Goal: Task Accomplishment & Management: Manage account settings

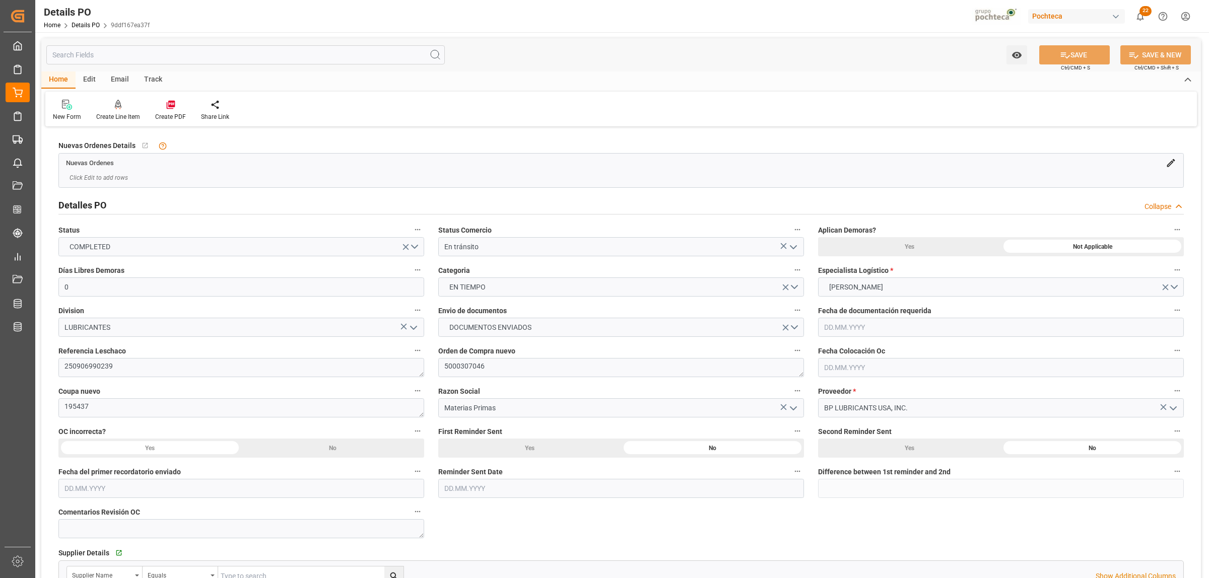
scroll to position [831, 0]
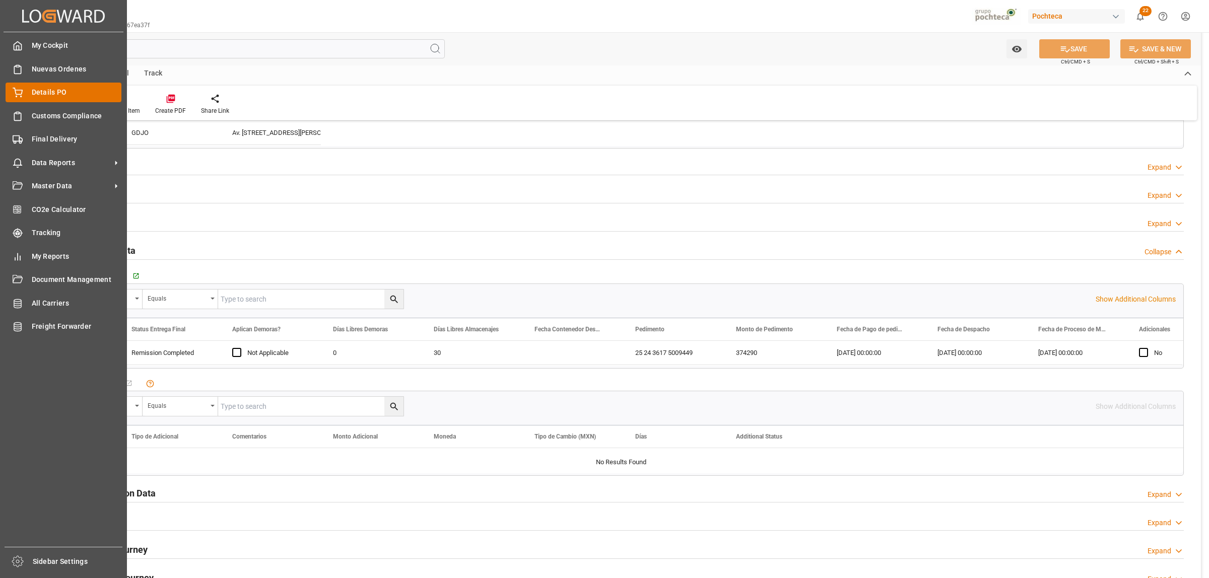
click at [45, 94] on span "Details PO" at bounding box center [77, 92] width 90 height 11
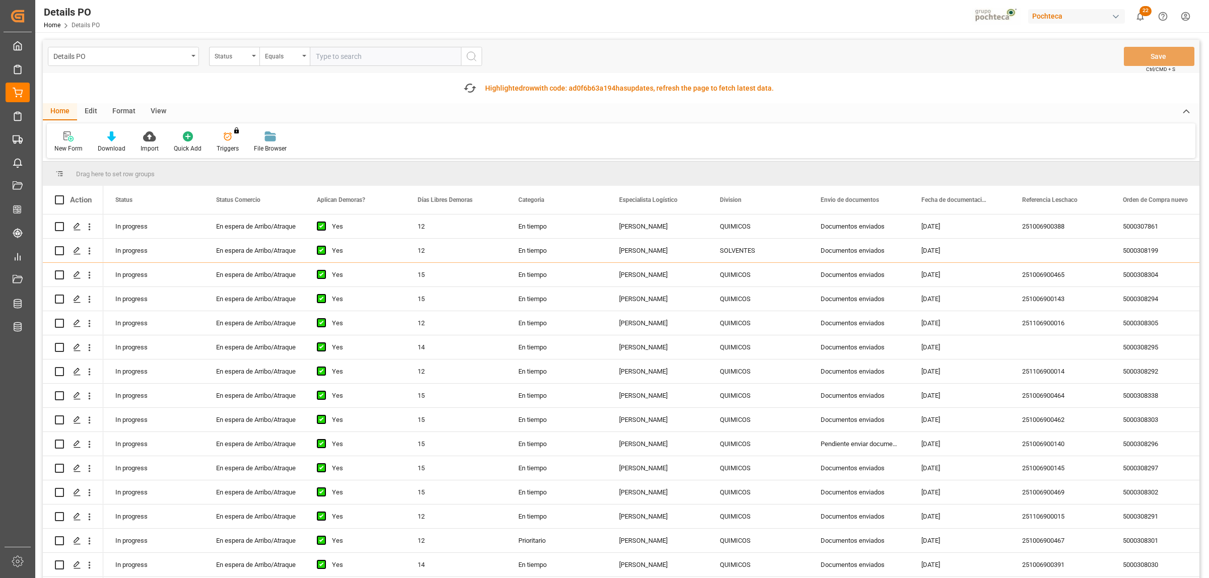
click at [127, 111] on div "Format" at bounding box center [124, 111] width 38 height 17
click at [75, 134] on div at bounding box center [69, 136] width 30 height 11
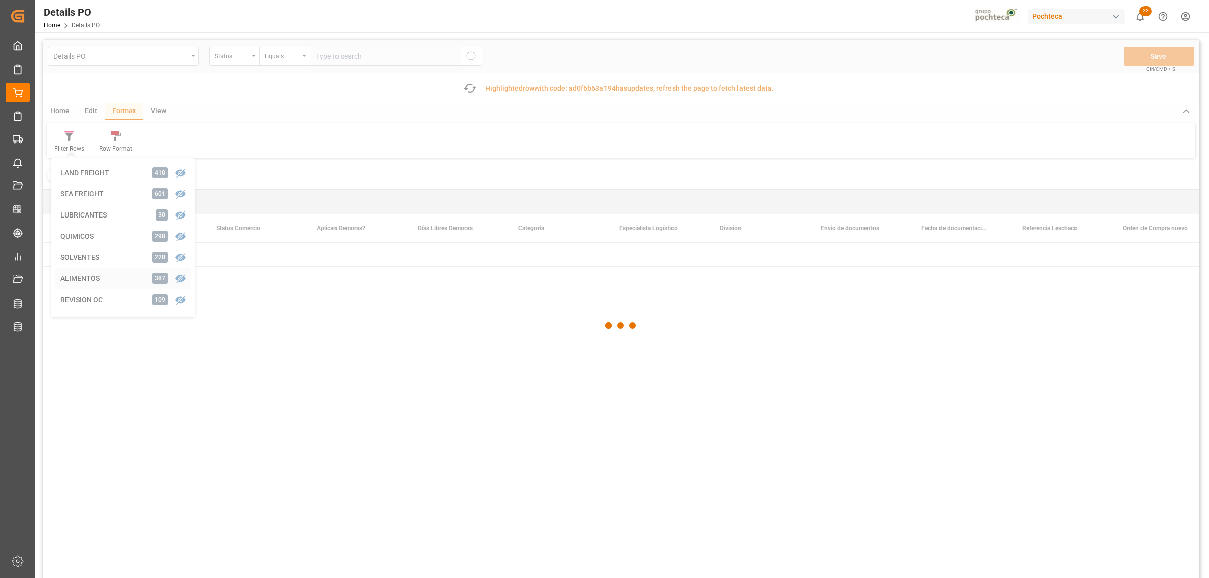
click at [74, 281] on div "Details PO Status Equals Save Ctrl/CMD + S Fetch latest updates Highlighted row…" at bounding box center [621, 337] width 1156 height 595
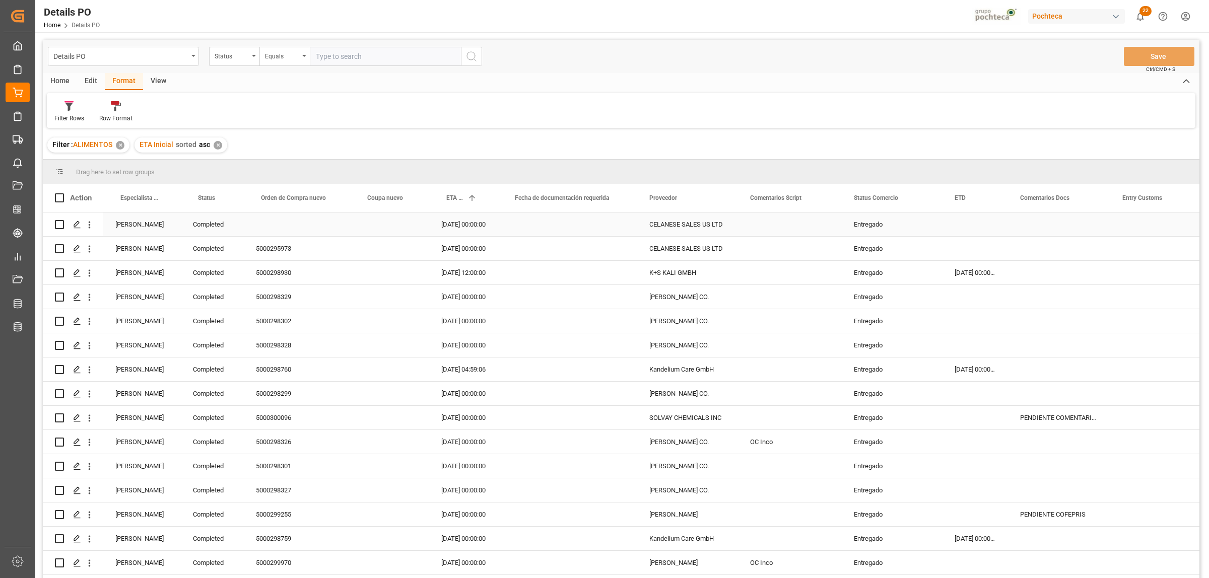
click at [869, 228] on div "Entregado" at bounding box center [892, 224] width 77 height 23
click at [126, 515] on div "[PERSON_NAME]" at bounding box center [142, 515] width 78 height 24
click at [165, 195] on span at bounding box center [164, 197] width 9 height 9
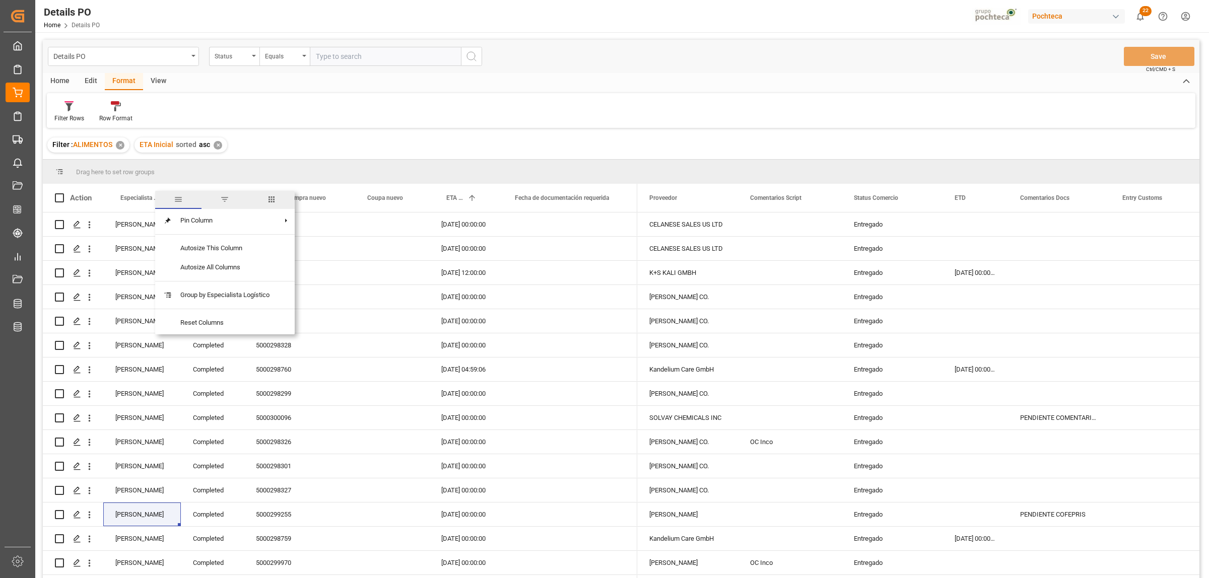
click at [227, 205] on span "filter" at bounding box center [224, 200] width 46 height 18
type input "[PERSON_NAME]"
click at [222, 283] on button "Apply" at bounding box center [223, 283] width 19 height 10
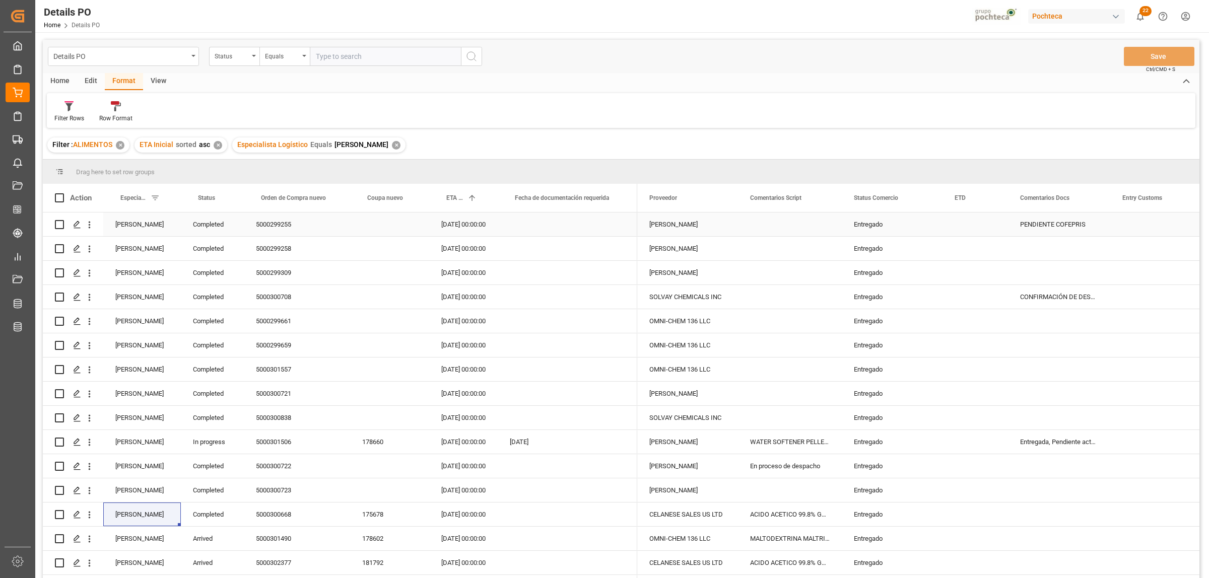
click at [878, 225] on div "Entregado" at bounding box center [892, 224] width 77 height 23
click at [925, 199] on span at bounding box center [925, 197] width 9 height 9
click at [1017, 225] on span "Filtering operator" at bounding box center [1016, 227] width 9 height 9
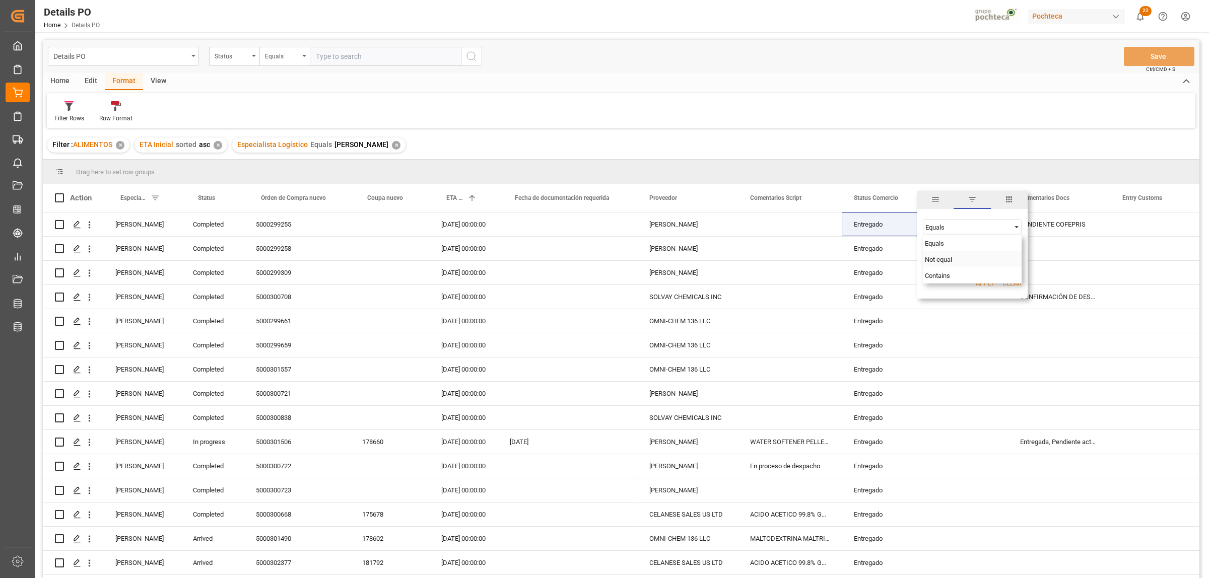
click at [945, 258] on span "Not equal" at bounding box center [938, 260] width 27 height 8
click at [943, 255] on input "Filter Value" at bounding box center [972, 252] width 99 height 20
paste input "Entregado"
type input "Entregado"
drag, startPoint x: 988, startPoint y: 283, endPoint x: 998, endPoint y: 288, distance: 11.0
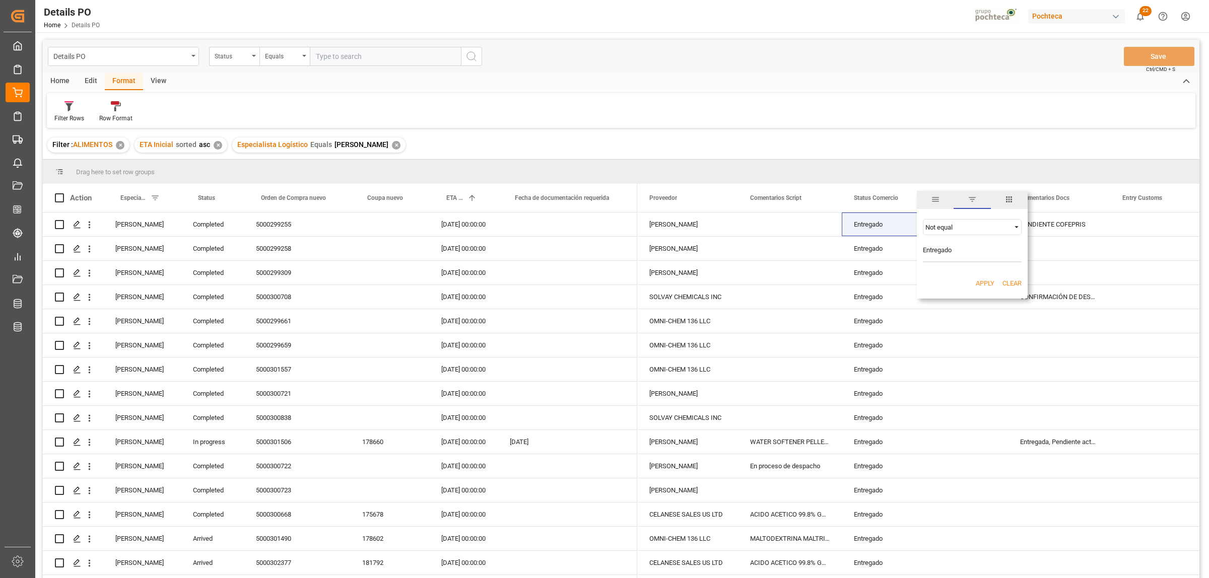
click at [988, 285] on button "Apply" at bounding box center [984, 283] width 19 height 10
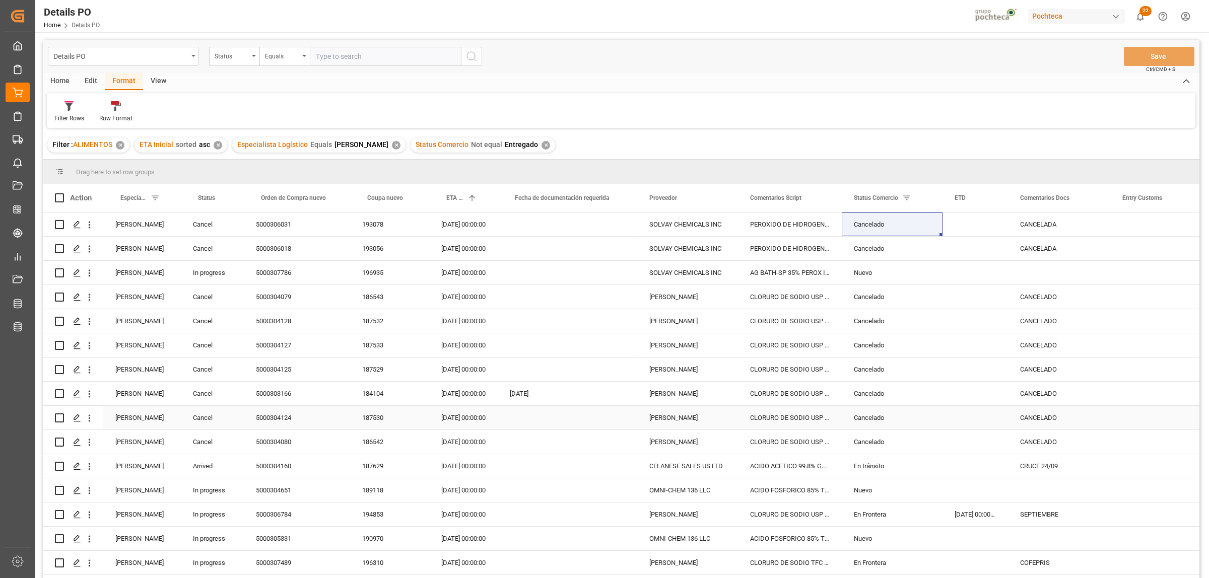
click at [195, 418] on div "Cancel" at bounding box center [212, 418] width 63 height 24
click at [225, 199] on span at bounding box center [227, 197] width 9 height 9
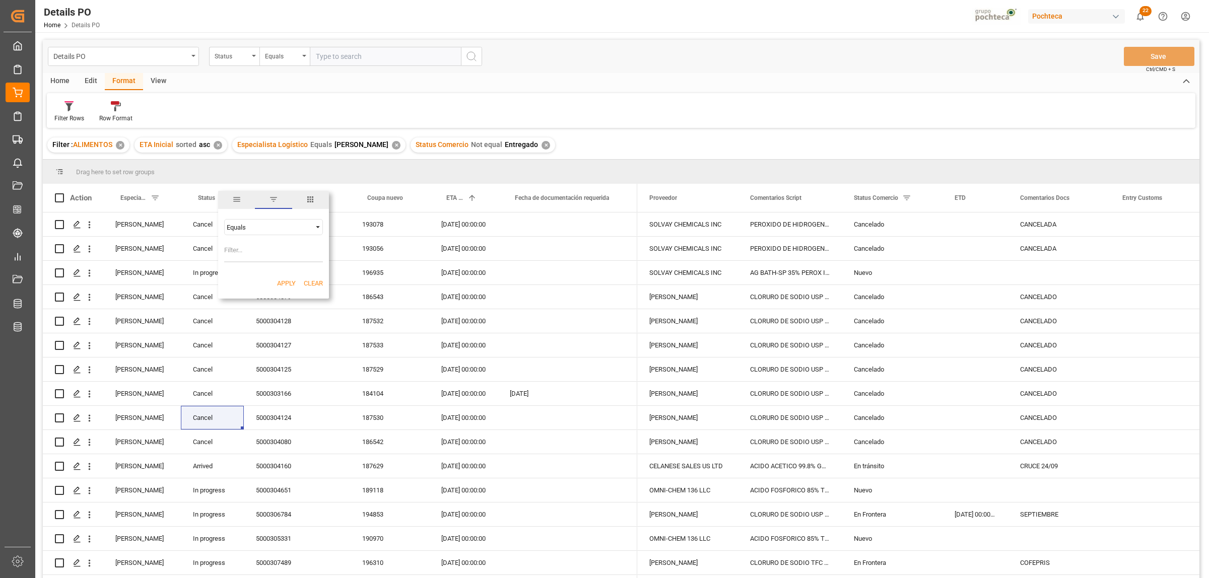
click at [316, 225] on span "Filtering operator" at bounding box center [317, 227] width 9 height 9
click at [242, 291] on span "Not equal" at bounding box center [239, 292] width 27 height 8
click at [241, 255] on input "Filter Value" at bounding box center [273, 252] width 99 height 20
paste input "Cancel"
type input "Cancel"
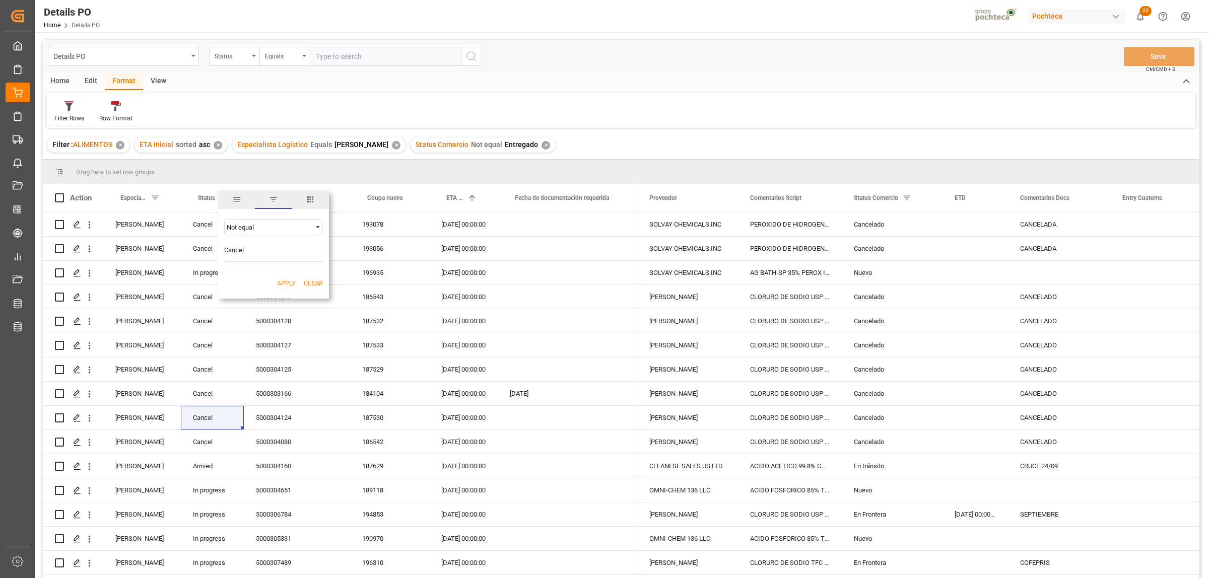
click at [279, 281] on button "Apply" at bounding box center [286, 283] width 19 height 10
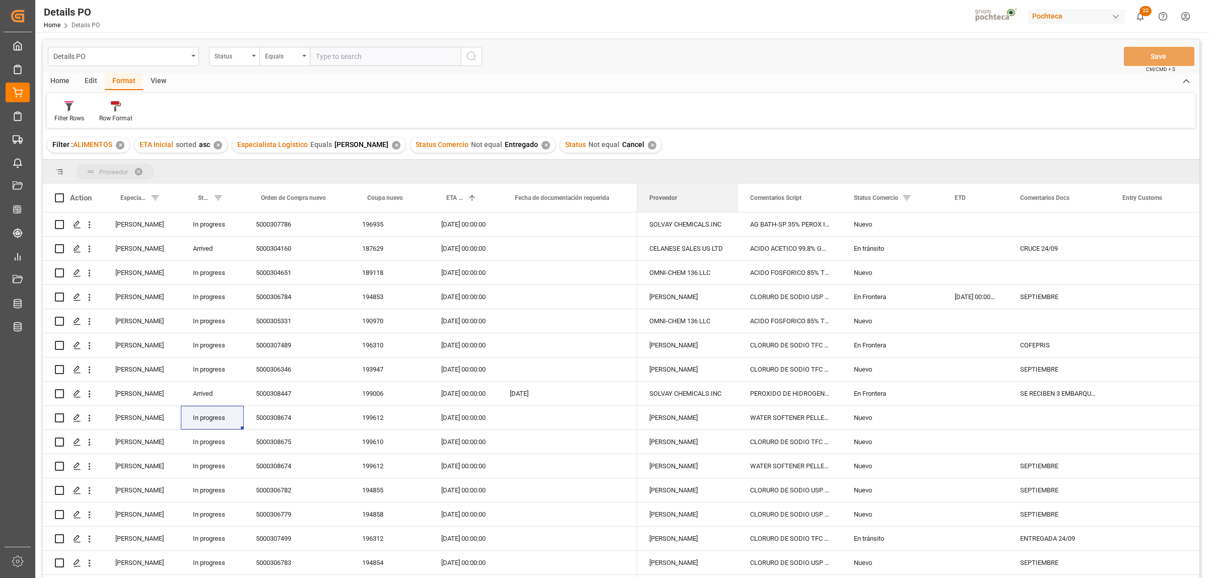
drag, startPoint x: 662, startPoint y: 197, endPoint x: 635, endPoint y: 174, distance: 35.4
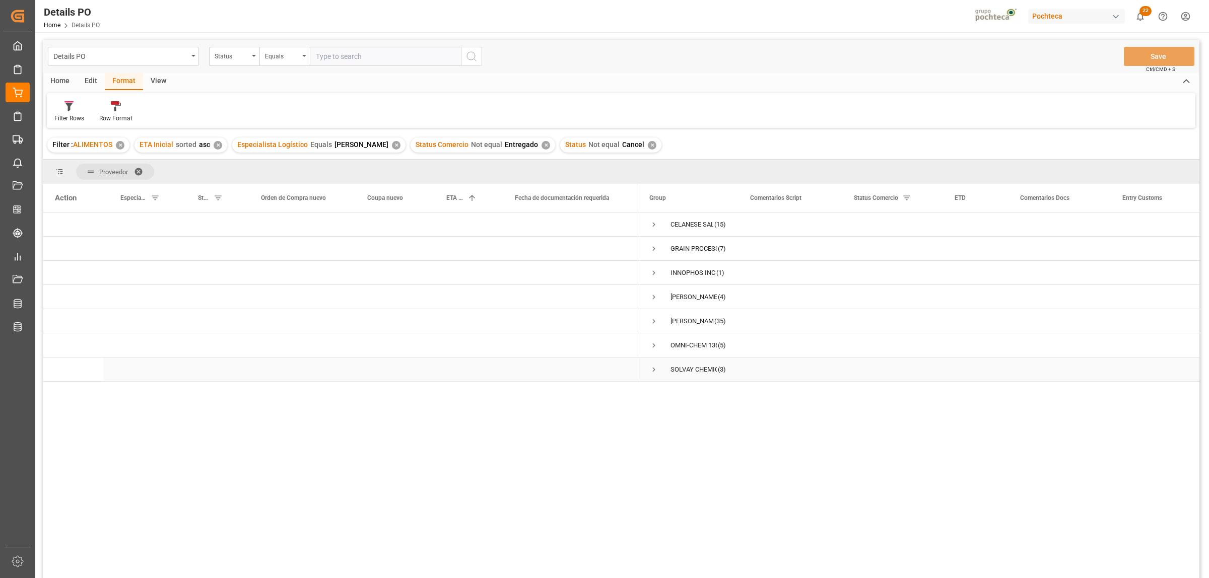
click at [657, 371] on span "Press SPACE to select this row." at bounding box center [653, 369] width 9 height 9
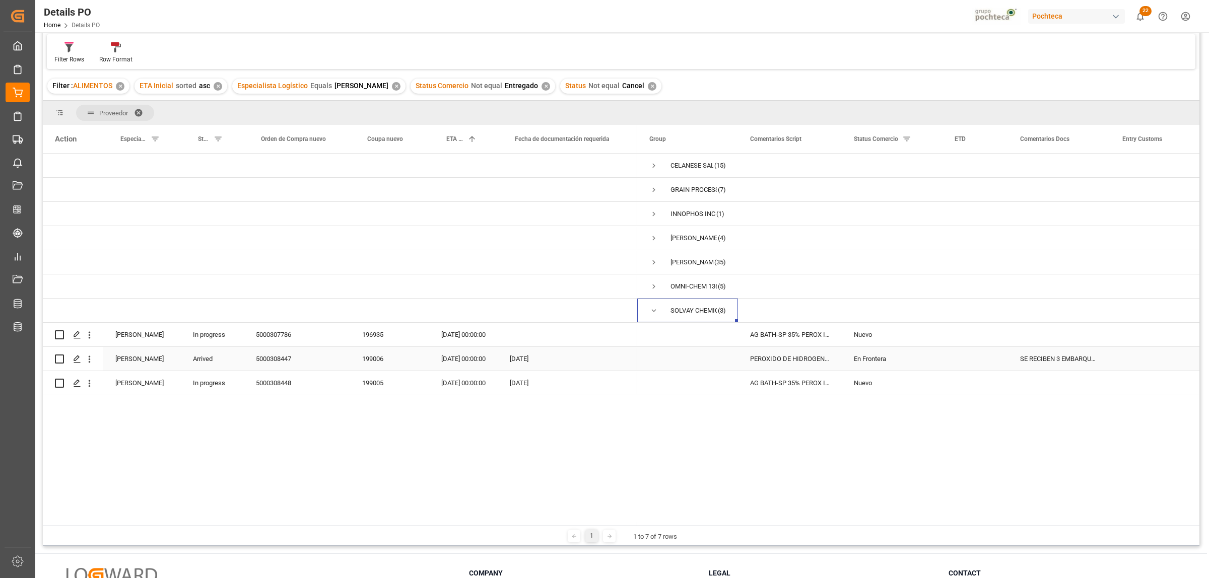
scroll to position [63, 0]
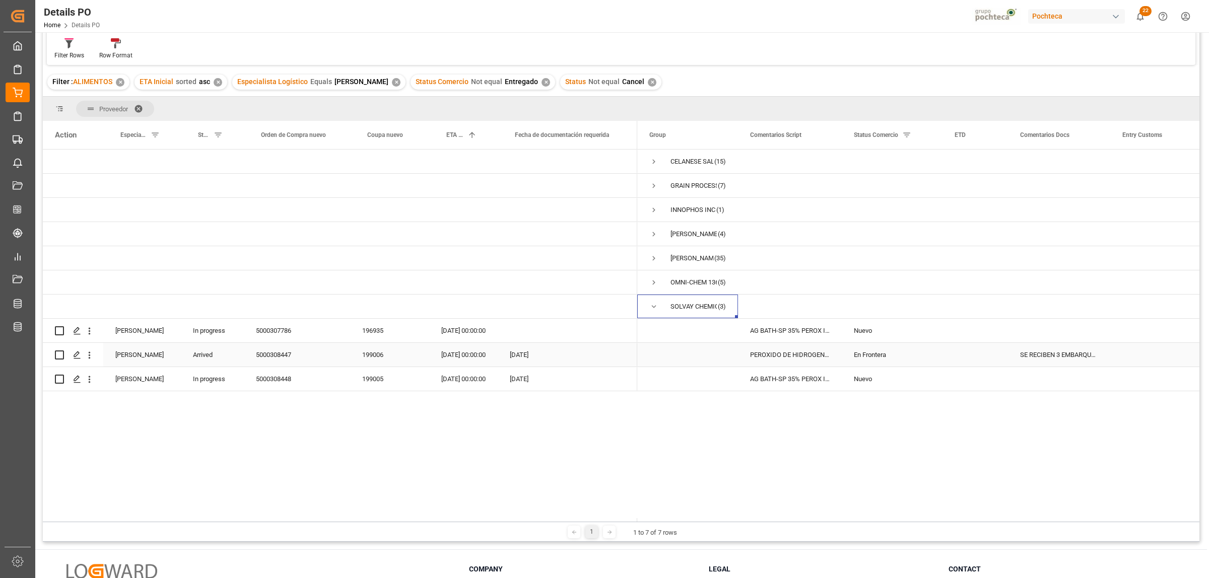
click at [1031, 359] on div "SE RECIBEN 3 EMBARQUES MAS CON 10 TOTES CADA EMBARQUE" at bounding box center [1059, 355] width 102 height 24
click at [1022, 358] on input "SE RECIBEN 3 EMBARQUES MAS CON 10 TOTES CADA EMBARQUE" at bounding box center [1059, 360] width 86 height 19
click at [1068, 362] on input "SE RECIBEN 3 EMBARQUES MAS CON 10 TOTES CADA EMBARQUE" at bounding box center [1059, 360] width 86 height 19
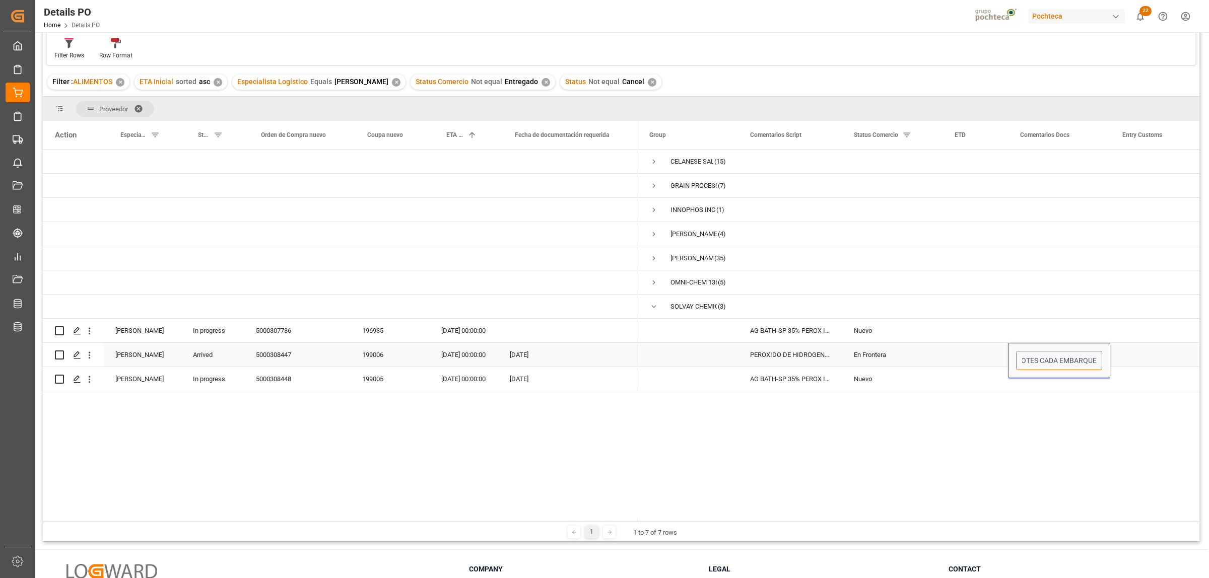
drag, startPoint x: 1023, startPoint y: 359, endPoint x: 1104, endPoint y: 364, distance: 80.7
click at [1104, 364] on div "SE RECIBEN 3 EMBARQUES MAS CON 10 TOTES CADA EMBARQUE" at bounding box center [1059, 360] width 102 height 35
paste input "número de parte 61628 ya que es el que viene físicamente"
click at [1072, 417] on div "CELANESE SALES US LTD (15) GRAIN PROCESSING CORPORATION (7) INNOPHOS INC (1) JO…" at bounding box center [918, 336] width 562 height 372
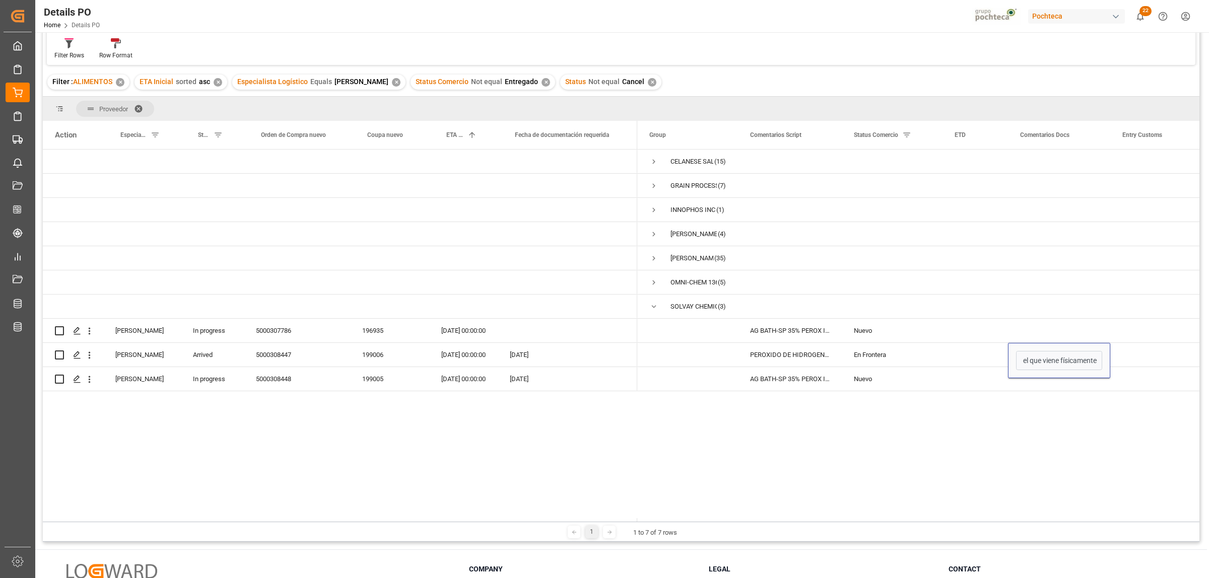
scroll to position [0, 0]
click at [1079, 363] on input "número de parte 61628 ya que es el que viene físicamente" at bounding box center [1059, 360] width 86 height 19
paste input "en factura menciona 94918 y 64743"
type input "número de parte 61628 ya que es el que viene, en factura menciona 94918 y 64743…"
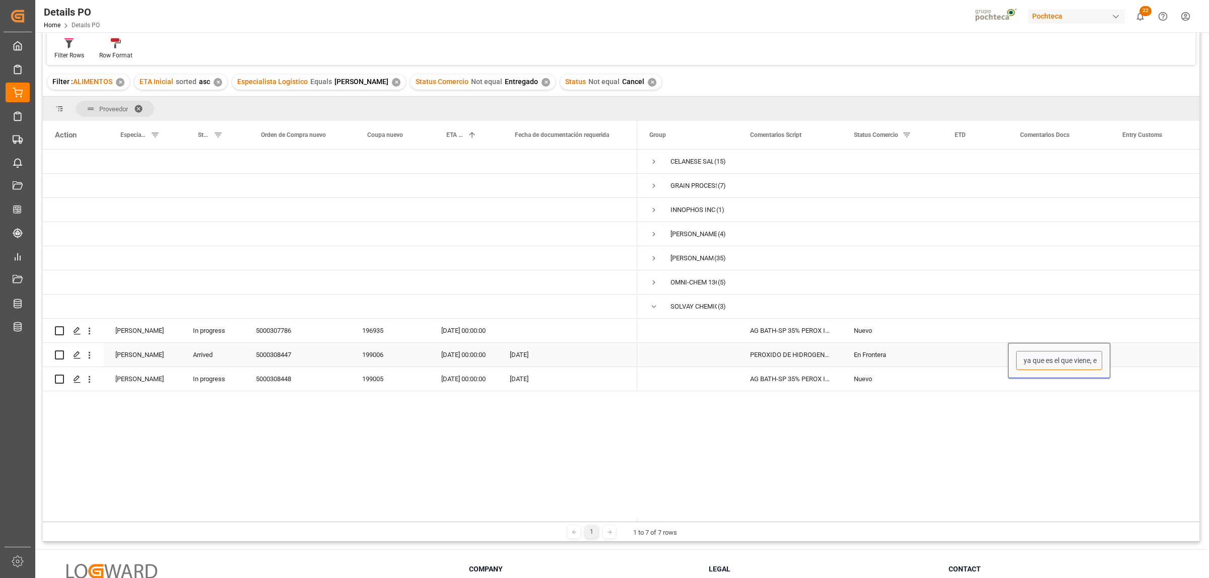
scroll to position [0, 187]
click at [1136, 360] on div "Press SPACE to select this row." at bounding box center [1160, 355] width 101 height 24
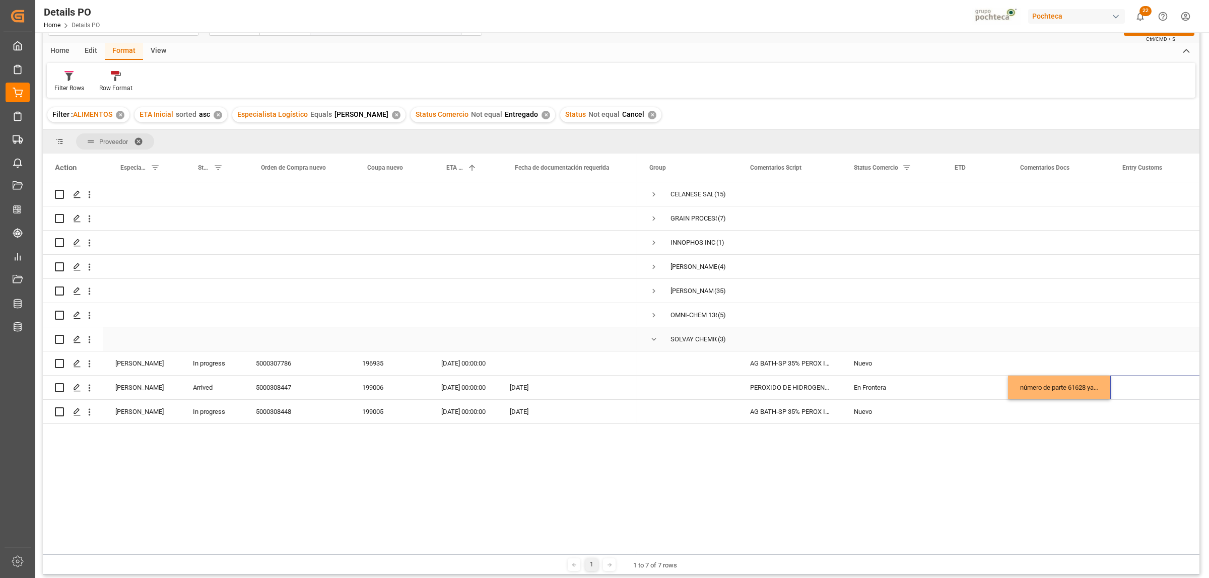
scroll to position [0, 0]
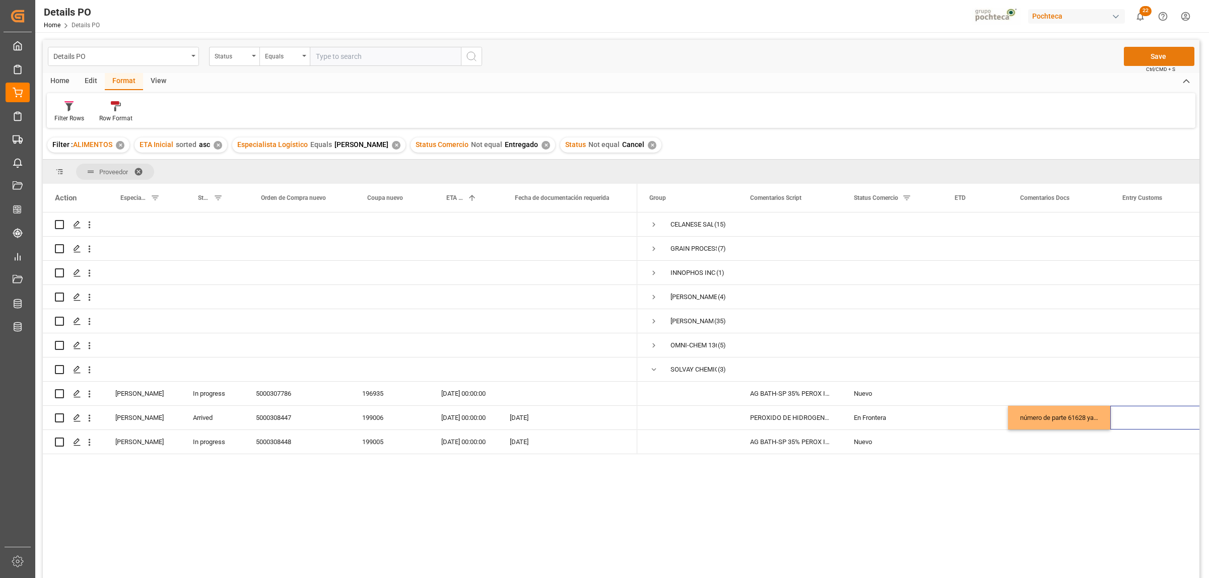
click at [1174, 54] on button "Save" at bounding box center [1159, 56] width 71 height 19
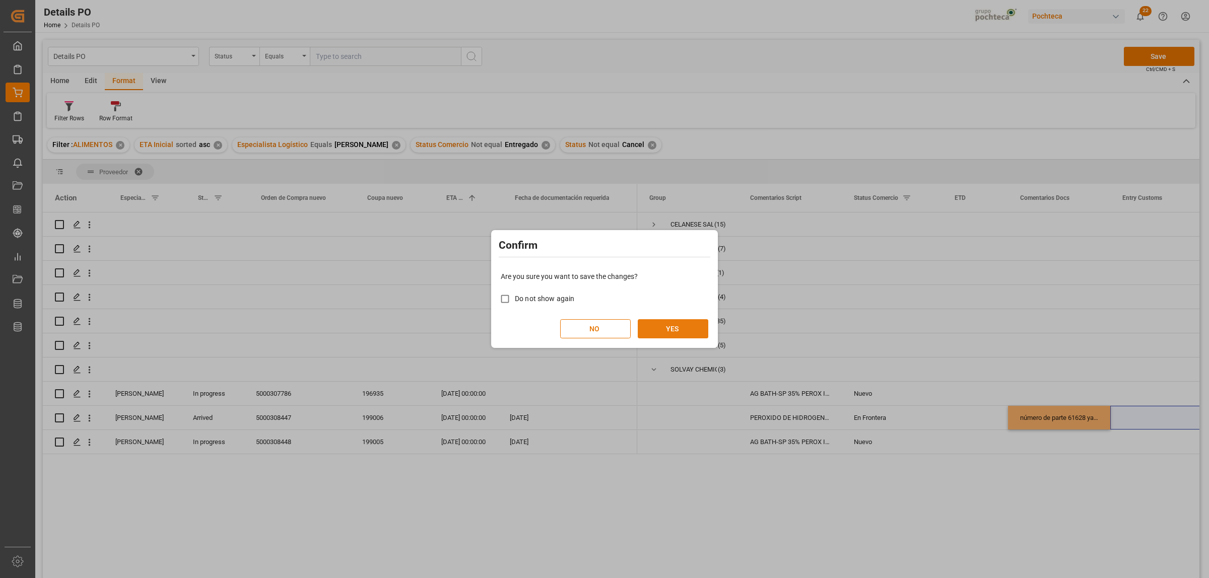
click at [671, 328] on button "YES" at bounding box center [673, 328] width 71 height 19
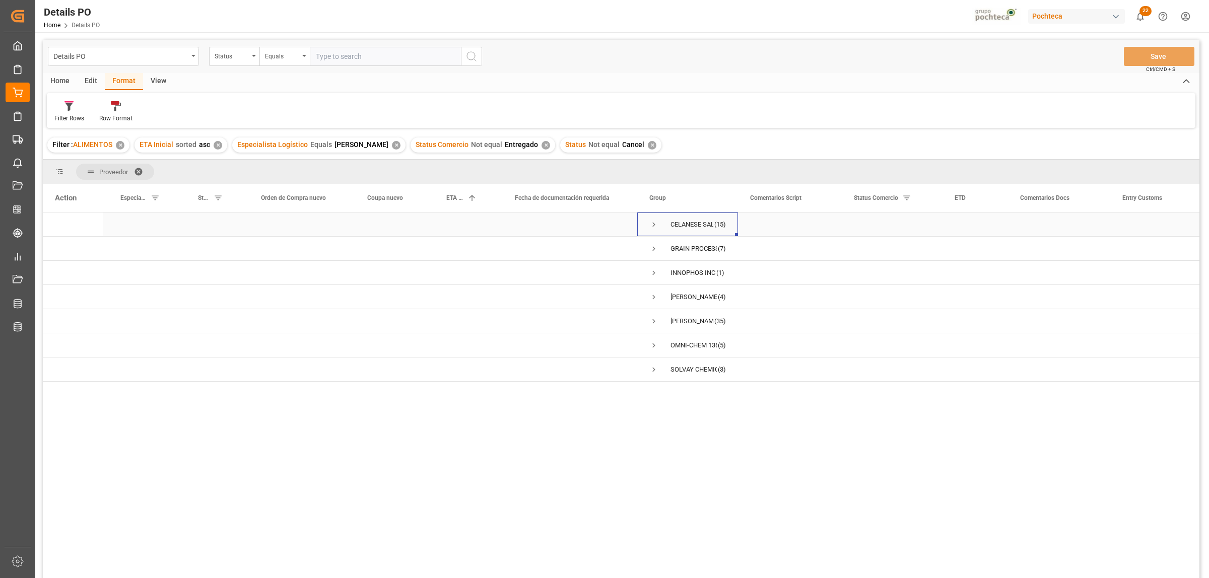
click at [651, 225] on span "Press SPACE to select this row." at bounding box center [653, 224] width 9 height 9
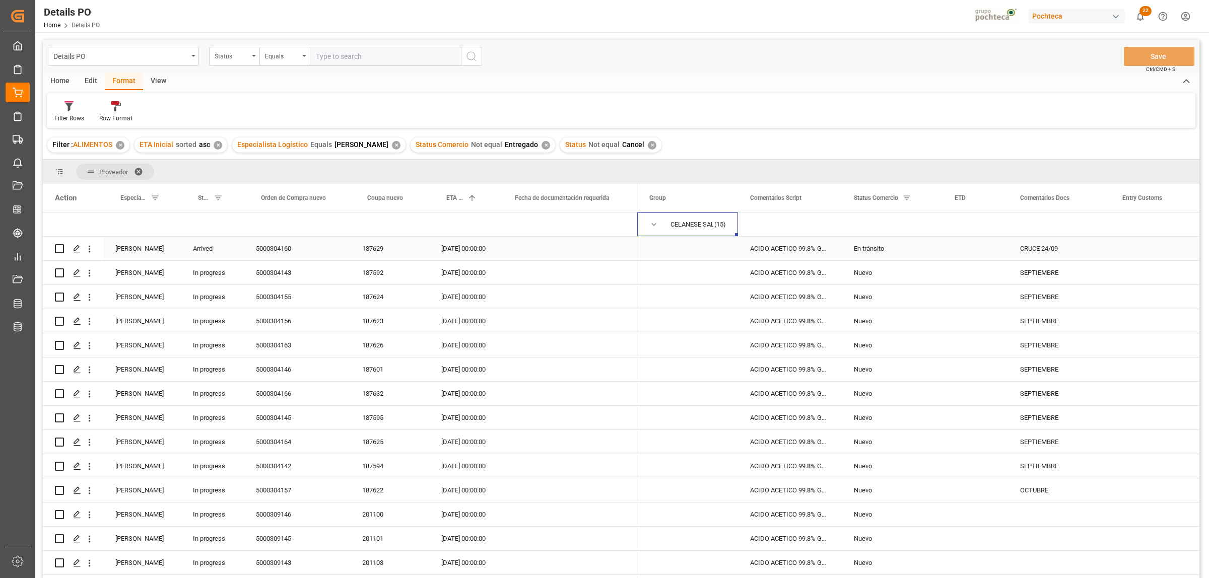
click at [270, 248] on div "5000304160" at bounding box center [297, 249] width 106 height 24
click at [867, 248] on div "En tránsito" at bounding box center [892, 248] width 77 height 23
click at [924, 255] on polyline "open menu" at bounding box center [924, 254] width 6 height 3
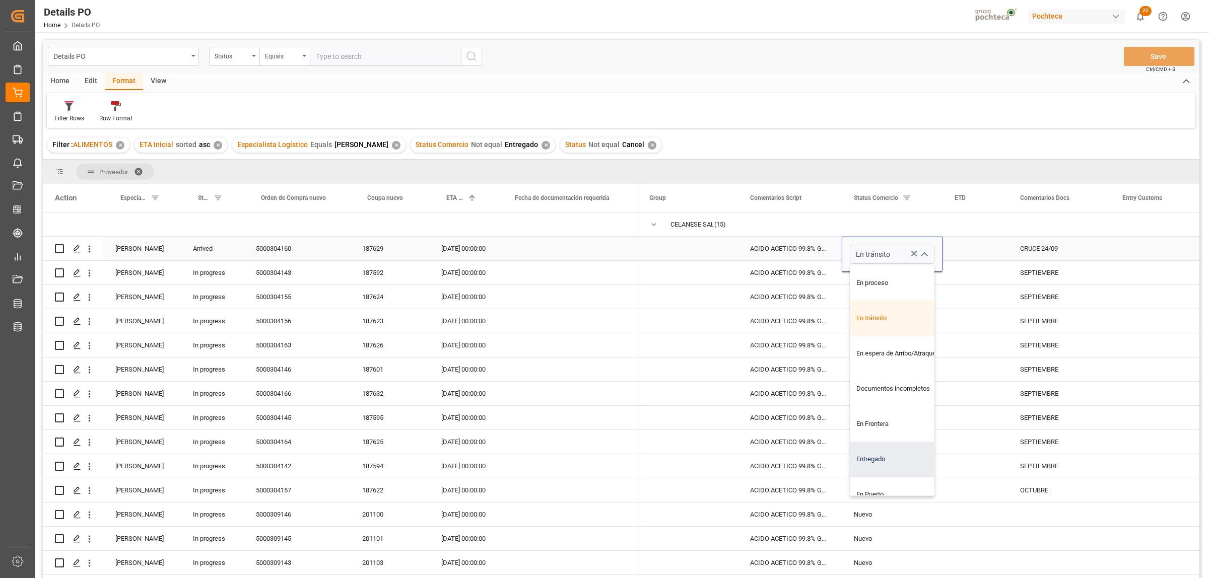
click at [871, 456] on div "Entregado" at bounding box center [898, 459] width 96 height 35
type input "Entregado"
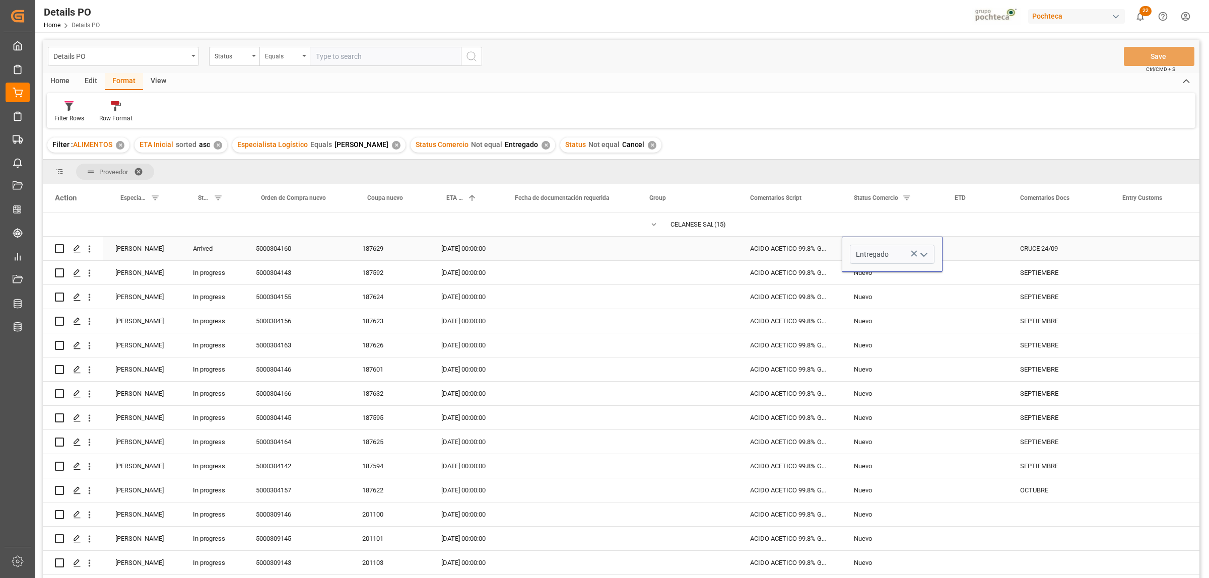
click at [990, 256] on div "Press SPACE to select this row." at bounding box center [974, 249] width 65 height 24
click at [1167, 52] on button "Save" at bounding box center [1159, 56] width 71 height 19
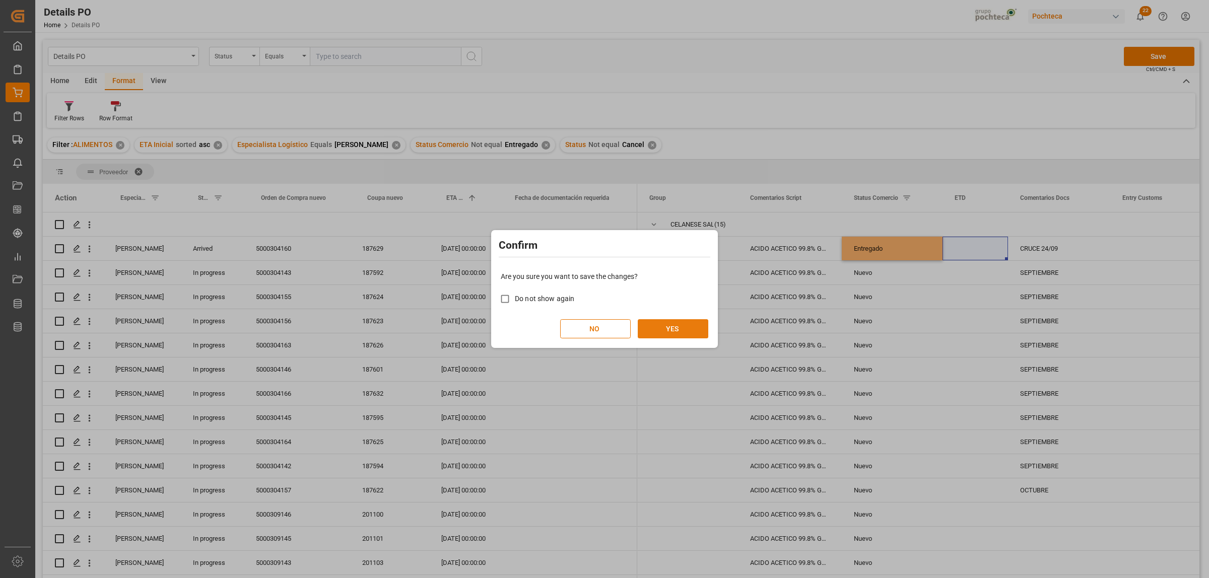
click at [677, 333] on button "YES" at bounding box center [673, 328] width 71 height 19
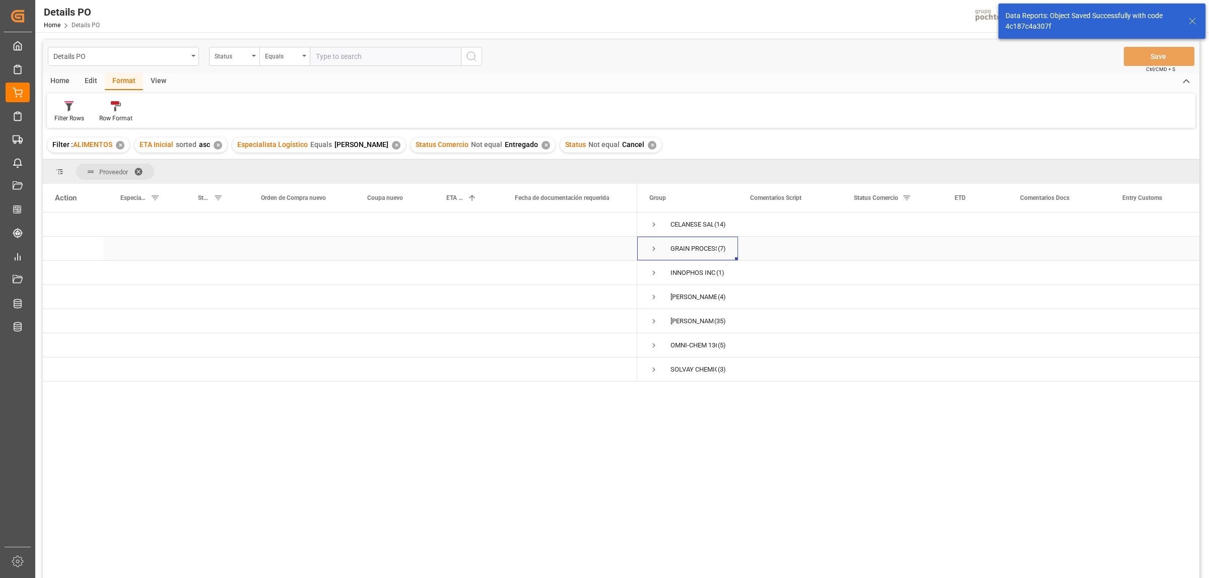
click at [651, 250] on span "Press SPACE to select this row." at bounding box center [653, 248] width 9 height 9
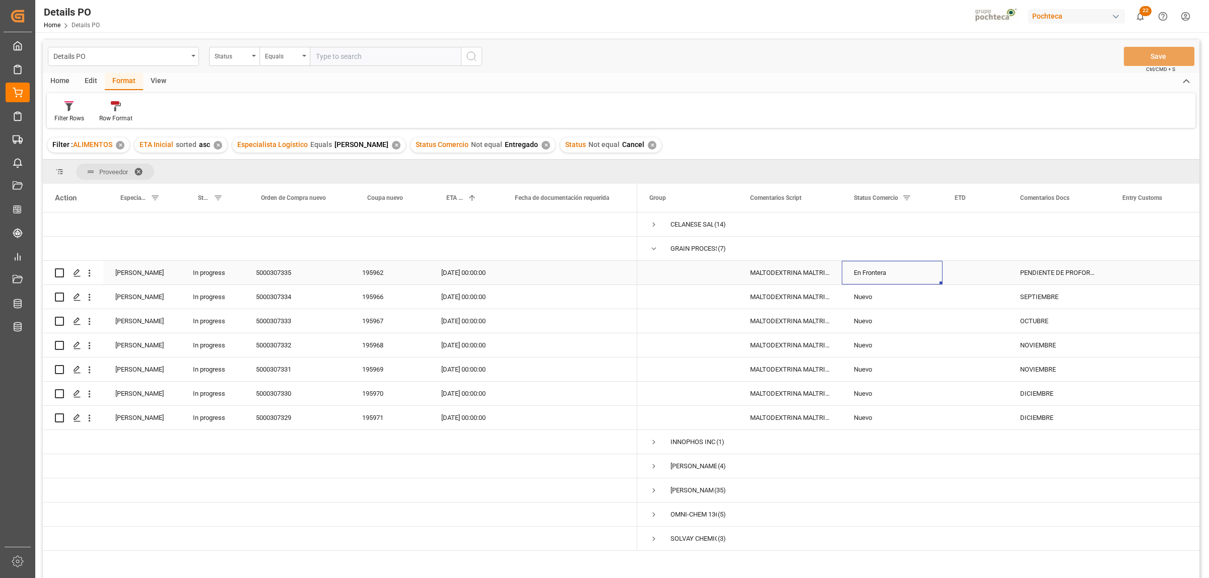
click at [874, 273] on div "En Frontera" at bounding box center [892, 272] width 77 height 23
click at [922, 278] on icon "open menu" at bounding box center [924, 279] width 12 height 12
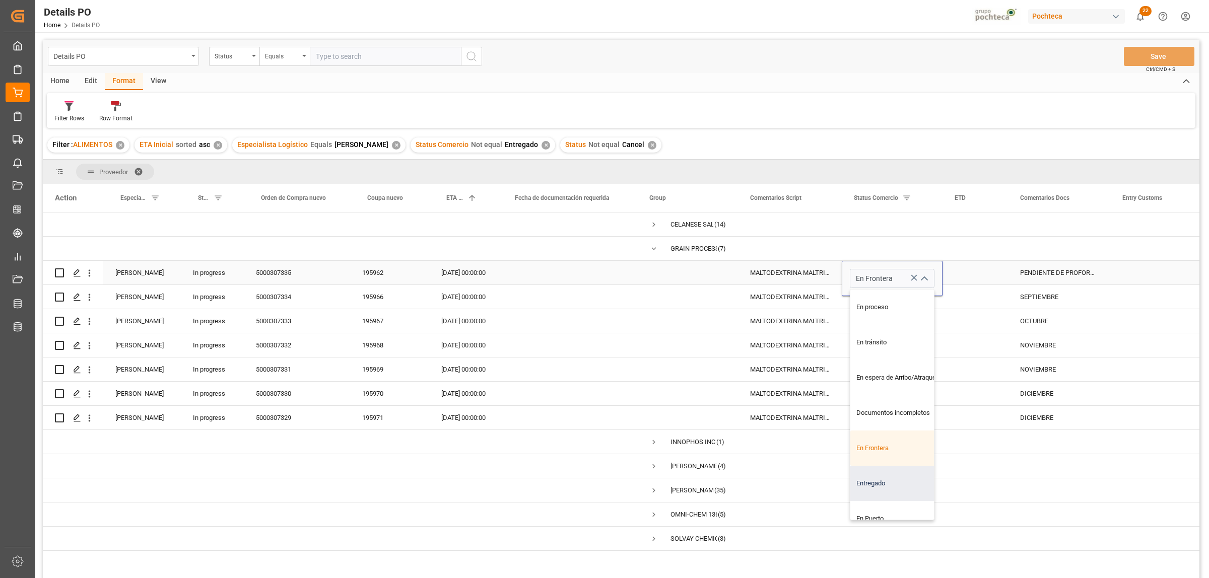
click at [865, 489] on div "Entregado" at bounding box center [898, 483] width 96 height 35
type input "Entregado"
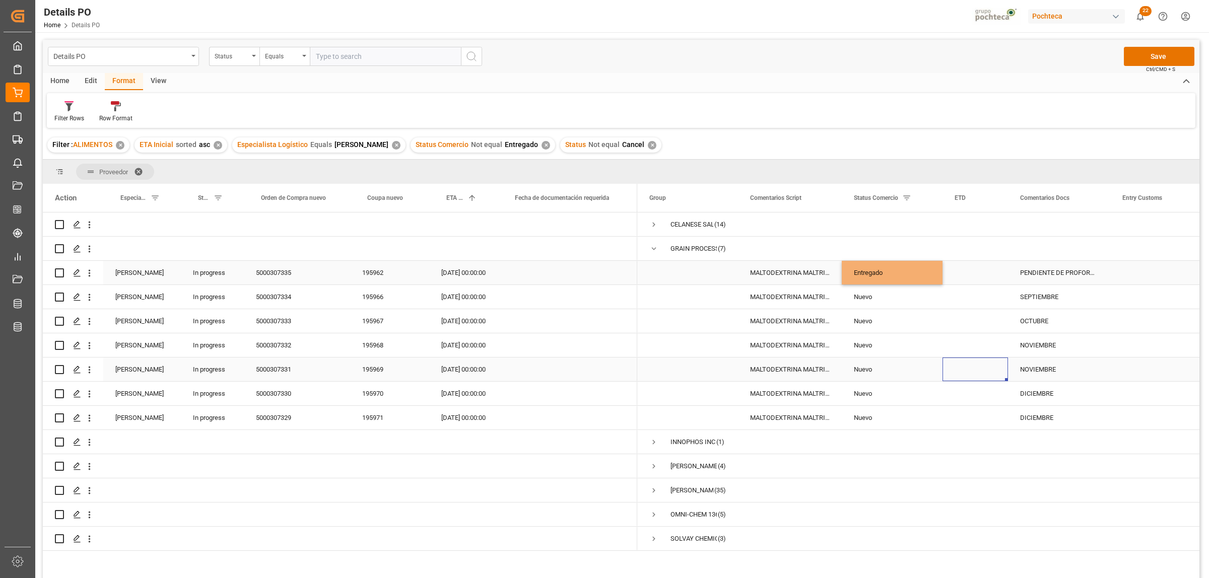
click at [964, 362] on div "Press SPACE to select this row." at bounding box center [974, 370] width 65 height 24
click at [1163, 58] on button "Save" at bounding box center [1159, 56] width 71 height 19
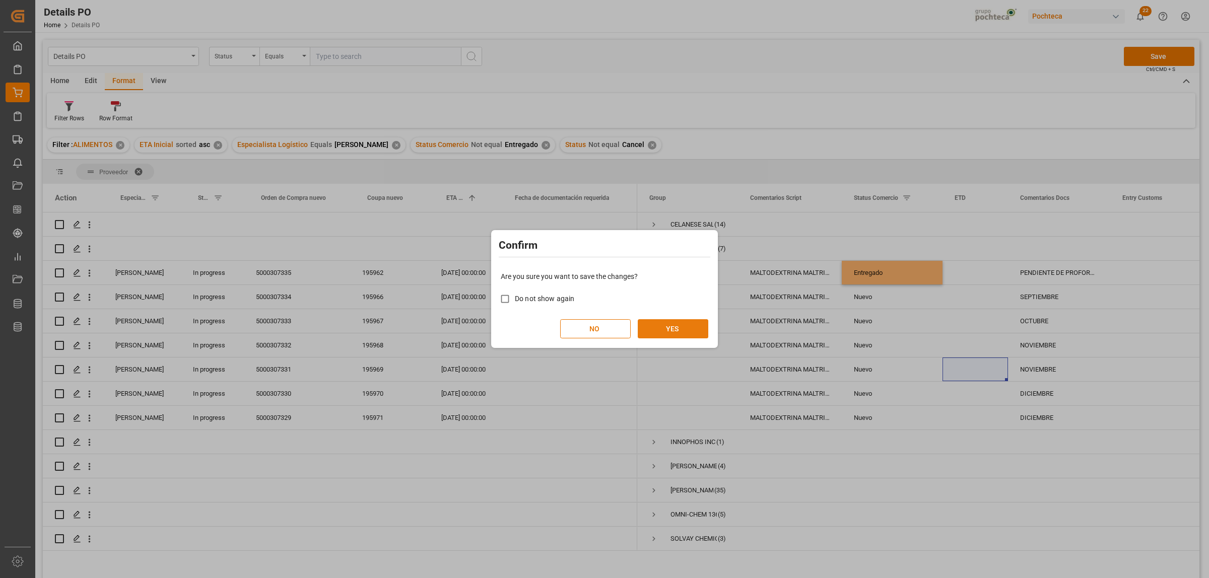
click at [671, 330] on button "YES" at bounding box center [673, 328] width 71 height 19
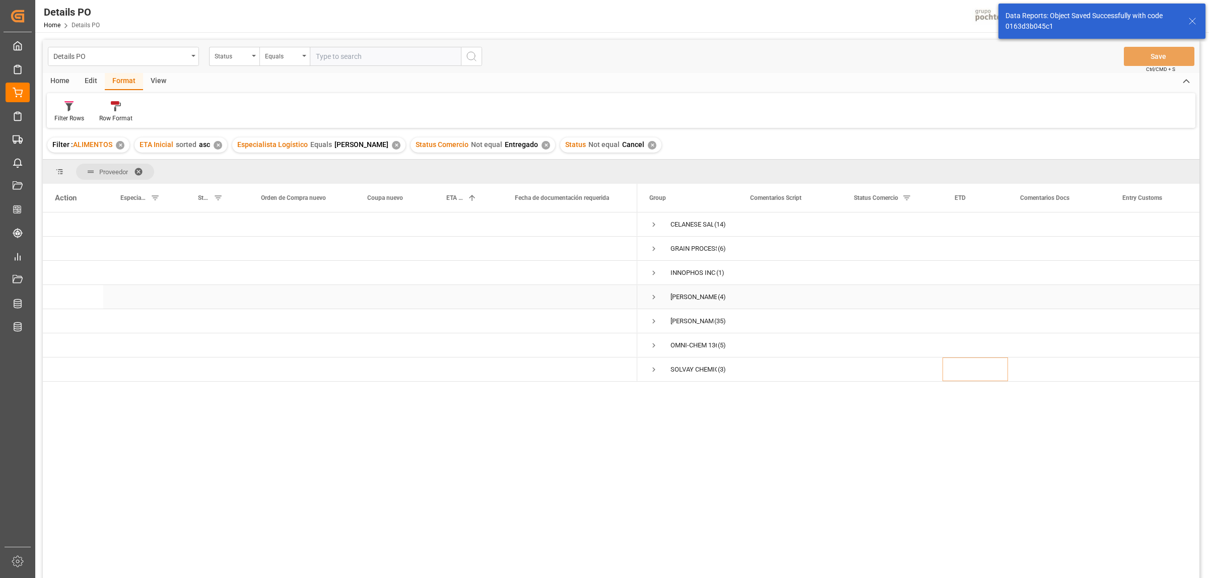
click at [652, 301] on span "Press SPACE to select this row." at bounding box center [653, 297] width 9 height 9
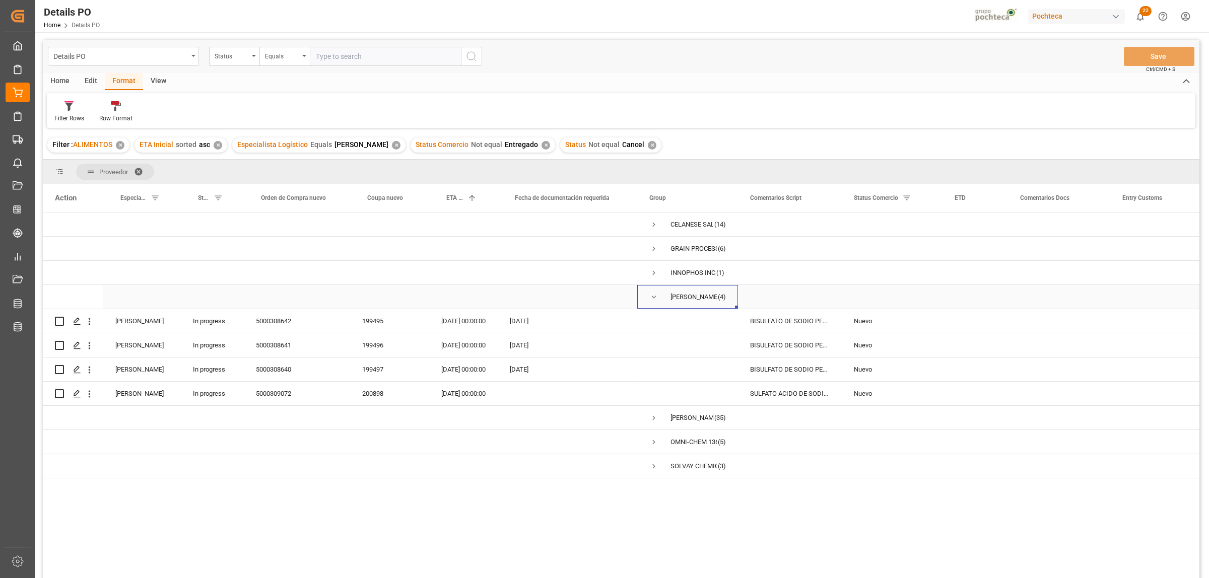
click at [653, 298] on span "Press SPACE to select this row." at bounding box center [653, 297] width 9 height 9
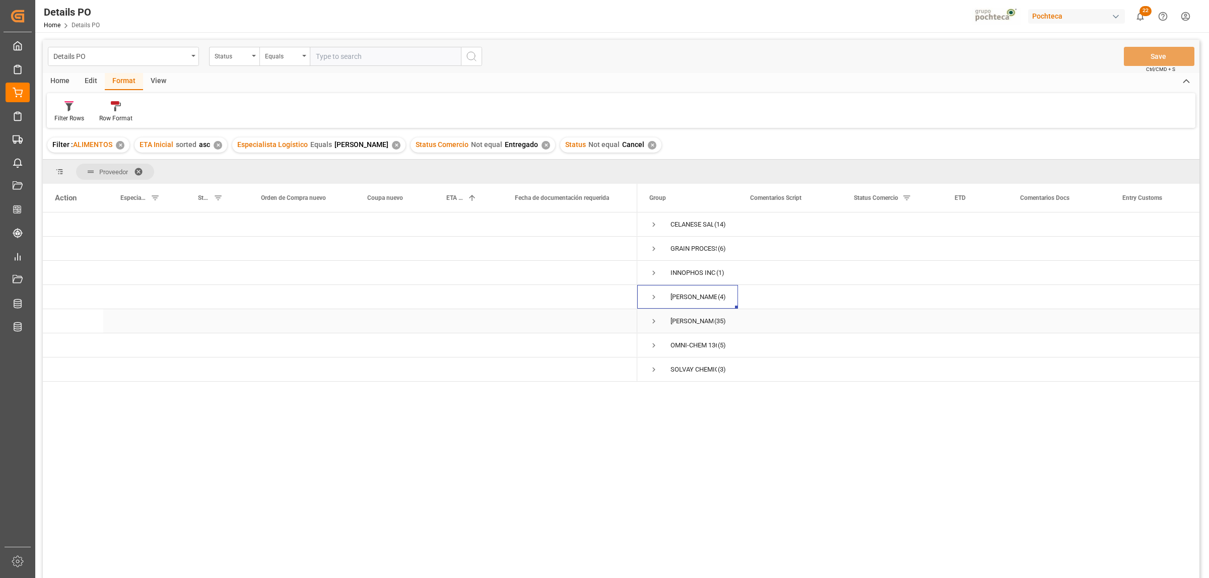
click at [655, 325] on span "Press SPACE to select this row." at bounding box center [653, 321] width 9 height 9
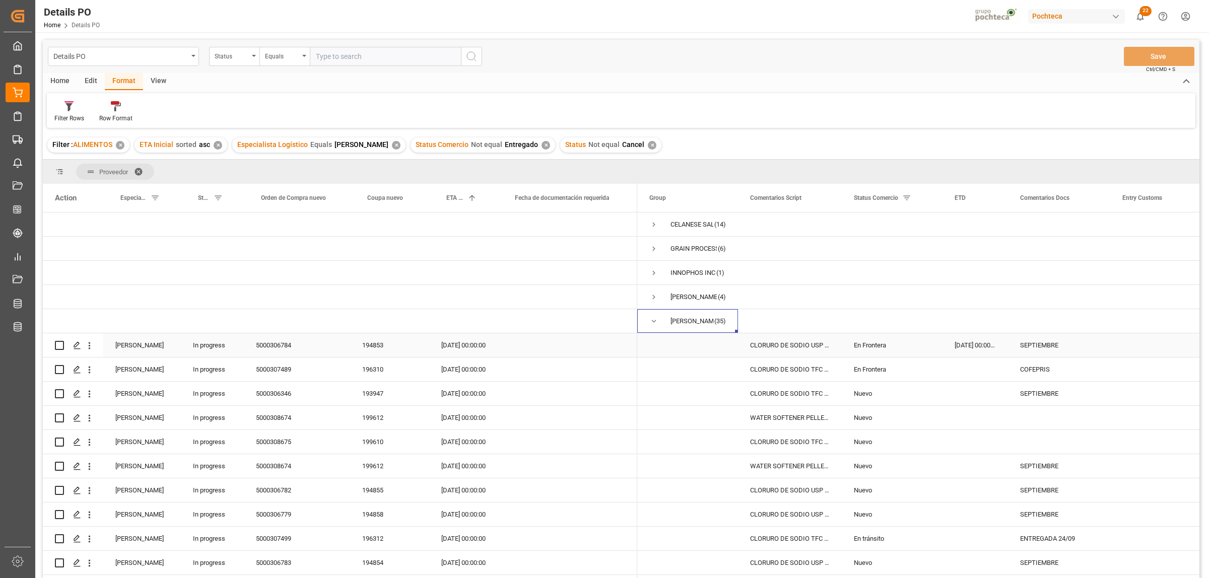
click at [288, 342] on div "5000306784" at bounding box center [297, 345] width 106 height 24
click at [1036, 345] on div "SEPTIEMBRE" at bounding box center [1059, 345] width 102 height 24
drag, startPoint x: 1033, startPoint y: 352, endPoint x: 1068, endPoint y: 353, distance: 34.3
click at [1068, 353] on input "SEPTIEMBRE" at bounding box center [1059, 350] width 86 height 19
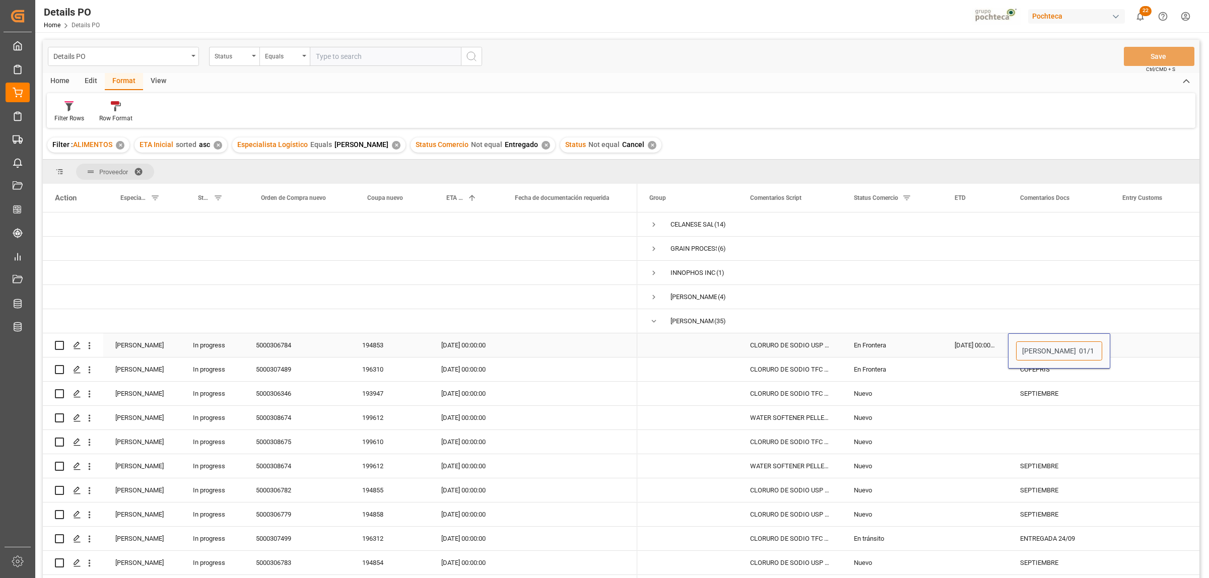
type input "CRUCE 01/10"
click at [1147, 396] on div "Press SPACE to select this row." at bounding box center [1160, 394] width 101 height 24
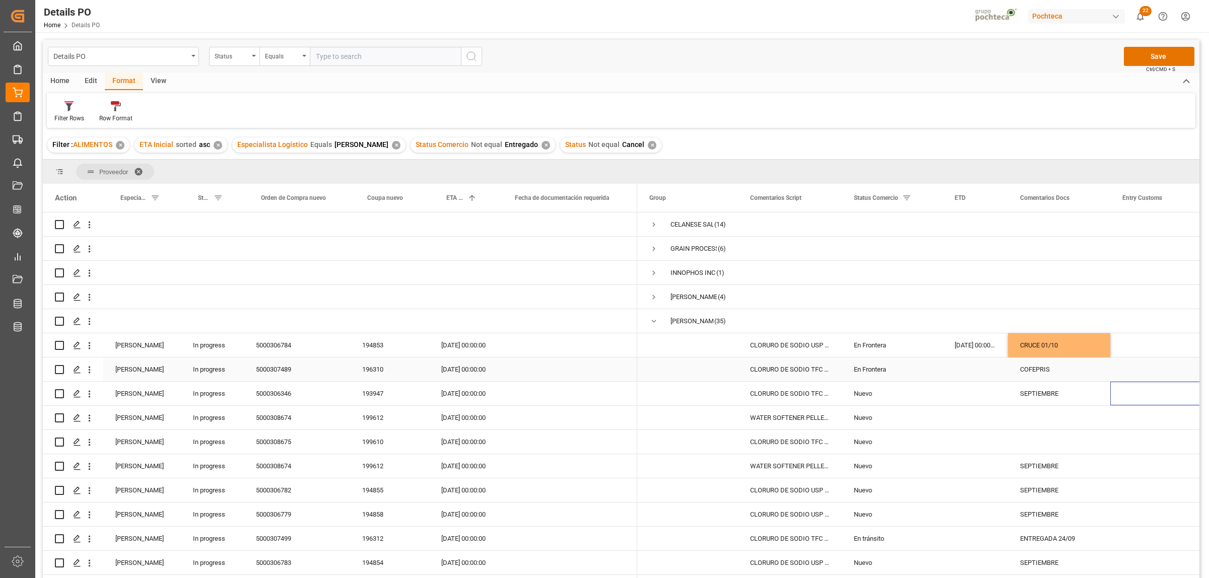
click at [267, 369] on div "5000307489" at bounding box center [297, 370] width 106 height 24
click at [1045, 373] on div "COFEPRIS" at bounding box center [1059, 370] width 102 height 24
click at [1057, 378] on input "COFEPRIS" at bounding box center [1059, 375] width 86 height 19
paste input "resolución a partir del 02/10"
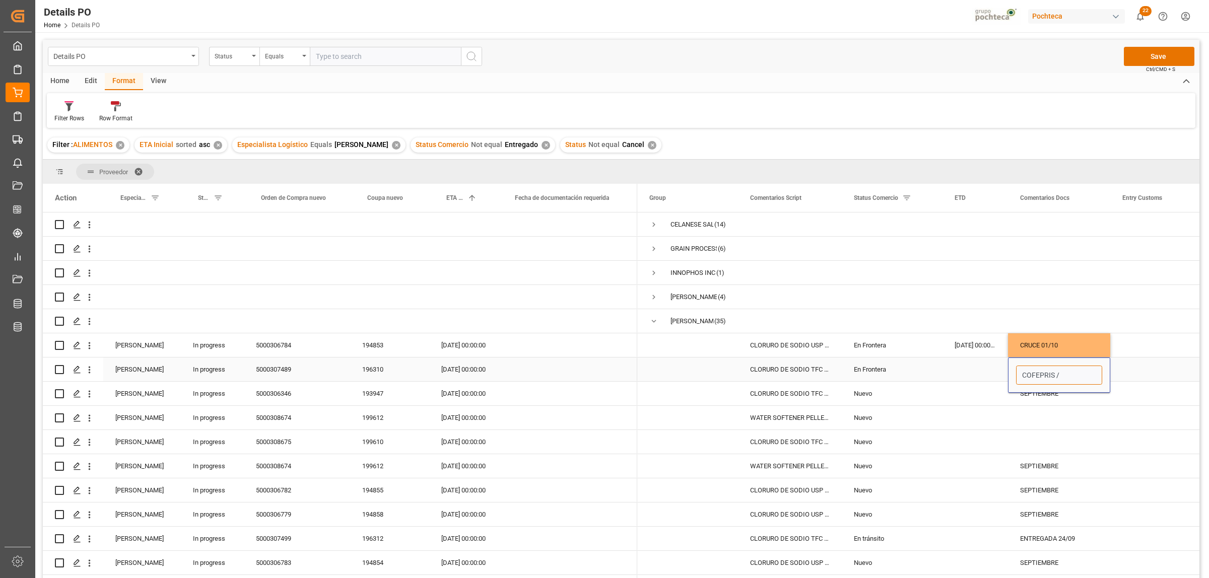
type input "COFEPRIS / resolución a partir del 02/10"
click at [1174, 374] on div "Press SPACE to select this row." at bounding box center [1160, 370] width 101 height 24
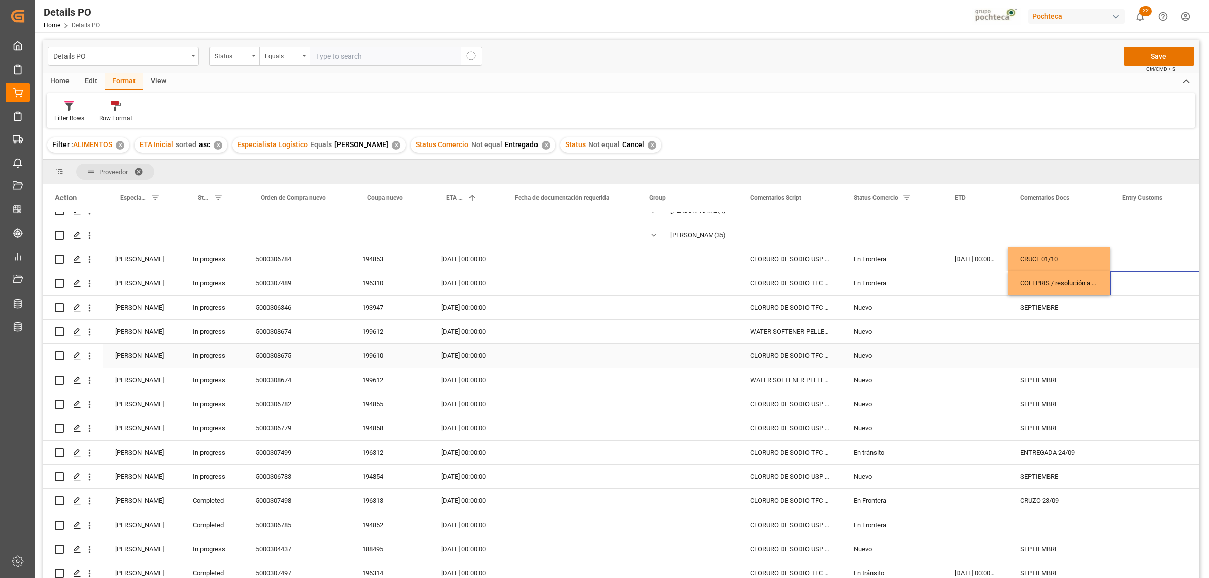
scroll to position [126, 0]
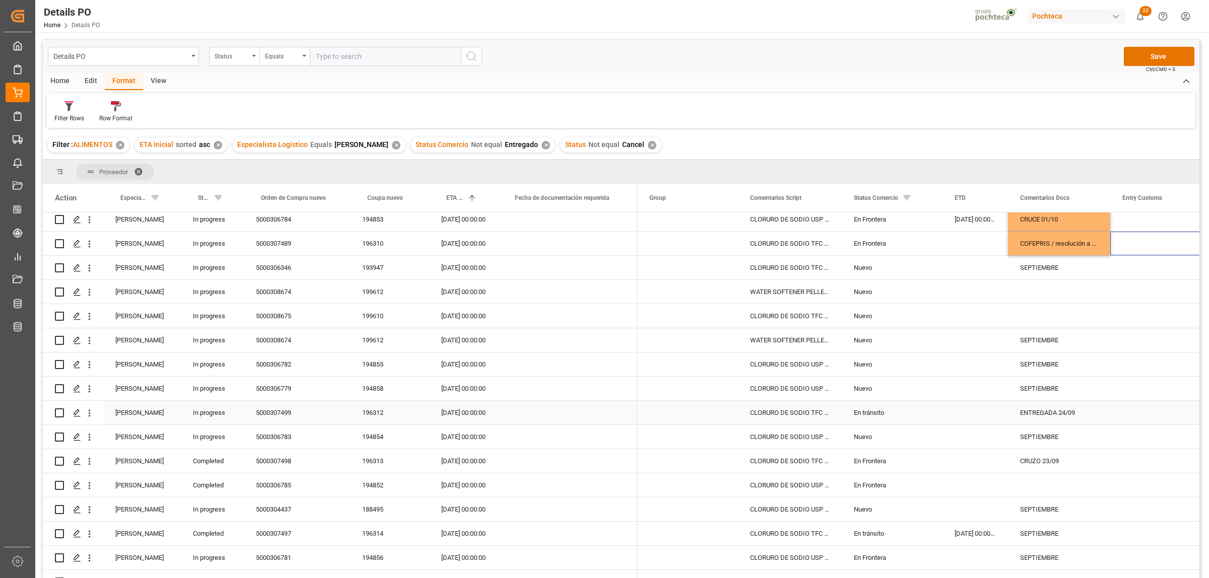
click at [276, 416] on div "5000307499" at bounding box center [297, 413] width 106 height 24
click at [874, 411] on div "En tránsito" at bounding box center [892, 412] width 77 height 23
click at [923, 421] on polyline "open menu" at bounding box center [924, 418] width 6 height 3
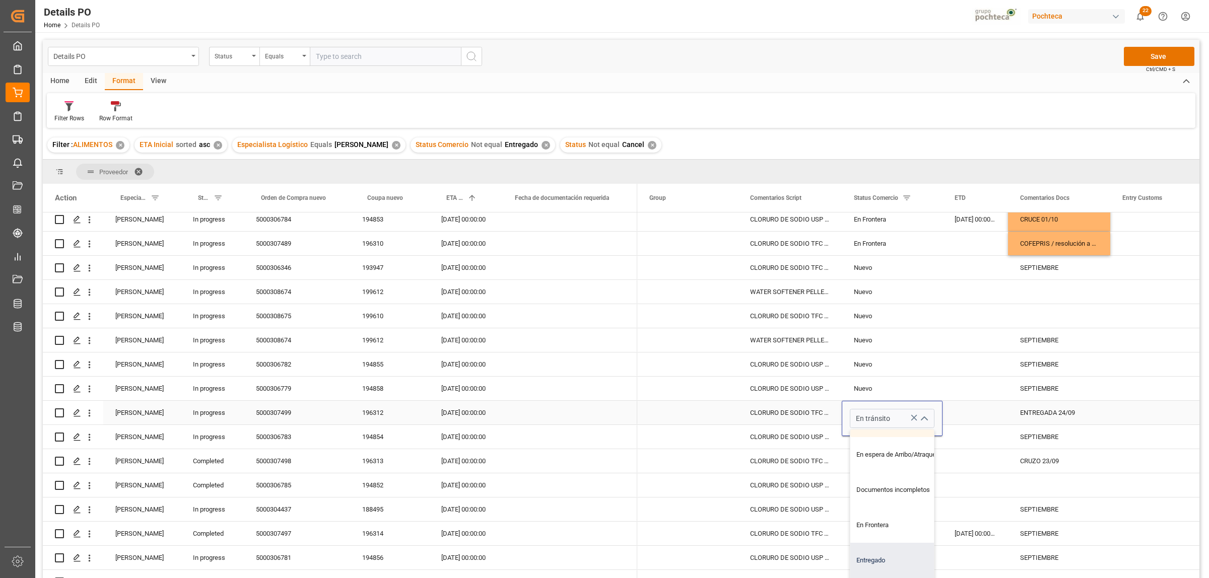
click at [875, 560] on div "Entregado" at bounding box center [898, 560] width 96 height 35
type input "Entregado"
click at [1049, 410] on div "ENTREGADA 24/09" at bounding box center [1059, 413] width 102 height 24
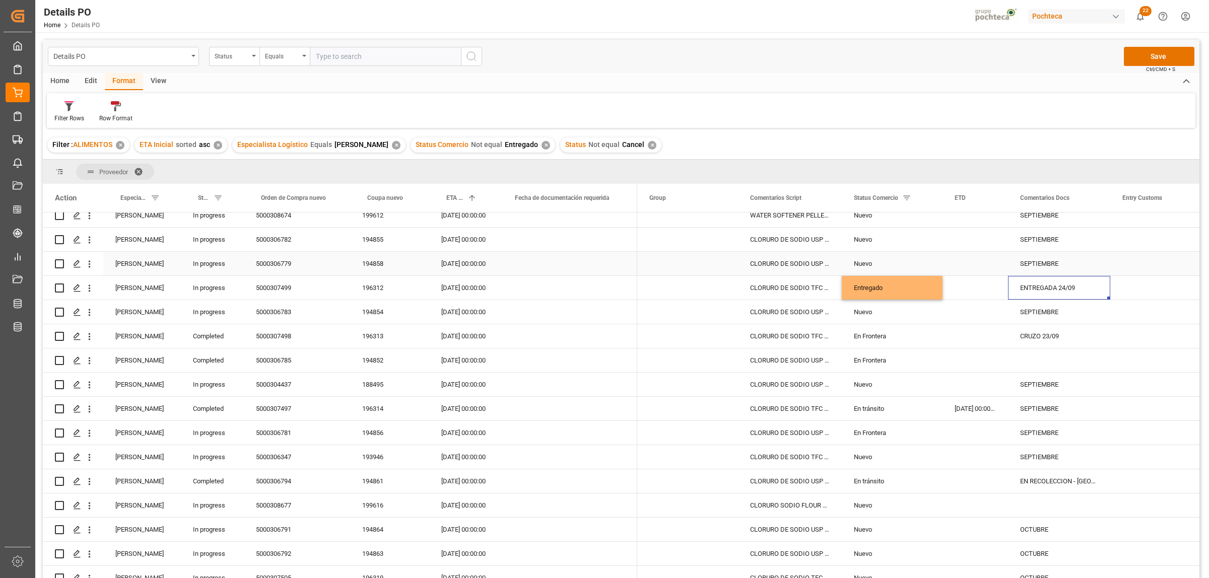
scroll to position [252, 0]
click at [273, 331] on div "5000307498" at bounding box center [297, 335] width 106 height 24
click at [866, 338] on div "En Frontera" at bounding box center [892, 335] width 77 height 23
click at [927, 343] on icon "open menu" at bounding box center [924, 341] width 12 height 12
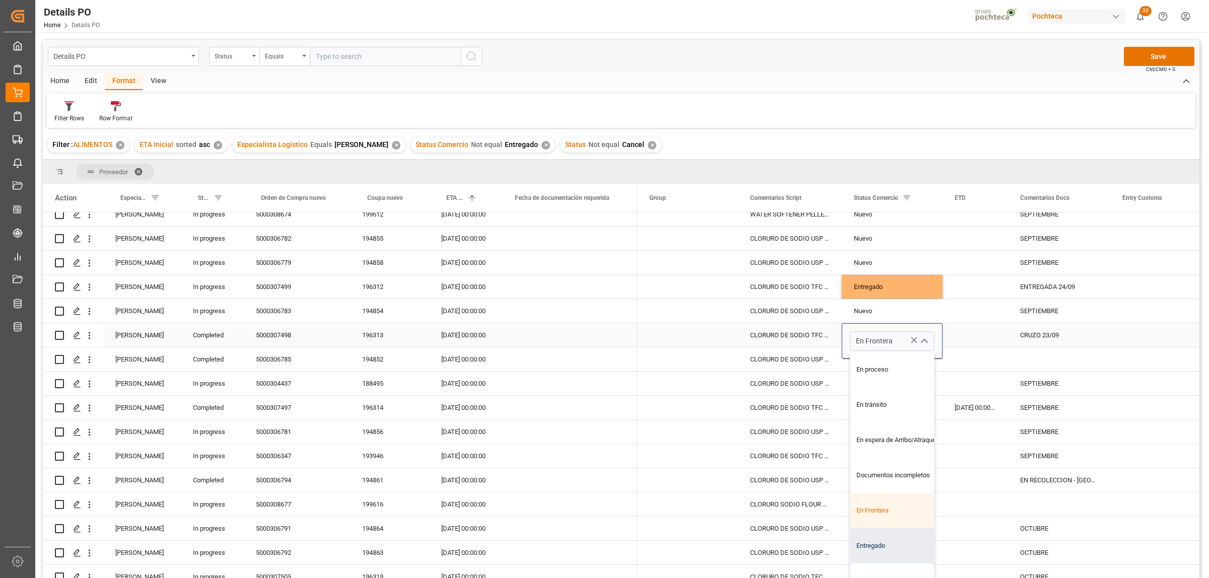
click at [875, 550] on div "Entregado" at bounding box center [898, 545] width 96 height 35
type input "Entregado"
click at [1030, 356] on div "Press SPACE to select this row." at bounding box center [1059, 359] width 102 height 24
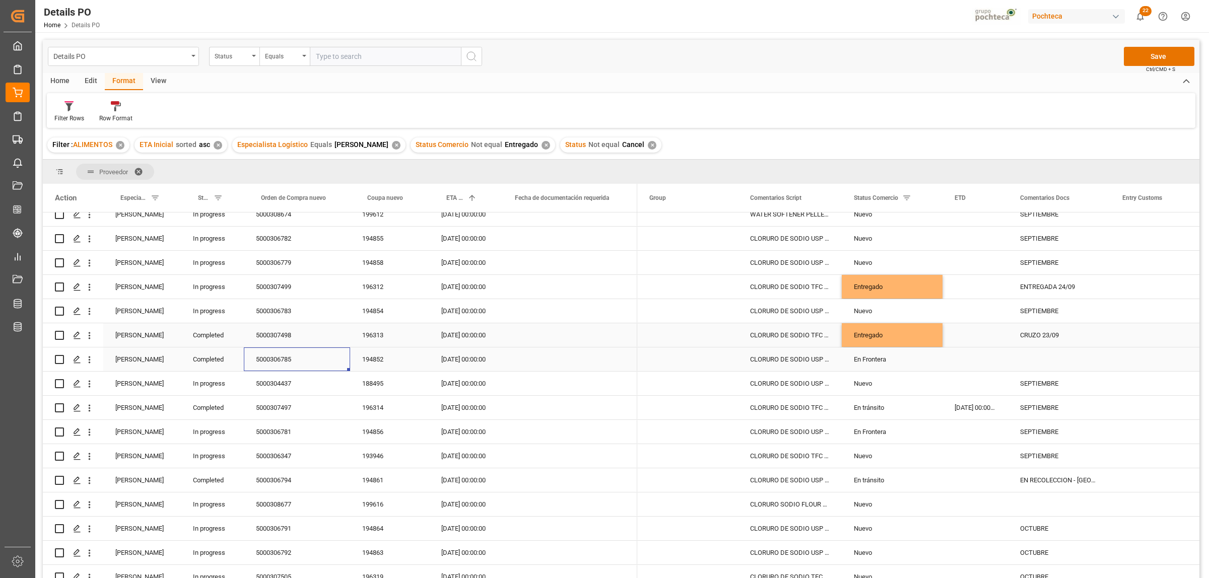
click at [267, 364] on div "5000306785" at bounding box center [297, 359] width 106 height 24
click at [879, 360] on div "En Frontera" at bounding box center [892, 359] width 77 height 23
click at [922, 363] on icon "open menu" at bounding box center [924, 366] width 12 height 12
click at [875, 575] on div "Entregado" at bounding box center [898, 569] width 96 height 35
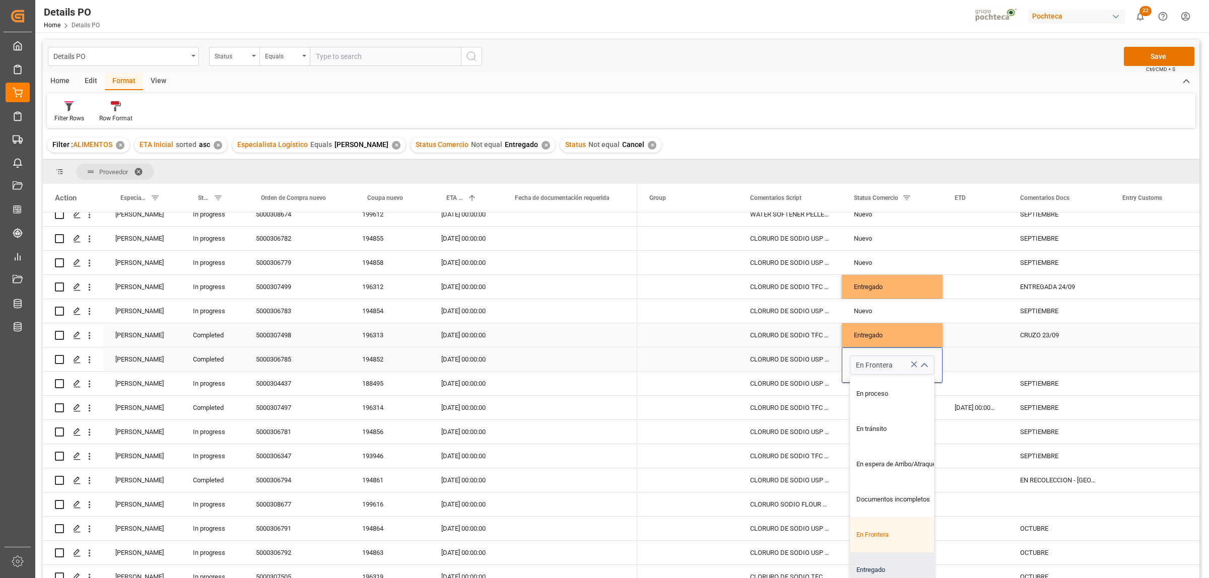
type input "Entregado"
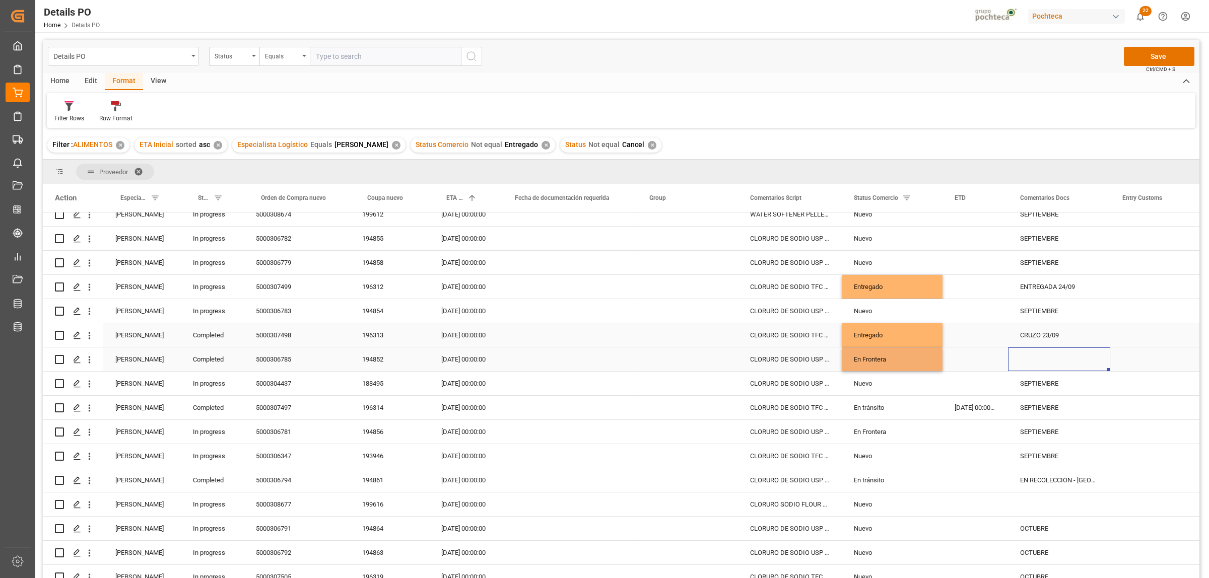
click at [1053, 356] on div "Press SPACE to select this row." at bounding box center [1059, 359] width 102 height 24
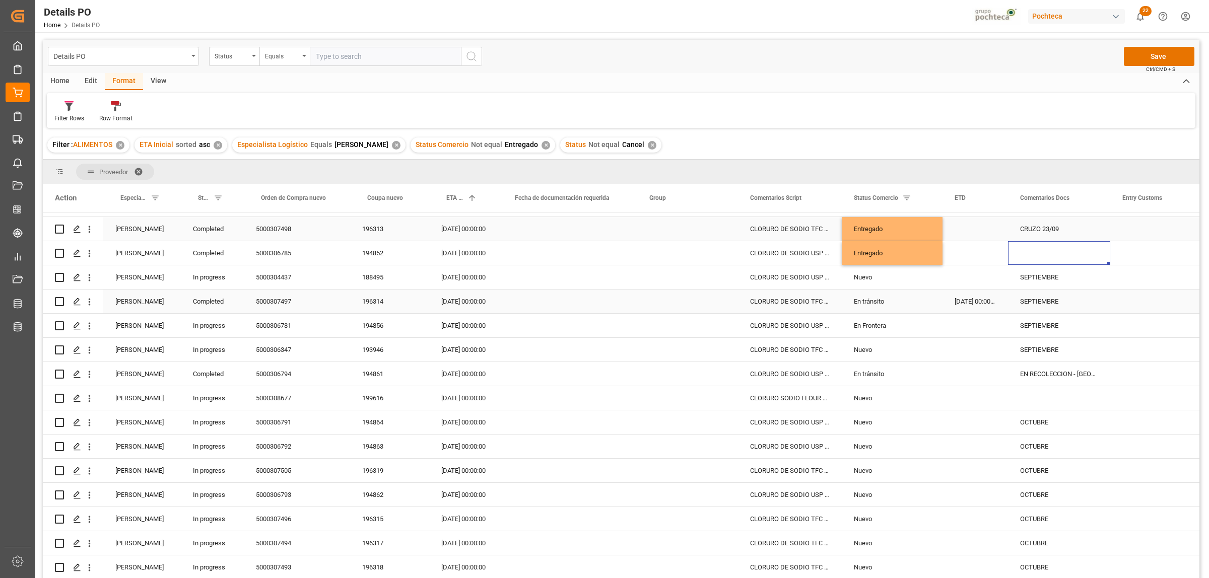
scroll to position [378, 0]
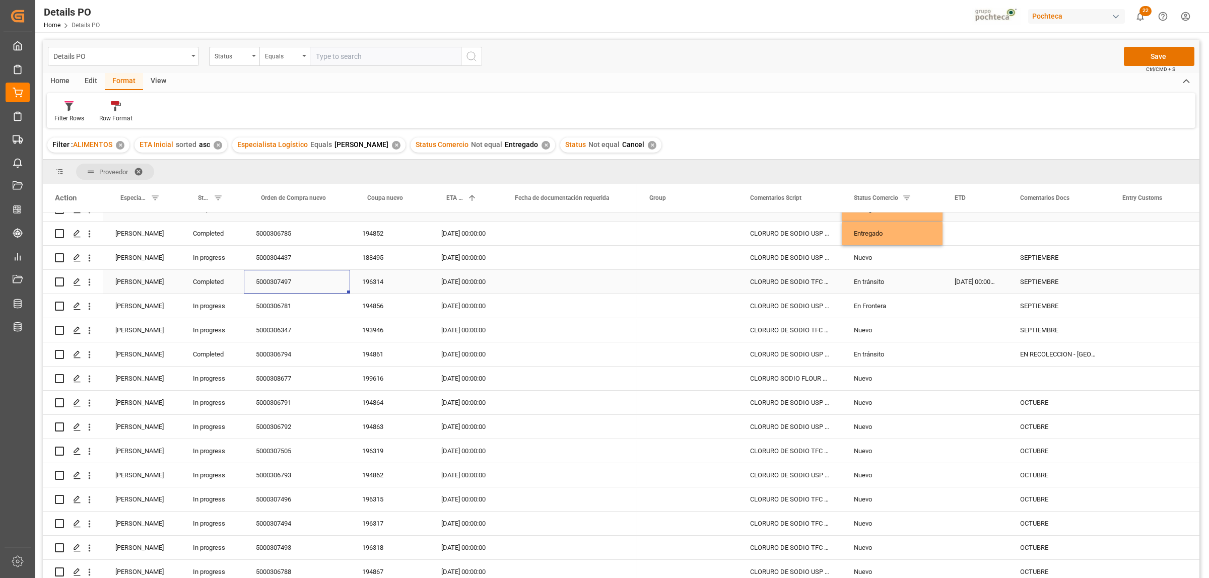
click at [280, 281] on div "5000307497" at bounding box center [297, 282] width 106 height 24
click at [1038, 282] on div "SEPTIEMBRE" at bounding box center [1059, 282] width 102 height 24
drag, startPoint x: 1024, startPoint y: 281, endPoint x: 1069, endPoint y: 285, distance: 45.0
click at [1069, 285] on input "SEPTIEMBRE" at bounding box center [1059, 287] width 86 height 19
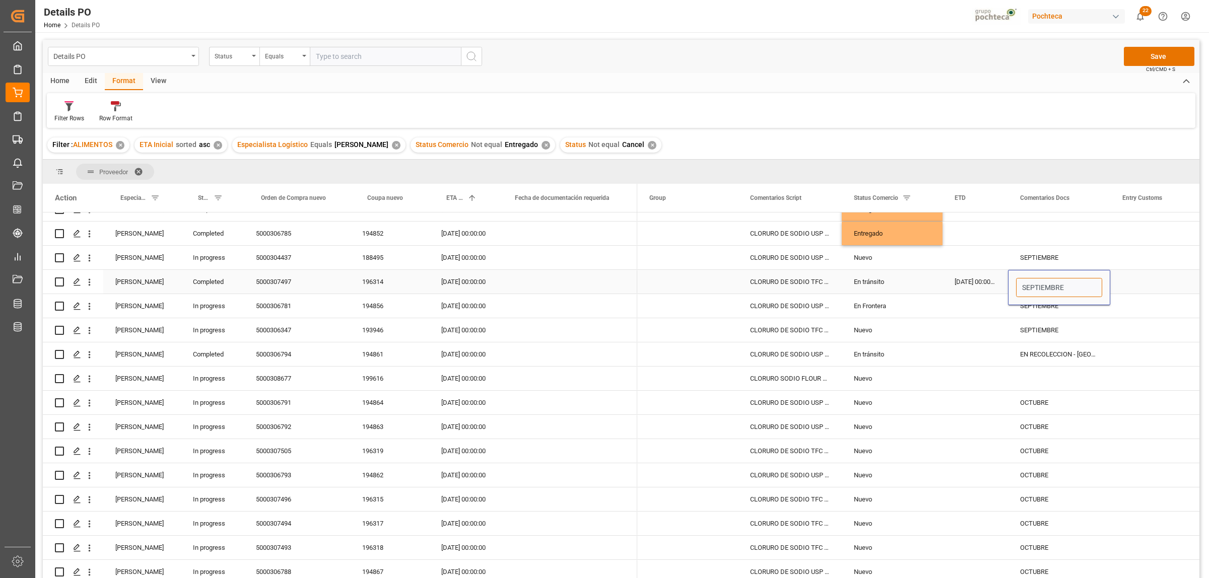
type input "S"
type input "e"
type input "ENTREGA 02/10"
click at [286, 308] on div "5000306781" at bounding box center [297, 306] width 106 height 24
click at [1045, 307] on div "SEPTIEMBRE" at bounding box center [1059, 306] width 102 height 24
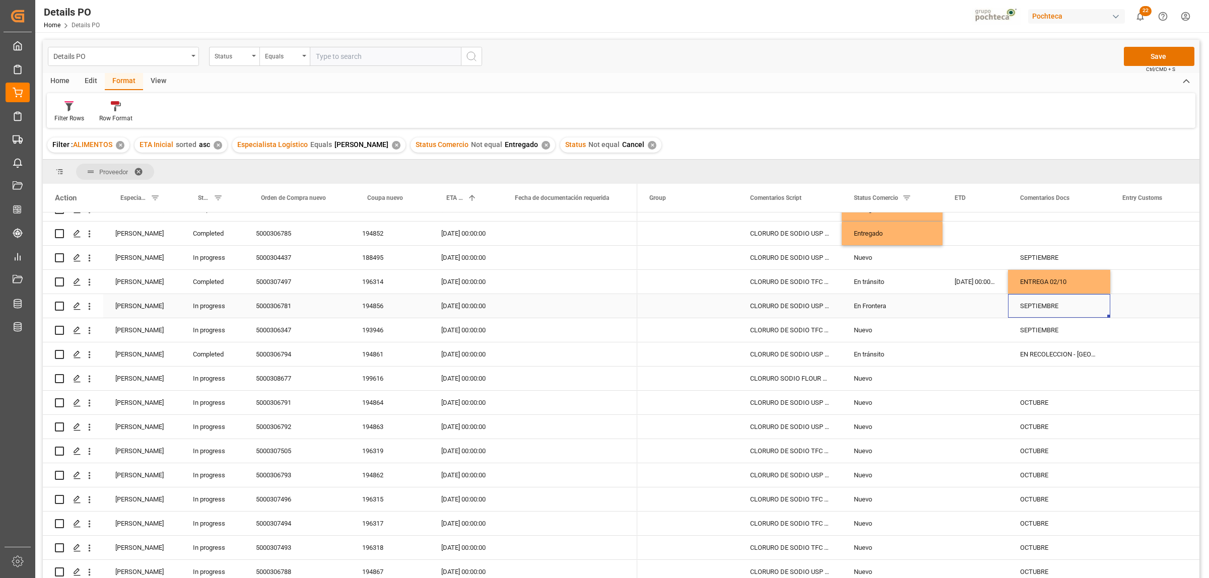
click at [1045, 307] on div "SEPTIEMBRE" at bounding box center [1059, 306] width 102 height 24
drag, startPoint x: 1063, startPoint y: 306, endPoint x: 993, endPoint y: 309, distance: 70.5
type input "CRUCE 01/10"
click at [1149, 327] on div "Press SPACE to select this row." at bounding box center [1160, 330] width 101 height 24
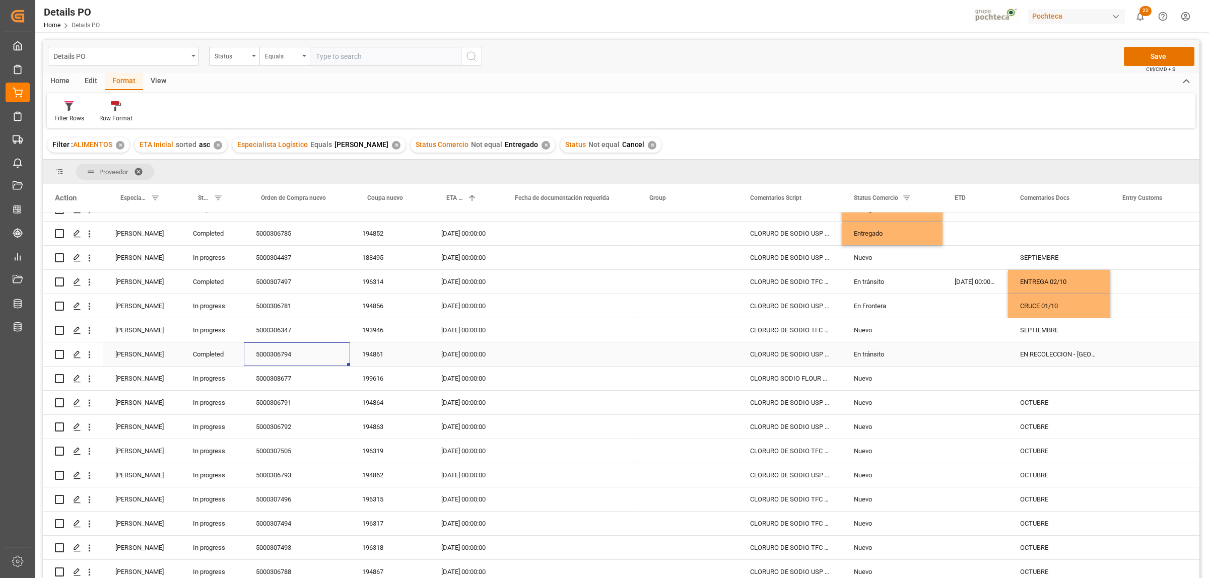
click at [269, 355] on div "5000306794" at bounding box center [297, 354] width 106 height 24
click at [1061, 277] on div "ENTREGA 02/10" at bounding box center [1059, 282] width 102 height 24
click at [1066, 358] on div "EN RECOLECCION - SAN JUAN" at bounding box center [1059, 354] width 102 height 24
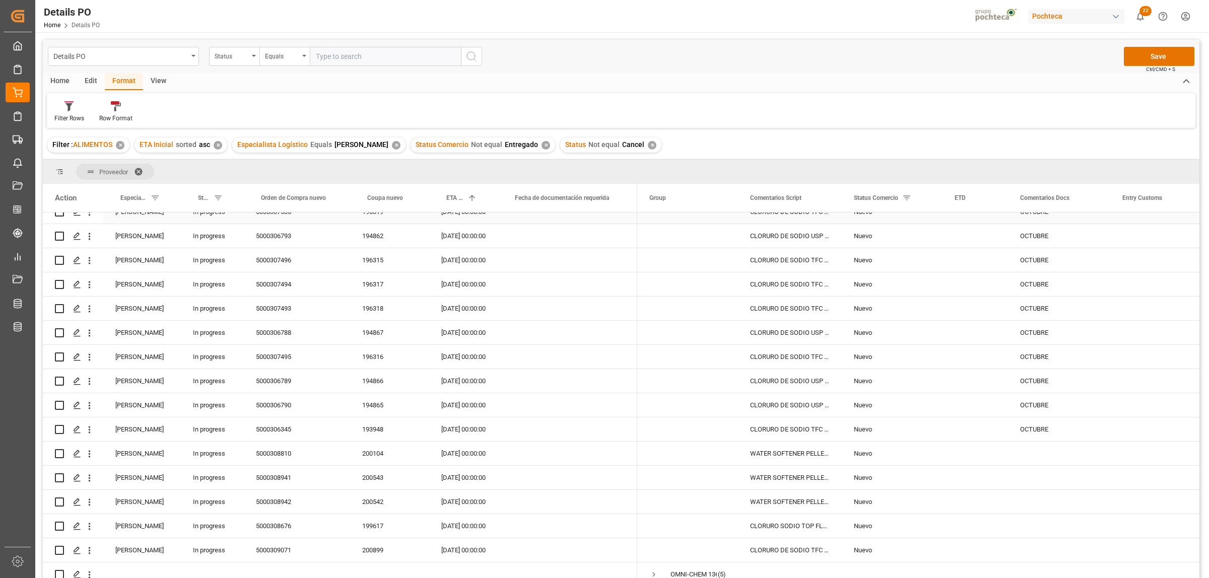
scroll to position [629, 0]
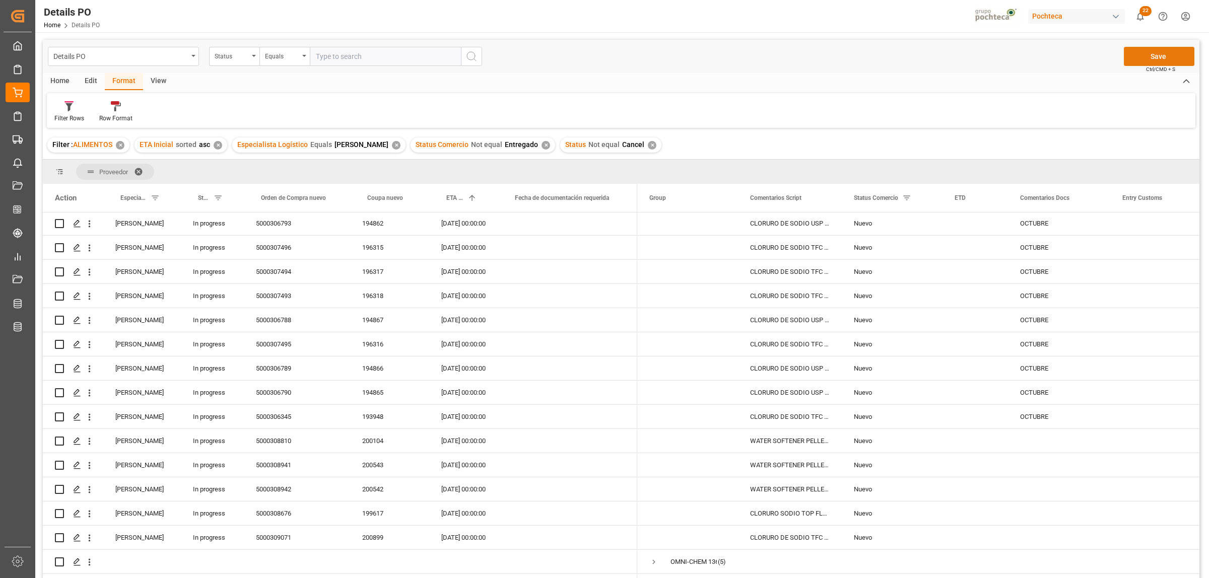
click at [1152, 59] on button "Save" at bounding box center [1159, 56] width 71 height 19
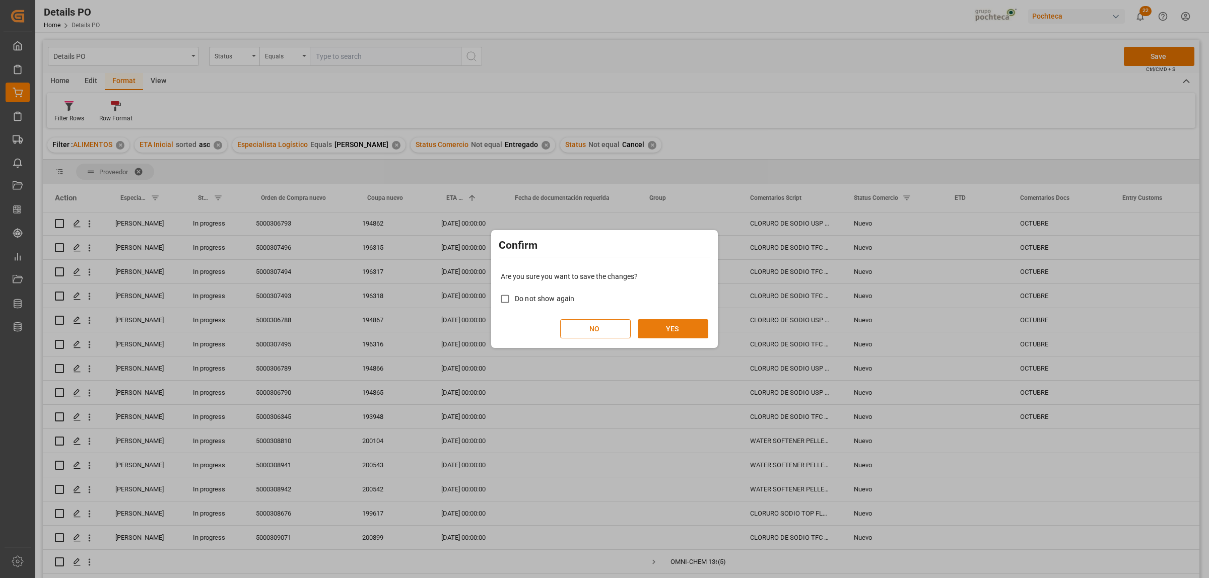
click at [657, 327] on button "YES" at bounding box center [673, 328] width 71 height 19
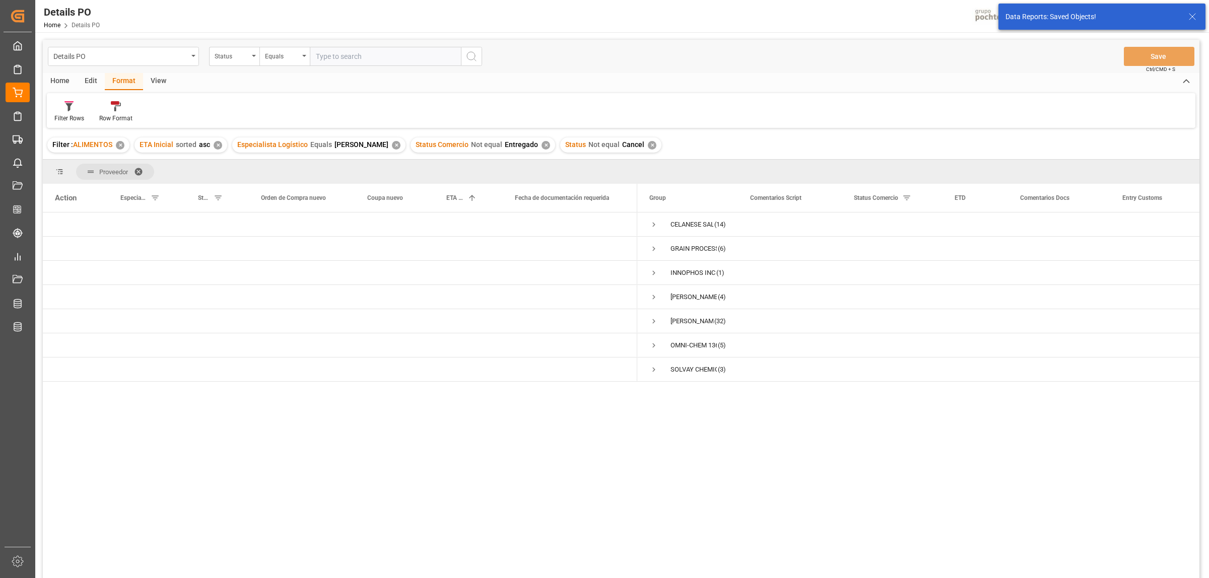
scroll to position [0, 0]
click at [651, 341] on span "Press SPACE to select this row." at bounding box center [653, 345] width 9 height 9
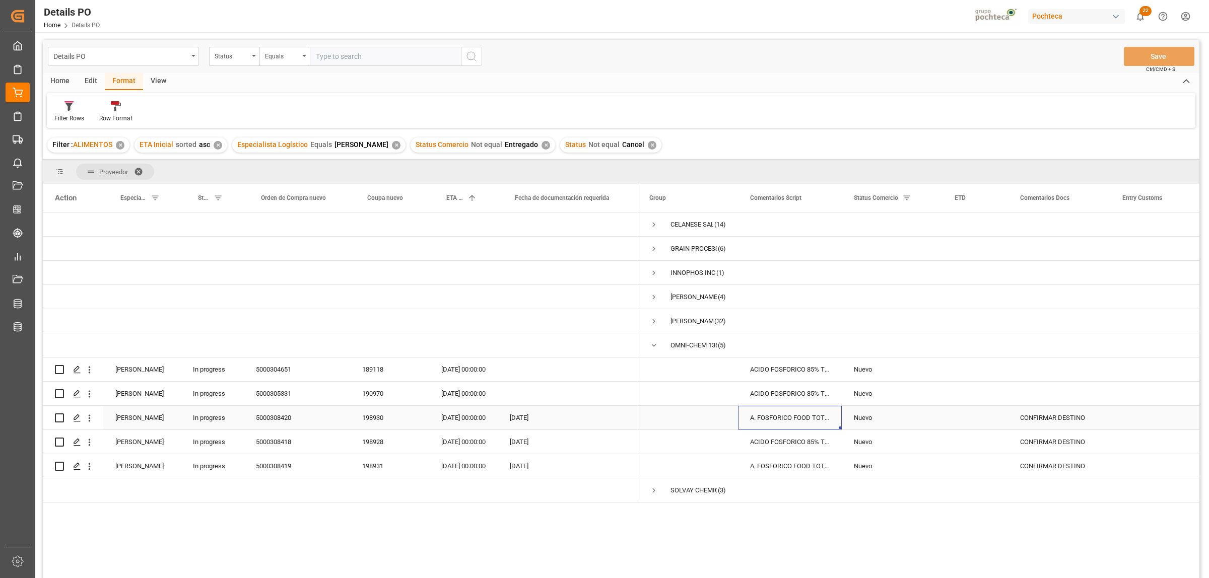
click at [754, 416] on div "A. FOSFORICO FOOD TOTE USA 1632.94kg (35" at bounding box center [790, 418] width 104 height 24
click at [1059, 415] on div "CONFIRMAR DESTINO" at bounding box center [1059, 418] width 102 height 24
click at [452, 414] on div "09.10.2025 00:00:00" at bounding box center [463, 418] width 68 height 24
click at [1038, 415] on div "CONFIRMAR DESTINO" at bounding box center [1059, 418] width 102 height 24
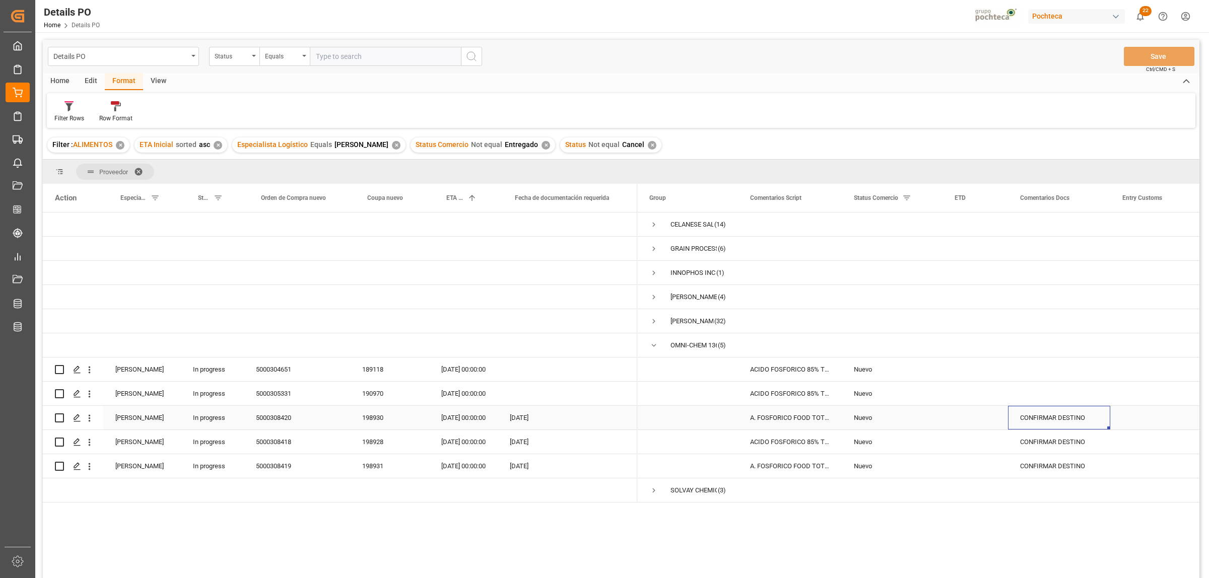
click at [1038, 415] on div "CONFIRMAR DESTINO" at bounding box center [1059, 418] width 102 height 24
click at [1087, 422] on input "CONFIRMAR DESTINO" at bounding box center [1059, 423] width 86 height 19
click at [1093, 423] on input "CONFIRMAR DESTINO" at bounding box center [1059, 423] width 86 height 19
type input "CONFIRMAR DESTINO / PCT 3200"
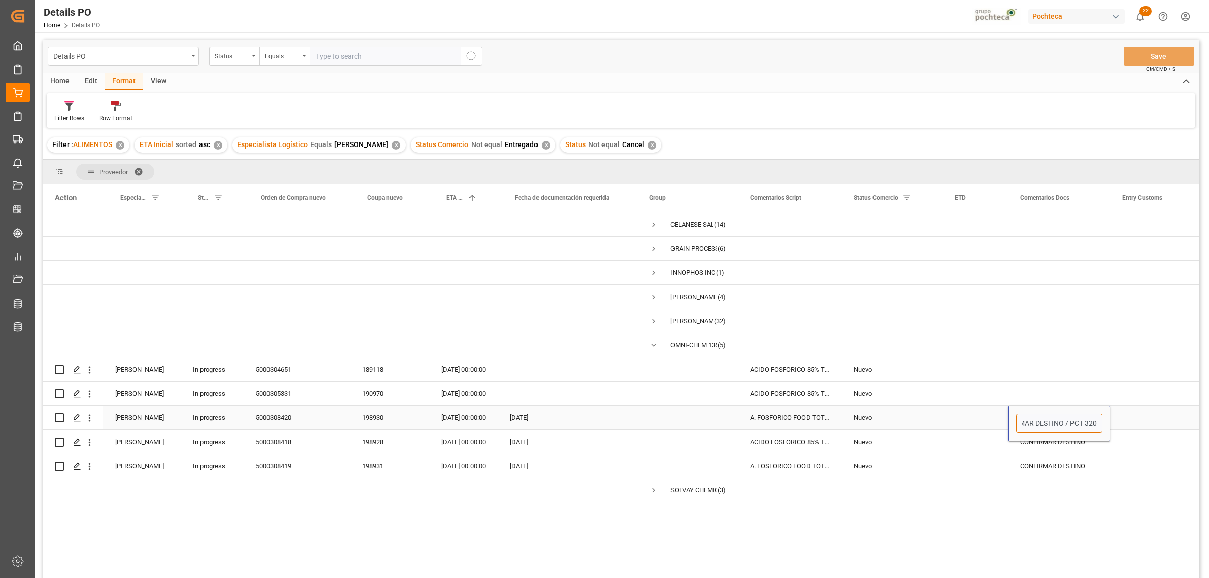
scroll to position [0, 33]
click at [1154, 437] on div "Press SPACE to select this row." at bounding box center [1160, 442] width 101 height 24
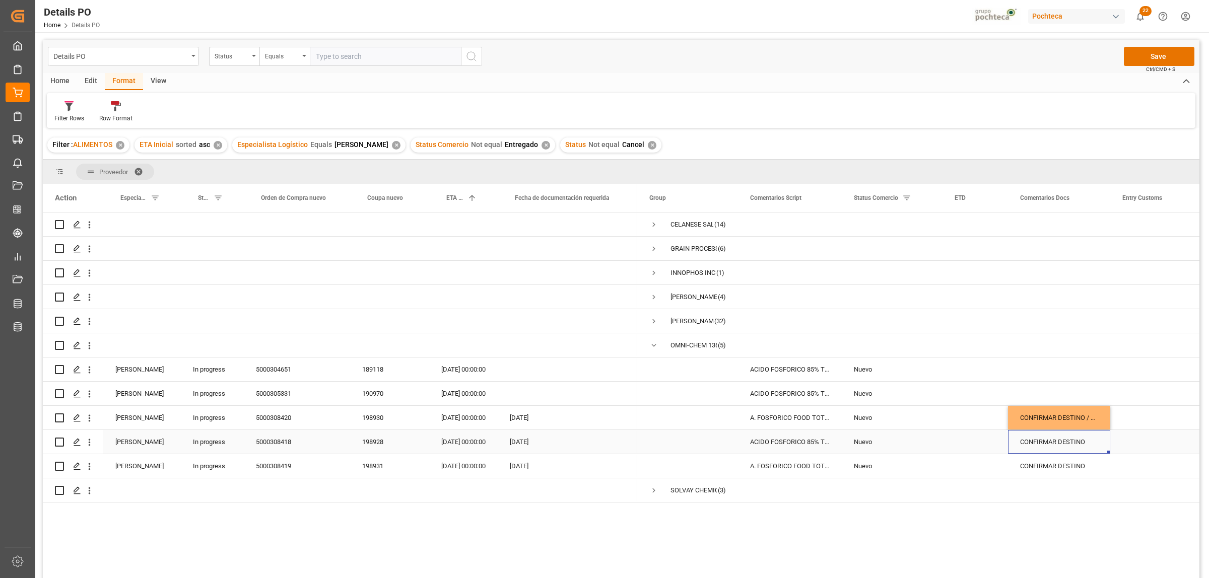
click at [1068, 441] on div "CONFIRMAR DESTINO" at bounding box center [1059, 442] width 102 height 24
click at [1094, 449] on input "CONFIRMAR DESTINO" at bounding box center [1059, 447] width 86 height 19
type input "CONFIRMAR DESTINO / PCT 3199"
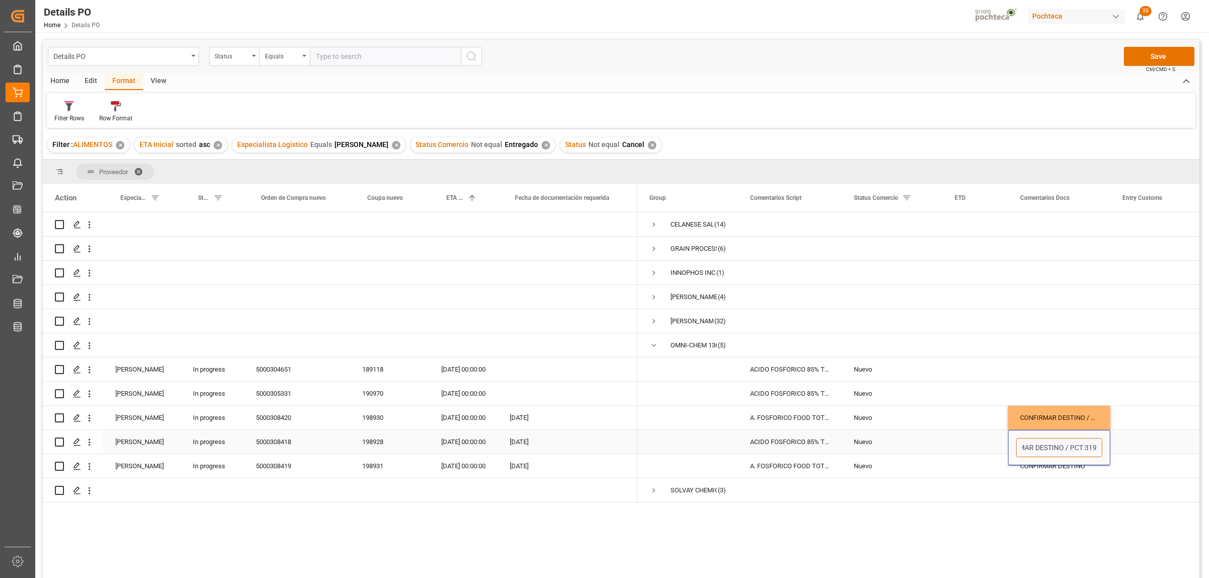
scroll to position [0, 33]
click at [1155, 434] on div "Press SPACE to select this row." at bounding box center [1160, 442] width 101 height 24
click at [1059, 459] on div "CONFIRMAR DESTINO" at bounding box center [1059, 466] width 102 height 24
click at [1090, 472] on input "CONFIRMAR DESTINO" at bounding box center [1059, 471] width 86 height 19
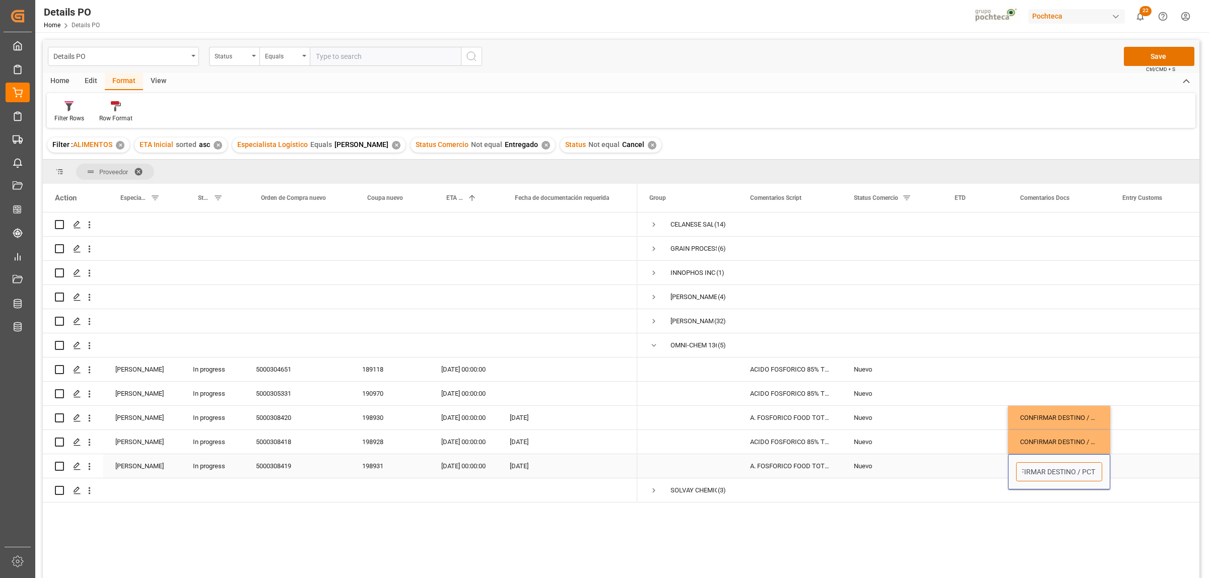
scroll to position [0, 21]
type input "CONFIRMAR DESTINO / PCT 3108"
click at [1140, 464] on div "Press SPACE to select this row." at bounding box center [1160, 466] width 101 height 24
click at [1143, 59] on button "Save" at bounding box center [1159, 56] width 71 height 19
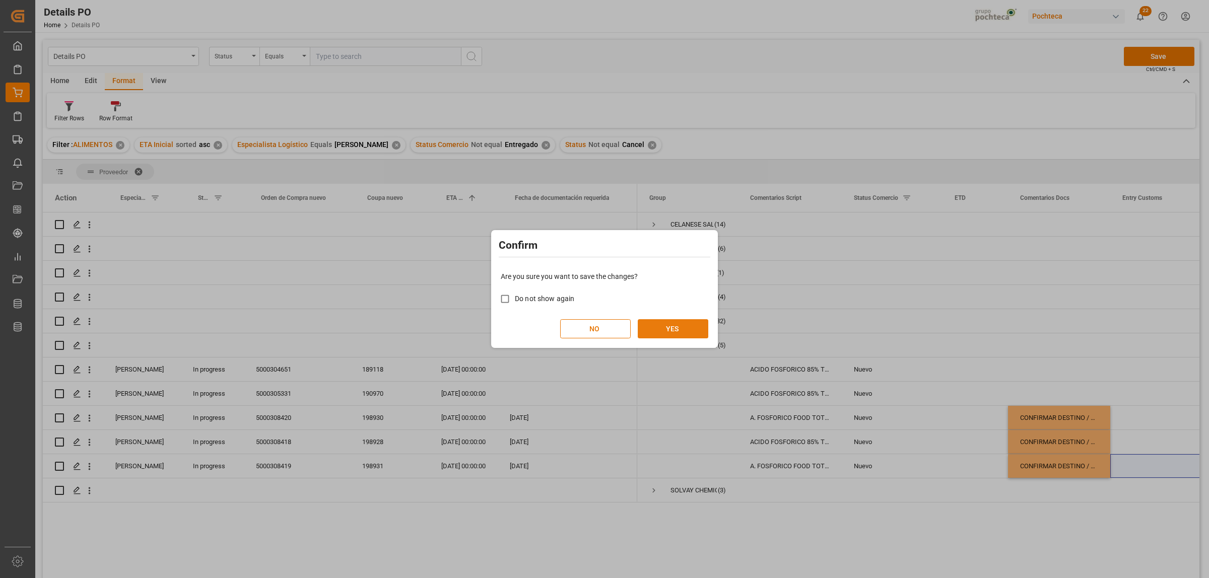
click at [659, 326] on button "YES" at bounding box center [673, 328] width 71 height 19
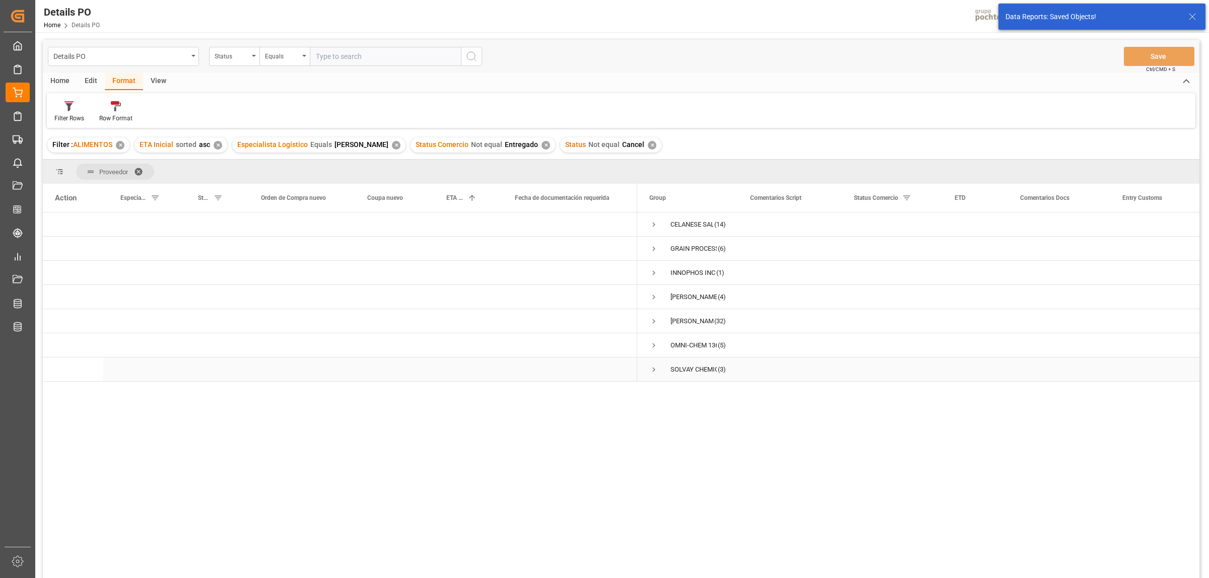
click at [651, 366] on span "Press SPACE to select this row." at bounding box center [653, 369] width 9 height 9
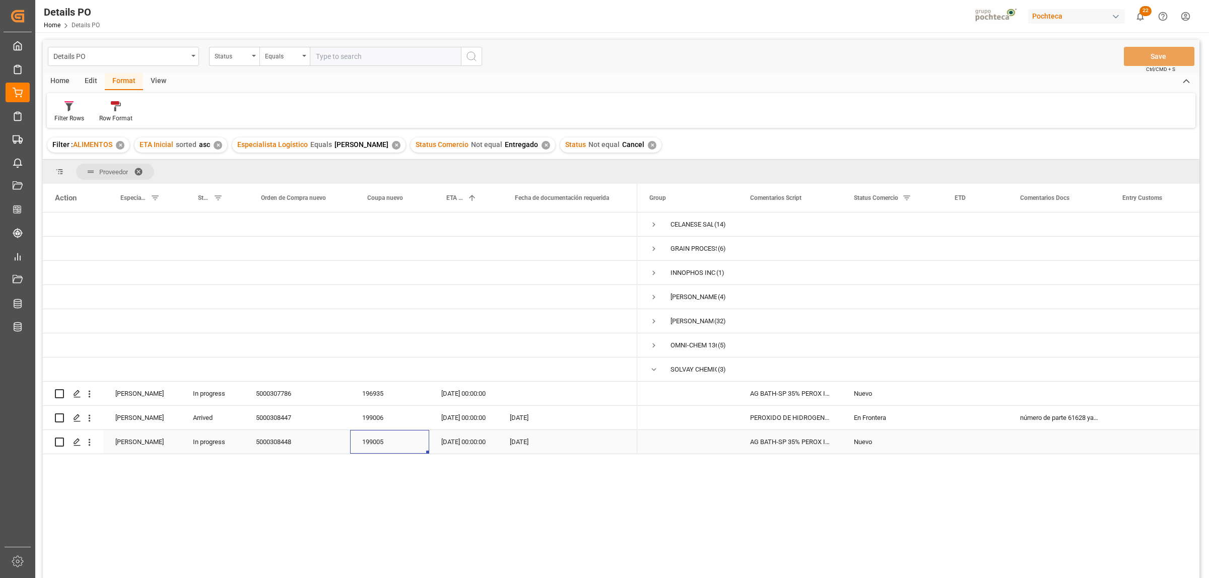
click at [374, 446] on div "199005" at bounding box center [389, 442] width 79 height 24
click at [859, 436] on div "Nuevo" at bounding box center [892, 442] width 77 height 23
click at [927, 435] on icon "open menu" at bounding box center [924, 437] width 12 height 12
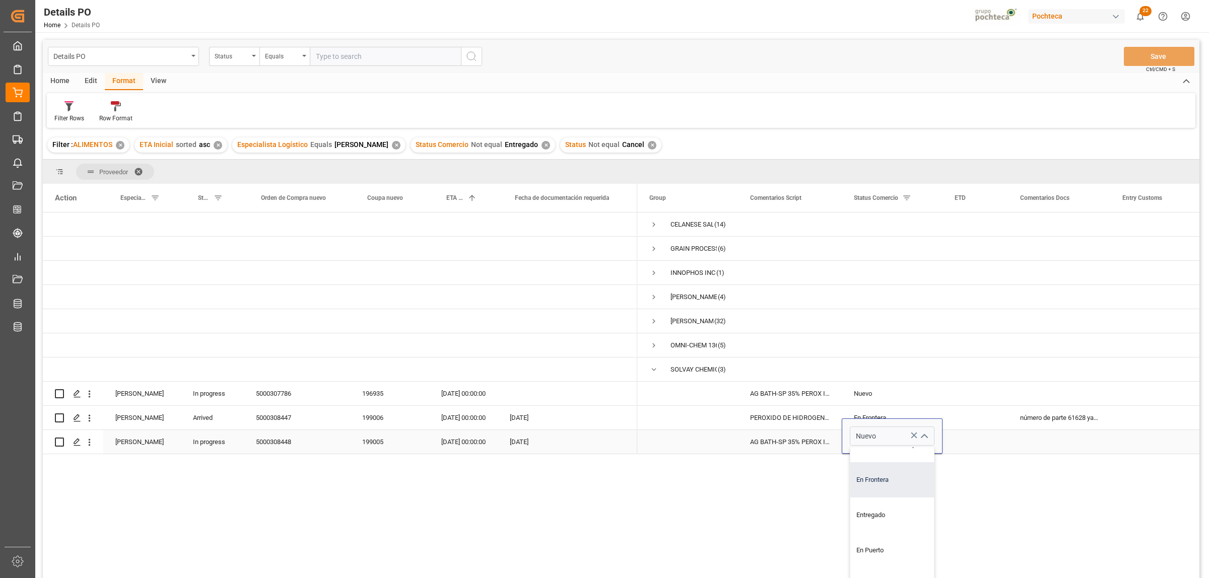
click at [876, 483] on div "En Frontera" at bounding box center [898, 479] width 96 height 35
type input "En Frontera"
click at [1056, 438] on div "Press SPACE to select this row." at bounding box center [1059, 442] width 102 height 24
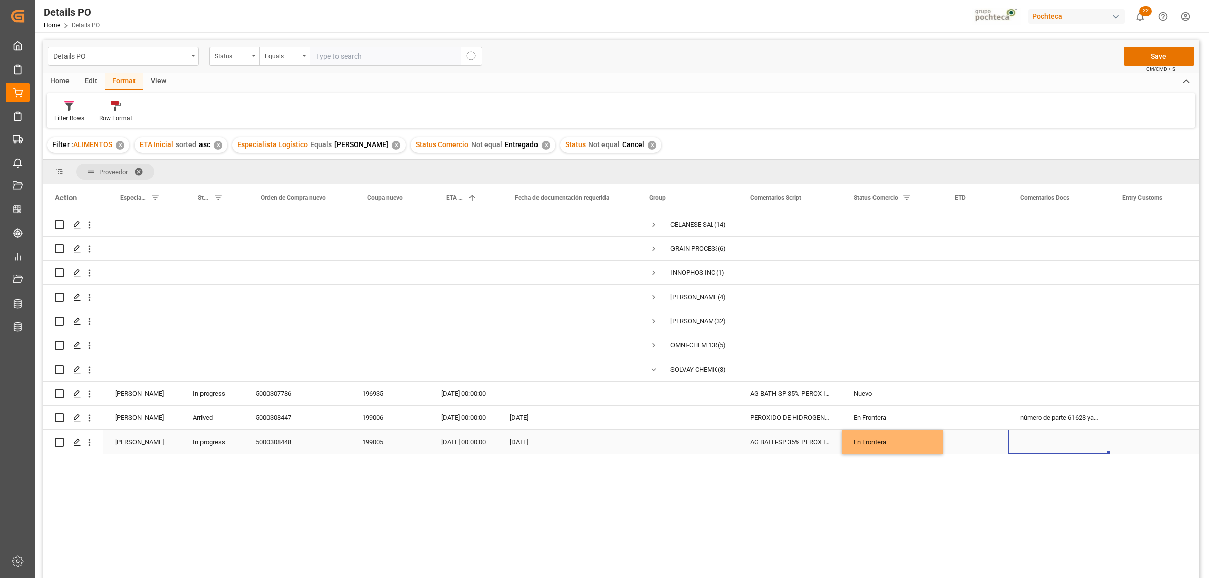
click at [1042, 440] on div "Press SPACE to select this row." at bounding box center [1059, 442] width 102 height 24
click at [1035, 431] on input "Press SPACE to select this row." at bounding box center [1059, 436] width 86 height 19
click at [1066, 500] on div "CELANESE SALES US LTD (14) GRAIN PROCESSING CORPORATION (6) INNOPHOS INC (1) JO…" at bounding box center [918, 399] width 562 height 372
click at [1159, 451] on div "Press SPACE to select this row." at bounding box center [1160, 442] width 101 height 24
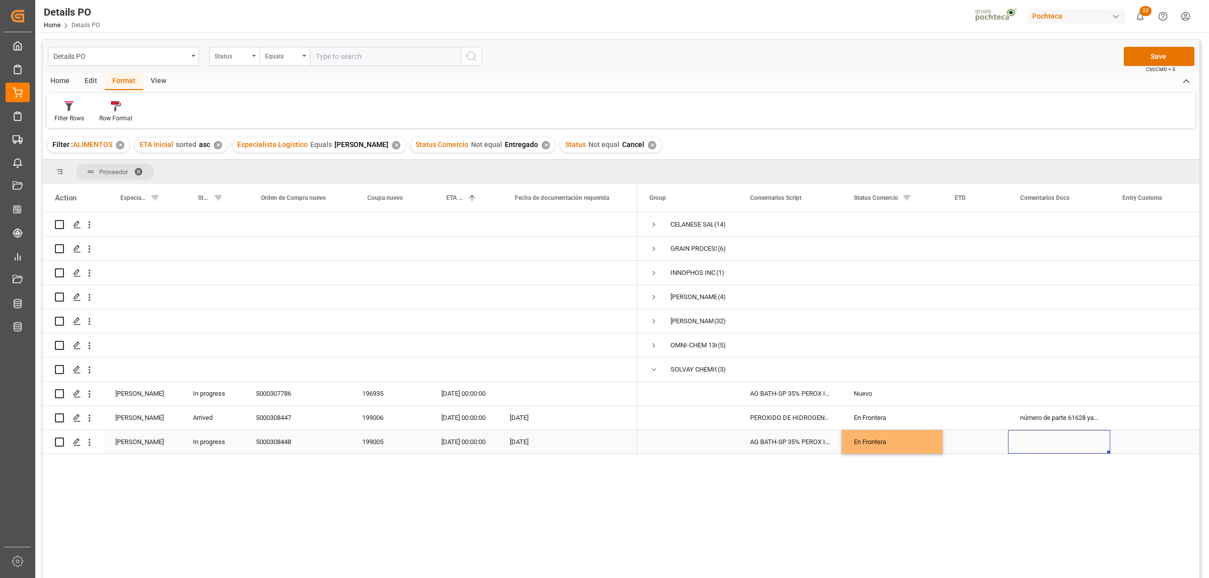
click at [1061, 442] on div "Press SPACE to select this row." at bounding box center [1059, 442] width 102 height 24
click at [1049, 441] on input "Press SPACE to select this row." at bounding box center [1059, 436] width 86 height 19
type input "E"
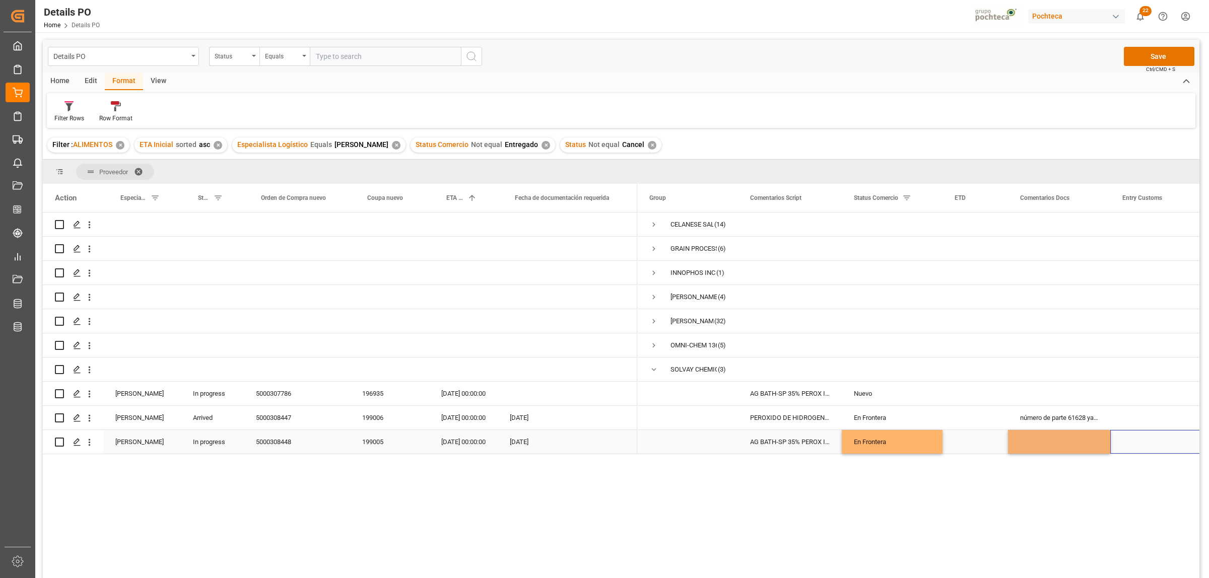
click at [1168, 435] on div "Press SPACE to select this row." at bounding box center [1160, 442] width 101 height 24
click at [1151, 58] on button "Save" at bounding box center [1159, 56] width 71 height 19
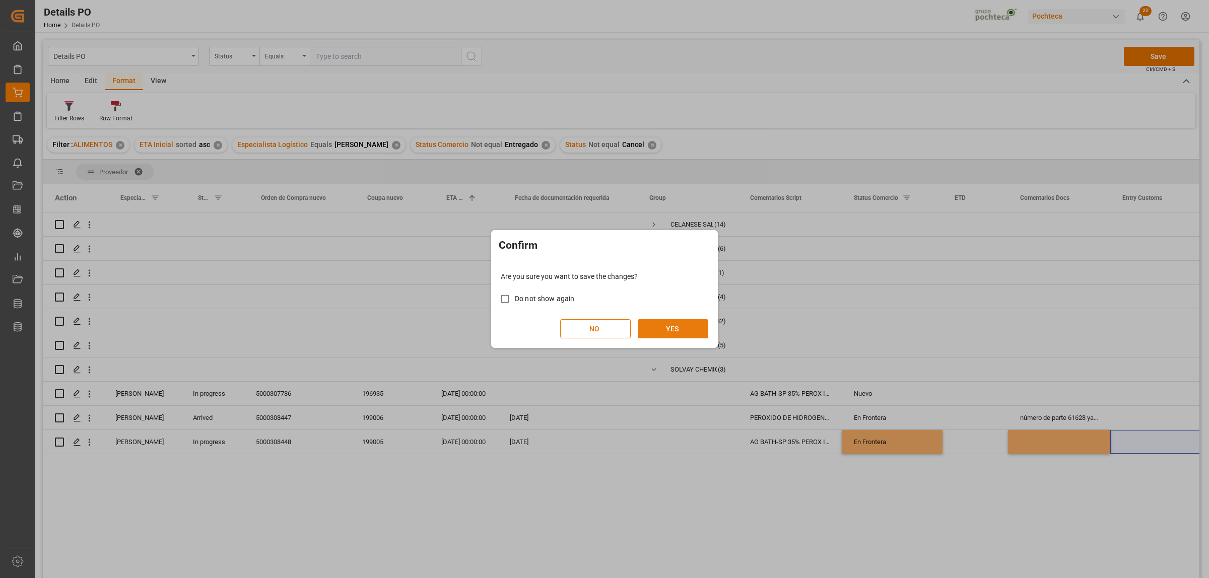
click at [679, 327] on button "YES" at bounding box center [673, 328] width 71 height 19
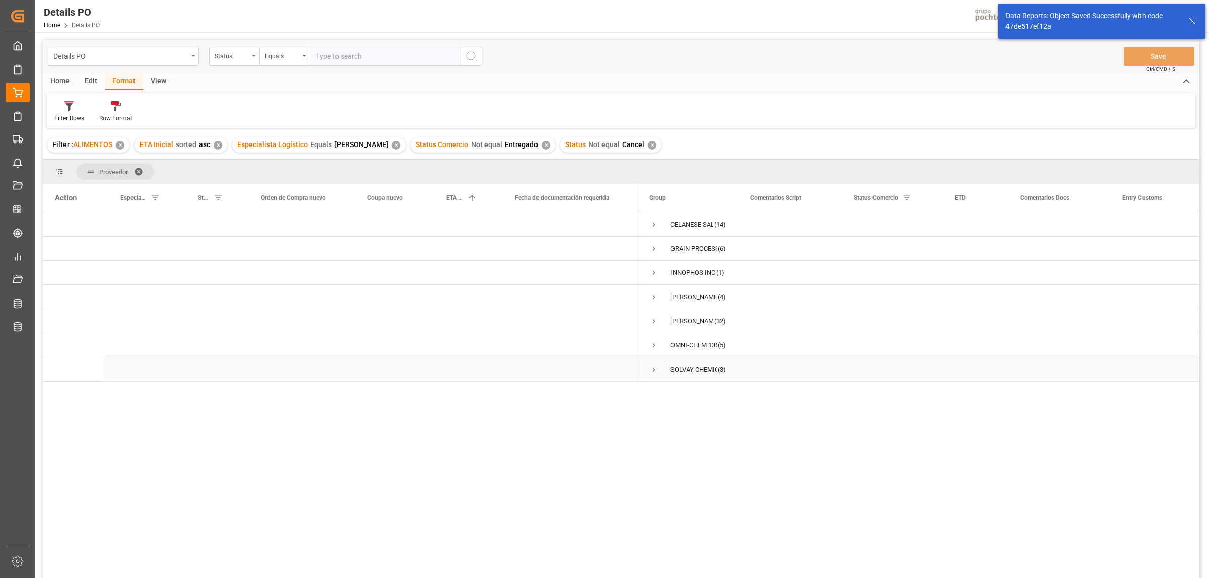
click at [651, 373] on span "Press SPACE to select this row." at bounding box center [653, 369] width 9 height 9
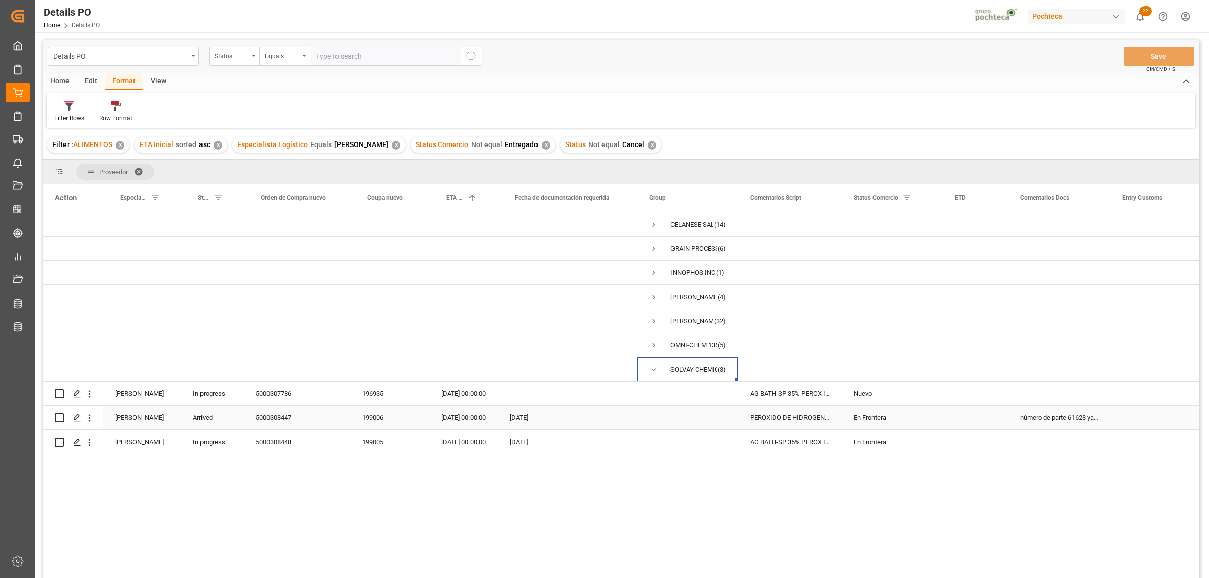
click at [273, 414] on div "5000308447" at bounding box center [297, 418] width 106 height 24
click at [651, 369] on span "Press SPACE to select this row." at bounding box center [653, 369] width 9 height 9
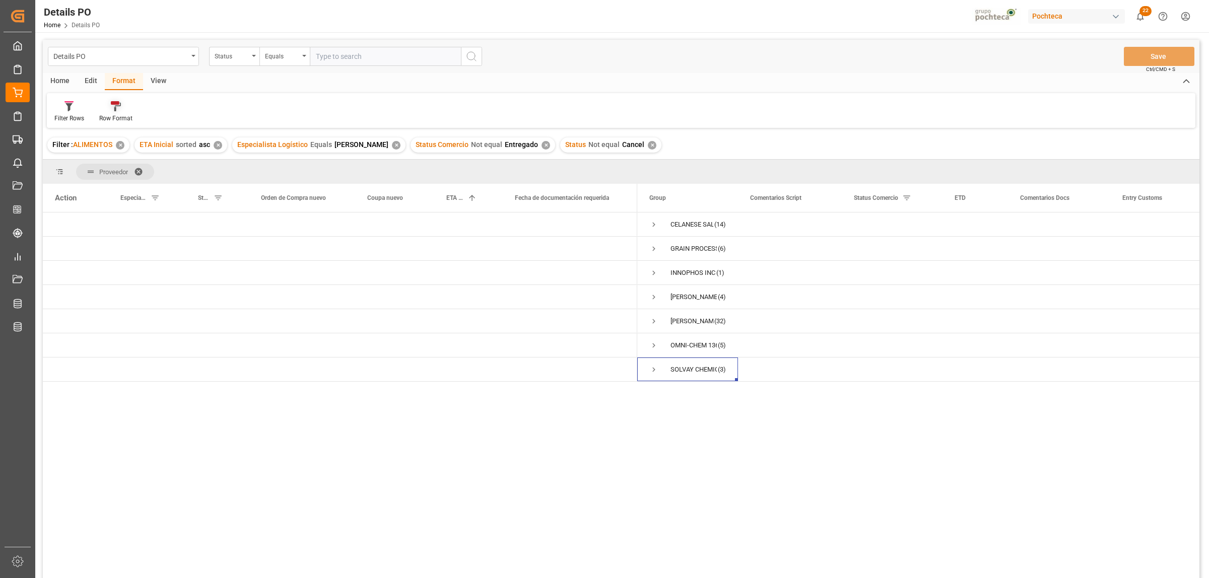
click at [117, 104] on icon at bounding box center [115, 103] width 9 height 4
click at [122, 141] on div "Details PO Status Equals Save Ctrl/CMD + S Home Edit Format View Filter Rows Ro…" at bounding box center [621, 322] width 1156 height 565
click at [652, 222] on span "Press SPACE to select this row." at bounding box center [653, 224] width 9 height 9
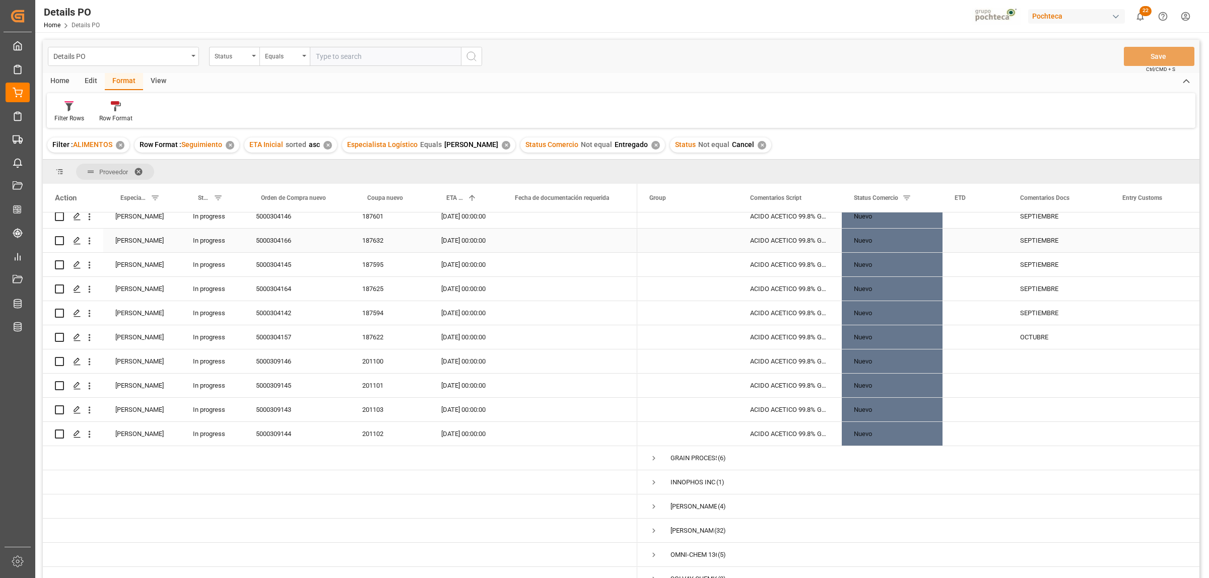
scroll to position [142, 0]
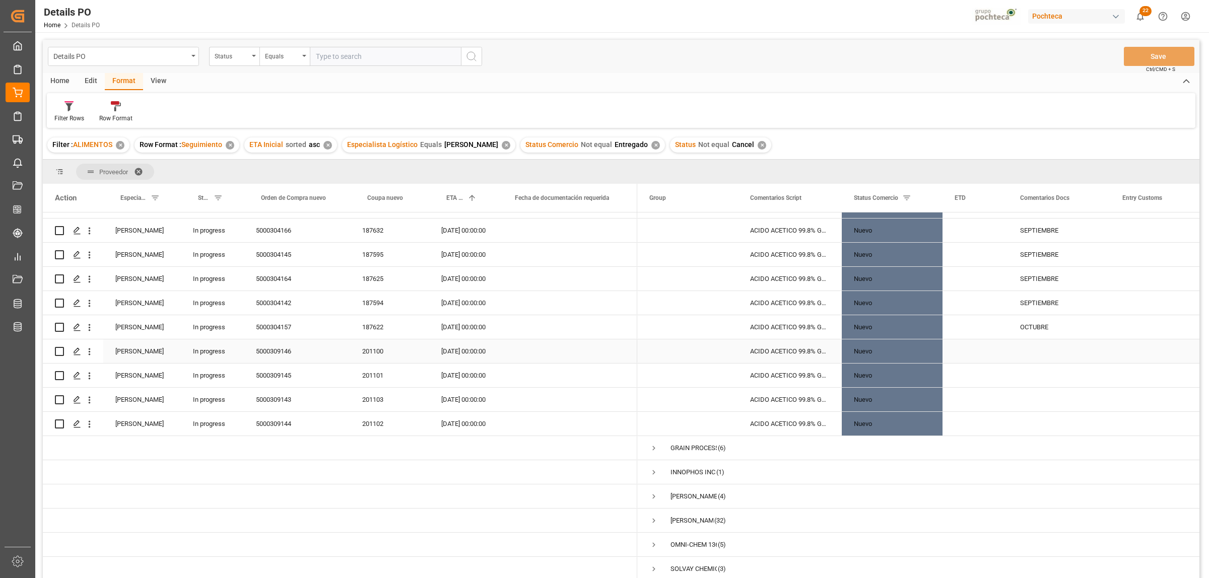
click at [1043, 339] on div "Press SPACE to select this row." at bounding box center [1059, 351] width 102 height 24
click at [1044, 348] on input "Press SPACE to select this row." at bounding box center [1059, 356] width 86 height 19
type input "NOVIEMBRE"
click at [1099, 441] on div "Press SPACE to select this row." at bounding box center [1059, 448] width 102 height 24
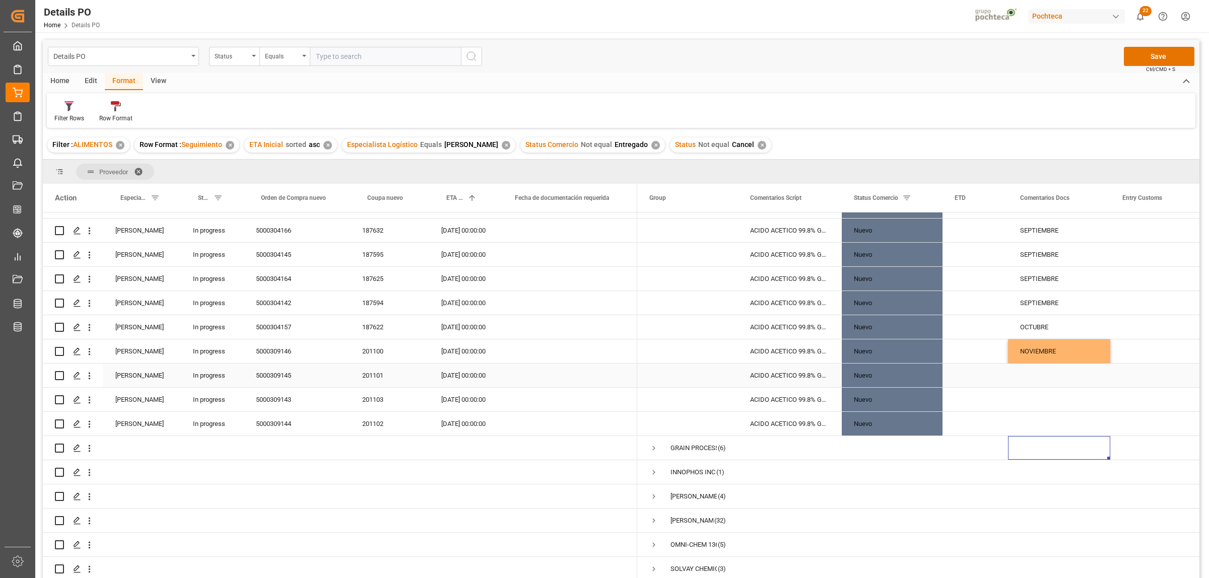
click at [1046, 374] on div "Press SPACE to select this row." at bounding box center [1059, 376] width 102 height 24
click at [1049, 373] on input "Press SPACE to select this row." at bounding box center [1059, 381] width 86 height 19
type input "DICIEMBRE"
click at [1138, 378] on div "Press SPACE to select this row." at bounding box center [1160, 376] width 101 height 24
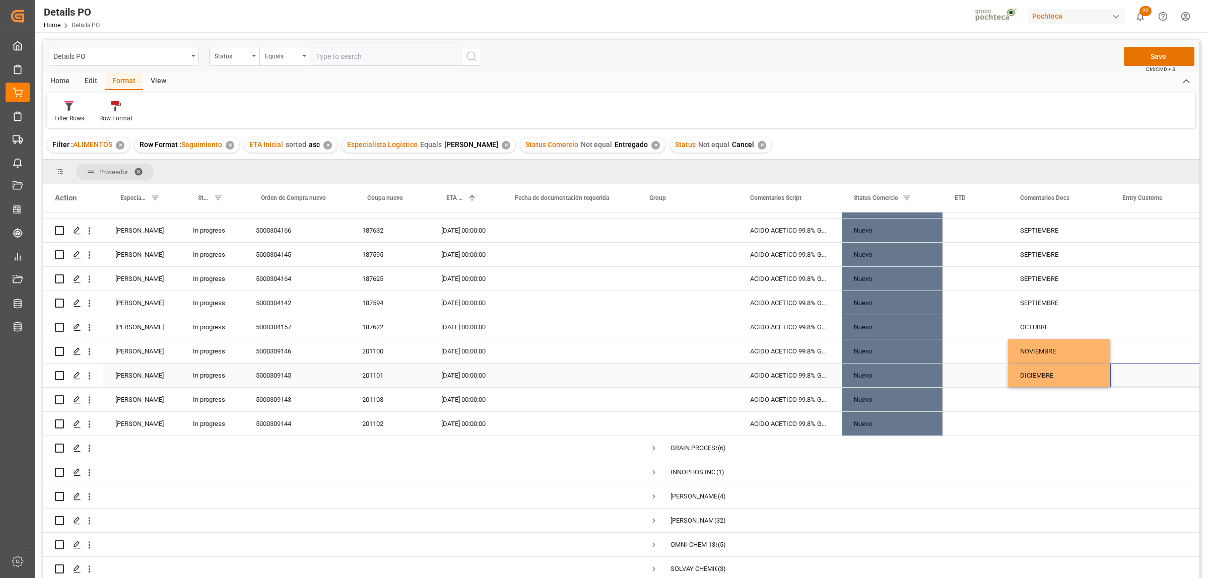
click at [1045, 366] on div "DICIEMBRE" at bounding box center [1059, 376] width 102 height 24
click at [1059, 394] on div "Press SPACE to select this row." at bounding box center [1059, 400] width 102 height 24
click at [1054, 425] on div "Press SPACE to select this row." at bounding box center [1059, 424] width 102 height 24
drag, startPoint x: 1073, startPoint y: 460, endPoint x: 1055, endPoint y: 456, distance: 18.6
click at [1073, 460] on div "Press SPACE to select this row." at bounding box center [1059, 472] width 102 height 24
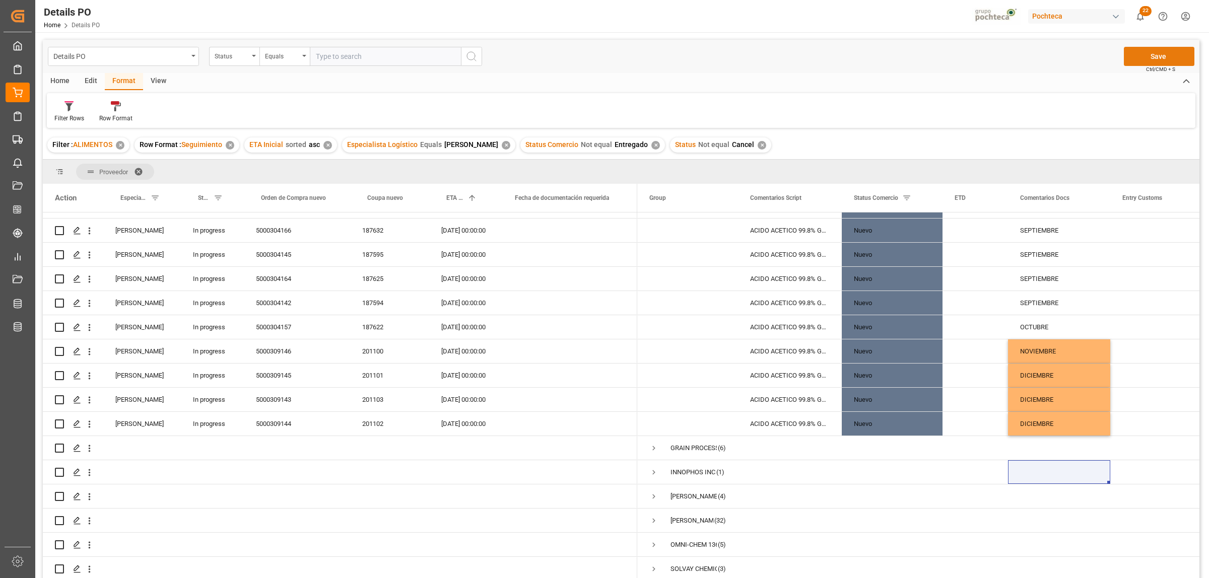
click at [1184, 59] on button "Save" at bounding box center [1159, 56] width 71 height 19
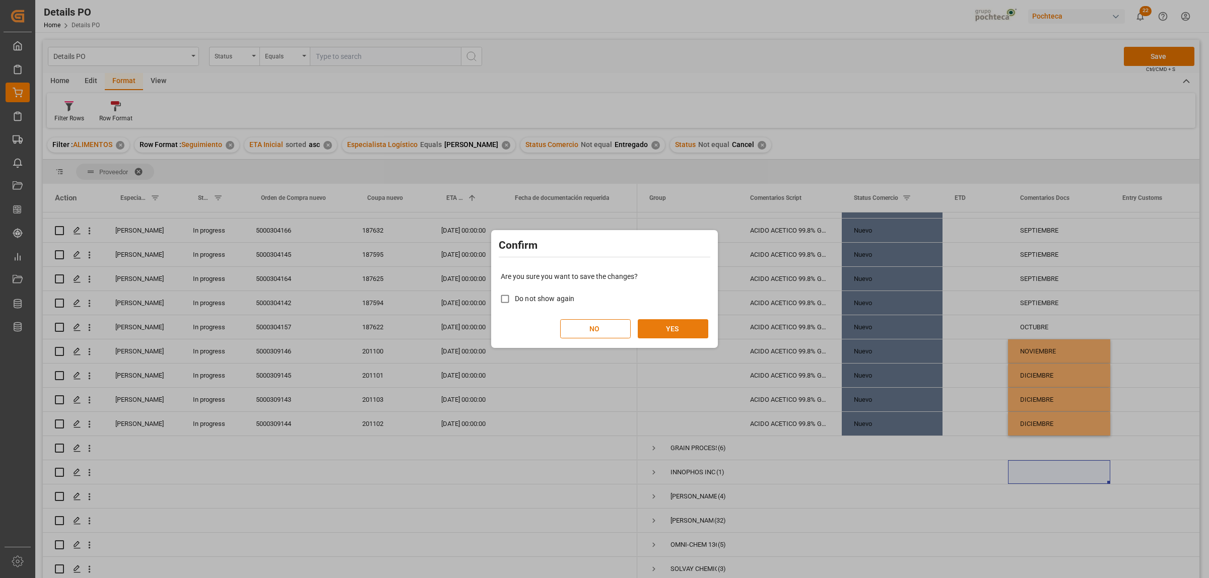
click at [662, 326] on button "YES" at bounding box center [673, 328] width 71 height 19
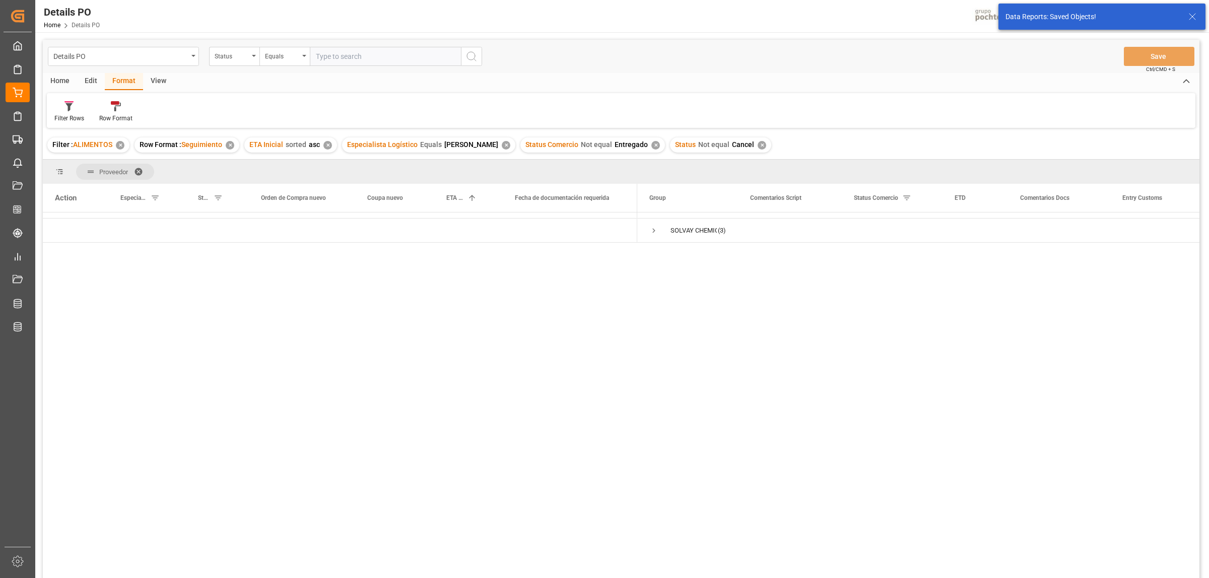
scroll to position [0, 0]
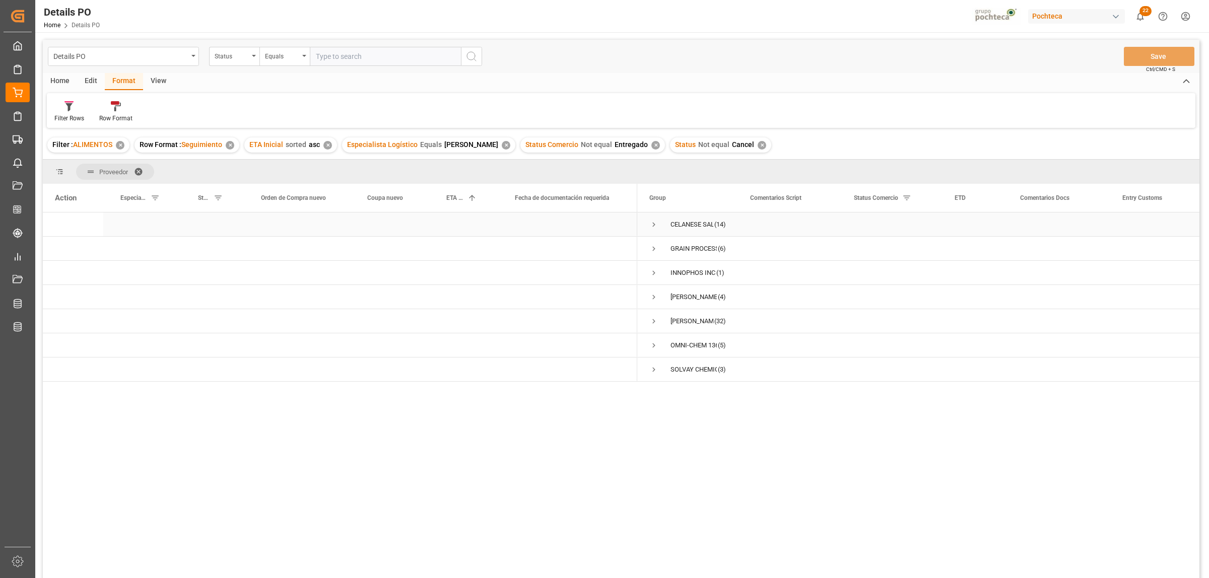
drag, startPoint x: 653, startPoint y: 225, endPoint x: 657, endPoint y: 223, distance: 5.2
click at [653, 225] on span "Press SPACE to select this row." at bounding box center [653, 224] width 9 height 9
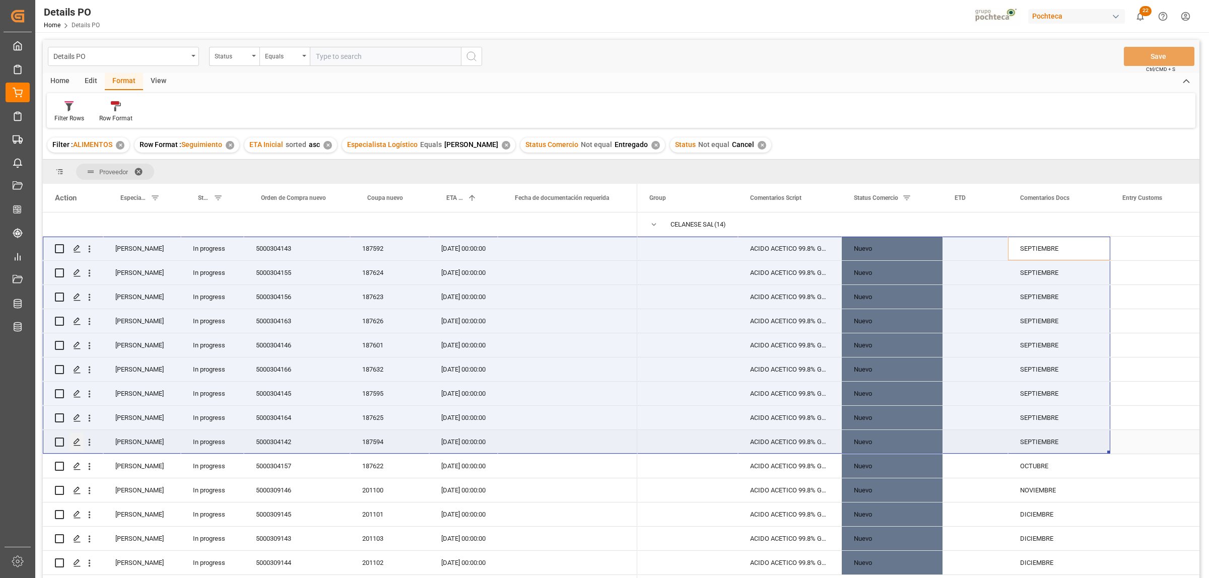
drag, startPoint x: 1042, startPoint y: 253, endPoint x: 82, endPoint y: 443, distance: 979.0
click at [82, 443] on div "(6)" at bounding box center [621, 397] width 1156 height 369
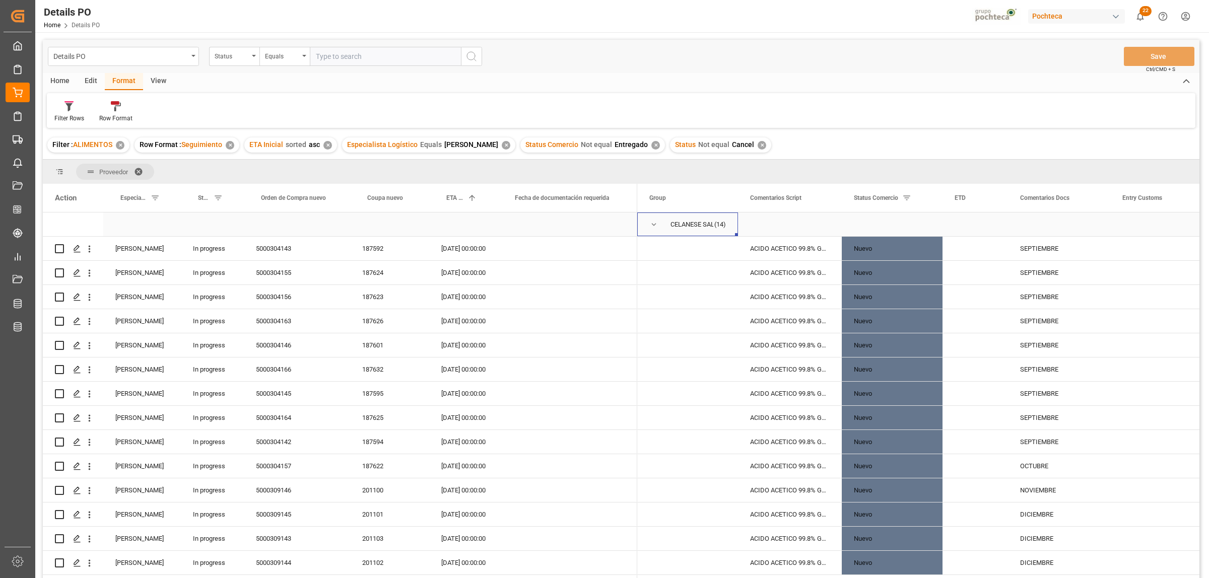
click at [655, 225] on span "Press SPACE to select this row." at bounding box center [653, 224] width 9 height 9
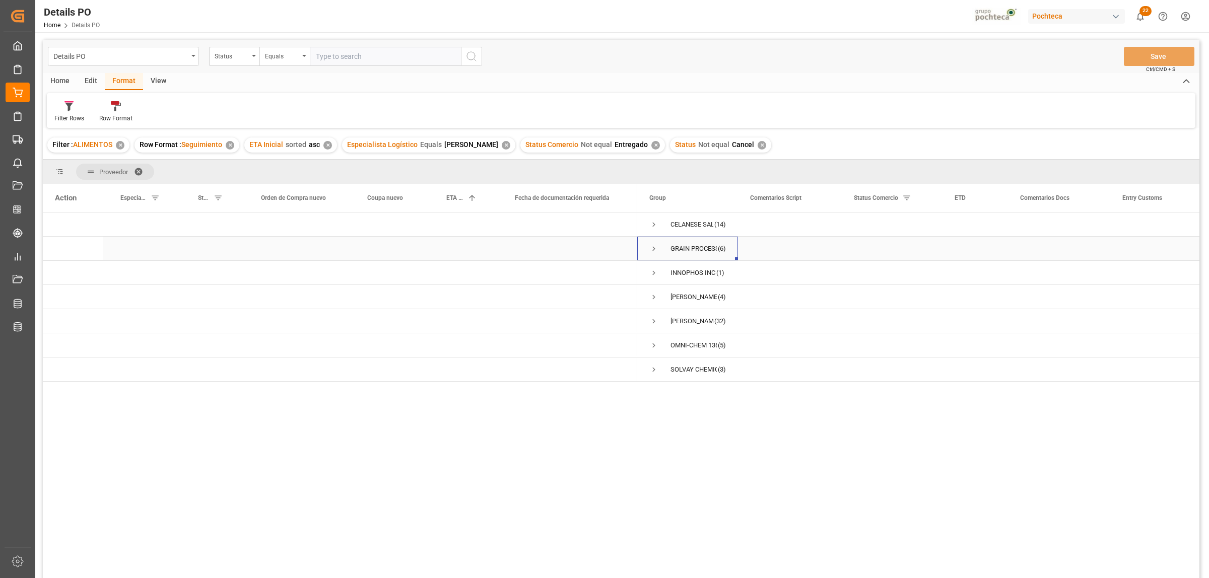
click at [653, 250] on span "Press SPACE to select this row." at bounding box center [653, 248] width 9 height 9
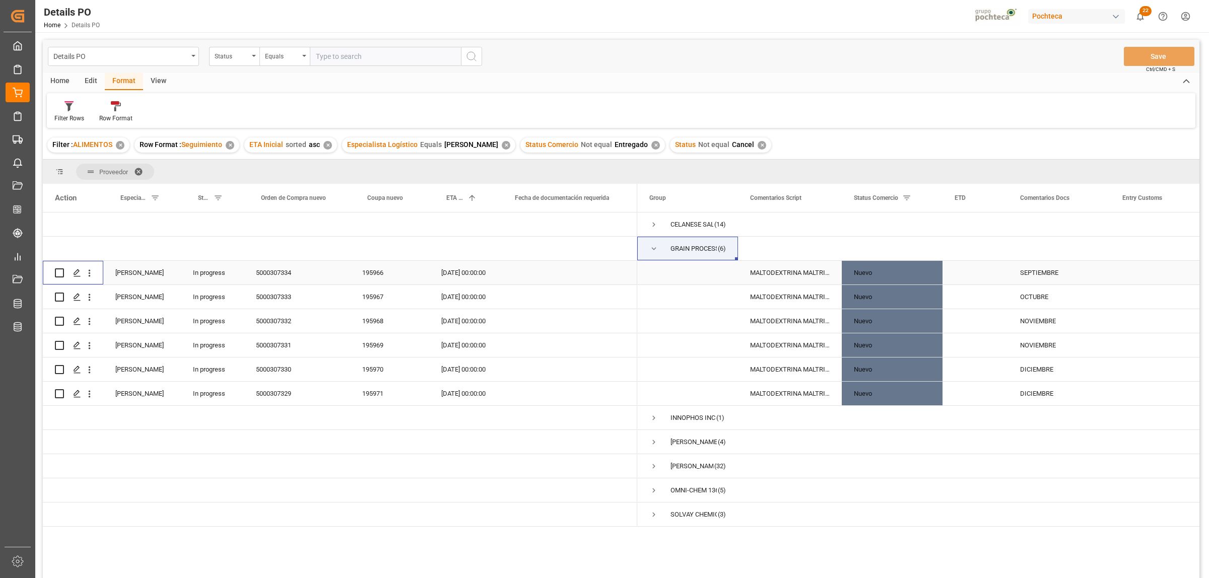
click at [59, 271] on input "Press Space to toggle row selection (unchecked)" at bounding box center [59, 272] width 9 height 9
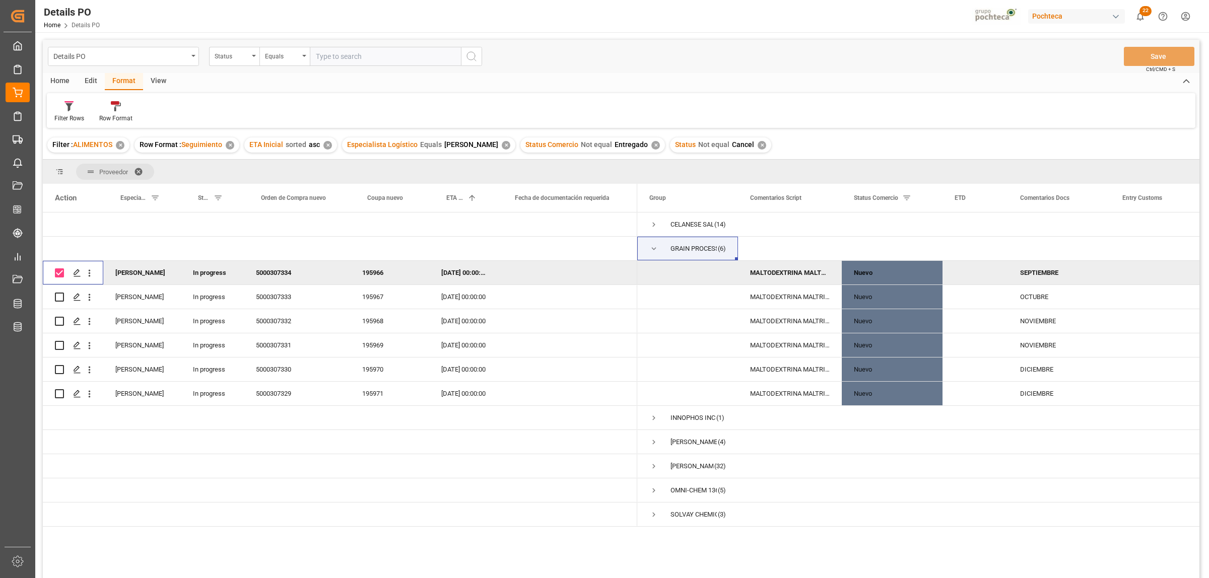
click at [59, 271] on input "Press Space to toggle row selection (checked)" at bounding box center [59, 272] width 9 height 9
checkbox input "false"
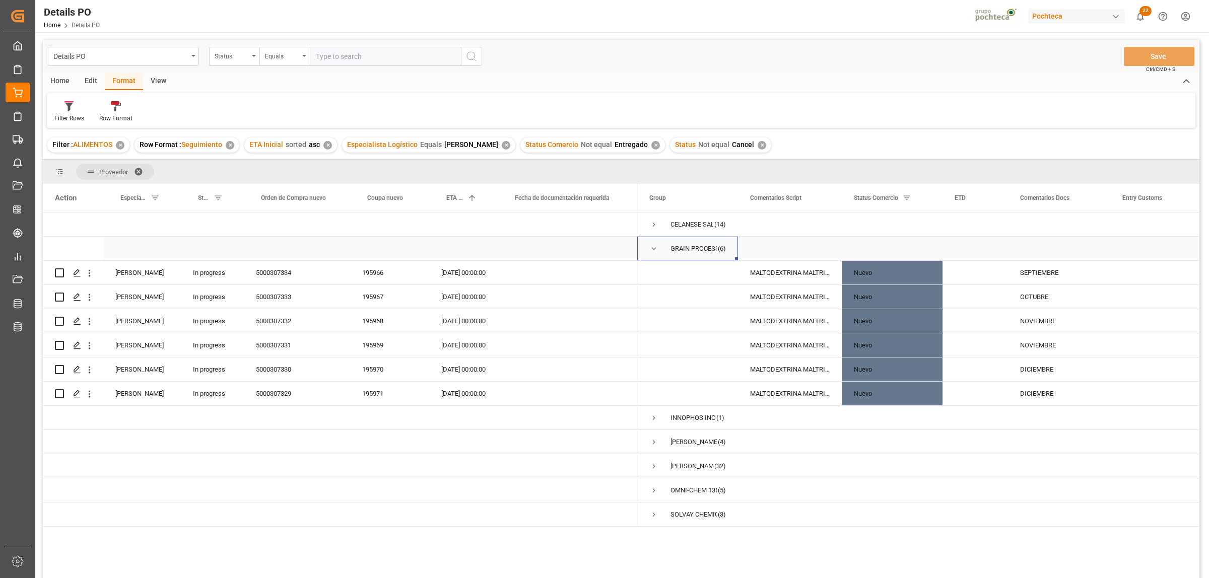
click at [651, 247] on span "Press SPACE to select this row." at bounding box center [653, 248] width 9 height 9
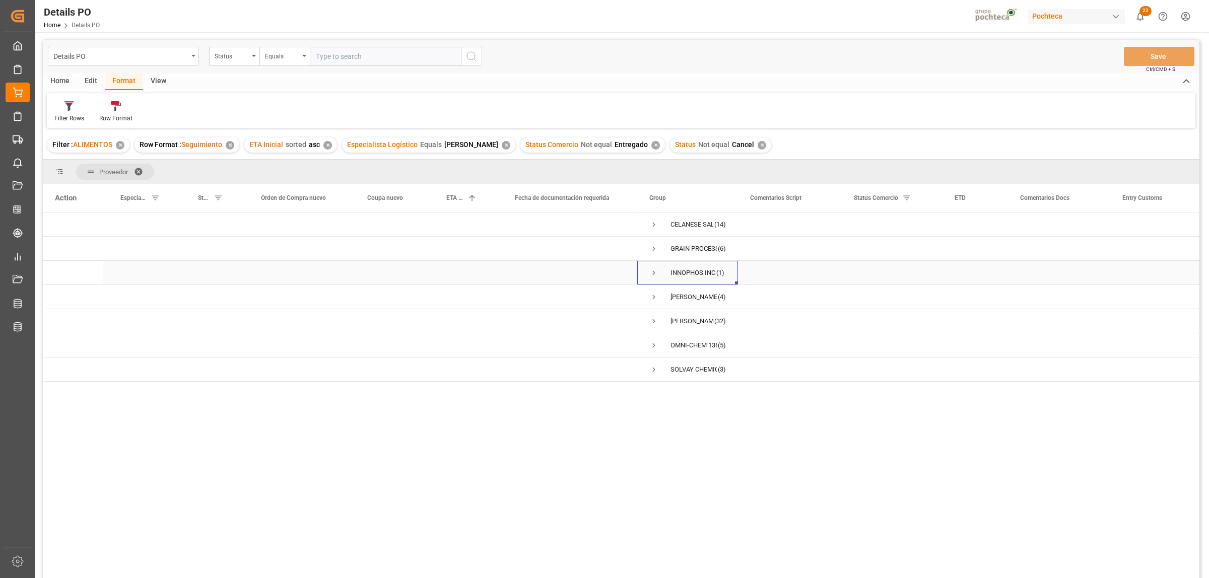
click at [652, 272] on span "Press SPACE to select this row." at bounding box center [653, 272] width 9 height 9
click at [651, 272] on span "Press SPACE to select this row." at bounding box center [653, 272] width 9 height 9
click at [654, 295] on span "Press SPACE to select this row." at bounding box center [653, 297] width 9 height 9
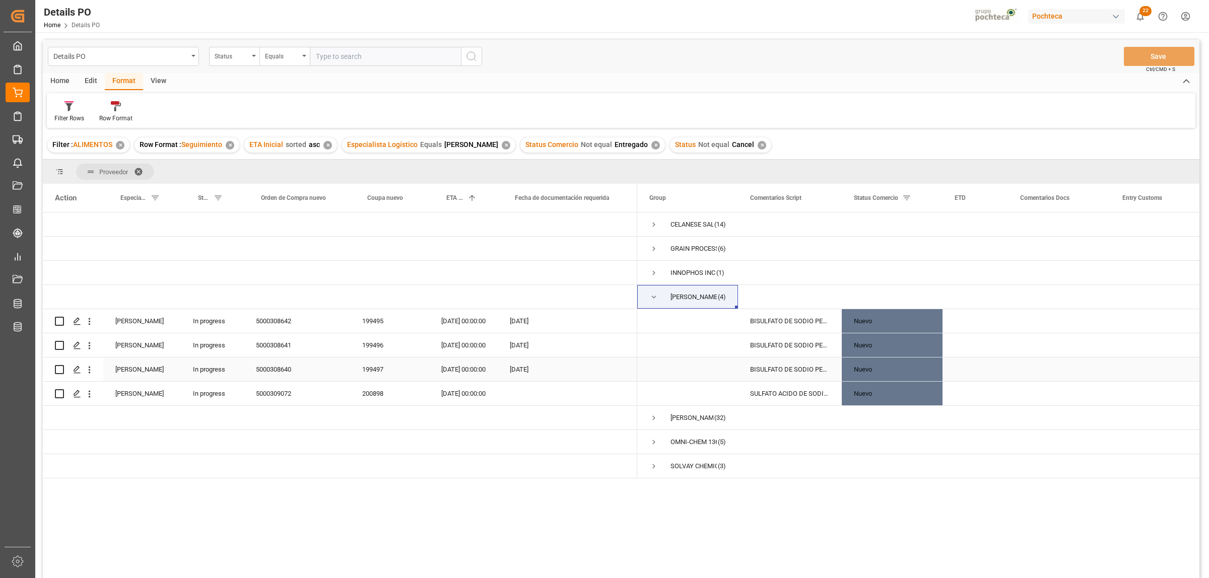
click at [375, 371] on div "199497" at bounding box center [389, 370] width 79 height 24
click at [854, 372] on div "Nuevo" at bounding box center [892, 369] width 77 height 23
click at [922, 375] on icon "open menu" at bounding box center [924, 376] width 12 height 12
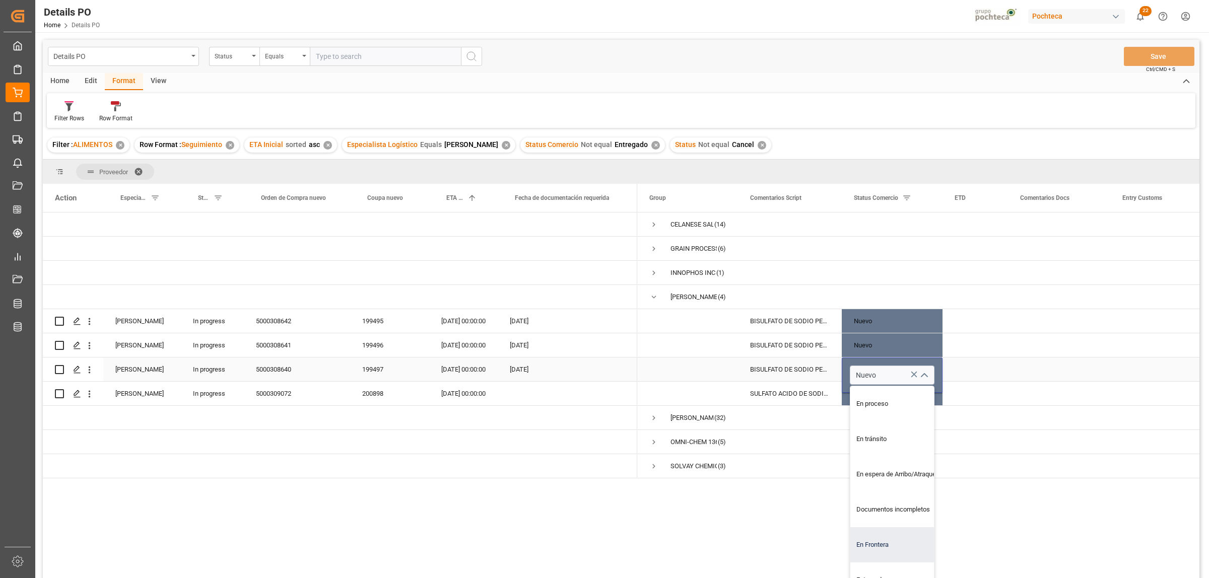
click at [884, 547] on div "En Frontera" at bounding box center [898, 544] width 96 height 35
click at [926, 373] on icon "open menu" at bounding box center [924, 376] width 12 height 12
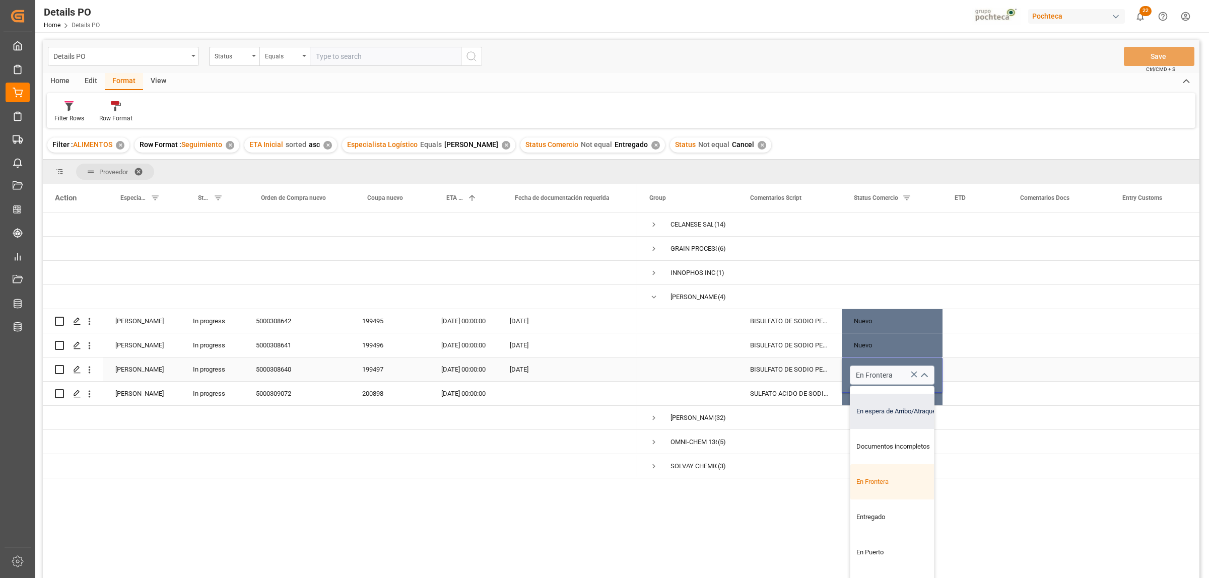
click at [886, 405] on div "En espera de Arribo/Atraque" at bounding box center [898, 411] width 96 height 35
type input "En espera de Arribo/Atraque"
click at [1025, 366] on div "Press SPACE to select this row." at bounding box center [1059, 370] width 102 height 24
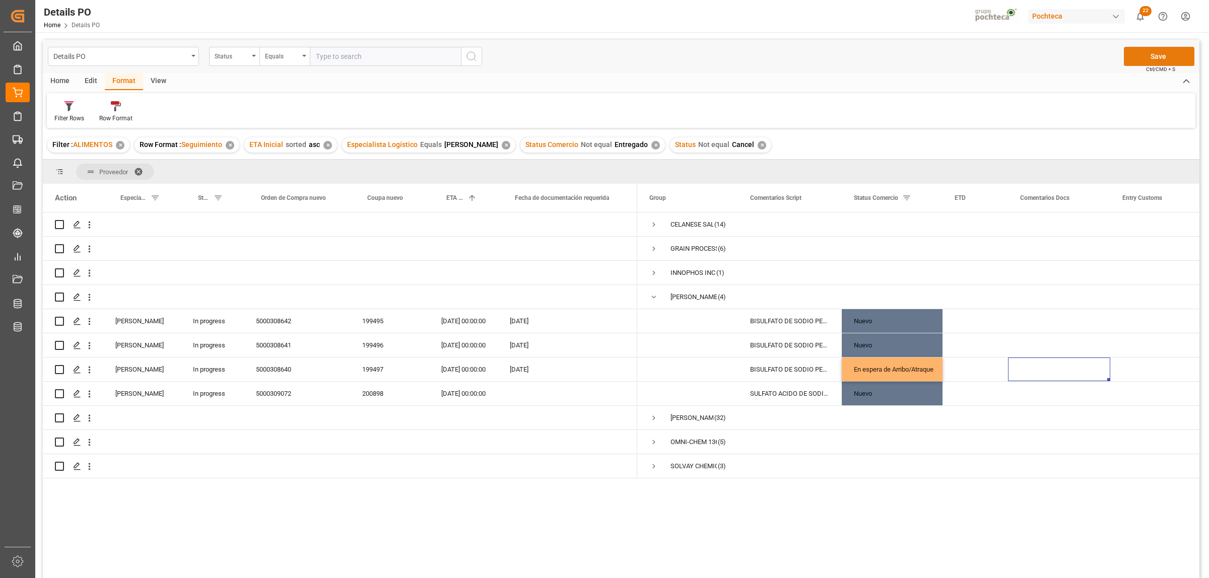
click at [1151, 59] on button "Save" at bounding box center [1159, 56] width 71 height 19
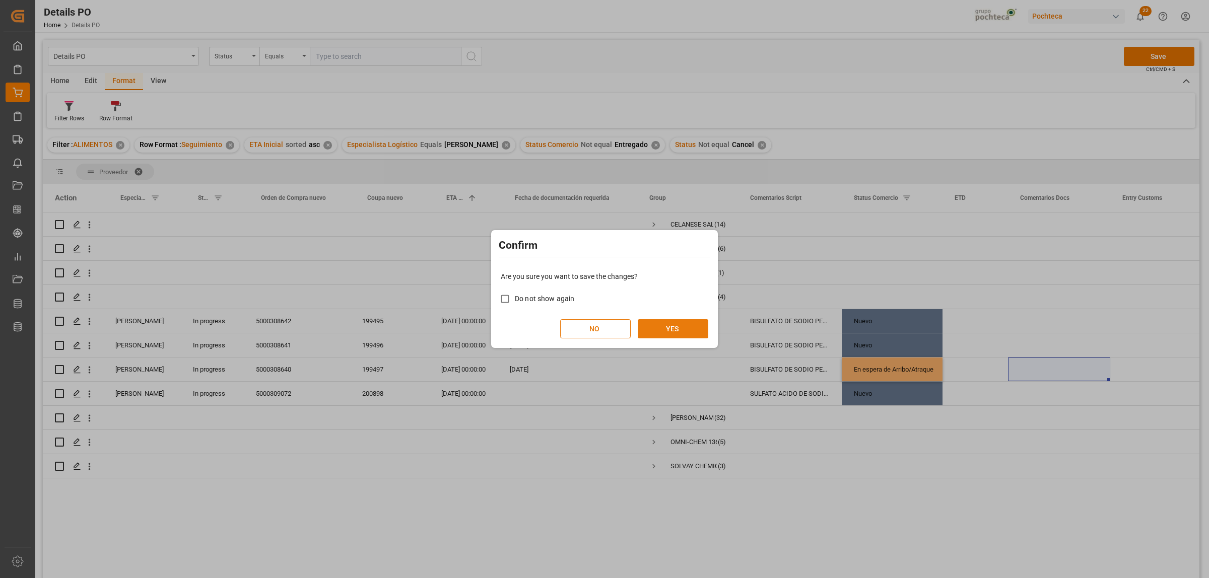
click at [672, 327] on button "YES" at bounding box center [673, 328] width 71 height 19
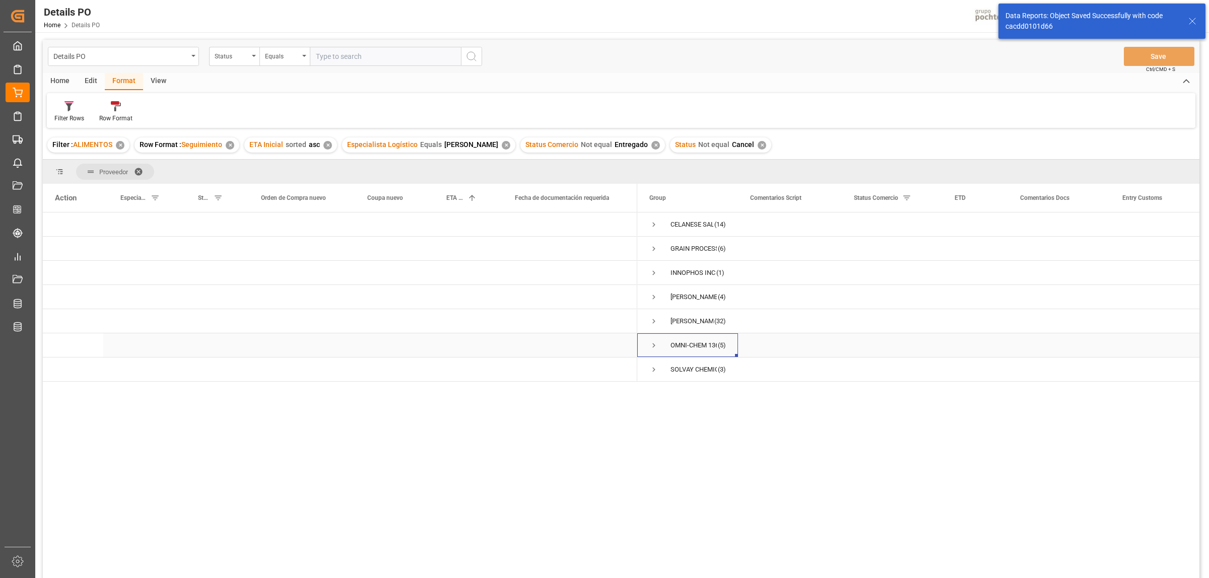
click at [655, 345] on span "Press SPACE to select this row." at bounding box center [653, 345] width 9 height 9
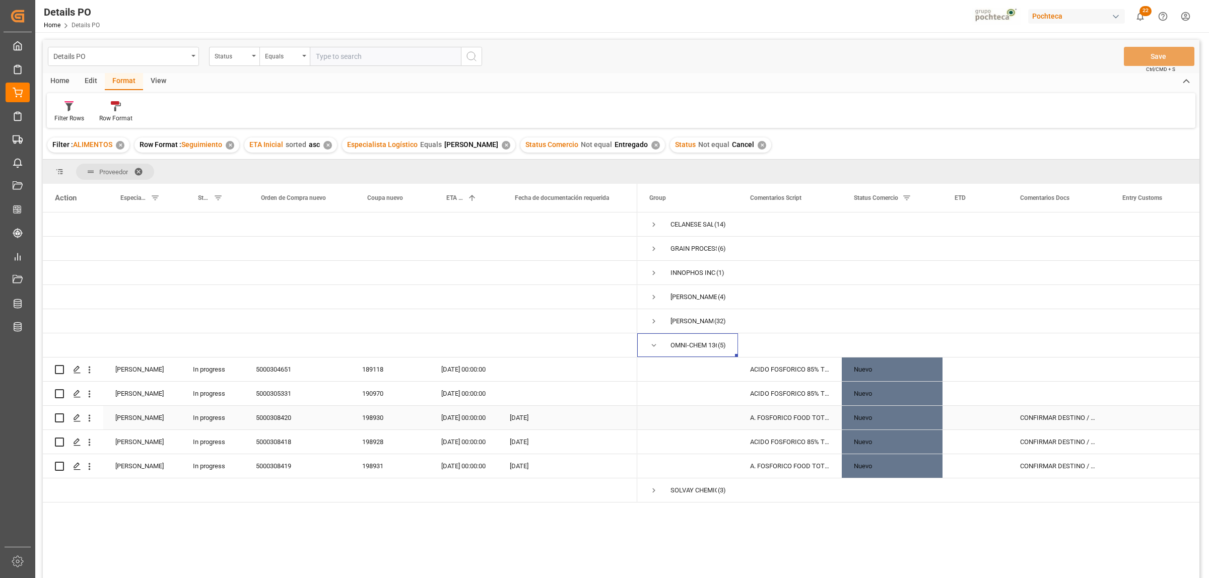
click at [57, 421] on input "Press Space to toggle row selection (unchecked)" at bounding box center [59, 417] width 9 height 9
checkbox input "true"
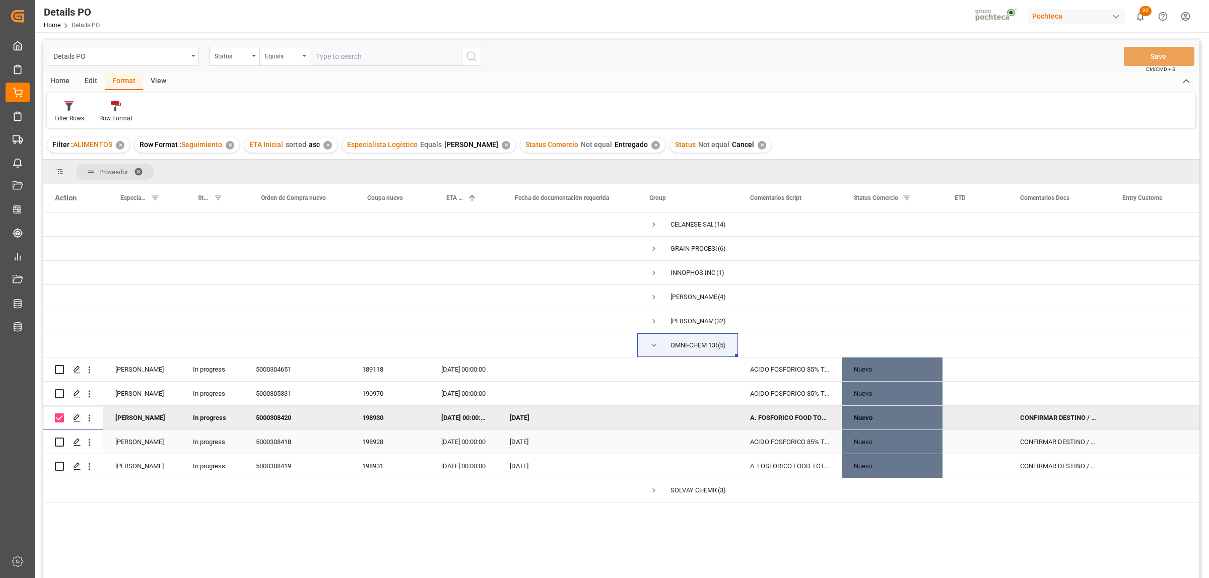
click at [54, 437] on div "Press SPACE to select this row." at bounding box center [73, 442] width 60 height 24
click at [60, 469] on input "Press Space to toggle row selection (unchecked)" at bounding box center [59, 466] width 9 height 9
checkbox input "true"
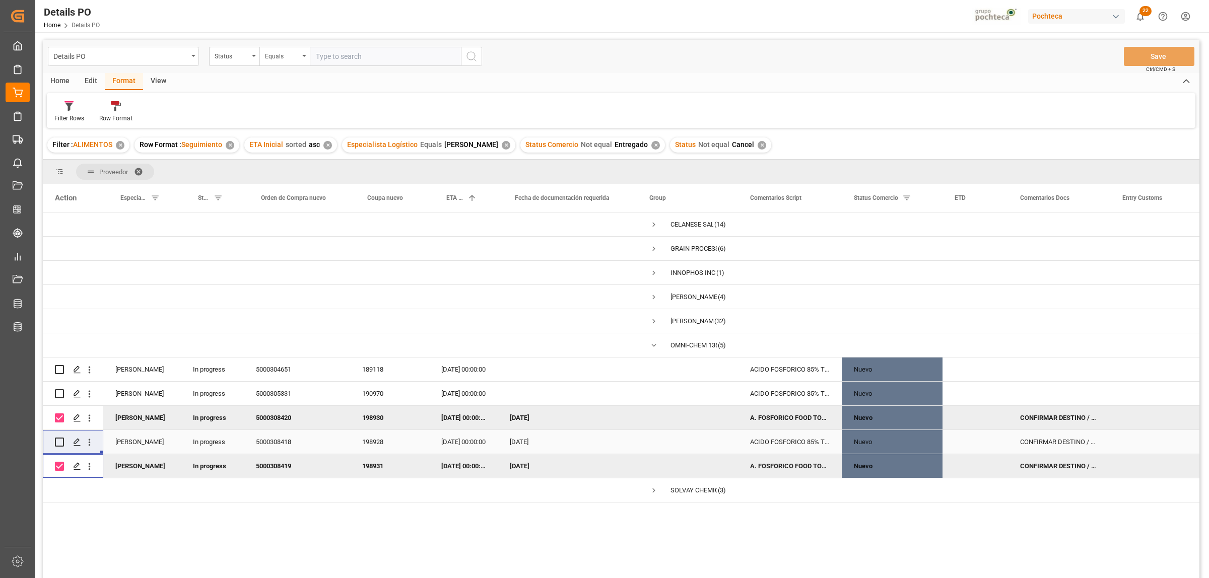
click at [58, 438] on input "Press Space to toggle row selection (unchecked)" at bounding box center [59, 442] width 9 height 9
checkbox input "true"
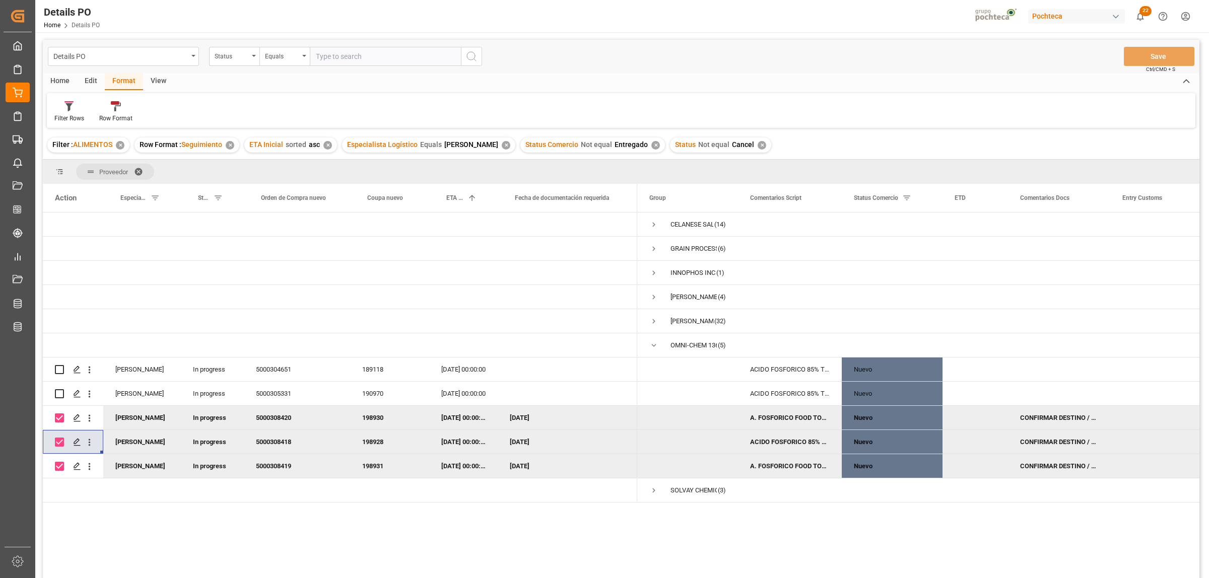
click at [60, 416] on input "Press Space to toggle row selection (checked)" at bounding box center [59, 417] width 9 height 9
checkbox input "false"
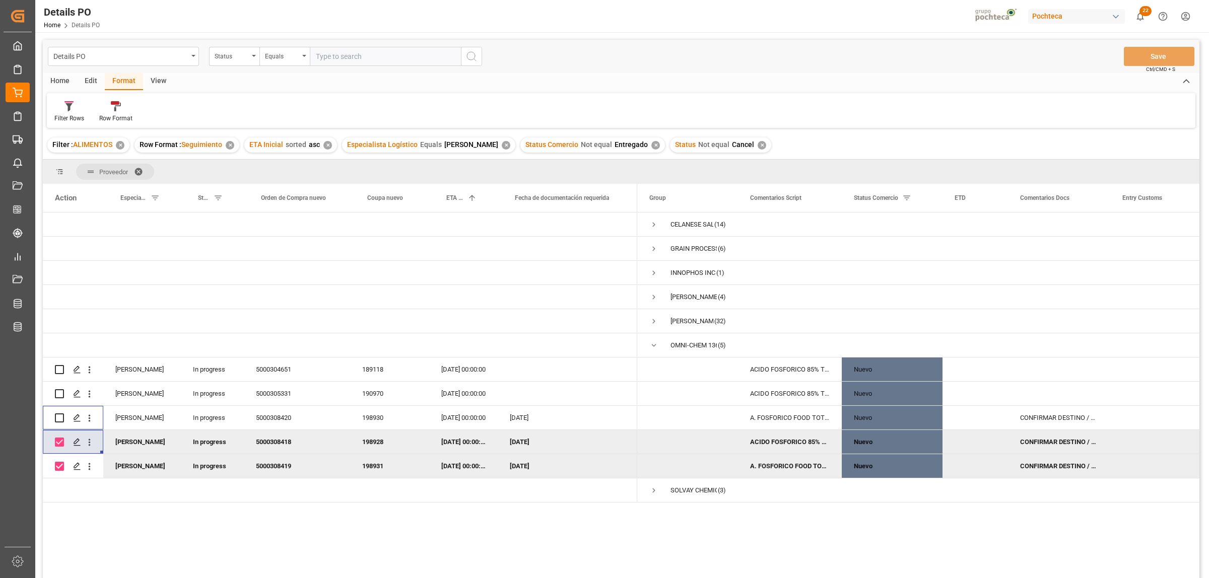
click at [62, 441] on input "Press Space to toggle row selection (checked)" at bounding box center [59, 442] width 9 height 9
checkbox input "false"
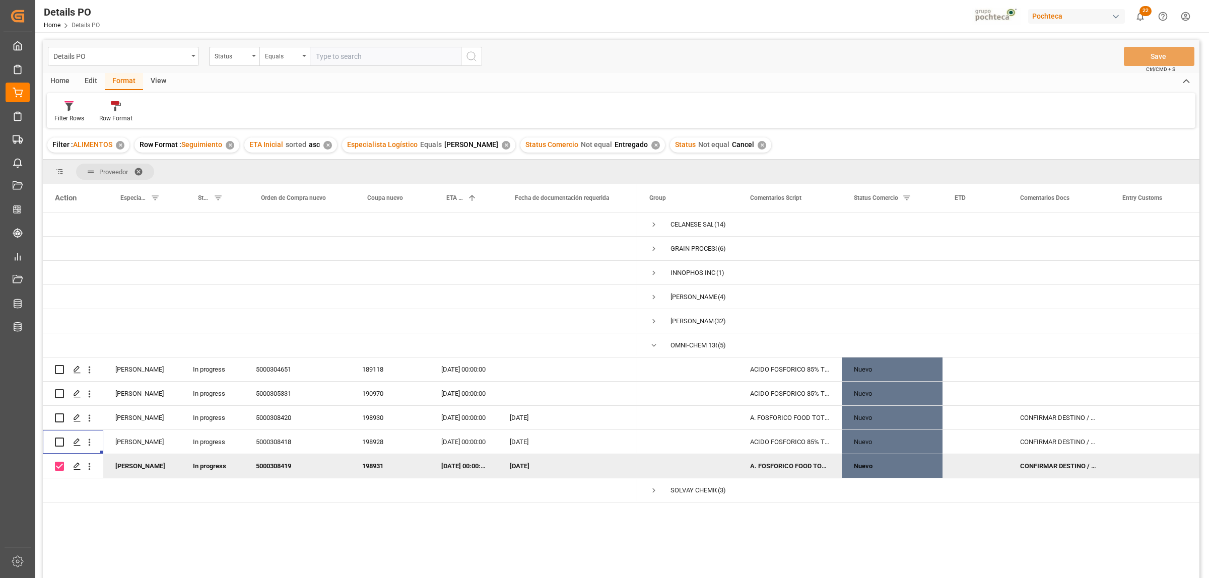
click at [60, 465] on input "Press Space to toggle row selection (checked)" at bounding box center [59, 466] width 9 height 9
checkbox input "false"
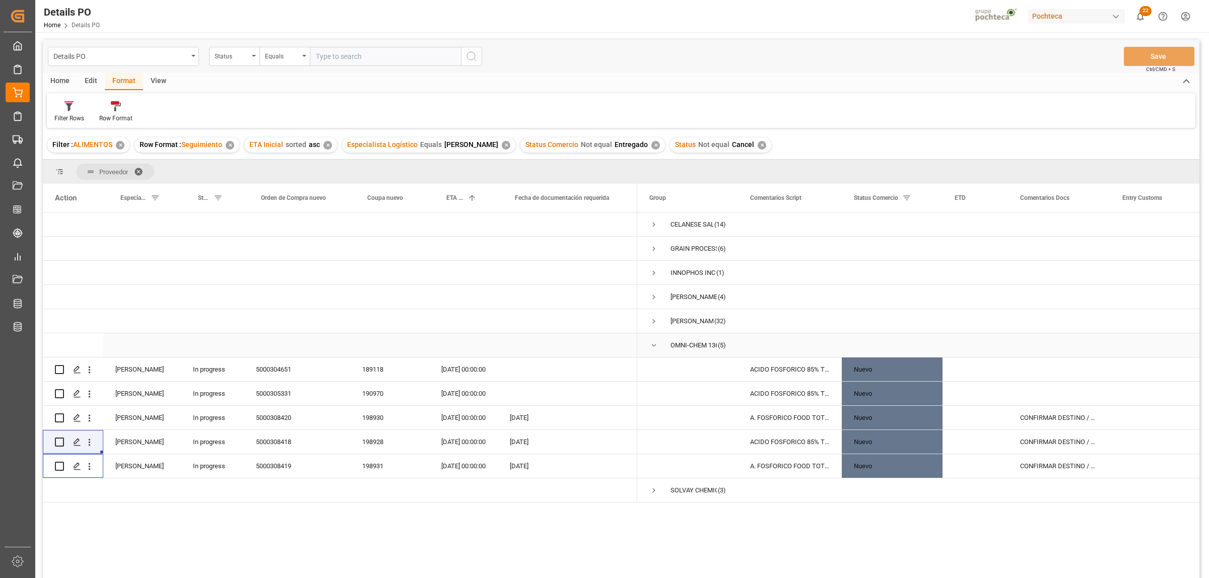
click at [655, 339] on span "Press SPACE to select this row." at bounding box center [653, 345] width 9 height 23
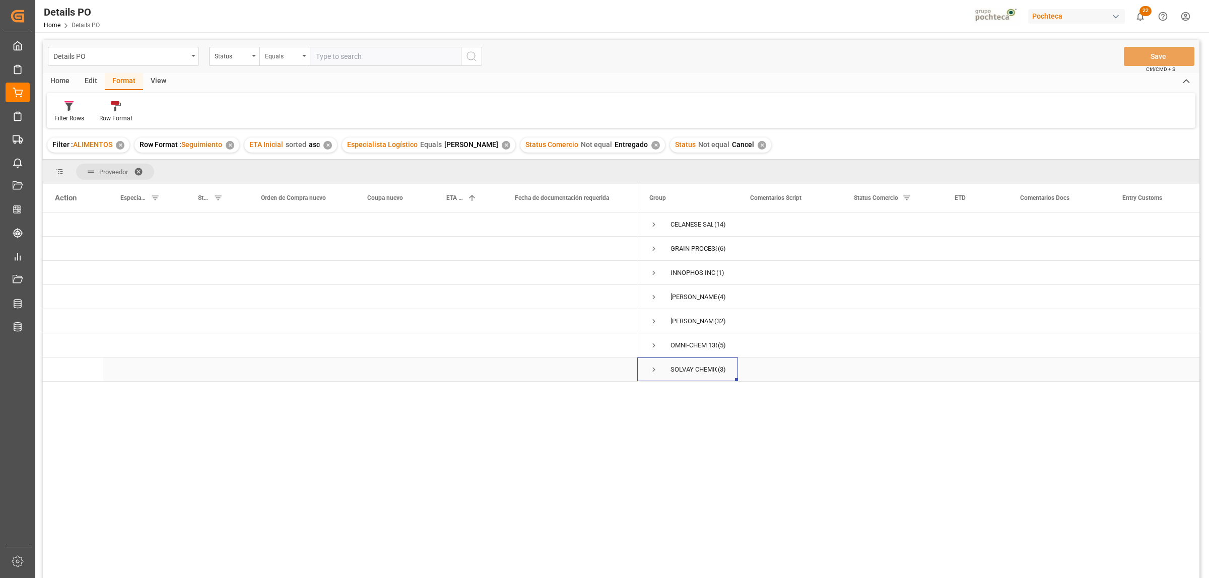
click at [651, 371] on span "Press SPACE to select this row." at bounding box center [653, 369] width 9 height 9
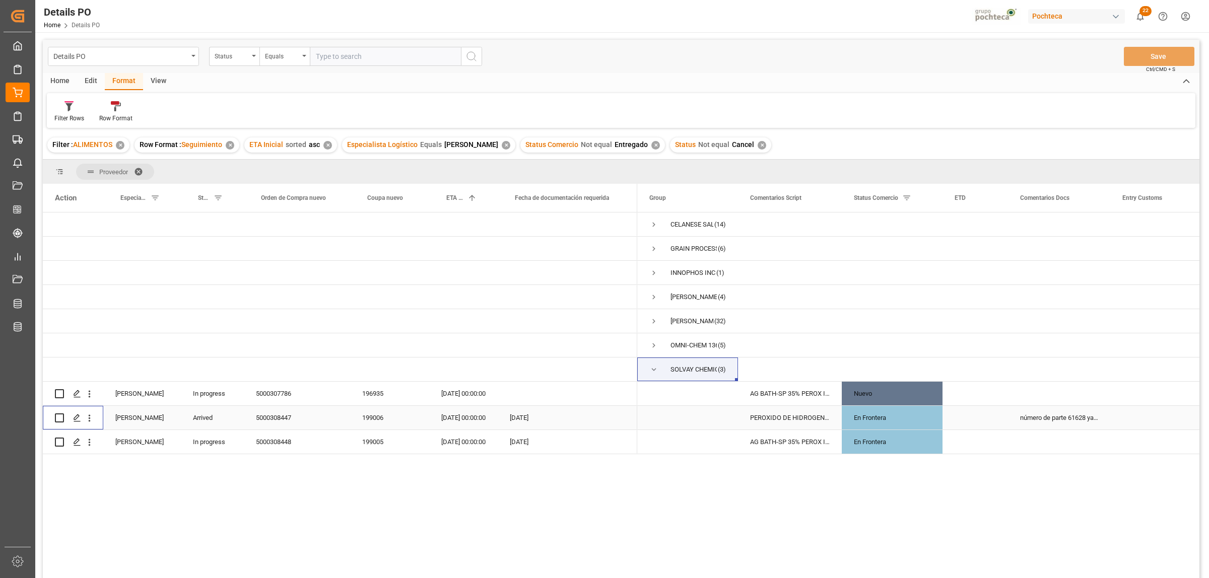
click at [59, 417] on input "Press Space to toggle row selection (unchecked)" at bounding box center [59, 417] width 9 height 9
checkbox input "true"
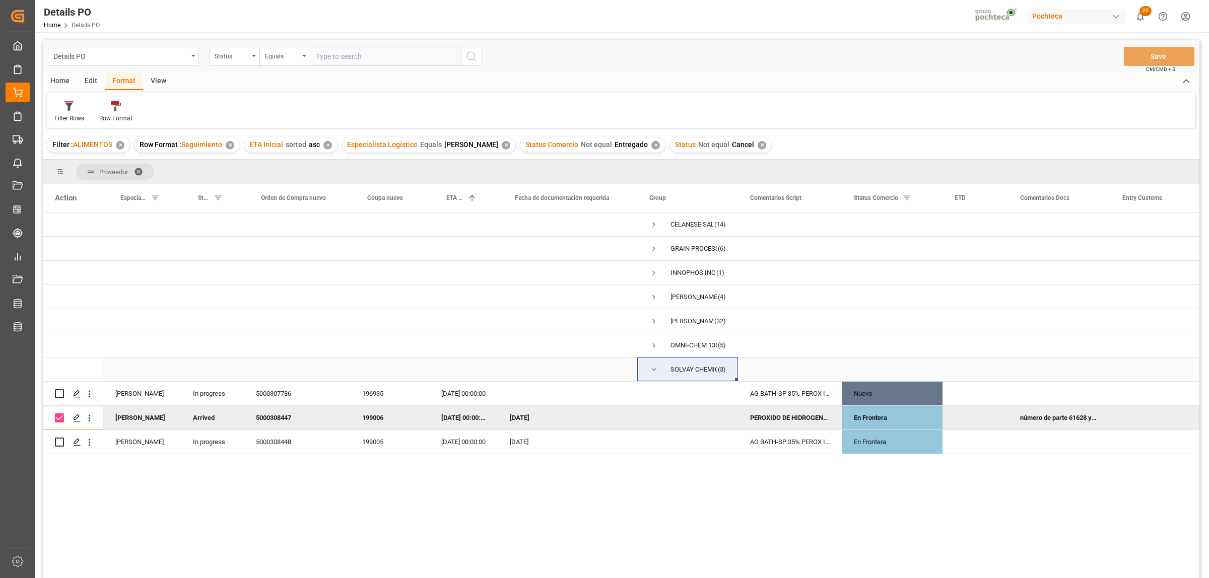
click at [651, 369] on span "Press SPACE to select this row." at bounding box center [653, 369] width 9 height 9
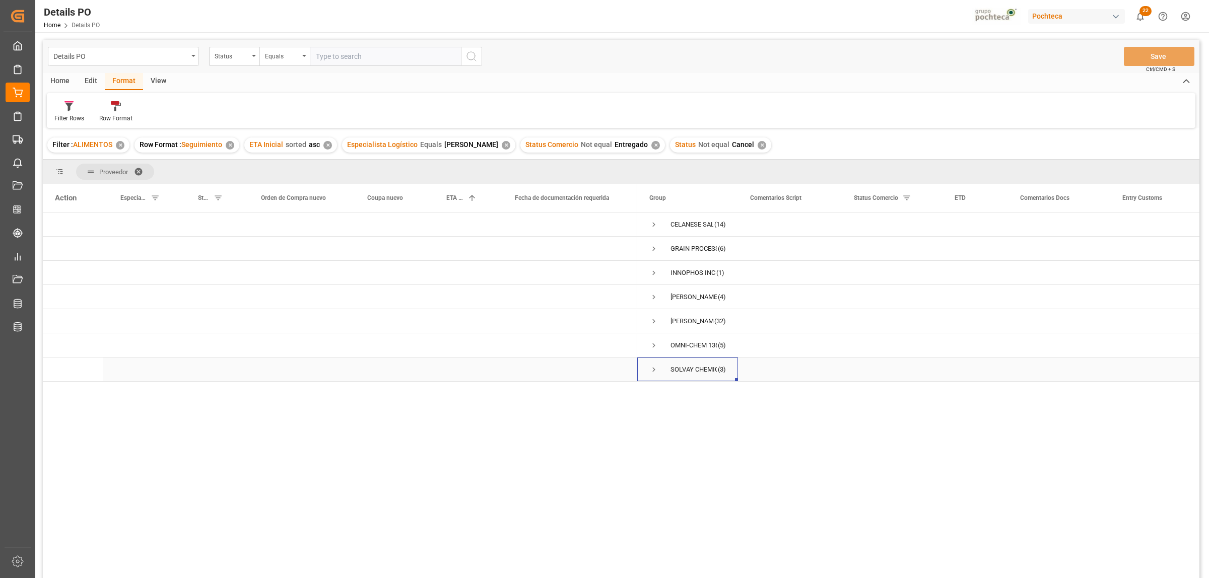
click at [653, 370] on span "Press SPACE to select this row." at bounding box center [653, 369] width 9 height 9
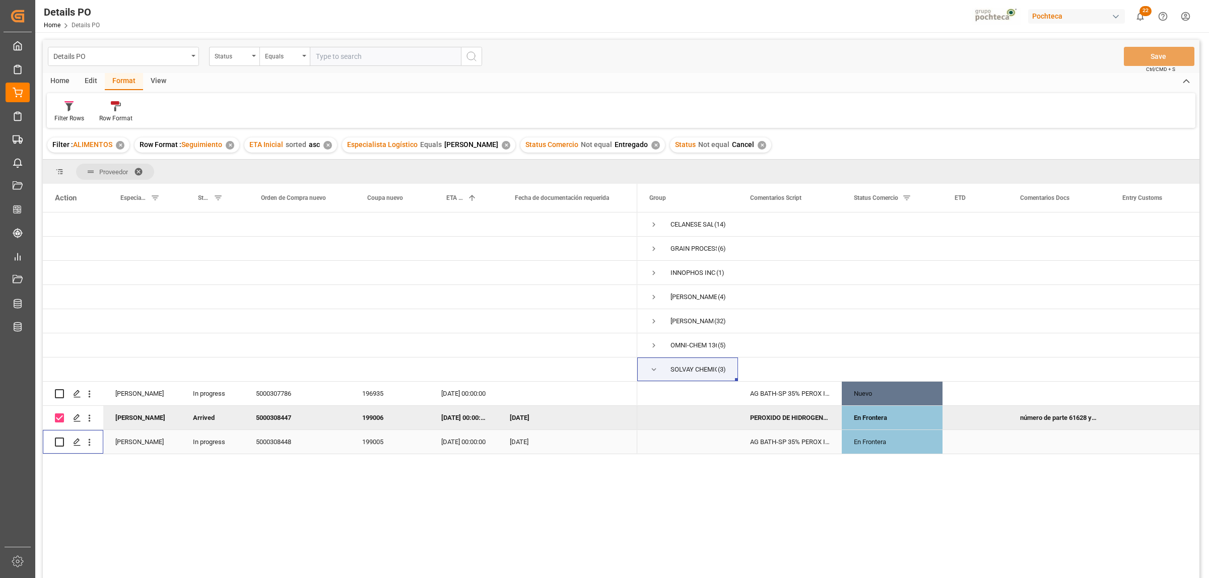
click at [63, 444] on input "Press Space to toggle row selection (unchecked)" at bounding box center [59, 442] width 9 height 9
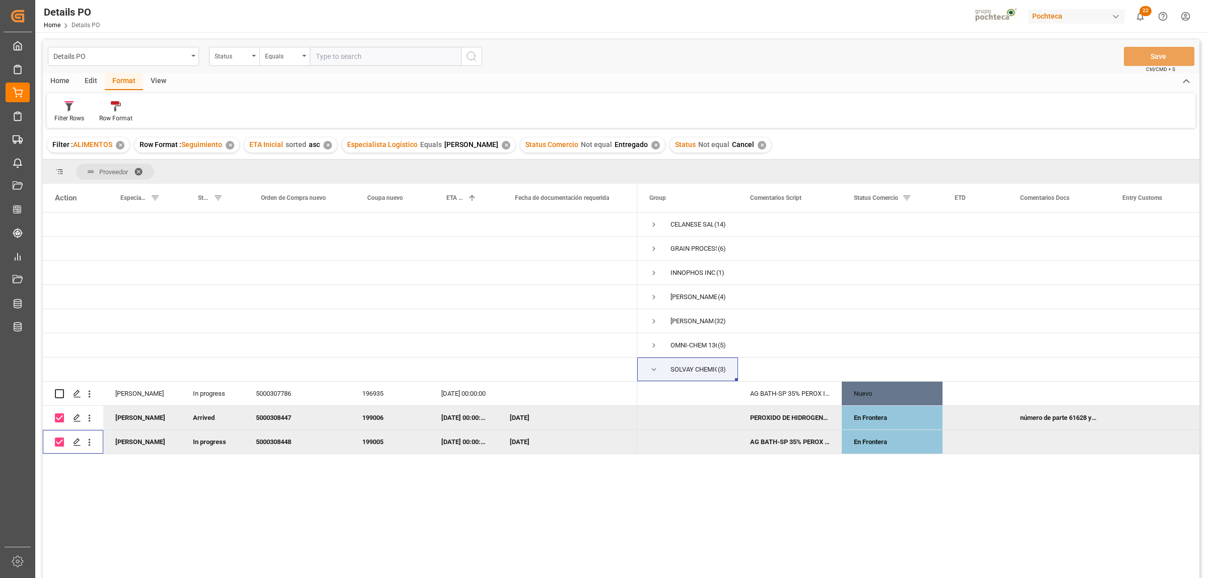
click at [55, 442] on input "Press Space to toggle row selection (checked)" at bounding box center [59, 442] width 9 height 9
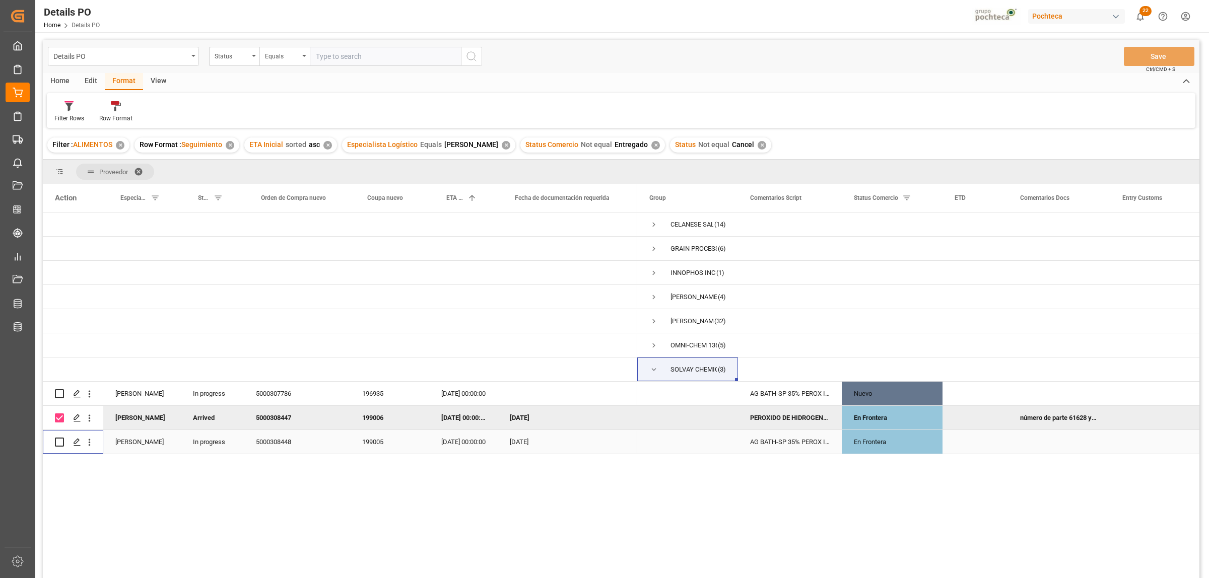
click at [60, 441] on input "Press Space to toggle row selection (unchecked)" at bounding box center [59, 442] width 9 height 9
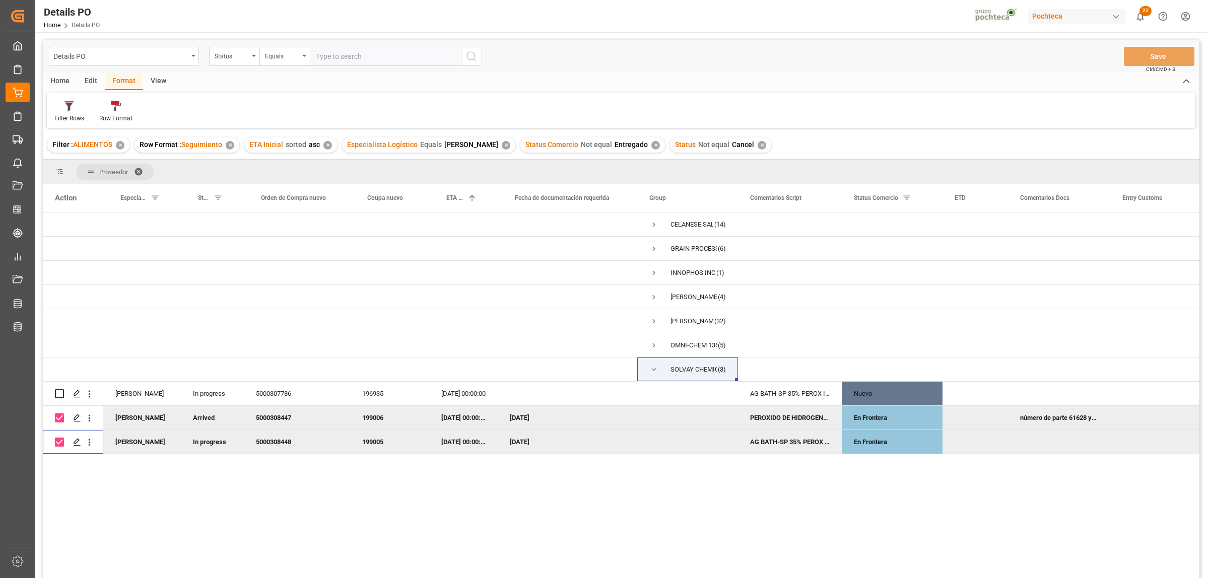
click at [60, 441] on input "Press Space to toggle row selection (checked)" at bounding box center [59, 442] width 9 height 9
checkbox input "false"
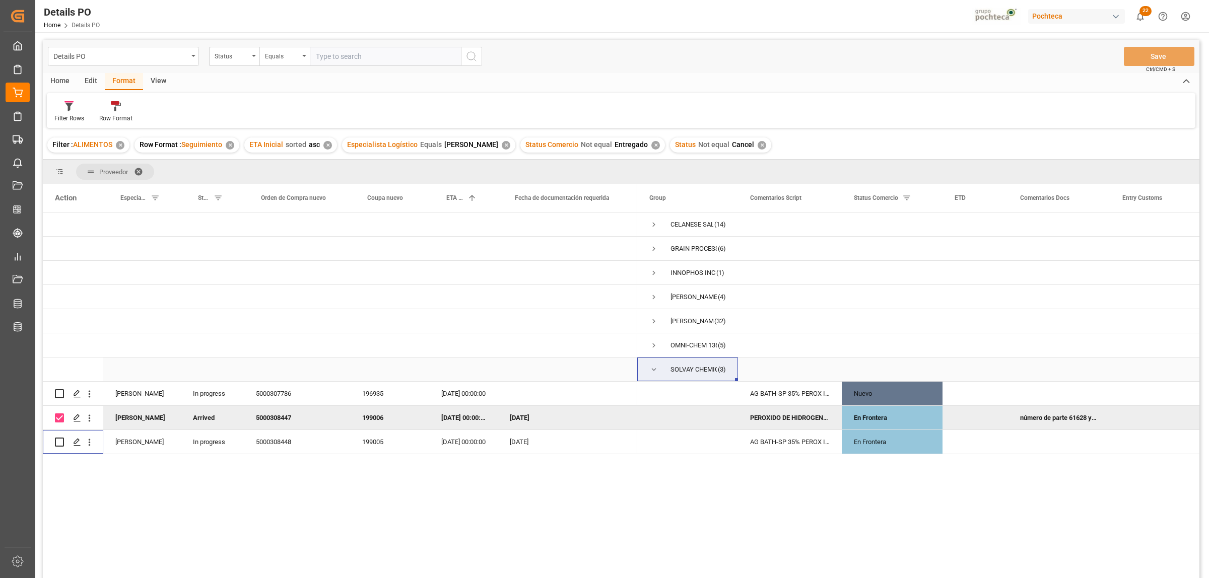
click at [653, 371] on span "Press SPACE to select this row." at bounding box center [653, 369] width 9 height 9
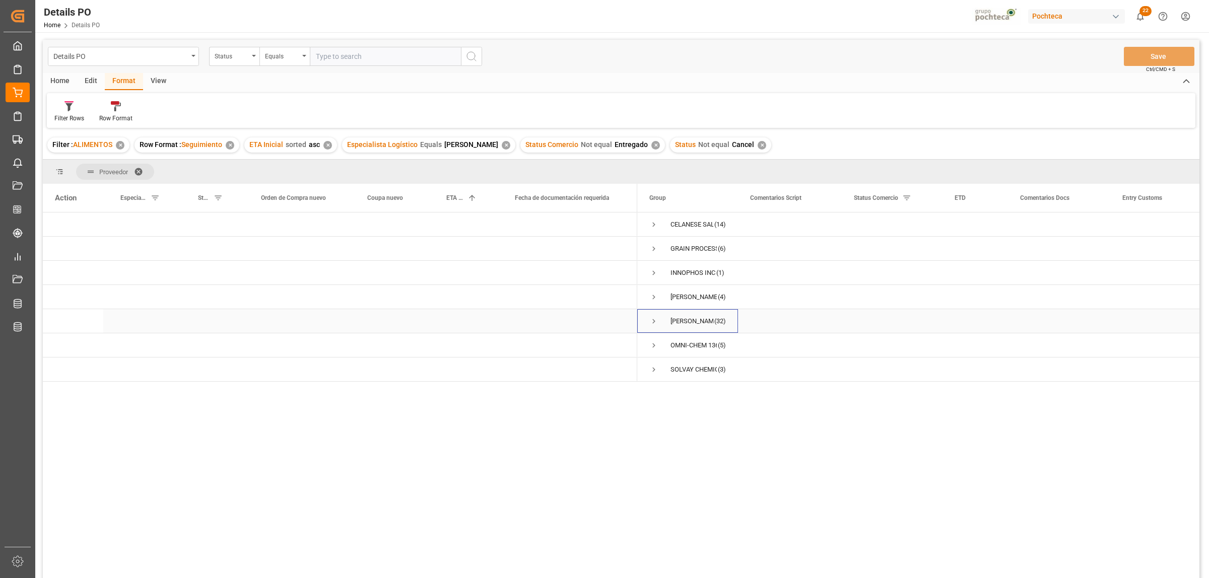
click at [653, 317] on span "Press SPACE to select this row." at bounding box center [653, 321] width 9 height 9
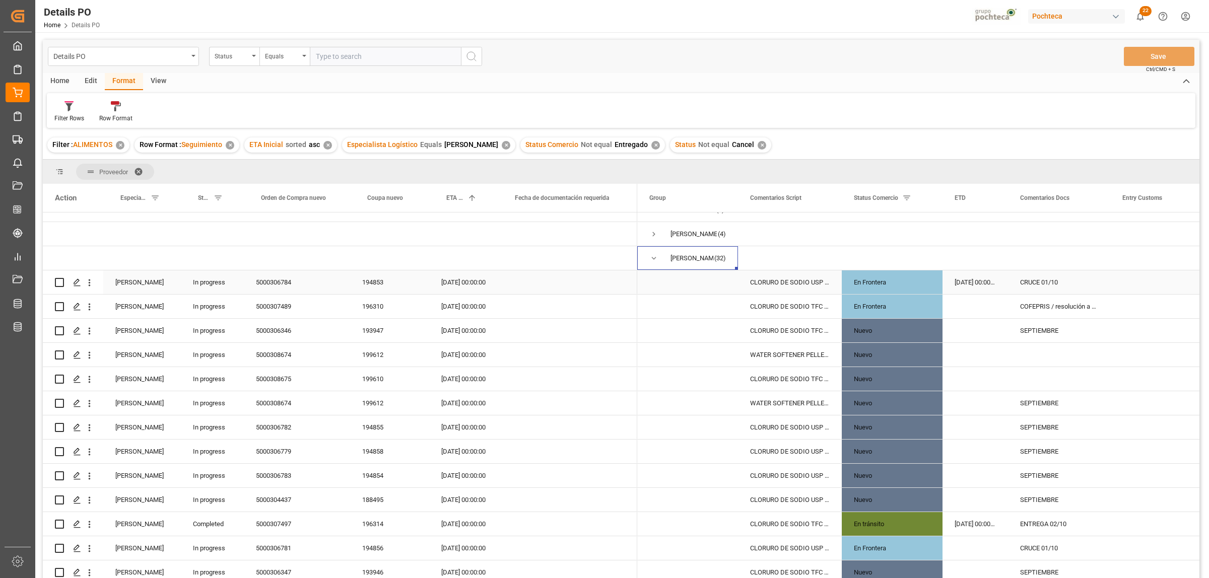
click at [59, 281] on input "Press Space to toggle row selection (unchecked)" at bounding box center [59, 282] width 9 height 9
checkbox input "true"
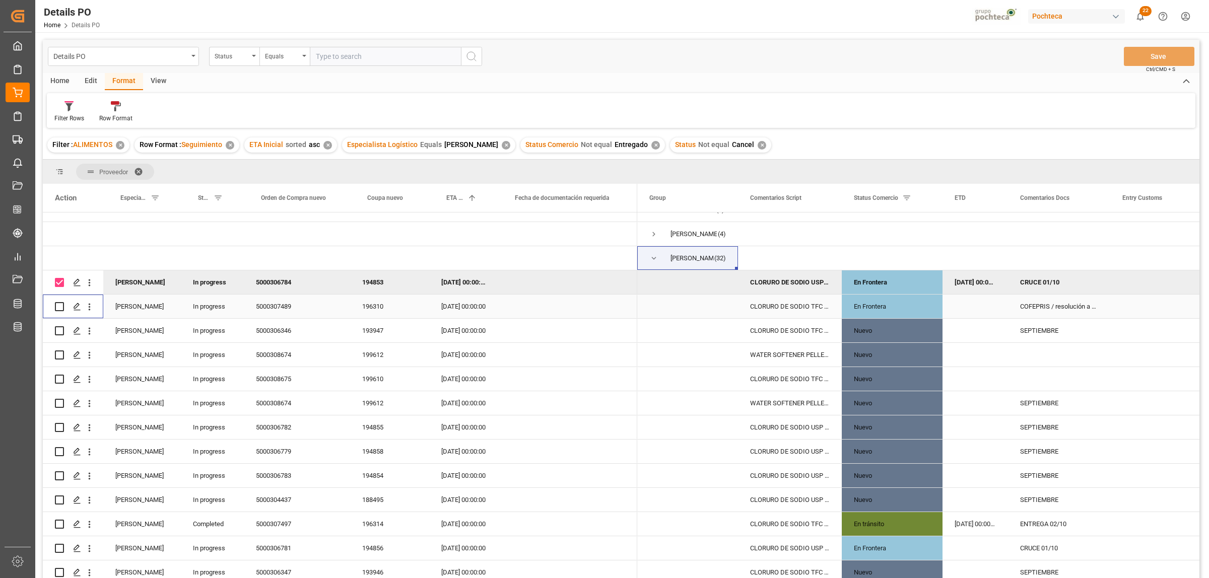
click at [59, 305] on input "Press Space to toggle row selection (unchecked)" at bounding box center [59, 306] width 9 height 9
checkbox input "true"
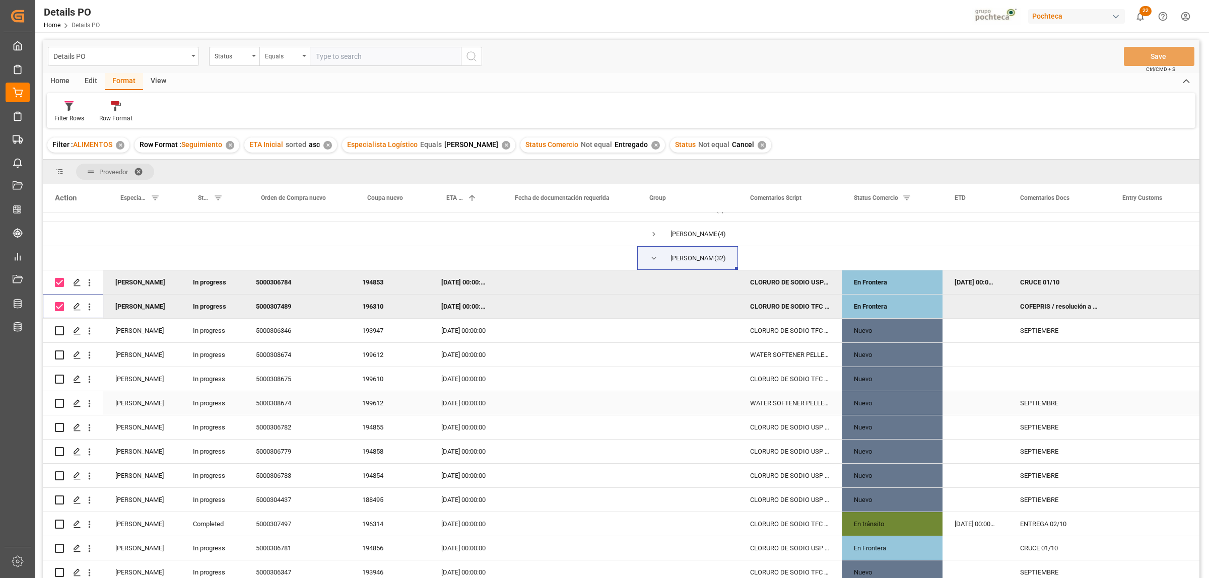
scroll to position [126, 0]
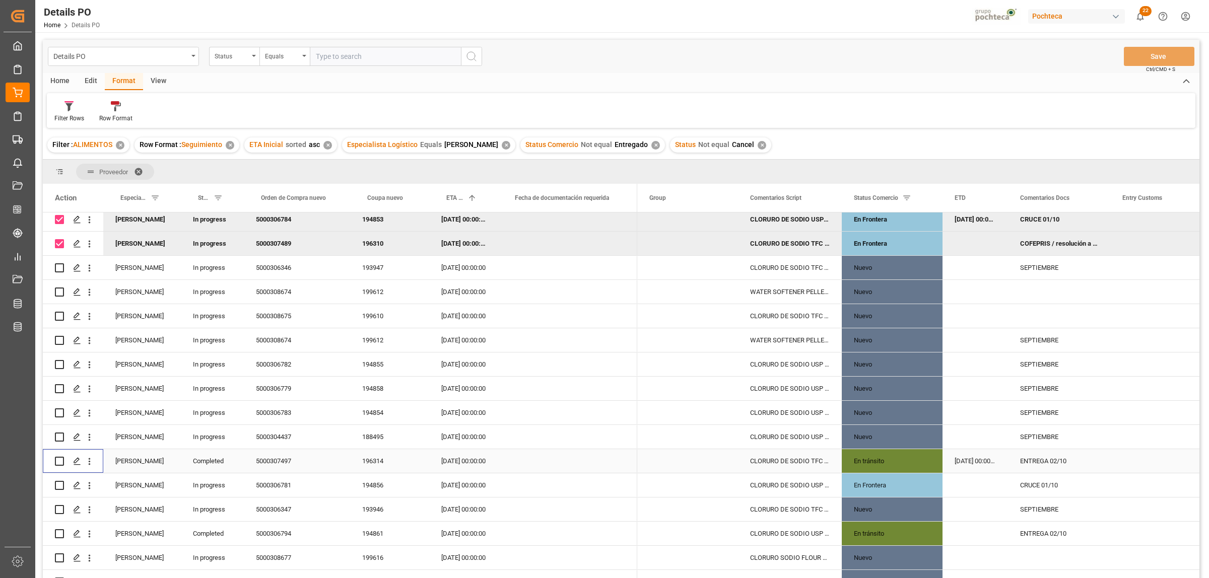
click at [60, 461] on input "Press Space to toggle row selection (unchecked)" at bounding box center [59, 461] width 9 height 9
checkbox input "true"
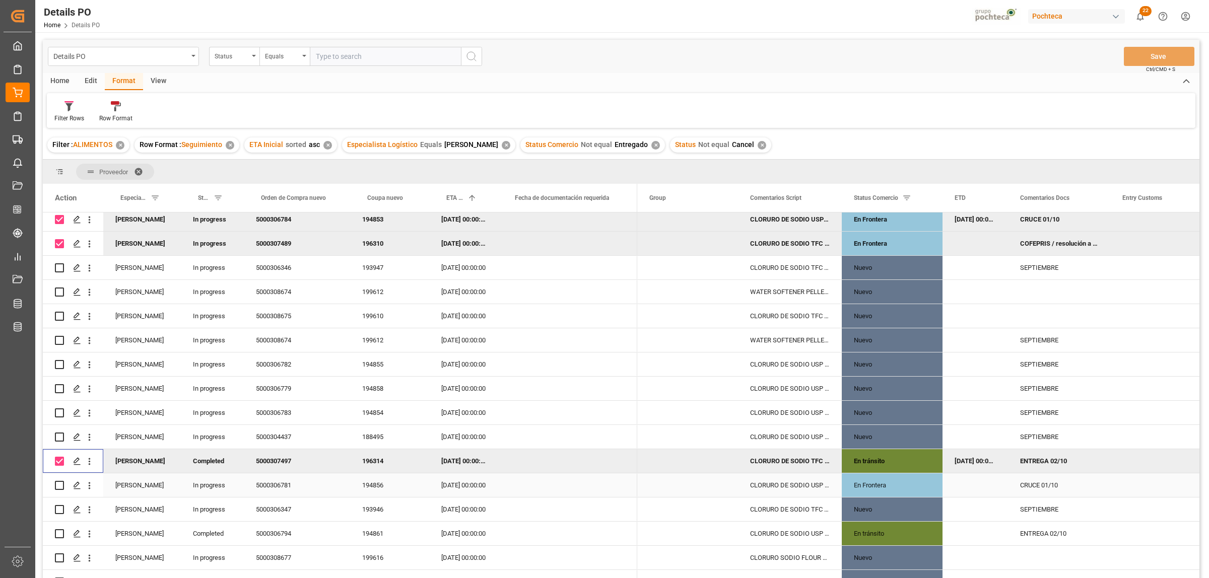
scroll to position [189, 0]
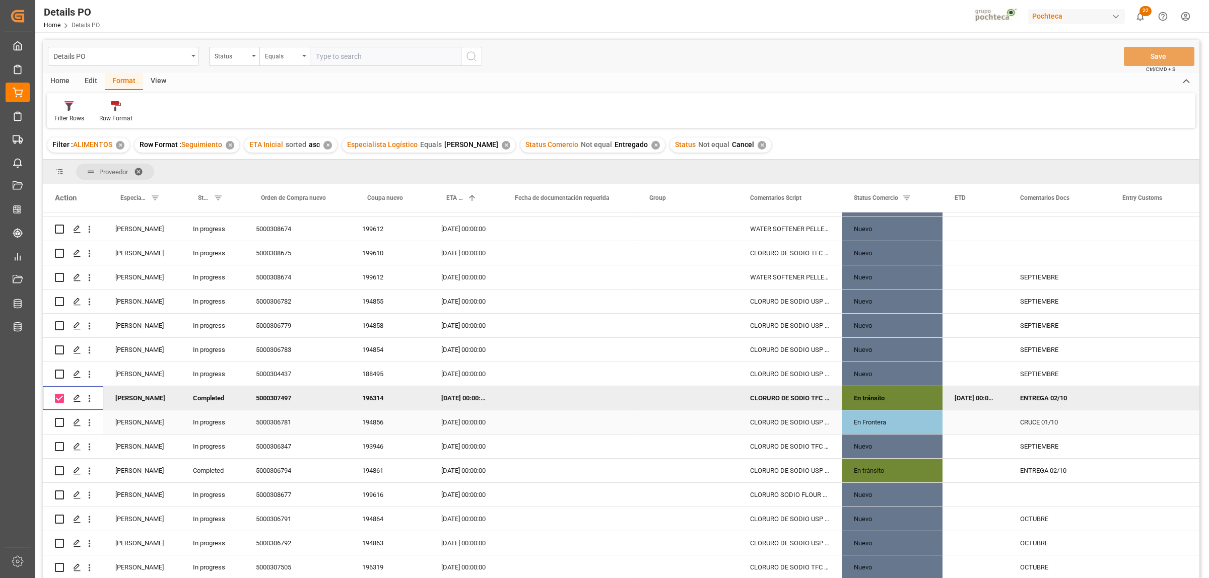
click at [60, 426] on input "Press Space to toggle row selection (unchecked)" at bounding box center [59, 422] width 9 height 9
checkbox input "true"
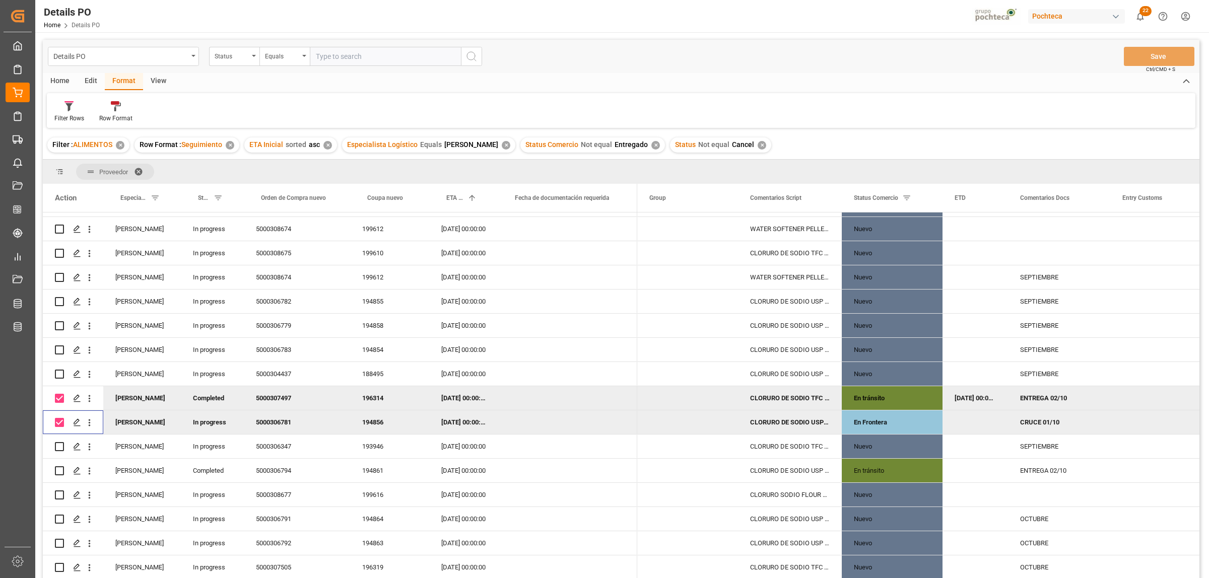
scroll to position [252, 0]
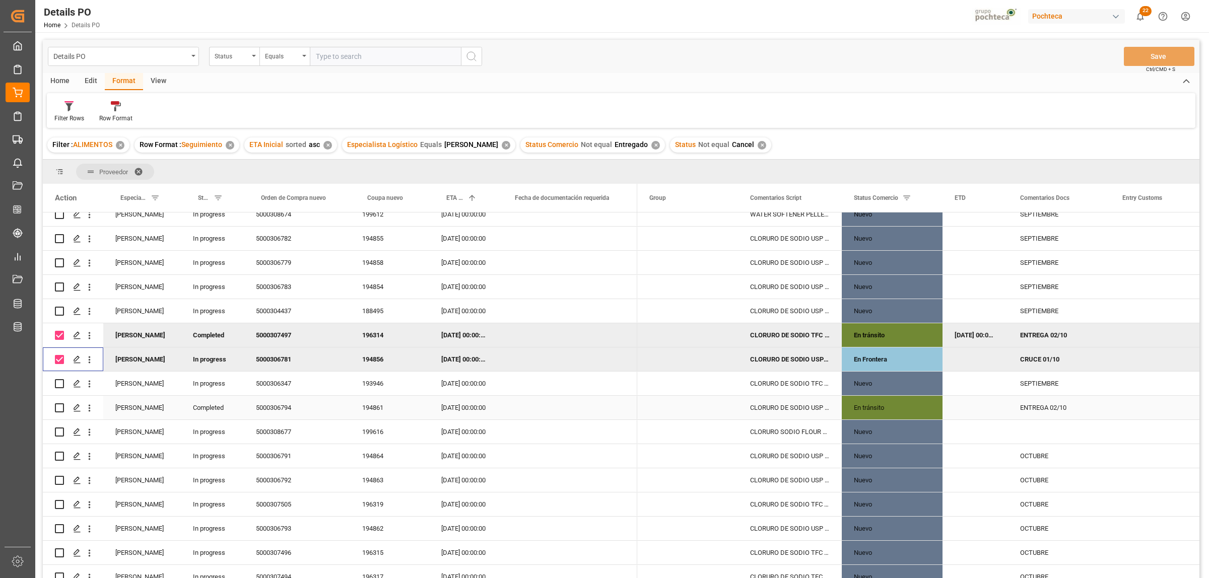
click at [55, 410] on input "Press Space to toggle row selection (unchecked)" at bounding box center [59, 407] width 9 height 9
checkbox input "true"
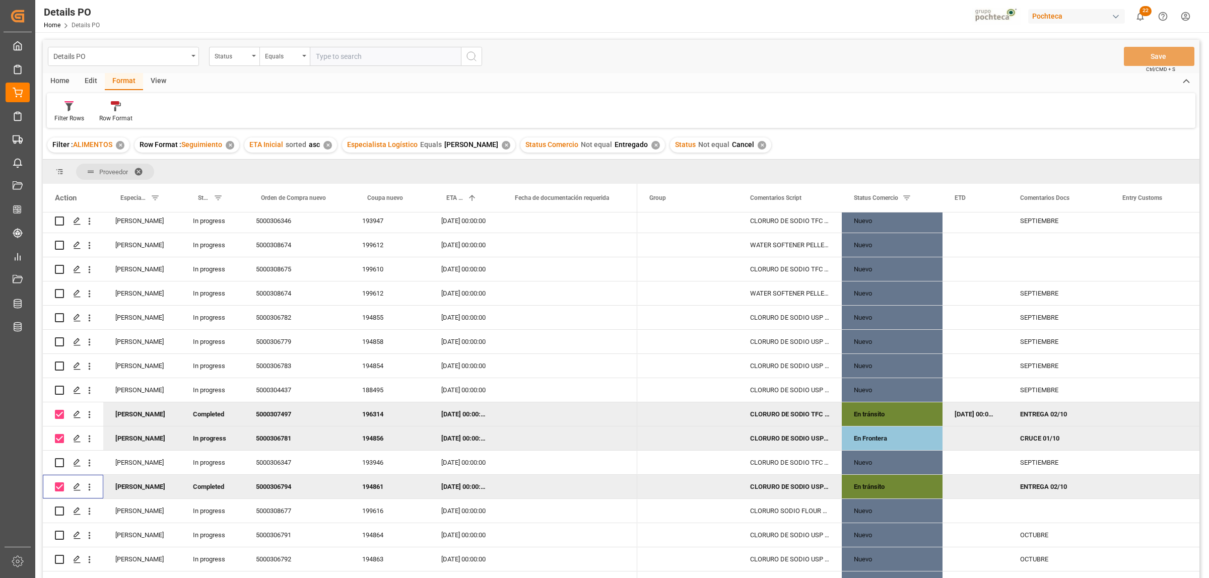
scroll to position [136, 0]
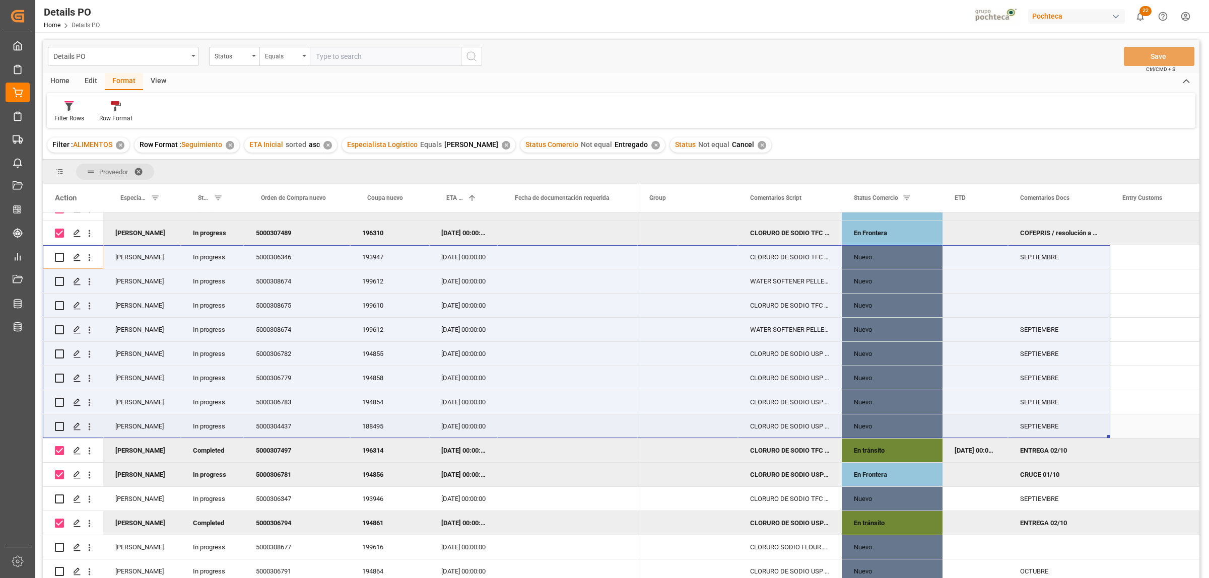
drag, startPoint x: 59, startPoint y: 258, endPoint x: 1074, endPoint y: 422, distance: 1027.3
click at [1074, 422] on div "(6)" at bounding box center [621, 397] width 1156 height 369
click at [525, 316] on div "Press SPACE to select this row." at bounding box center [567, 306] width 139 height 24
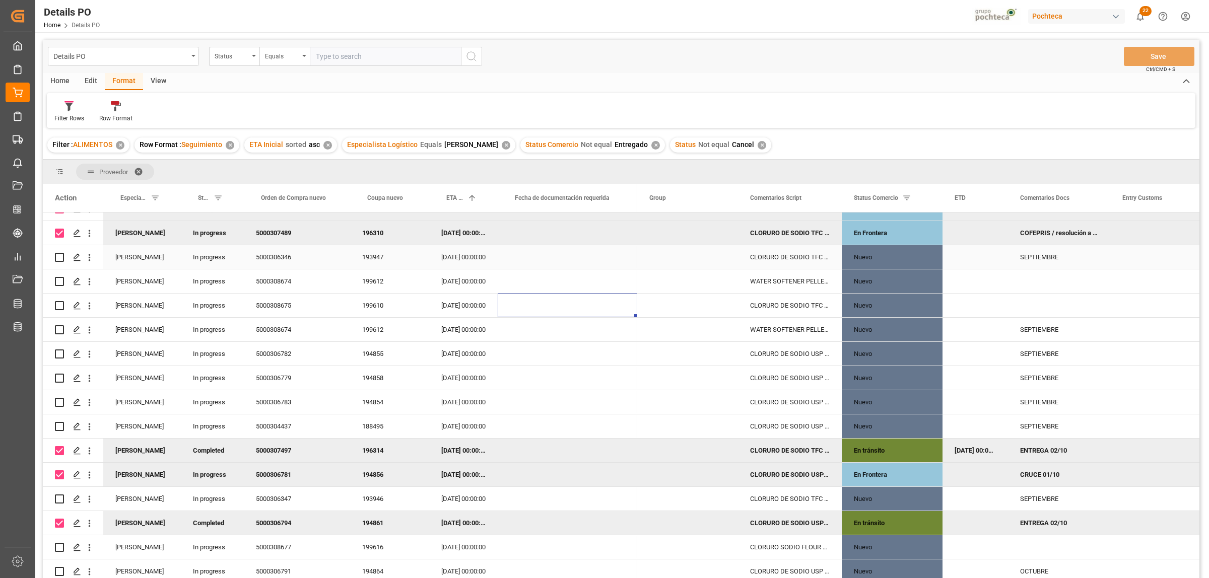
click at [459, 260] on div "17.09.2025 00:00:00" at bounding box center [463, 257] width 68 height 24
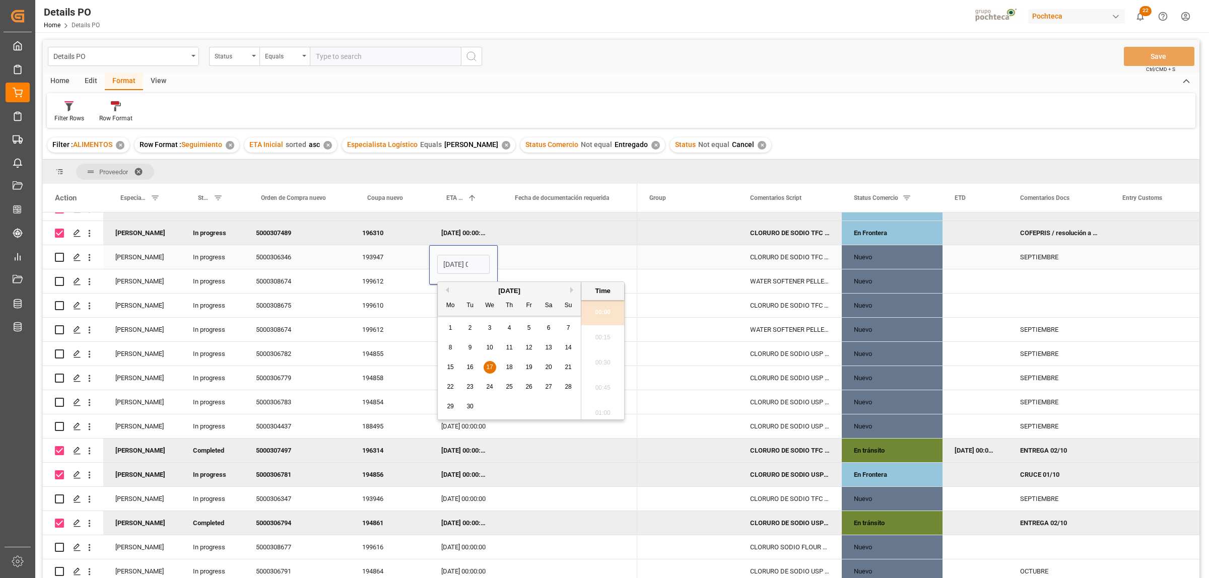
scroll to position [0, 30]
click at [459, 260] on input "17.09.2025 00:00" at bounding box center [463, 264] width 52 height 19
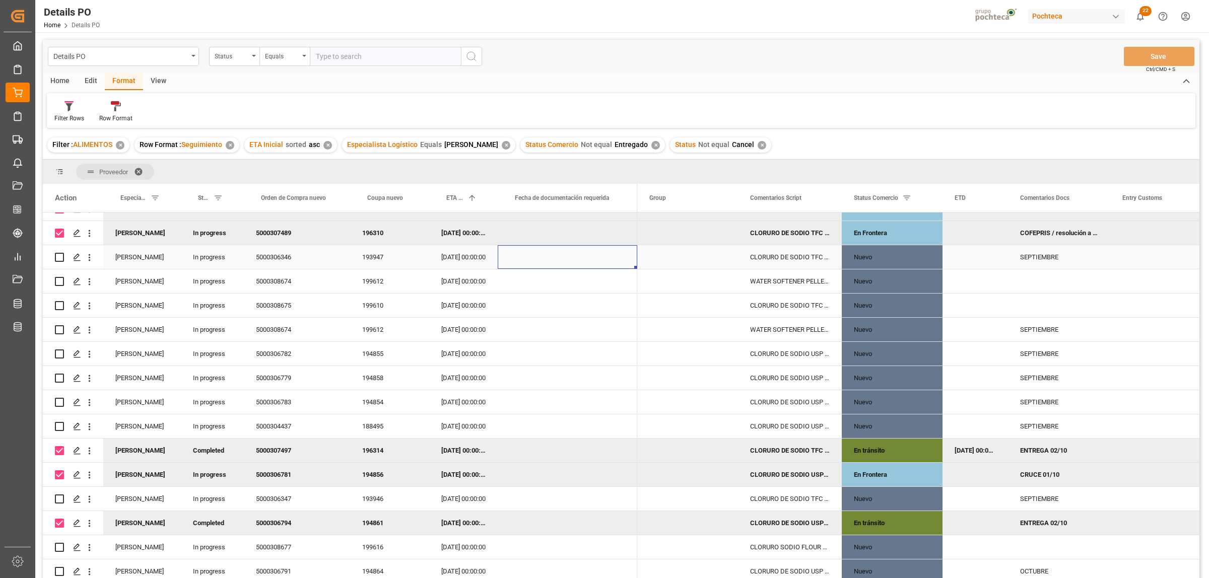
drag, startPoint x: 549, startPoint y: 258, endPoint x: 554, endPoint y: 255, distance: 5.6
click at [550, 257] on div "Press SPACE to select this row." at bounding box center [567, 257] width 139 height 24
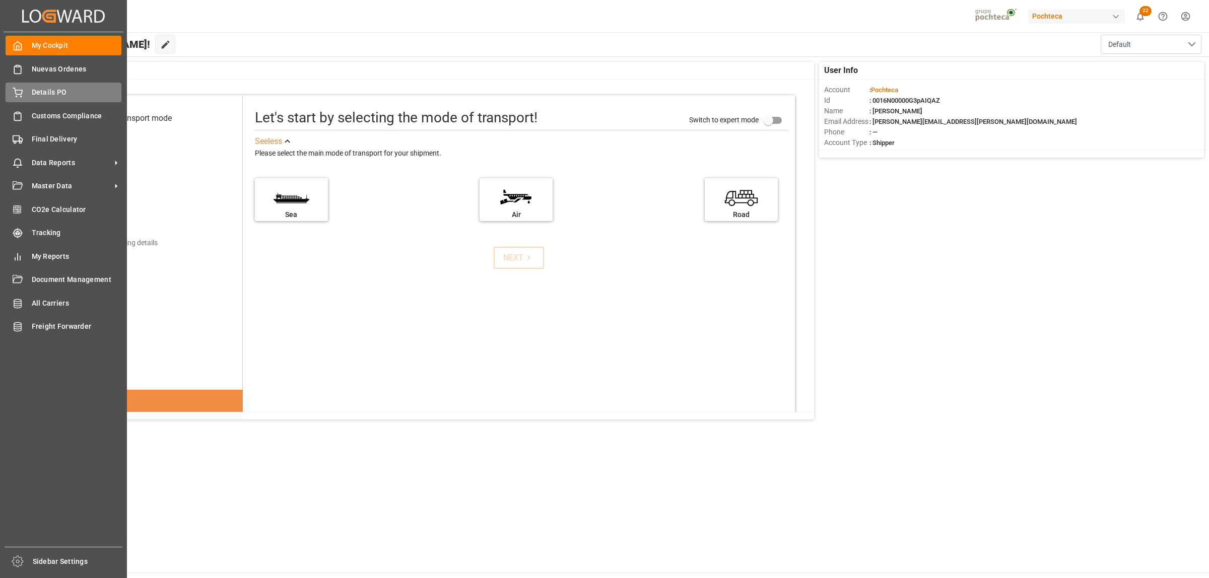
click at [44, 94] on span "Details PO" at bounding box center [77, 92] width 90 height 11
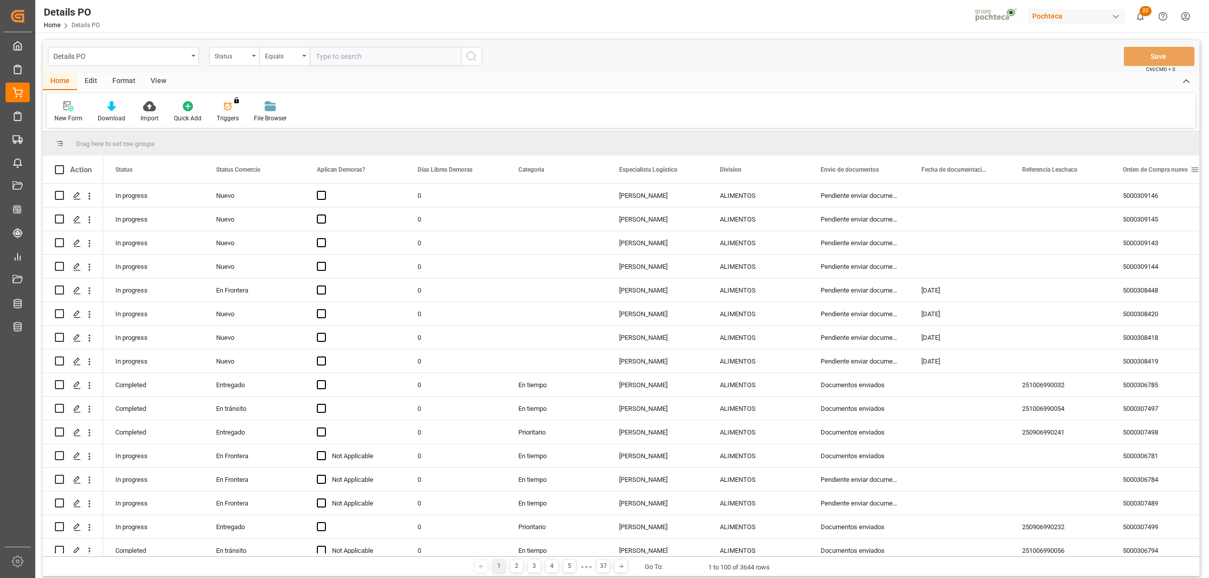
click at [1195, 168] on span at bounding box center [1194, 169] width 9 height 9
click at [1167, 172] on span "filter" at bounding box center [1161, 172] width 48 height 18
type input "5000307489"
drag, startPoint x: 1153, startPoint y: 253, endPoint x: 1164, endPoint y: 270, distance: 19.7
click at [1152, 254] on button "Apply" at bounding box center [1156, 255] width 19 height 10
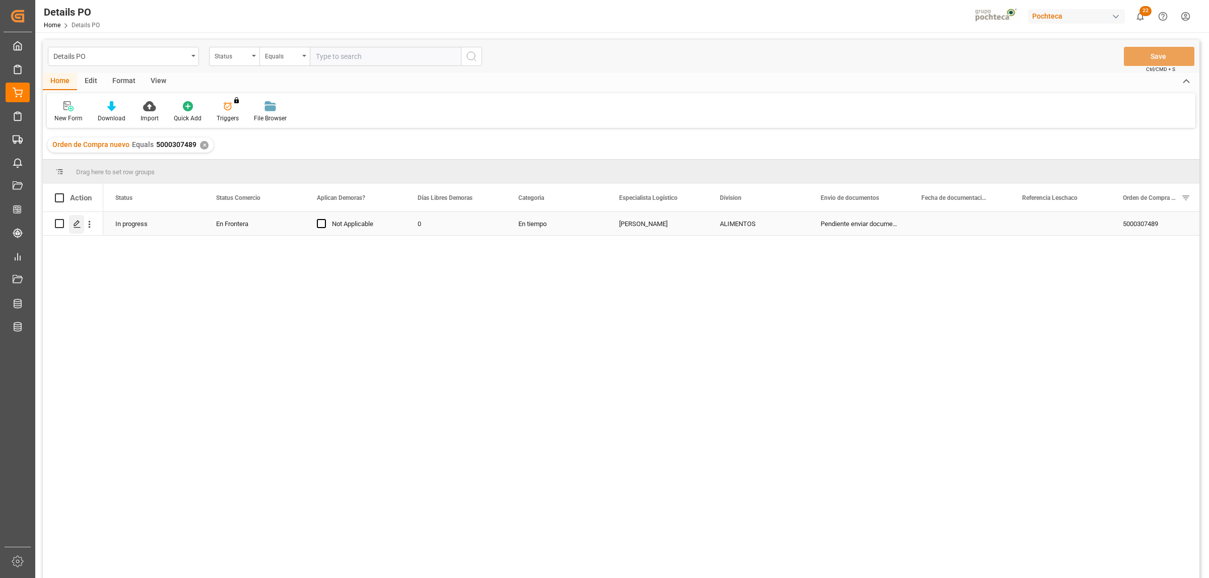
click at [77, 225] on icon "Press SPACE to select this row." at bounding box center [77, 224] width 8 height 8
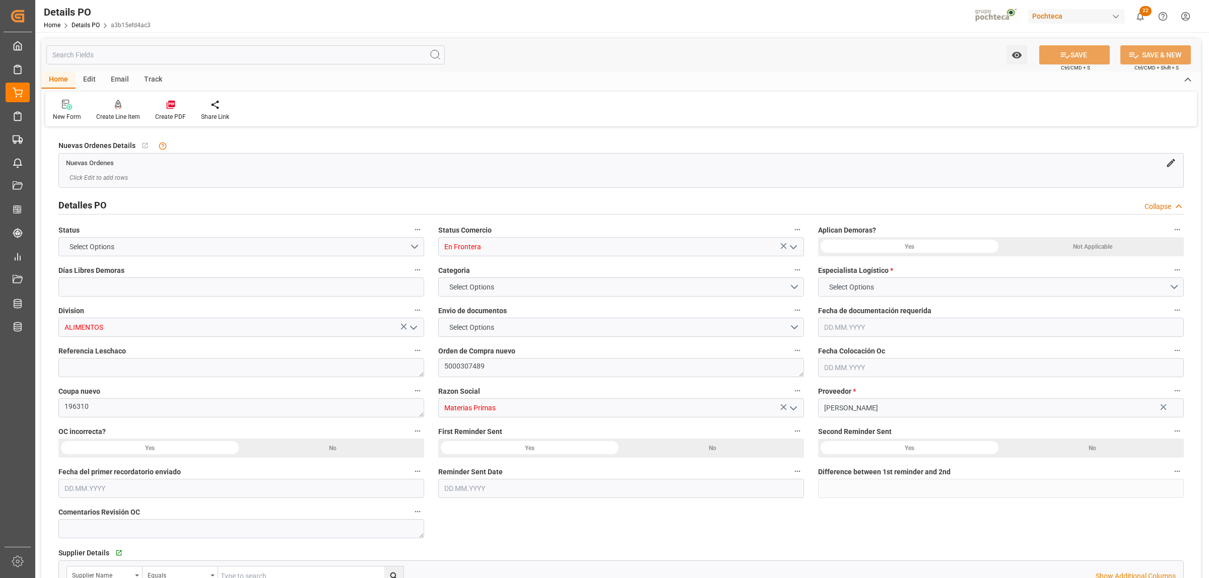
type input "0"
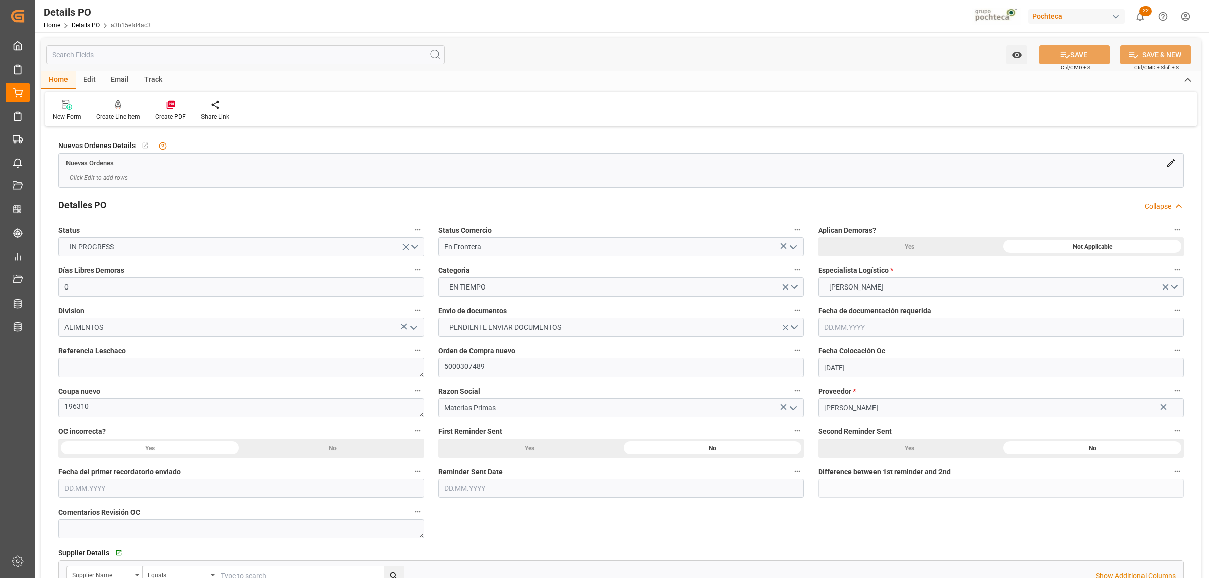
type input "[DATE]"
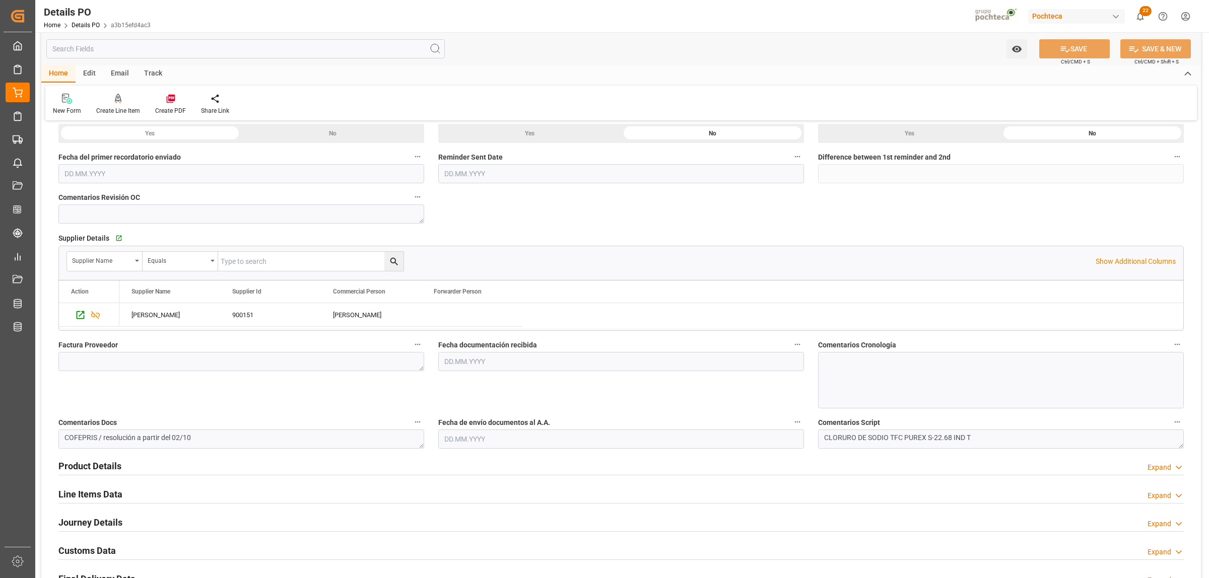
scroll to position [378, 0]
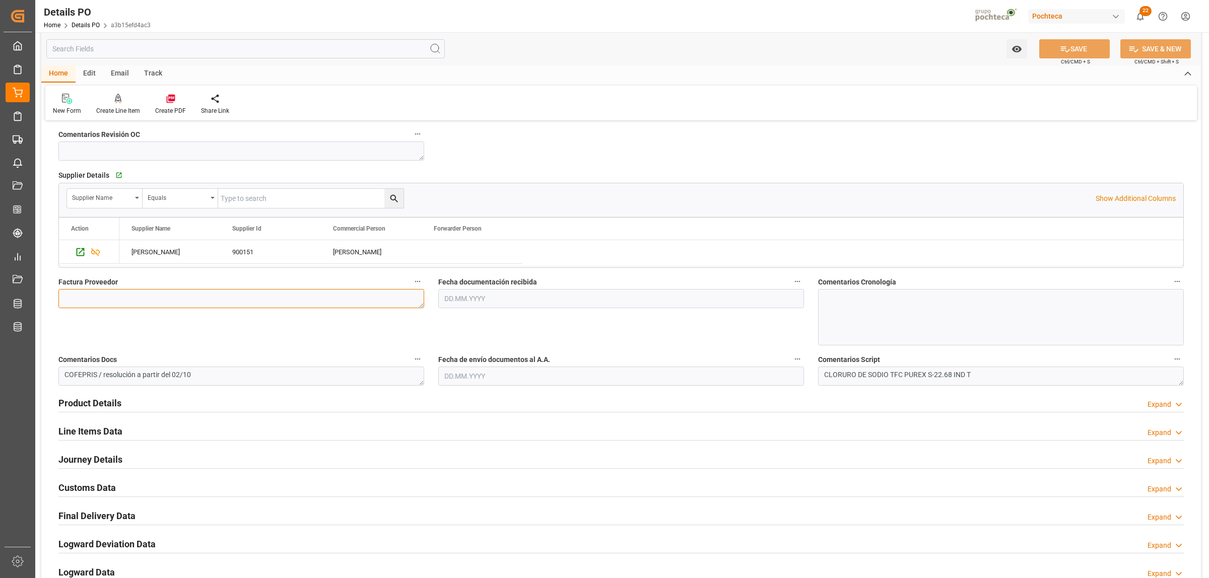
click at [153, 295] on textarea at bounding box center [241, 298] width 366 height 19
paste textarea "5403724530"
type textarea "5403724530"
click at [603, 301] on input "text" at bounding box center [621, 298] width 366 height 19
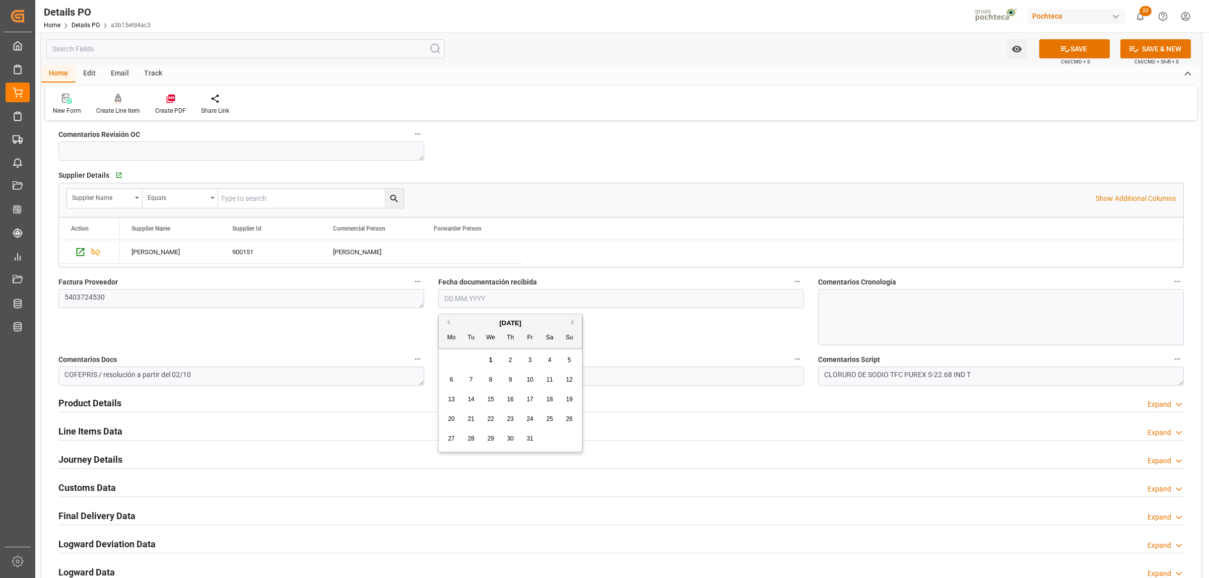
drag, startPoint x: 448, startPoint y: 354, endPoint x: 493, endPoint y: 377, distance: 50.0
click at [449, 354] on div "29 30 1 2 3 4 5" at bounding box center [510, 361] width 137 height 20
click at [507, 418] on span "23" at bounding box center [510, 418] width 7 height 7
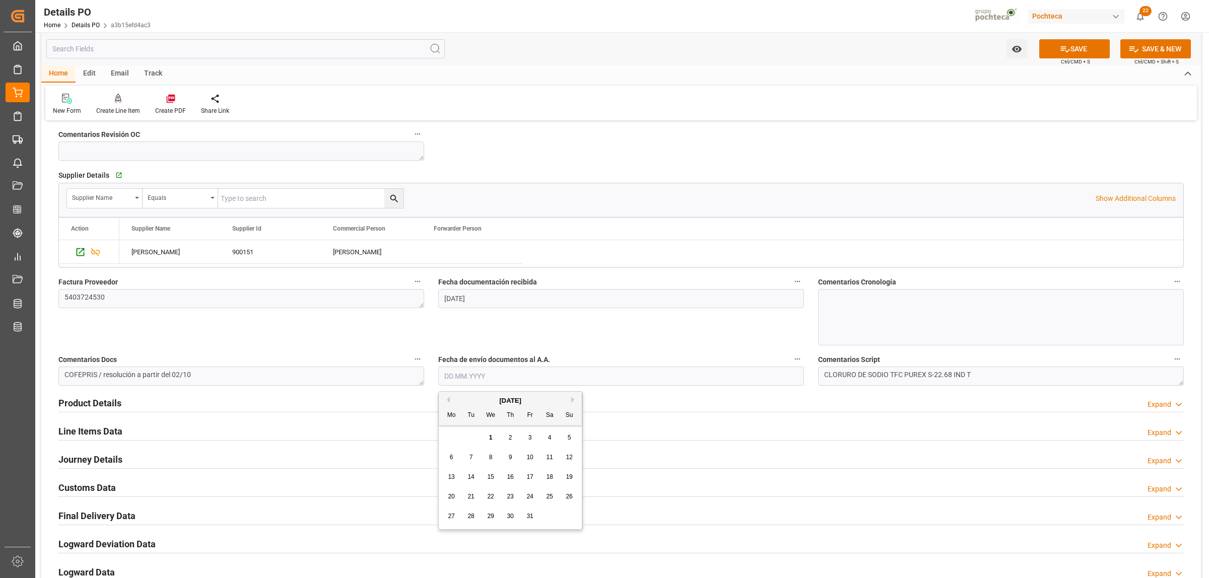
click at [478, 373] on input "text" at bounding box center [621, 376] width 366 height 19
click at [479, 305] on input "23.10.2025" at bounding box center [621, 298] width 366 height 19
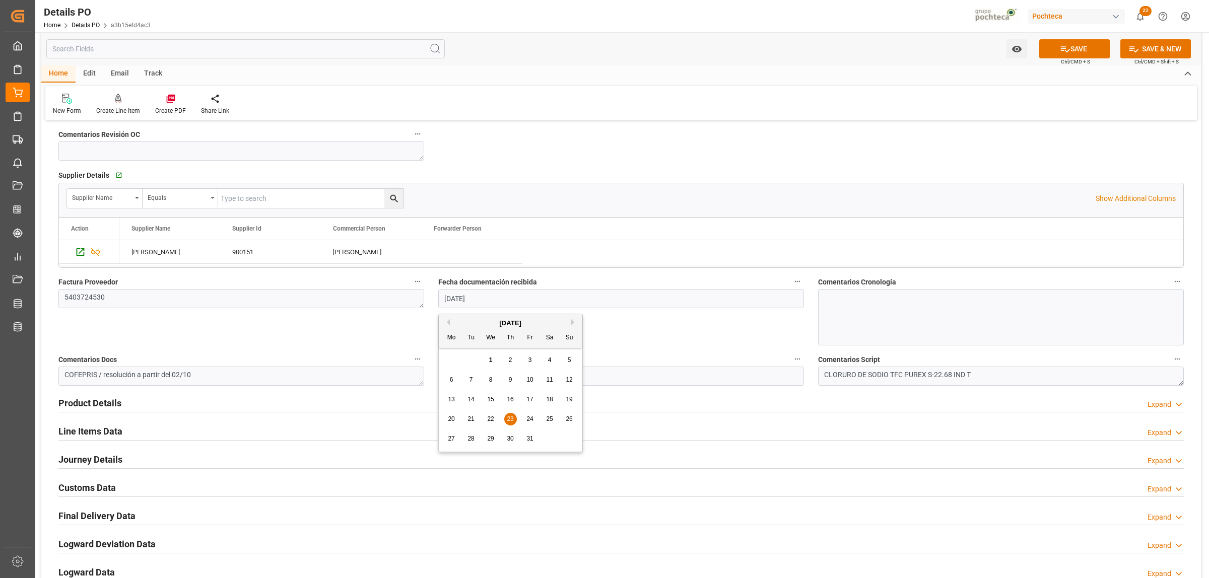
click at [449, 320] on button "Previous Month" at bounding box center [447, 322] width 6 height 6
click at [471, 418] on span "23" at bounding box center [470, 418] width 7 height 7
type input "[DATE]"
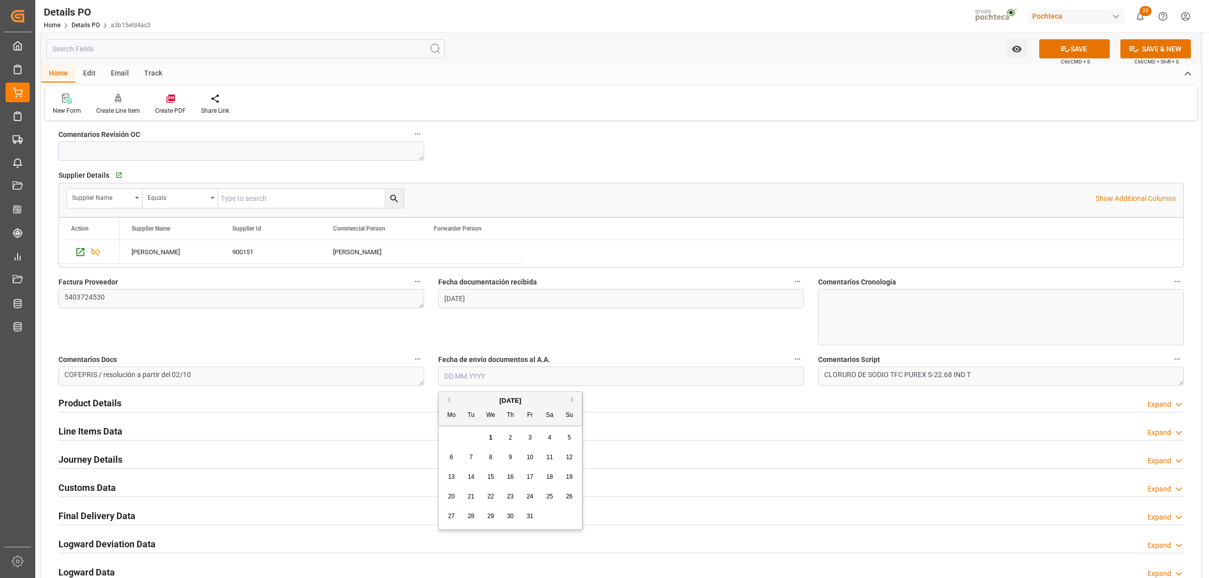
click at [525, 374] on input "text" at bounding box center [621, 376] width 366 height 19
click at [450, 398] on div "[DATE]" at bounding box center [510, 401] width 143 height 10
click at [513, 498] on div "23" at bounding box center [510, 497] width 13 height 12
type input "[DATE]"
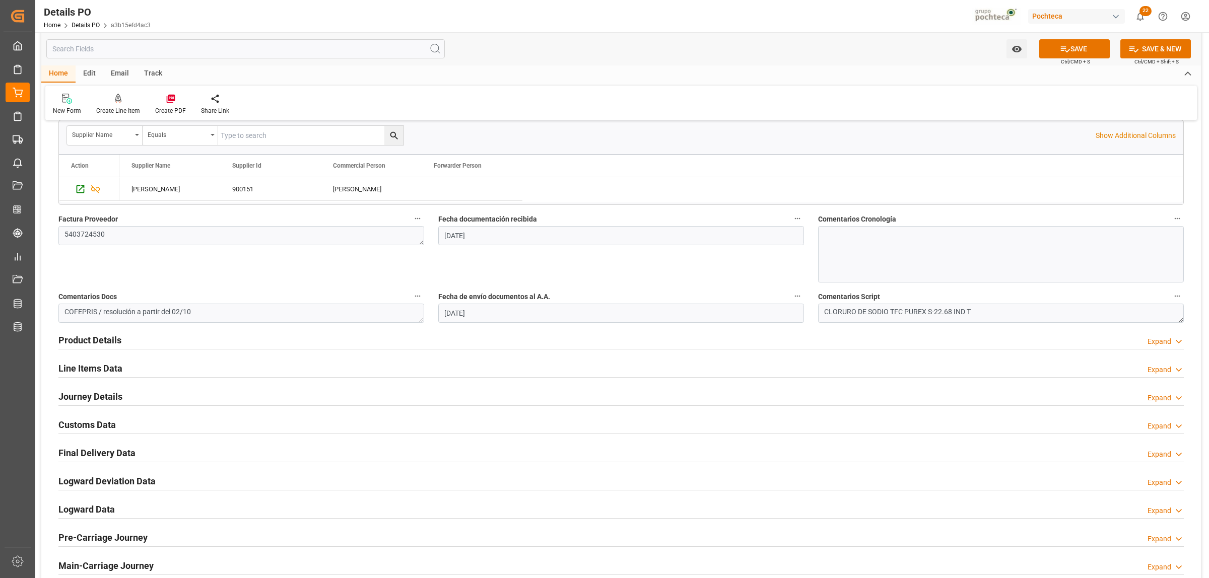
click at [111, 340] on h2 "Product Details" at bounding box center [89, 340] width 63 height 14
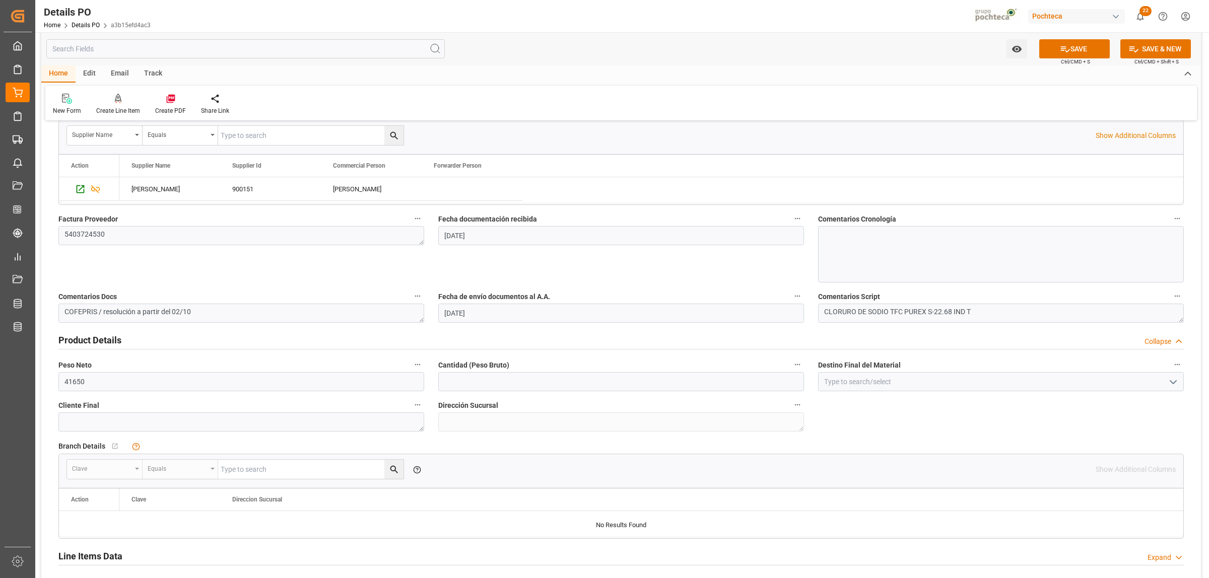
scroll to position [504, 0]
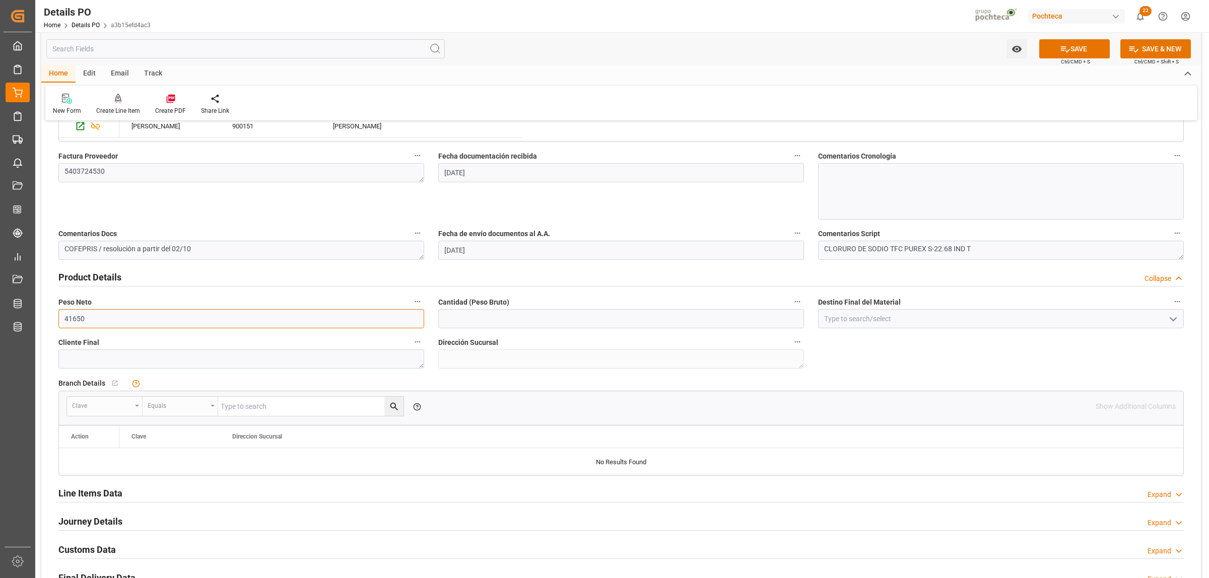
drag, startPoint x: 94, startPoint y: 320, endPoint x: 47, endPoint y: 320, distance: 47.3
click at [47, 320] on div "Nuevas Ordenes Details   No child Object linked Nuevas Ordenes Click Edit to ad…" at bounding box center [620, 184] width 1159 height 1117
type input "19000"
click at [461, 321] on input "text" at bounding box center [621, 318] width 366 height 19
type input "19000"
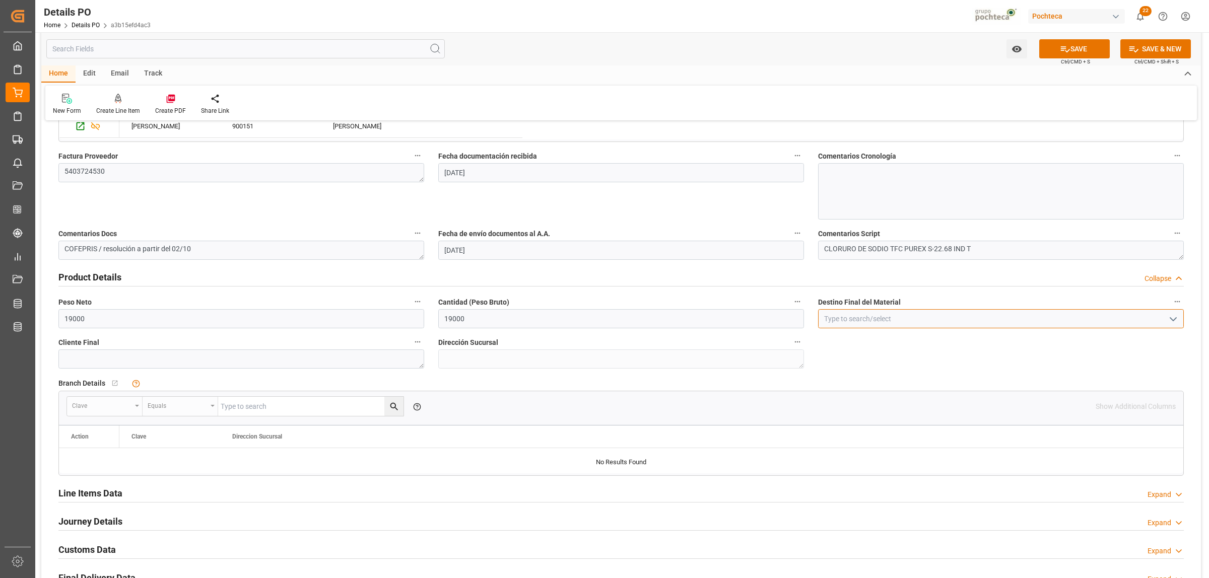
click at [862, 321] on input at bounding box center [1001, 318] width 366 height 19
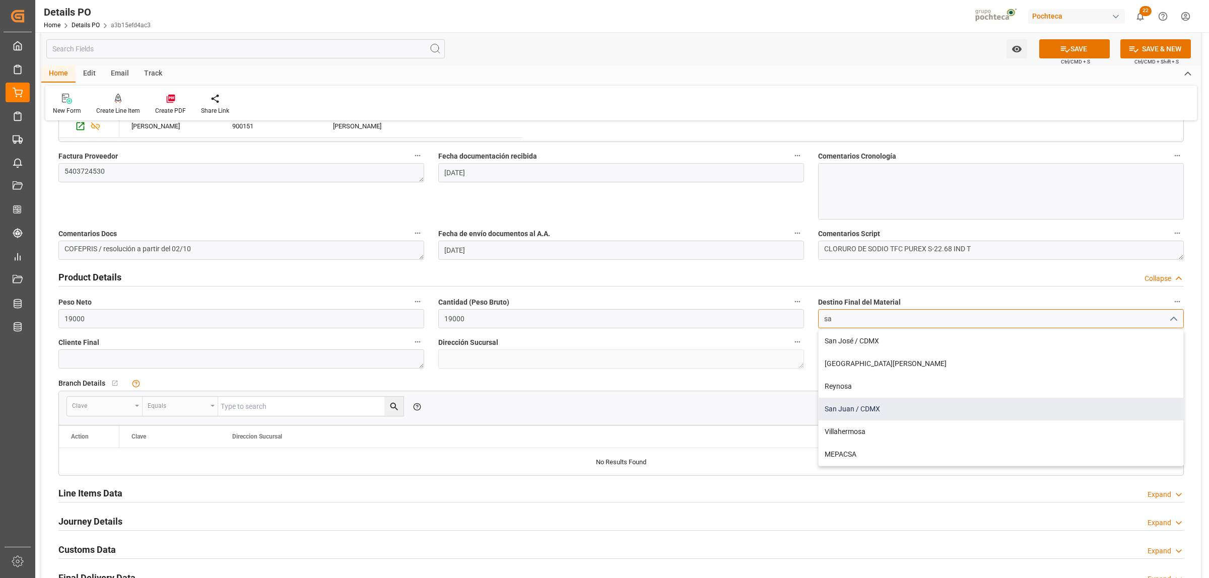
click at [855, 409] on div "San Juan / CDMX" at bounding box center [1000, 409] width 365 height 23
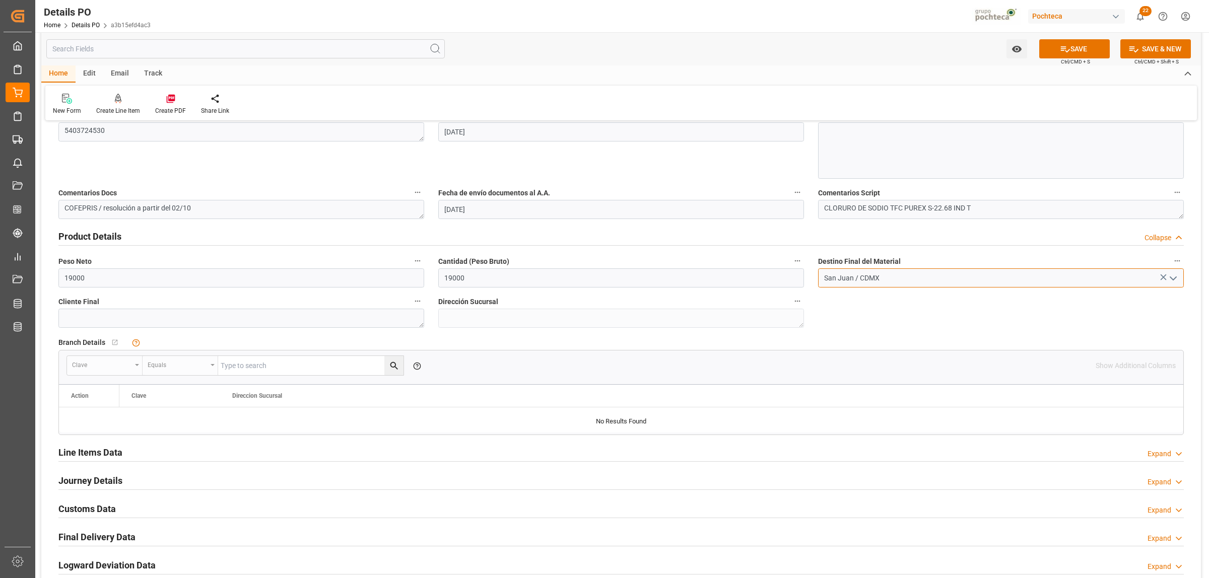
scroll to position [629, 0]
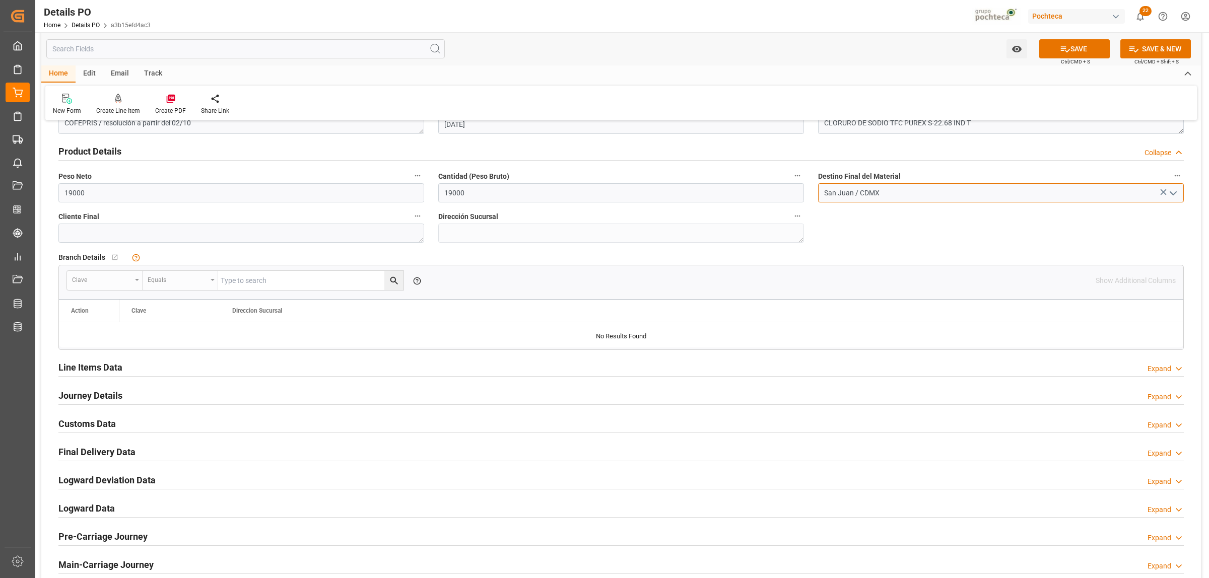
type input "San Juan / CDMX"
click at [102, 368] on h2 "Line Items Data" at bounding box center [90, 368] width 64 height 14
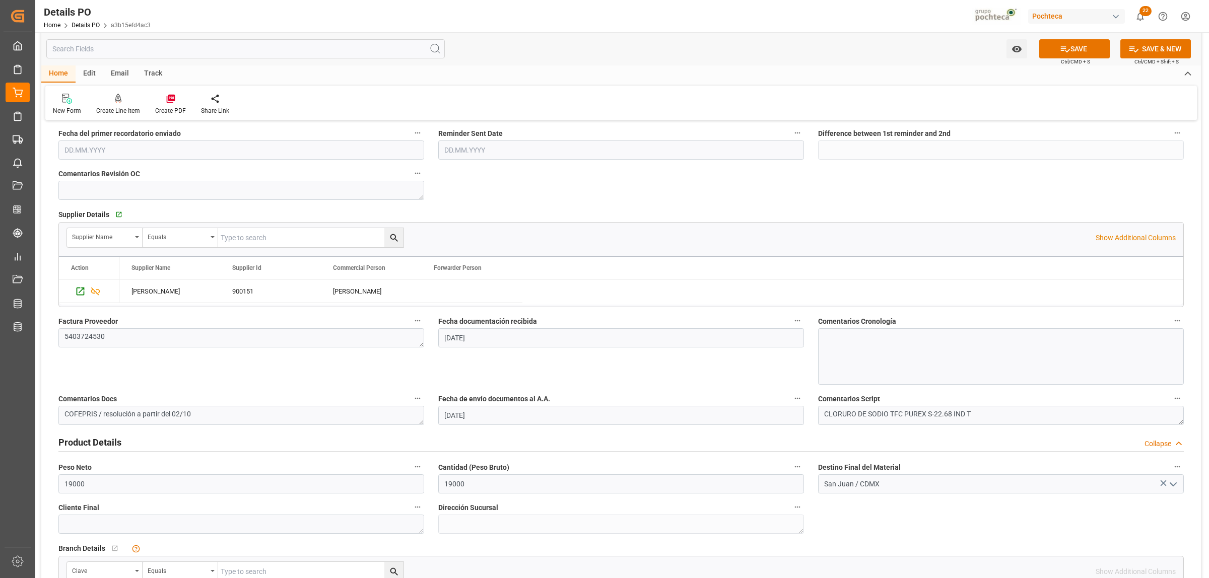
scroll to position [126, 0]
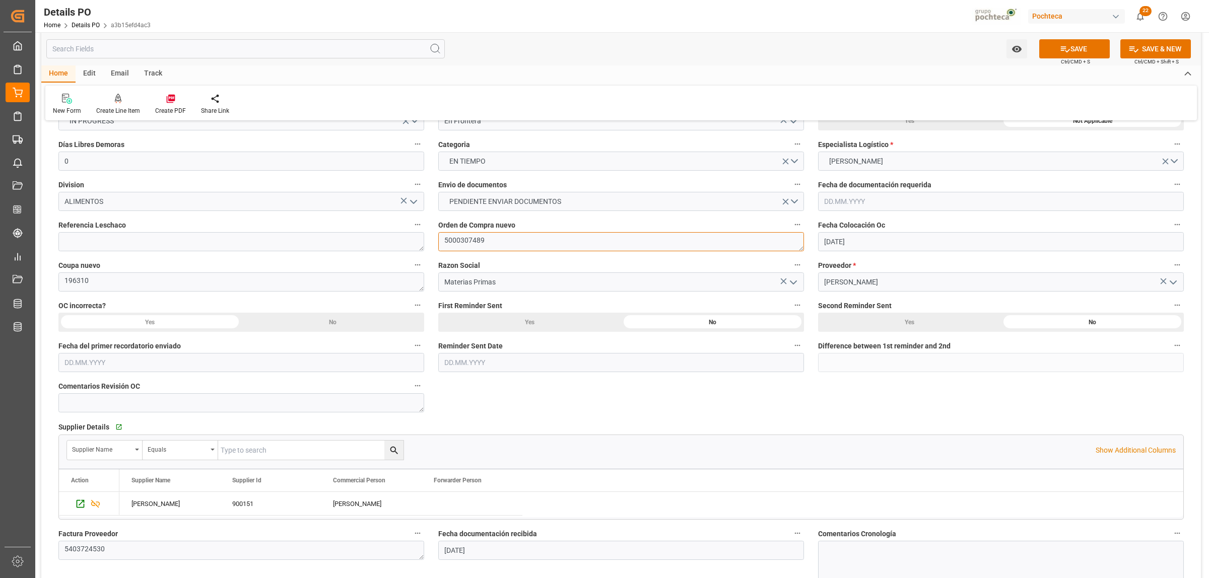
drag, startPoint x: 484, startPoint y: 242, endPoint x: 434, endPoint y: 244, distance: 50.9
click at [434, 244] on div "Orden de Compra nuevo 5000307489" at bounding box center [621, 235] width 380 height 40
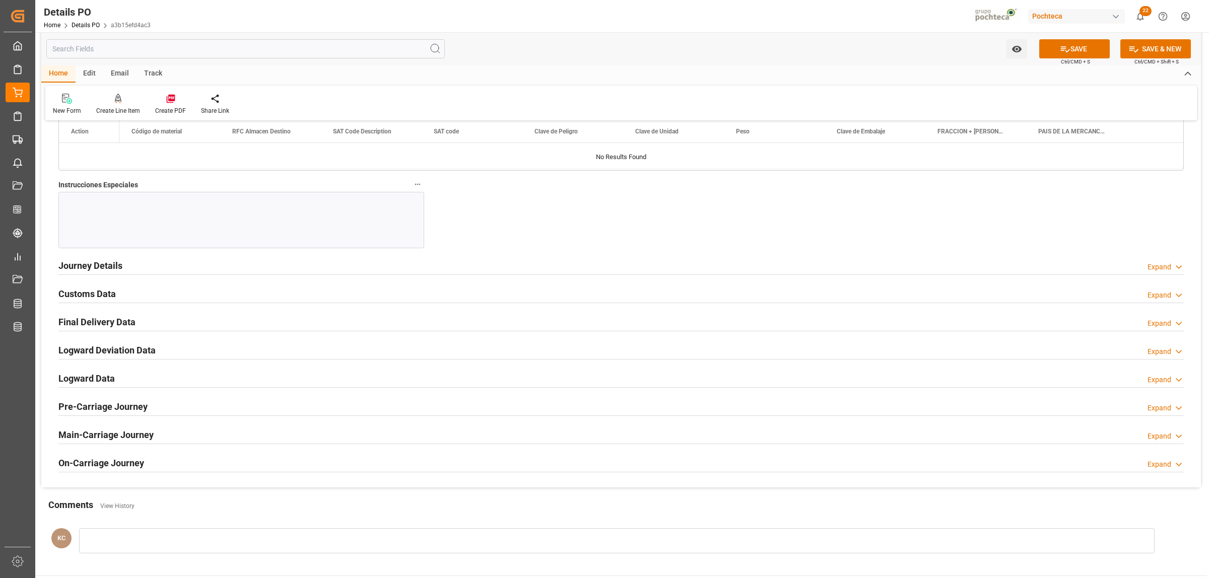
scroll to position [1133, 0]
click at [190, 225] on div at bounding box center [241, 219] width 366 height 56
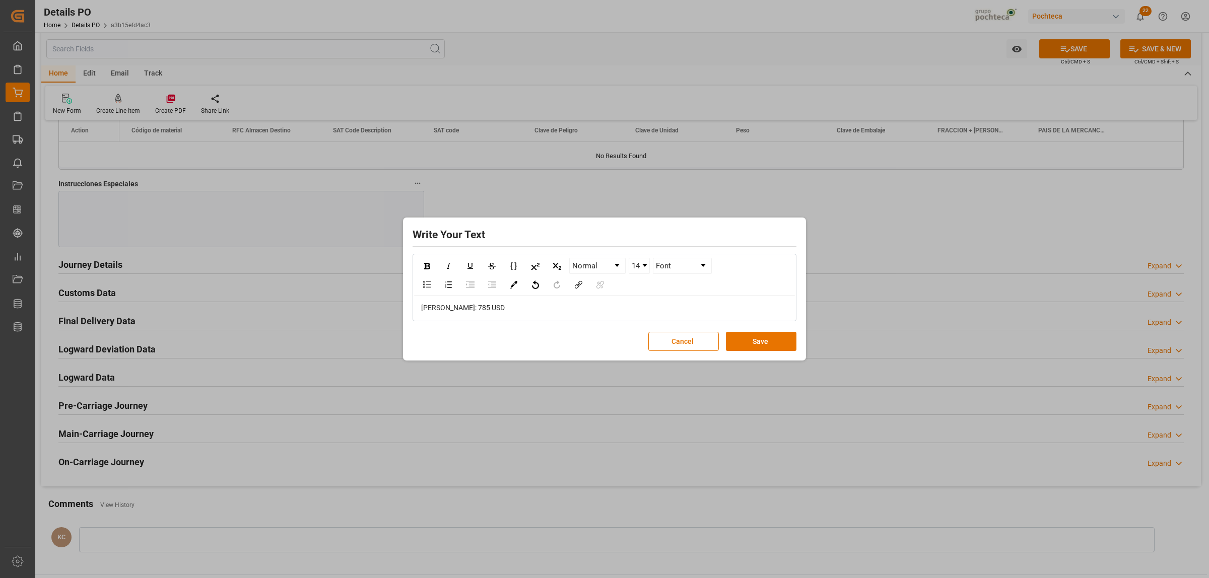
drag, startPoint x: 455, startPoint y: 314, endPoint x: 419, endPoint y: 310, distance: 36.0
click at [418, 310] on div "FLETE: 785 USD" at bounding box center [604, 308] width 382 height 25
drag, startPoint x: 435, startPoint y: 308, endPoint x: 474, endPoint y: 308, distance: 39.8
click at [474, 308] on div "FLETE: 785 USD" at bounding box center [604, 308] width 367 height 11
click at [427, 260] on div "rdw-inline-control" at bounding box center [427, 265] width 18 height 15
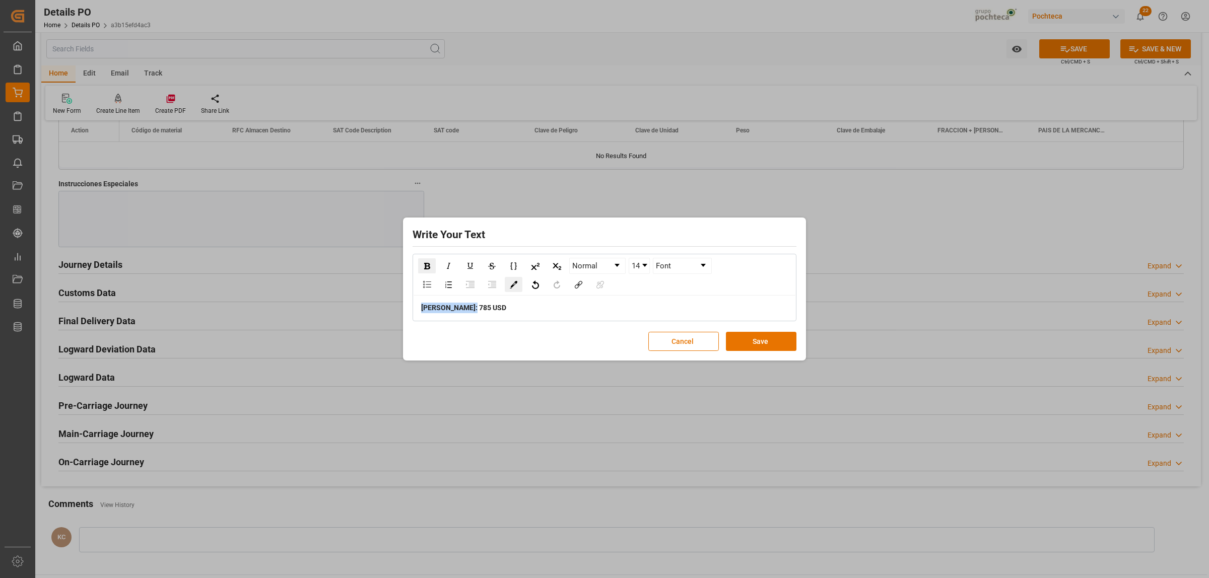
click at [516, 279] on div "rdw-color-picker" at bounding box center [514, 284] width 18 height 15
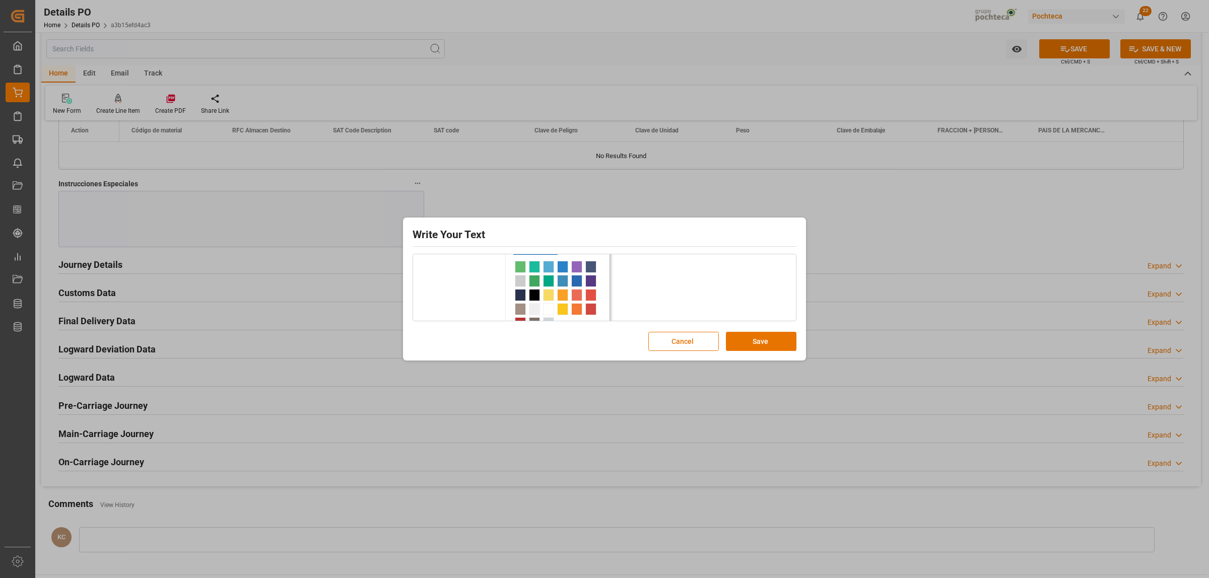
click at [532, 267] on span "rdw-color-picker" at bounding box center [534, 267] width 11 height 12
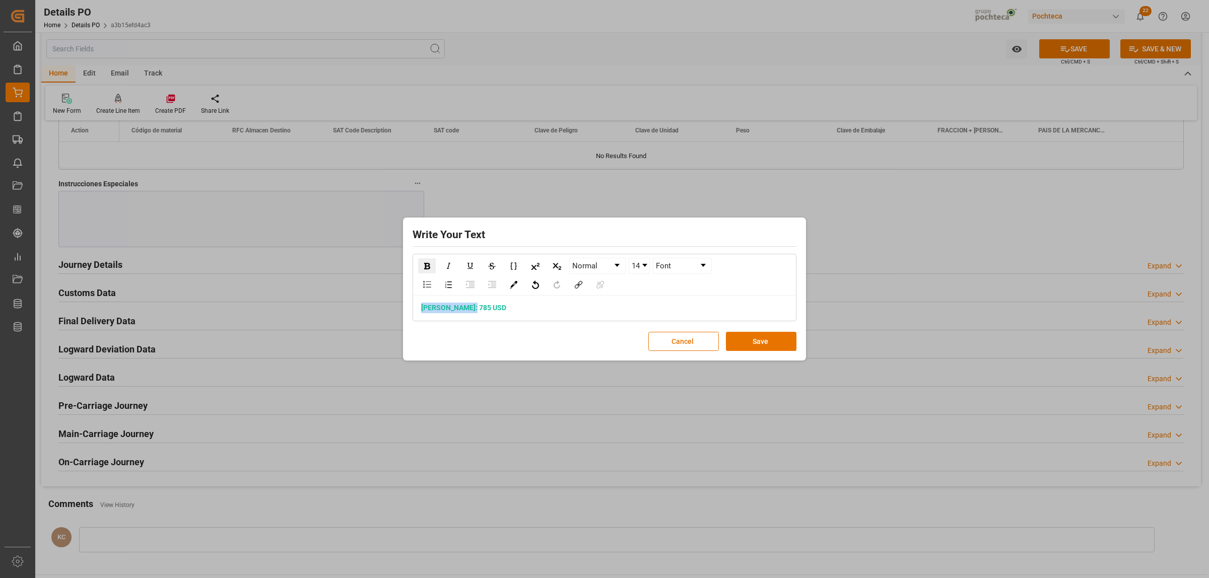
click at [648, 267] on link "14" at bounding box center [639, 265] width 20 height 15
click at [642, 314] on li "24" at bounding box center [639, 318] width 20 height 13
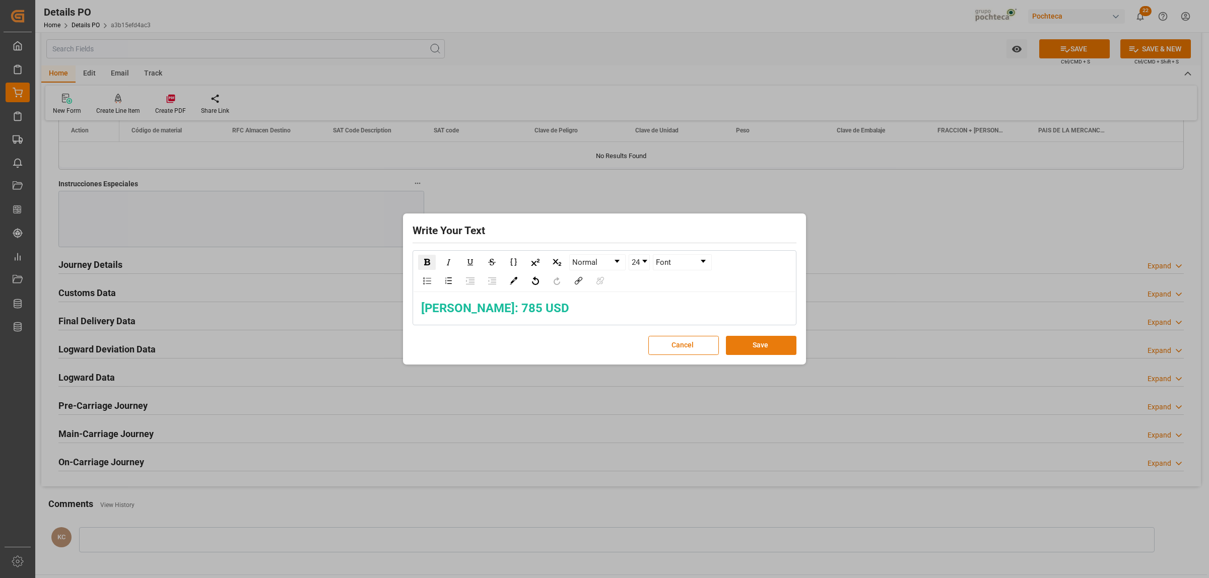
click at [759, 346] on button "Save" at bounding box center [761, 345] width 71 height 19
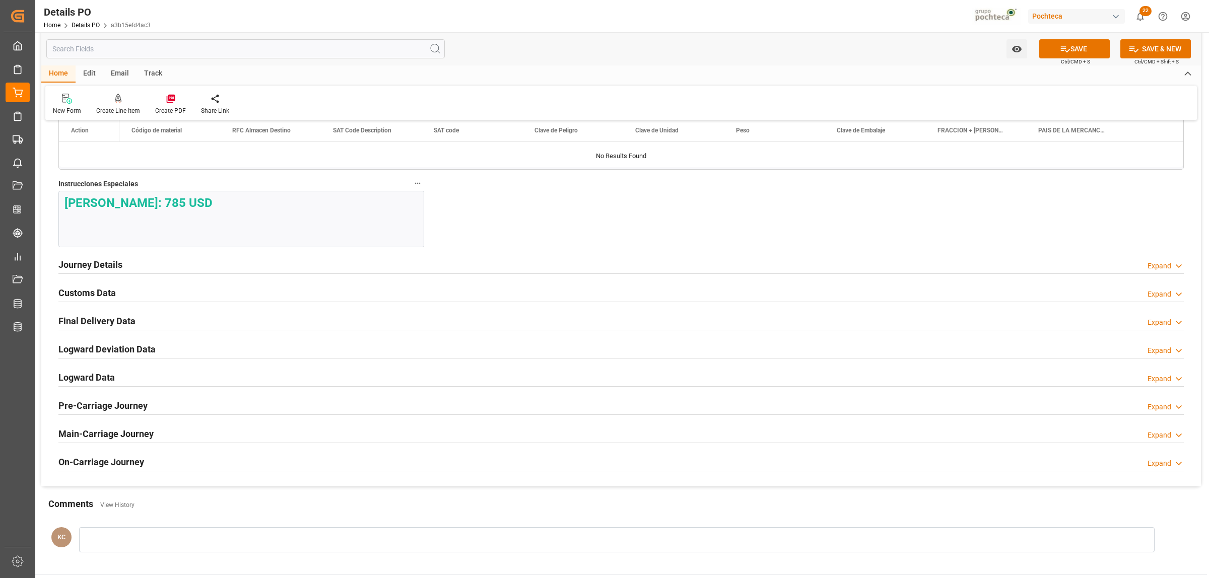
click at [1058, 62] on div "Watch Option SAVE Ctrl/CMD + S SAVE & NEW Ctrl/CMD + Shift + S" at bounding box center [620, 48] width 1159 height 33
click at [1058, 54] on button "SAVE" at bounding box center [1074, 48] width 71 height 19
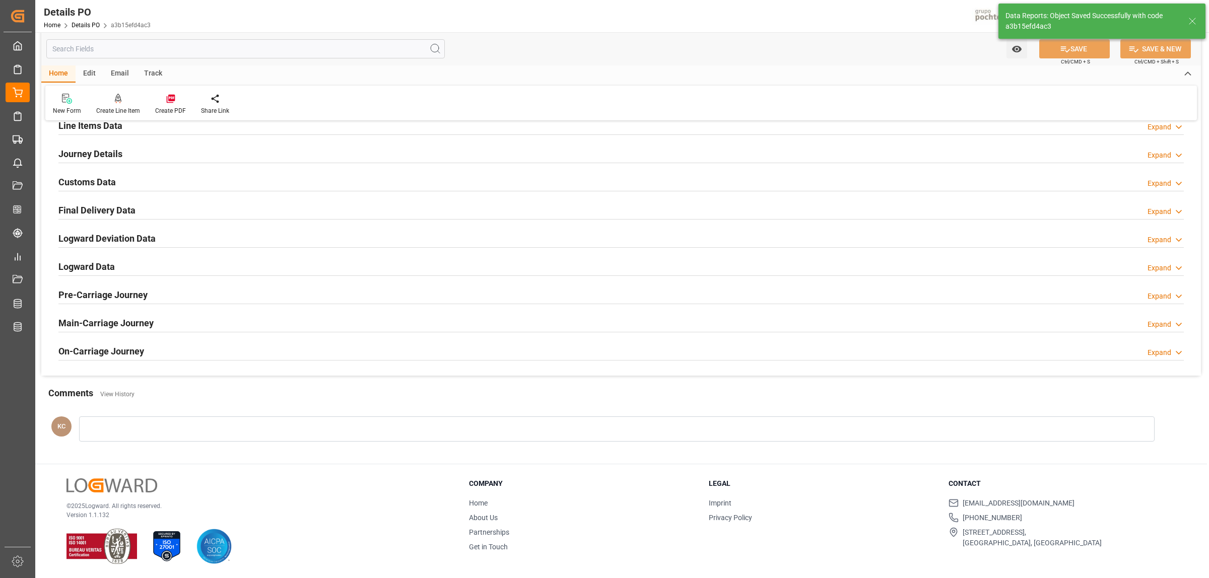
scroll to position [571, 0]
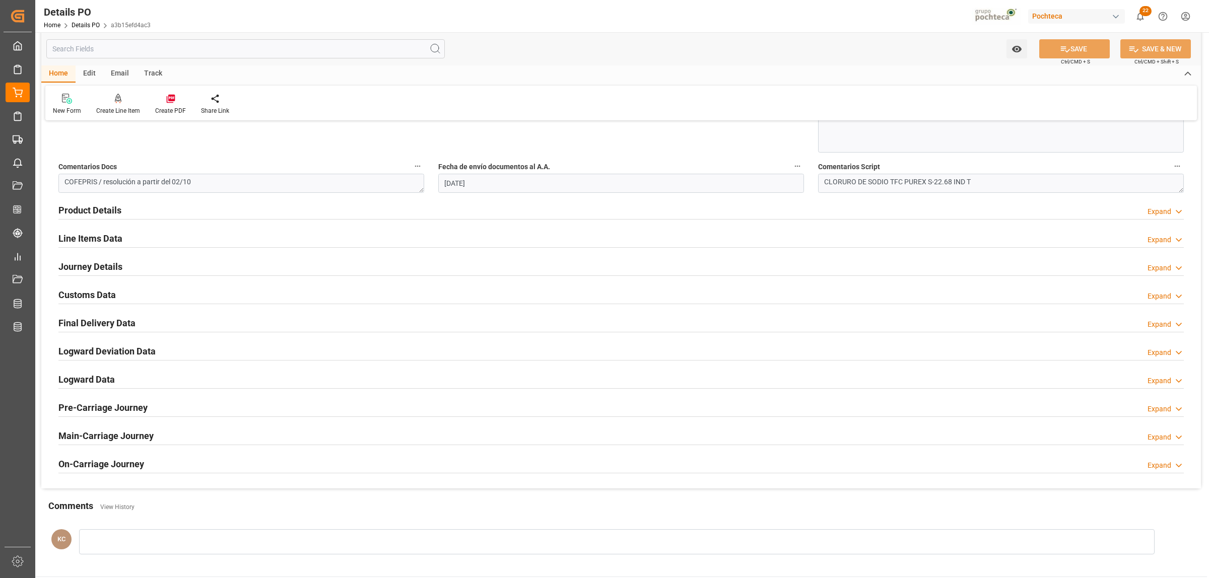
click at [97, 211] on h2 "Product Details" at bounding box center [89, 210] width 63 height 14
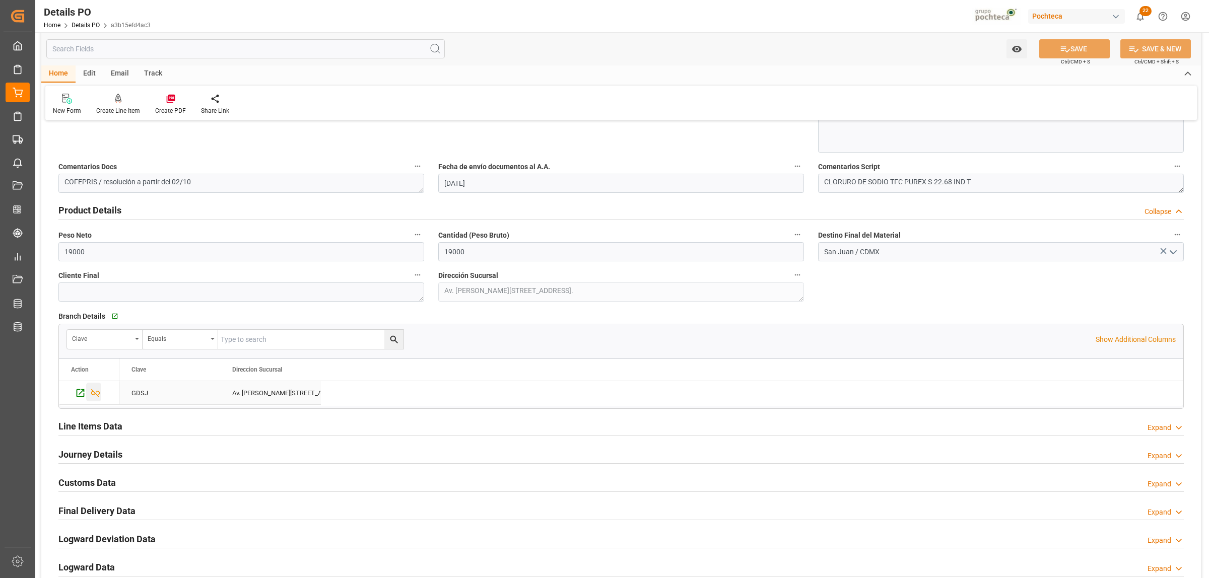
scroll to position [759, 0]
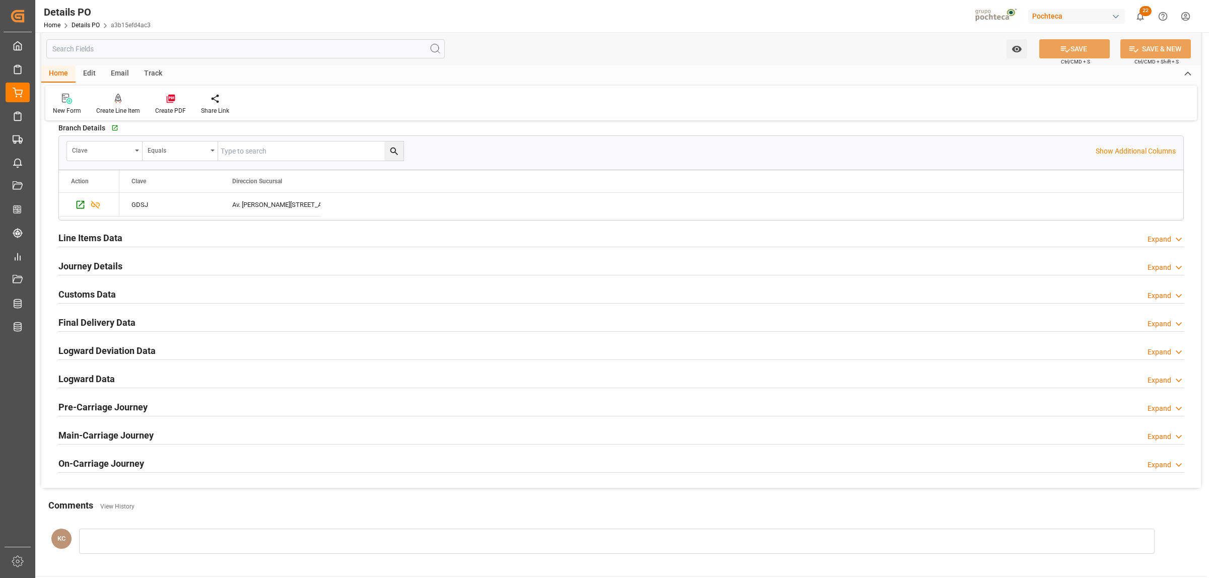
click at [99, 237] on h2 "Line Items Data" at bounding box center [90, 238] width 64 height 14
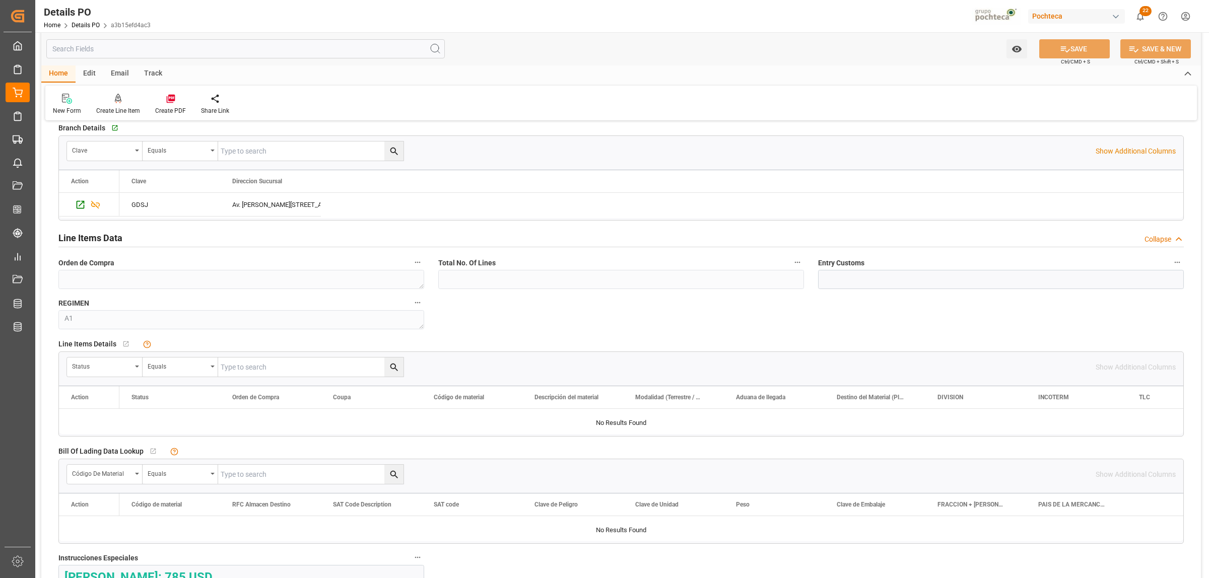
scroll to position [1133, 0]
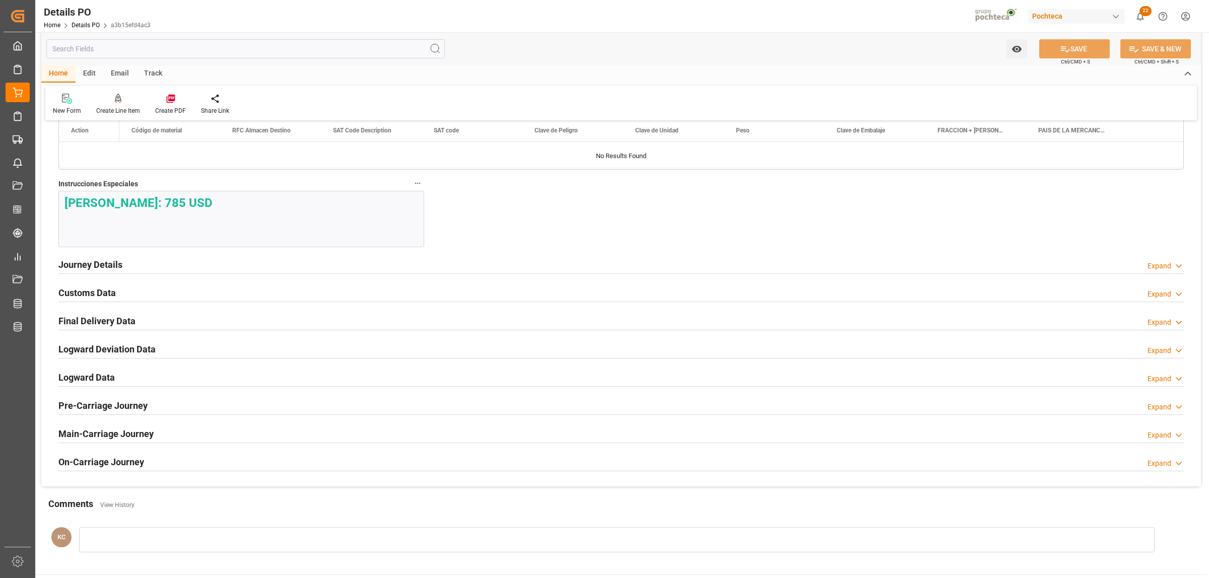
click at [99, 267] on h2 "Journey Details" at bounding box center [90, 265] width 64 height 14
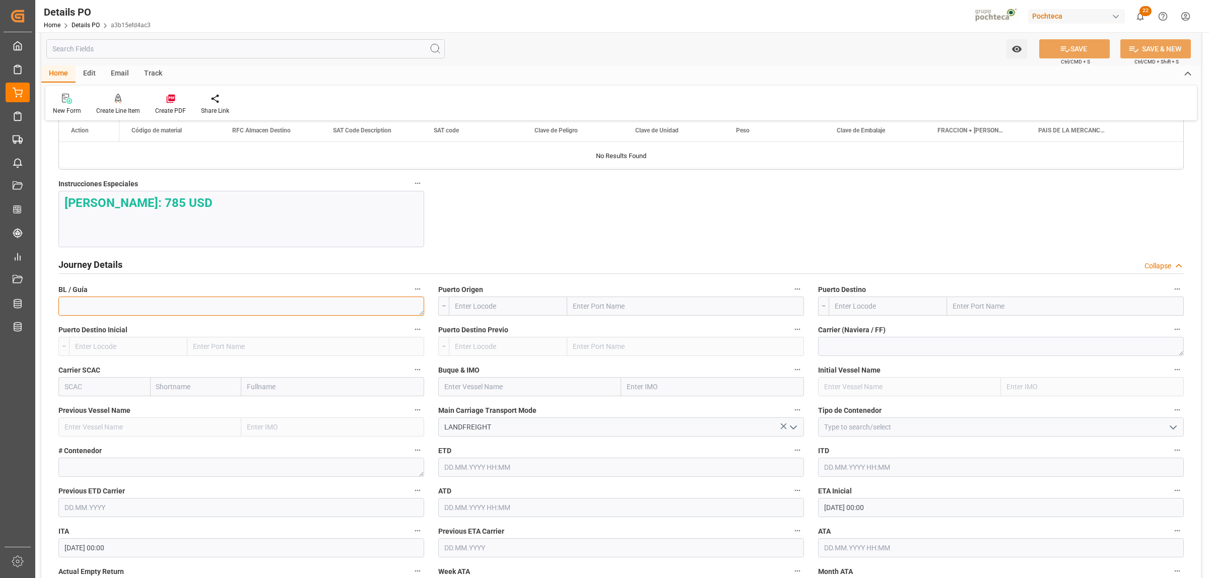
click at [116, 306] on textarea at bounding box center [241, 306] width 366 height 19
type textarea "913348947"
click at [591, 310] on input "text" at bounding box center [685, 306] width 237 height 19
type input "LAREDO"
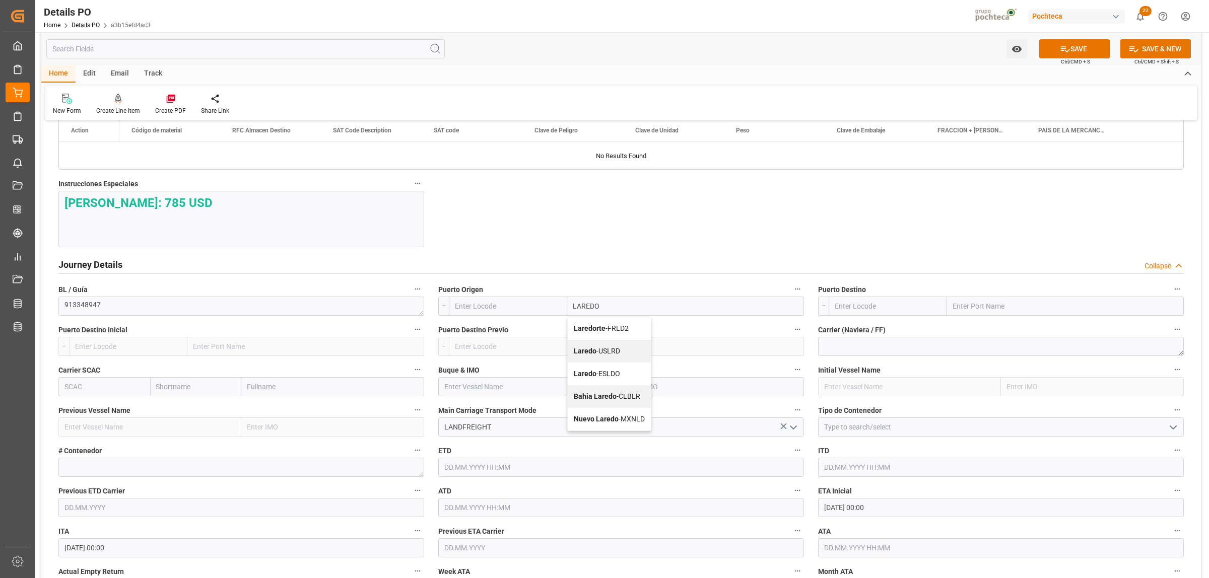
click at [593, 354] on b "Laredo" at bounding box center [585, 351] width 23 height 8
type input "USLRD"
type input "Laredo"
click at [993, 305] on input "text" at bounding box center [1065, 306] width 237 height 19
type input "NUEVO LAREDO"
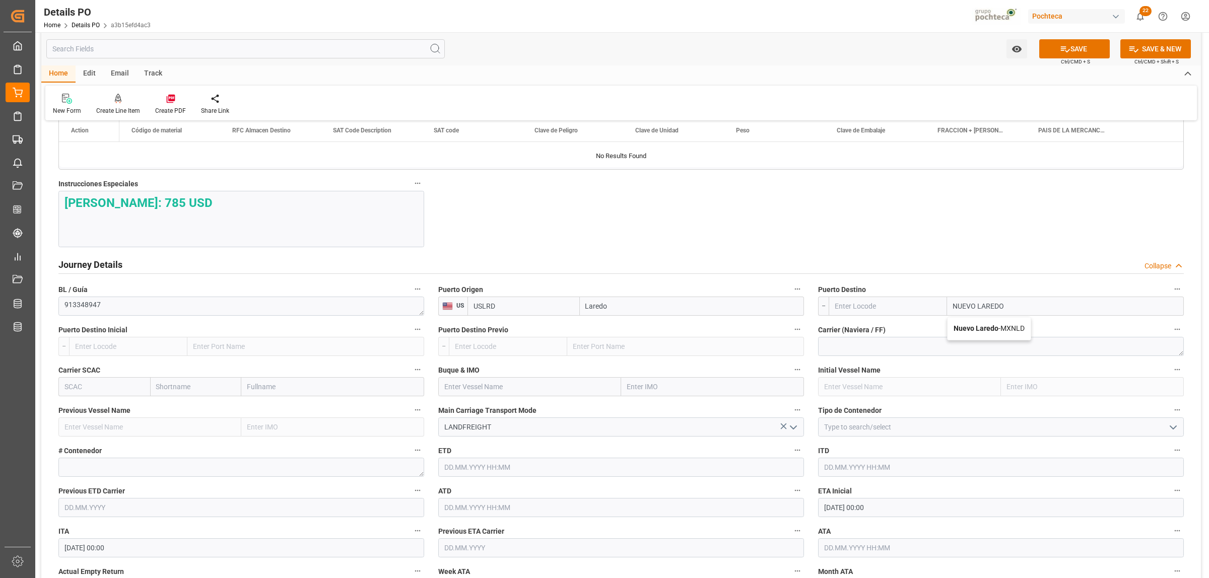
click at [995, 331] on b "Nuevo Laredo" at bounding box center [975, 328] width 45 height 8
type input "MXNLD"
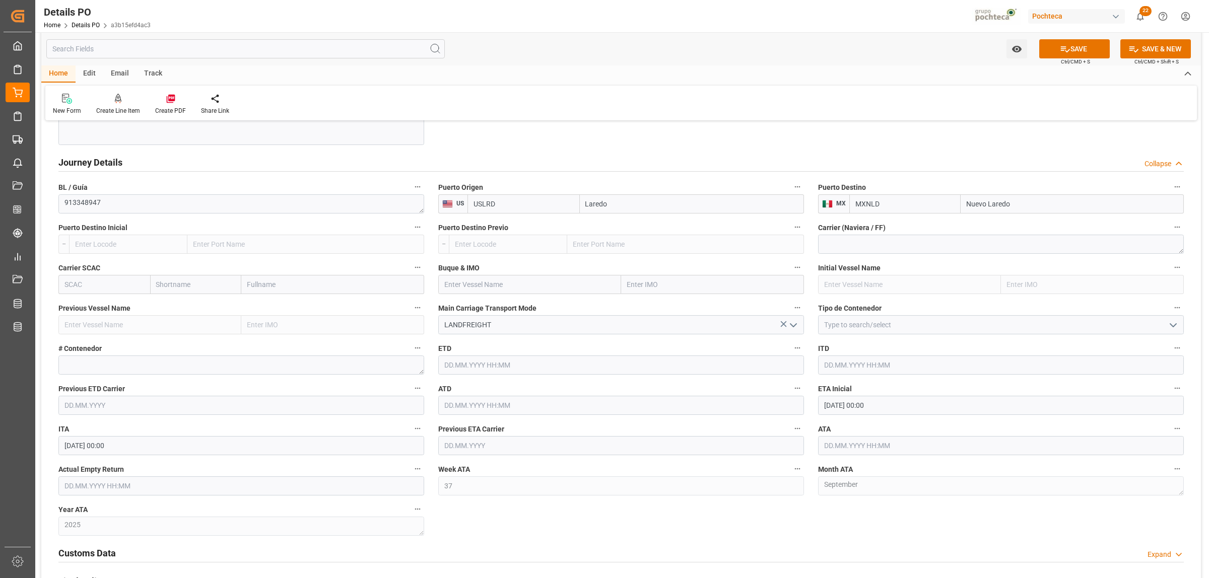
scroll to position [1259, 0]
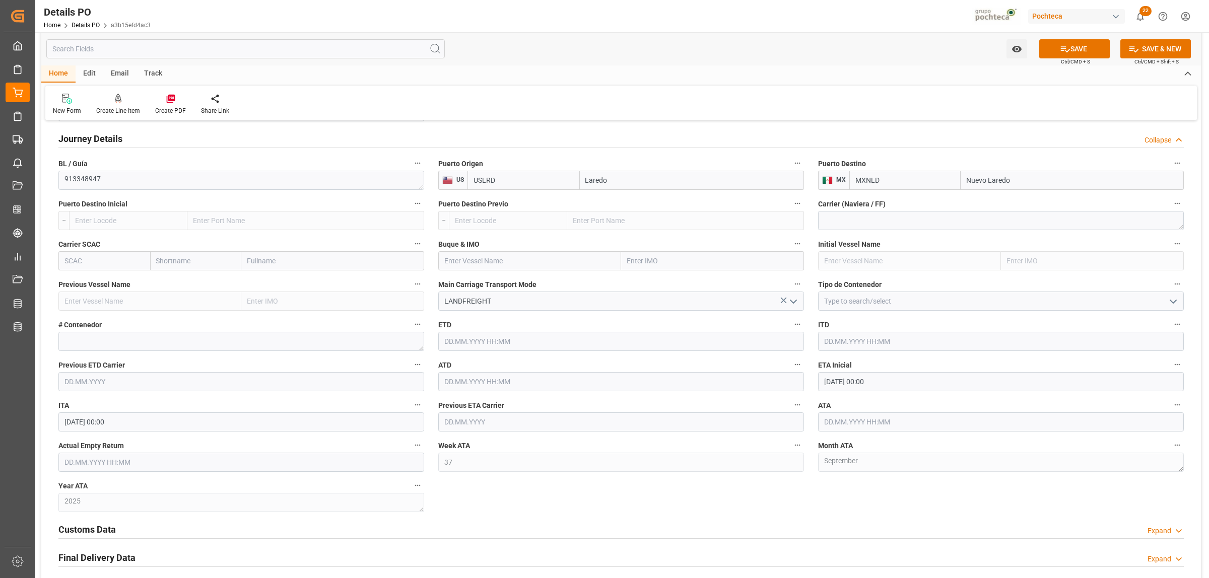
type input "Nuevo Laredo"
click at [1172, 307] on icon "open menu" at bounding box center [1173, 302] width 12 height 12
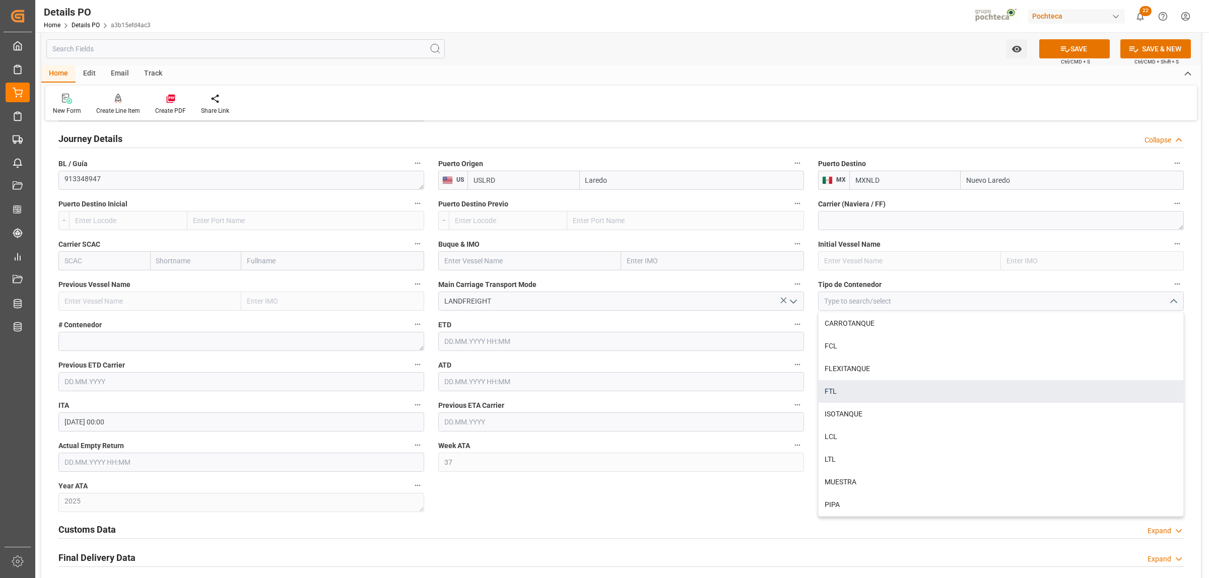
click at [850, 396] on div "FTL" at bounding box center [1000, 391] width 365 height 23
type input "FTL"
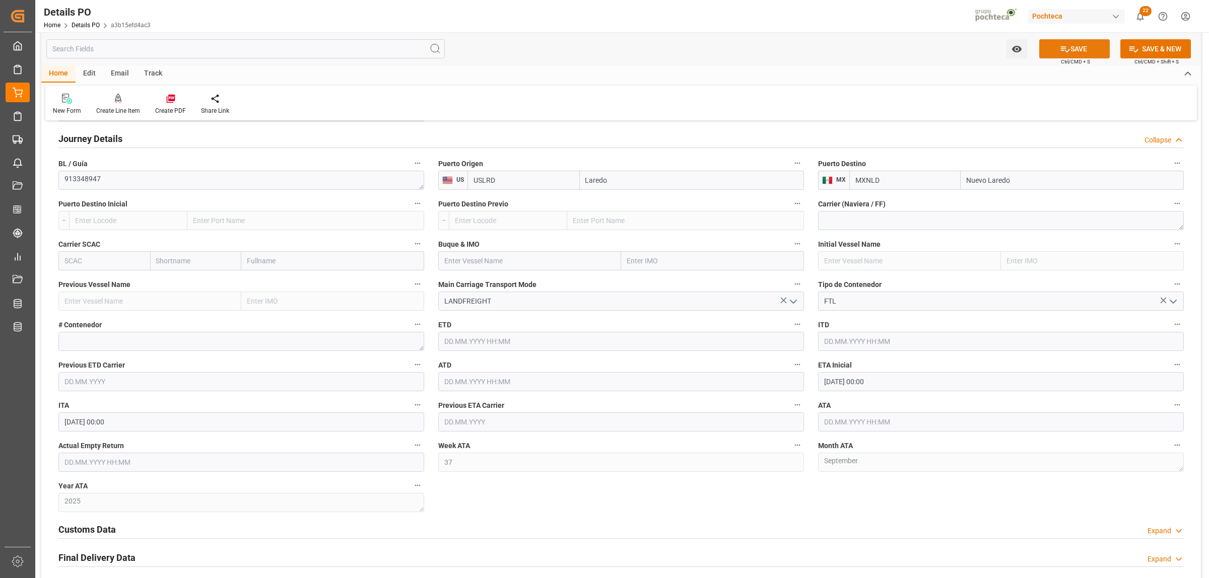
click at [1079, 48] on button "SAVE" at bounding box center [1074, 48] width 71 height 19
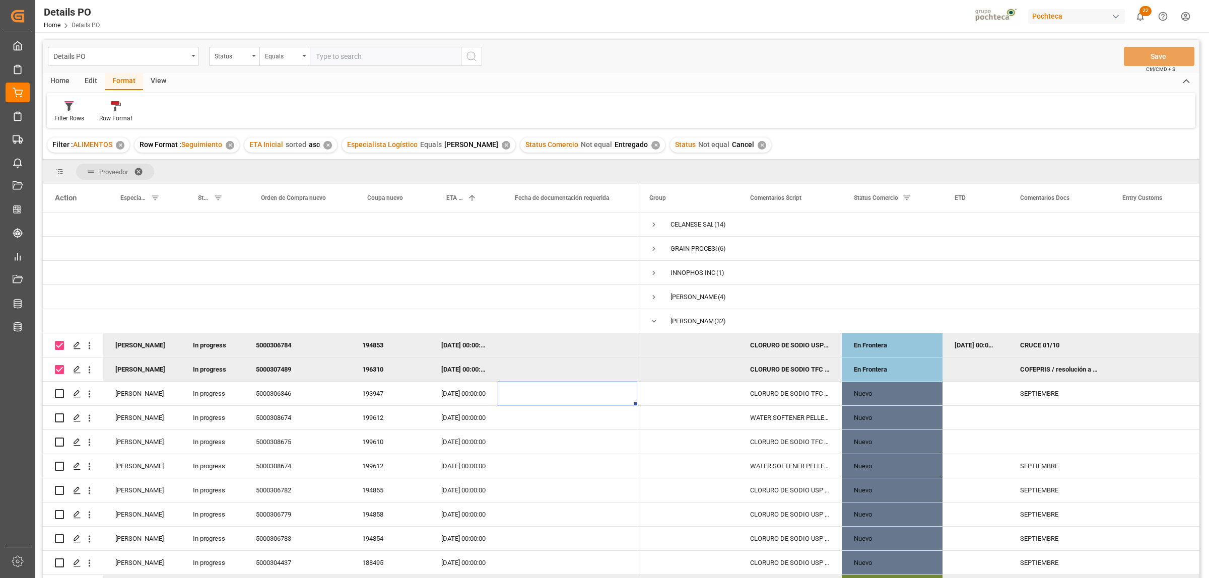
scroll to position [136, 0]
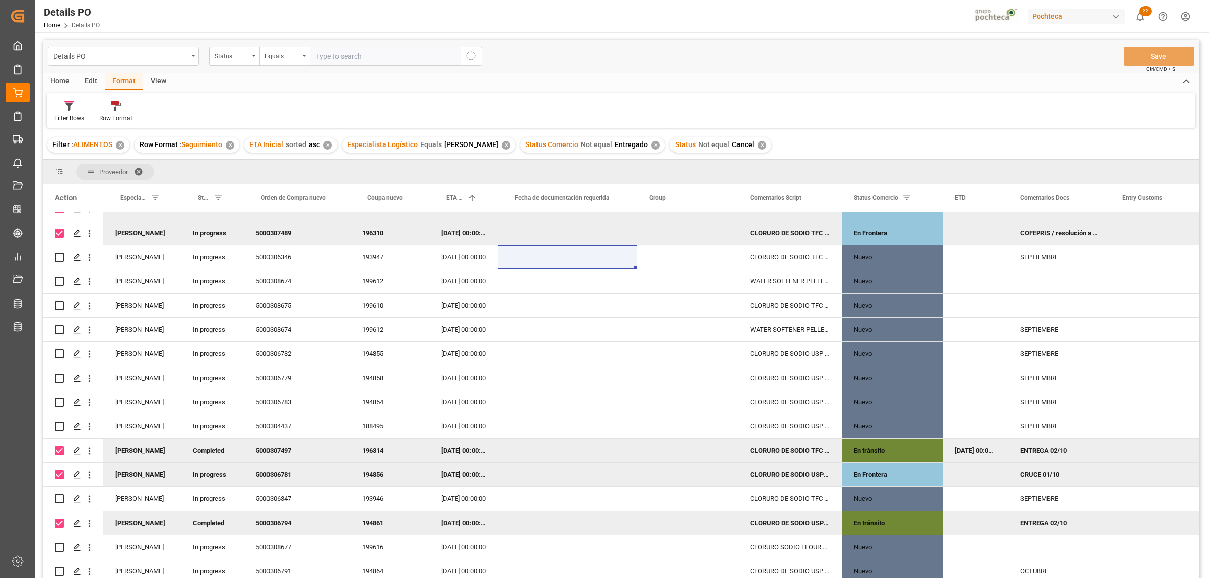
drag, startPoint x: 60, startPoint y: 452, endPoint x: 57, endPoint y: 463, distance: 11.6
click at [60, 452] on input "Press Space to toggle row selection (checked)" at bounding box center [59, 450] width 9 height 9
checkbox input "false"
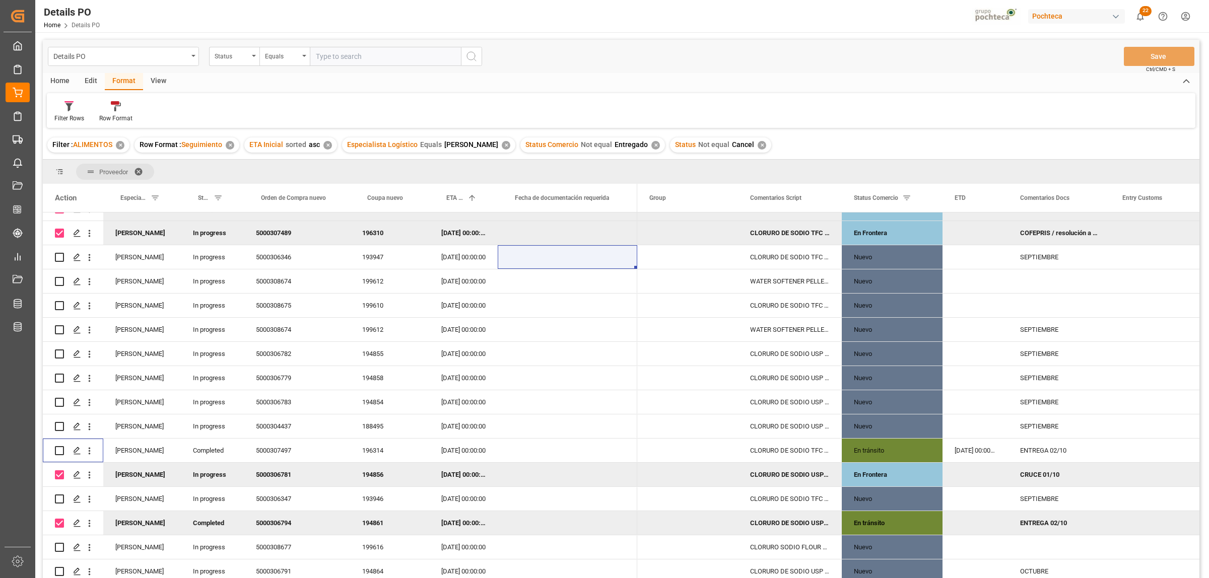
click at [56, 474] on input "Press Space to toggle row selection (checked)" at bounding box center [59, 474] width 9 height 9
checkbox input "false"
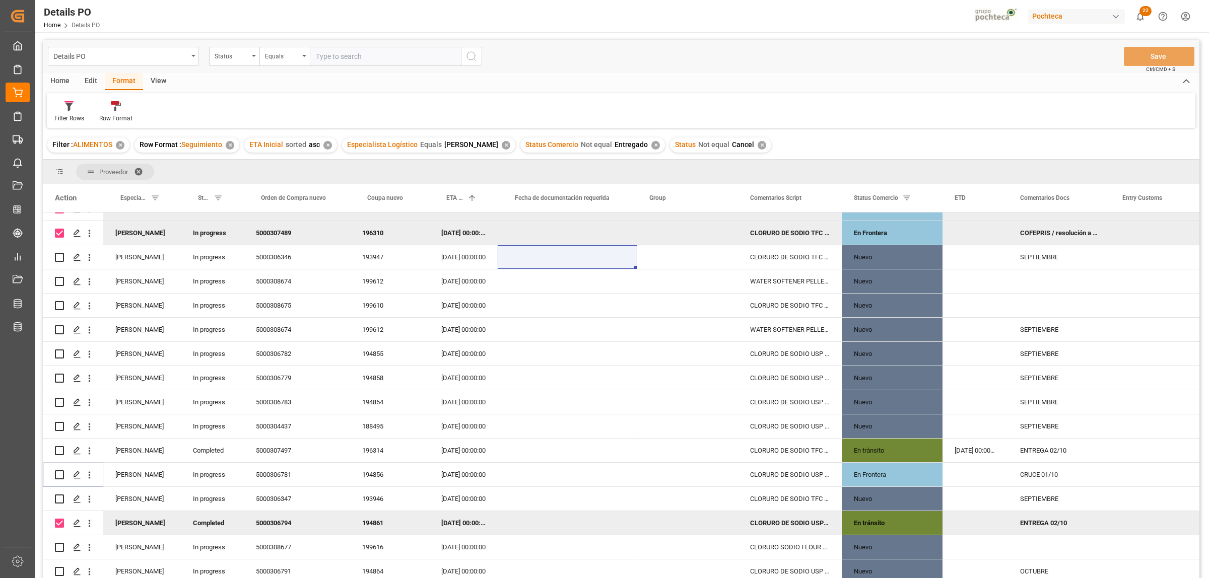
click at [59, 520] on input "Press Space to toggle row selection (checked)" at bounding box center [59, 523] width 9 height 9
checkbox input "false"
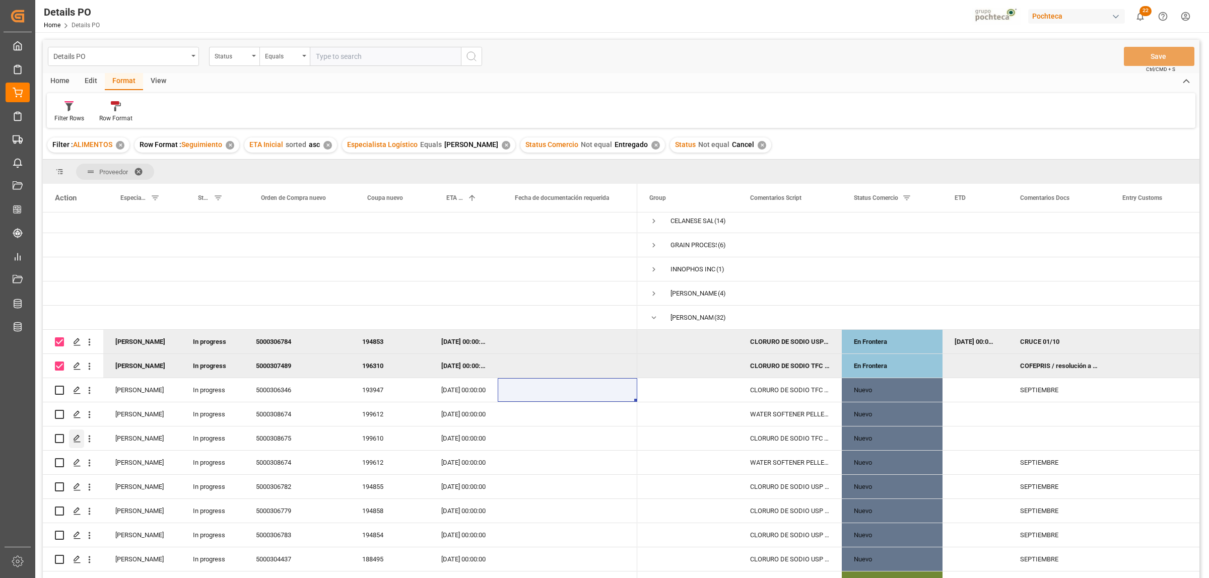
scroll to position [0, 0]
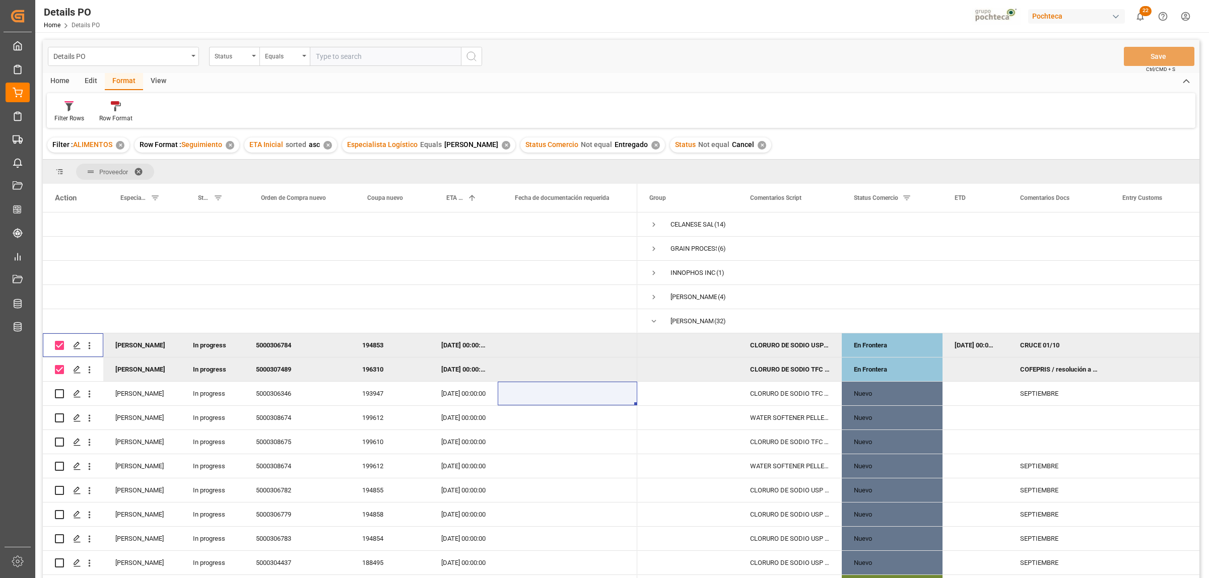
click at [63, 348] on input "Press Space to toggle row selection (checked)" at bounding box center [59, 345] width 9 height 9
checkbox input "false"
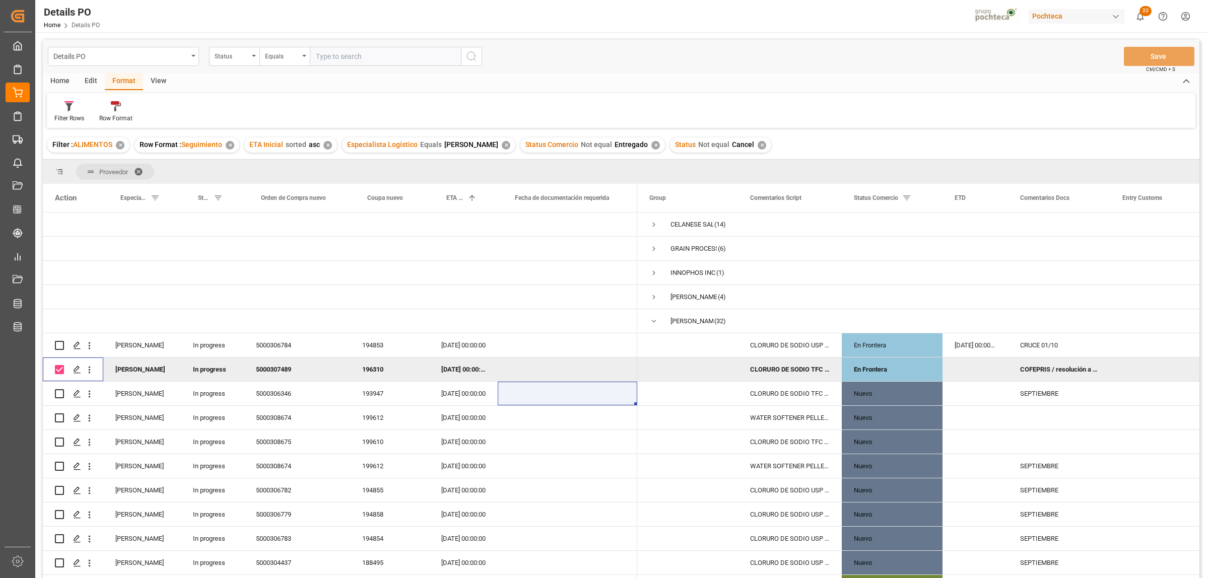
click at [59, 369] on input "Press Space to toggle row selection (checked)" at bounding box center [59, 369] width 9 height 9
checkbox input "false"
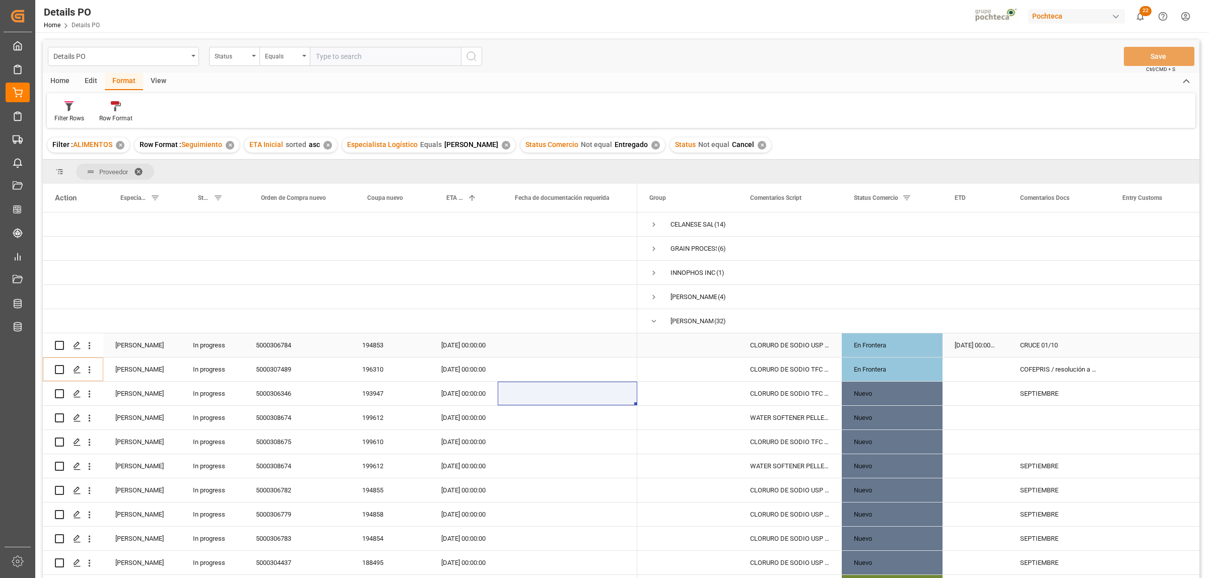
scroll to position [63, 0]
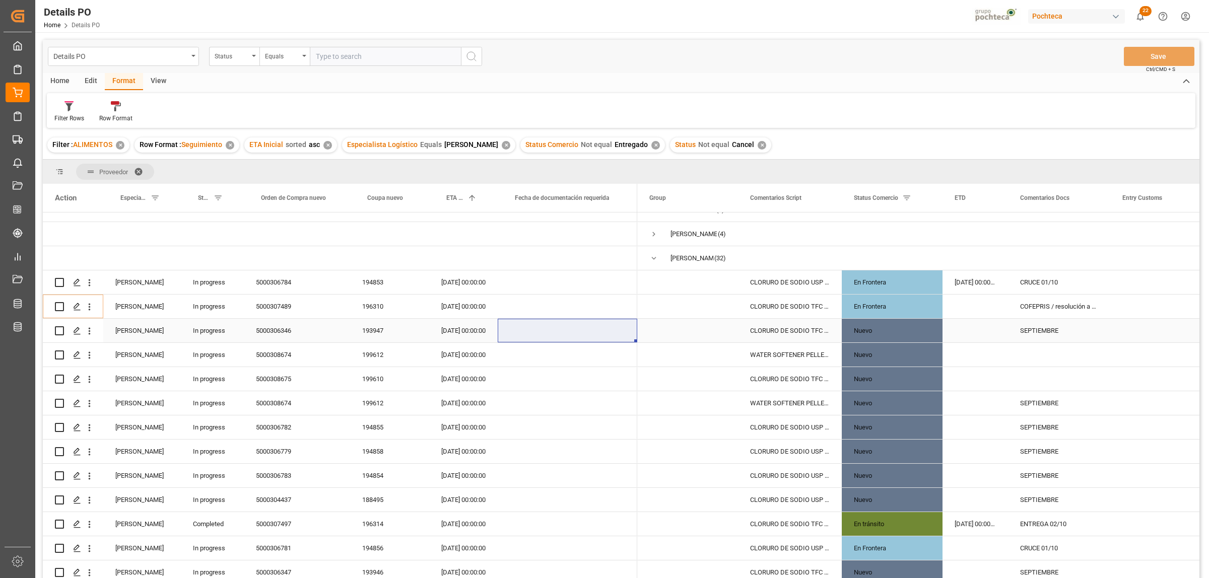
click at [456, 330] on div "[DATE] 00:00:00" at bounding box center [463, 331] width 68 height 24
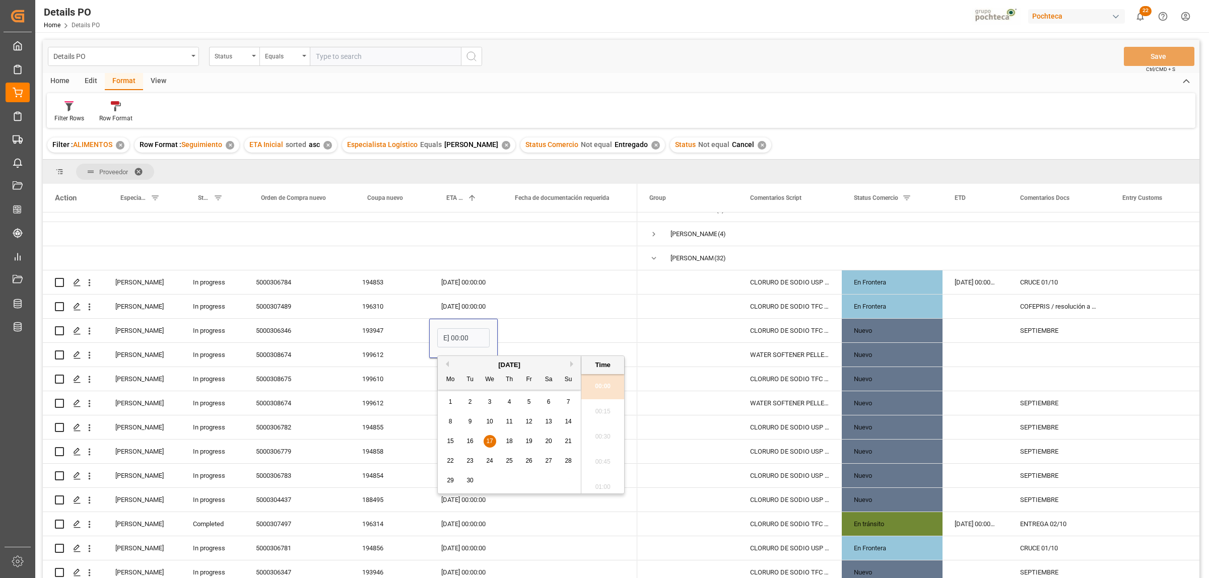
scroll to position [0, 0]
click at [568, 366] on div "[DATE]" at bounding box center [509, 365] width 143 height 10
click at [571, 363] on button "Next Month" at bounding box center [573, 364] width 6 height 6
click at [491, 442] on span "15" at bounding box center [489, 441] width 7 height 7
type input "15.10.2025 00:00"
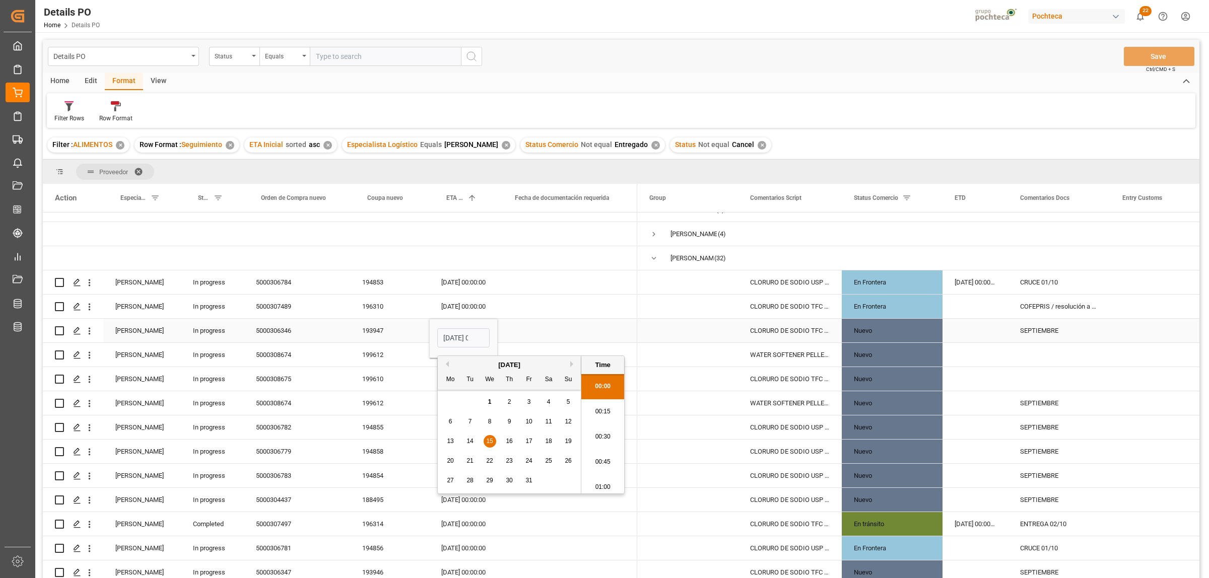
click at [581, 326] on div "Press SPACE to select this row." at bounding box center [567, 331] width 139 height 24
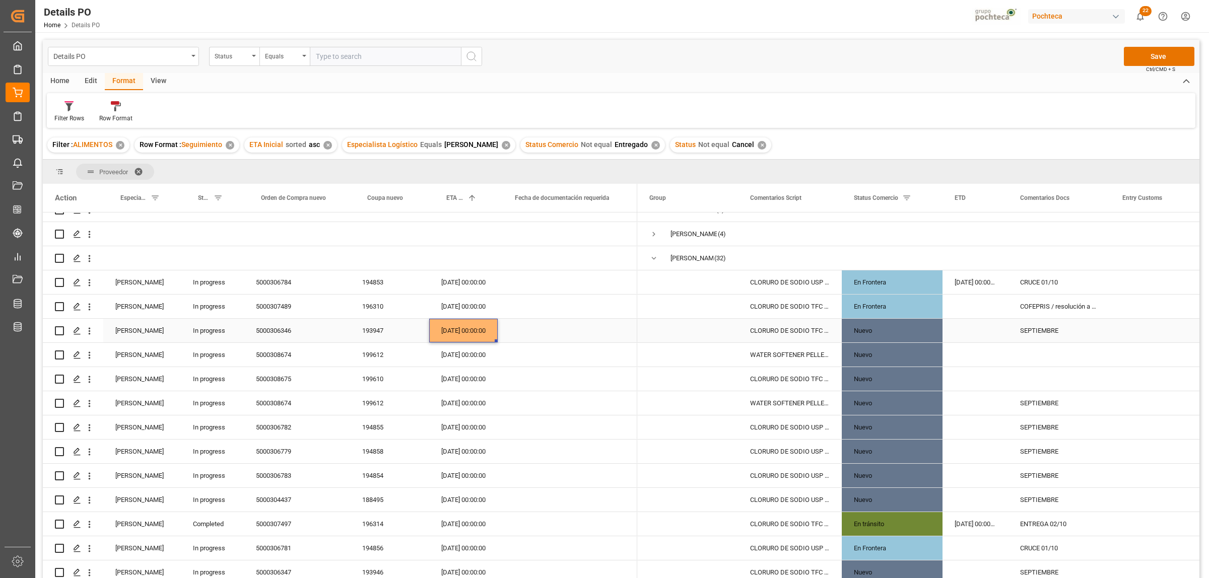
click at [469, 329] on div "[DATE] 00:00:00" at bounding box center [463, 331] width 68 height 24
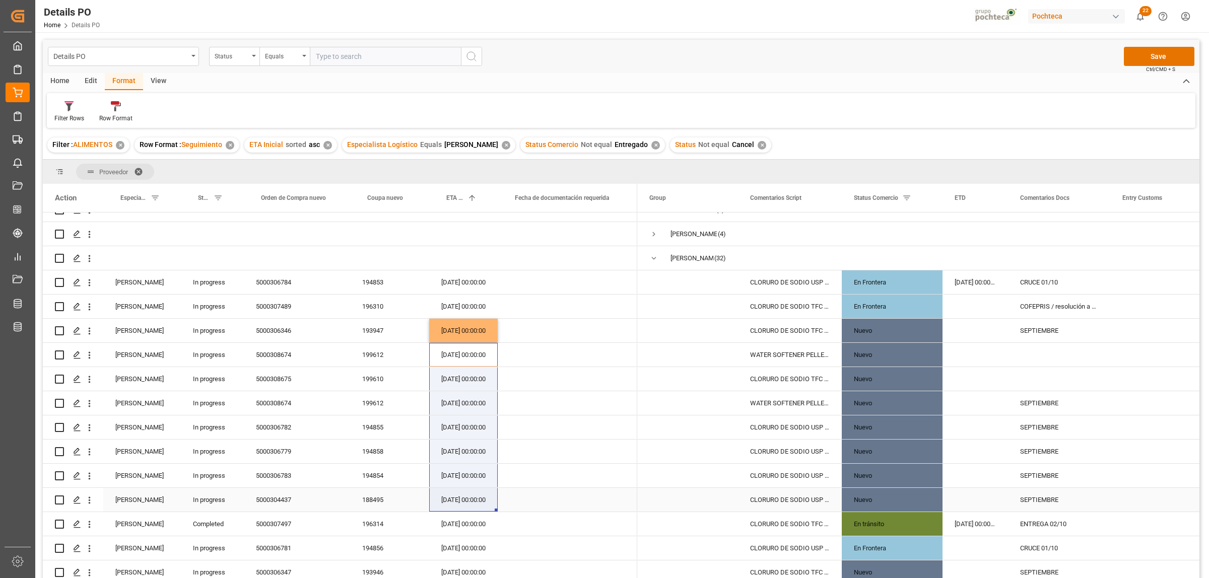
drag, startPoint x: 467, startPoint y: 351, endPoint x: 486, endPoint y: 503, distance: 152.7
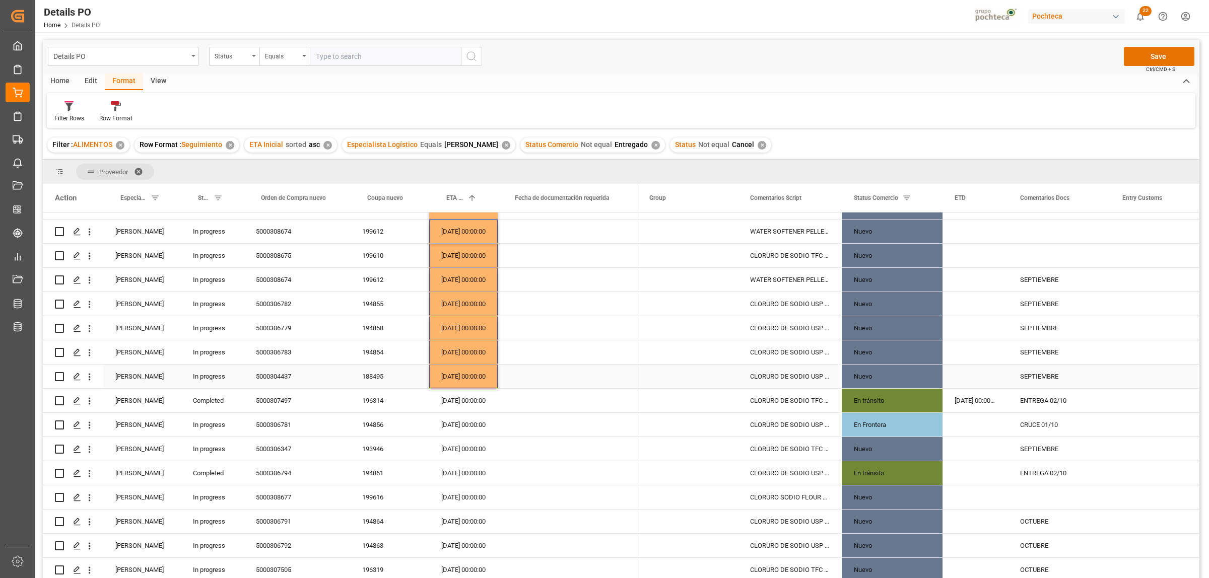
scroll to position [189, 0]
click at [464, 443] on div "[DATE] 00:00:00" at bounding box center [463, 447] width 68 height 24
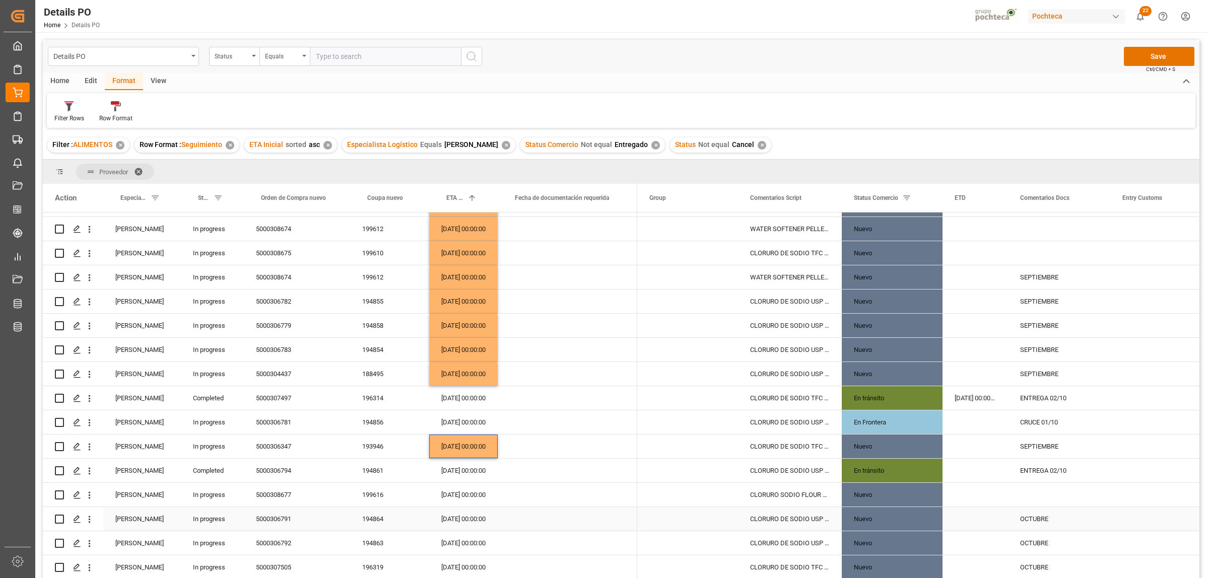
click at [1029, 517] on div "OCTUBRE" at bounding box center [1059, 519] width 102 height 24
click at [1035, 519] on div "OCTUBRE" at bounding box center [1059, 519] width 102 height 24
click at [1041, 497] on div "Press SPACE to select this row." at bounding box center [1059, 495] width 102 height 24
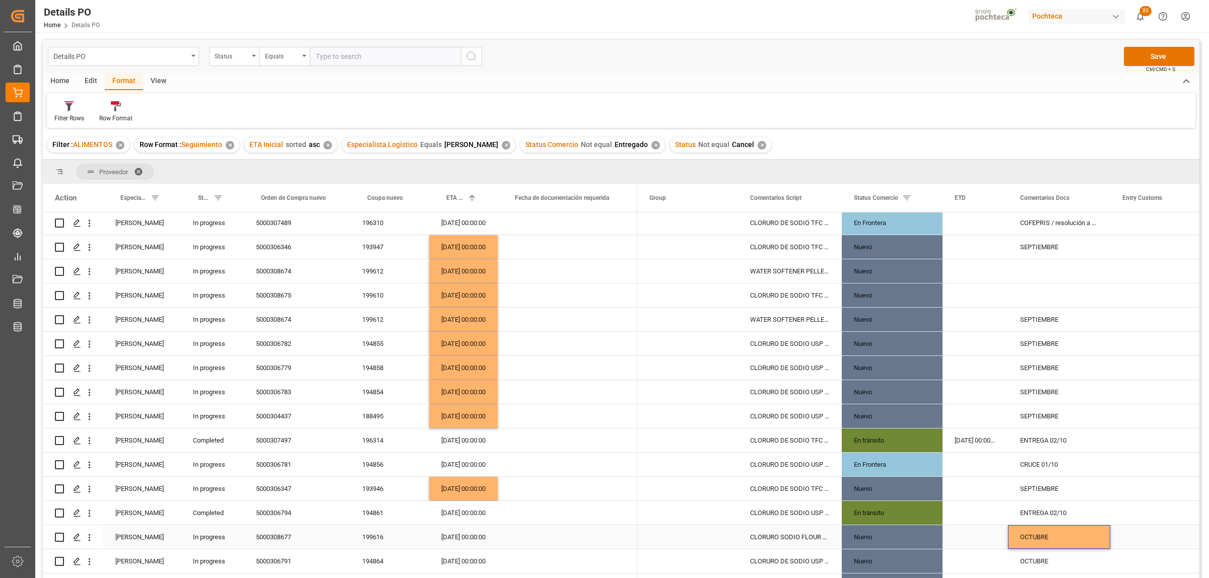
scroll to position [126, 0]
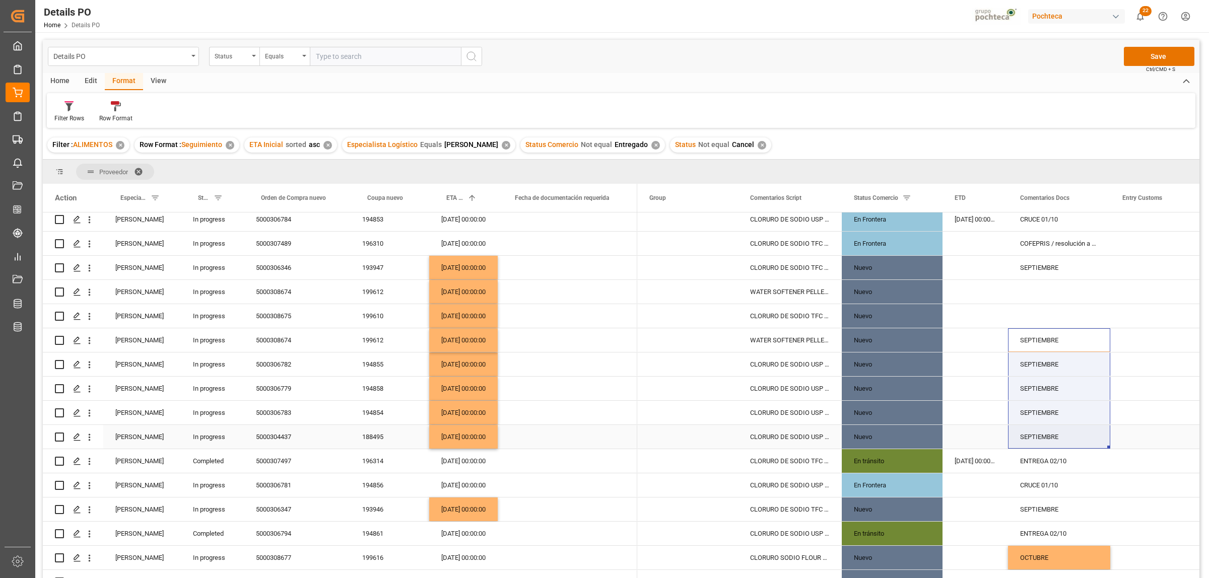
drag, startPoint x: 1041, startPoint y: 340, endPoint x: 1038, endPoint y: 434, distance: 93.2
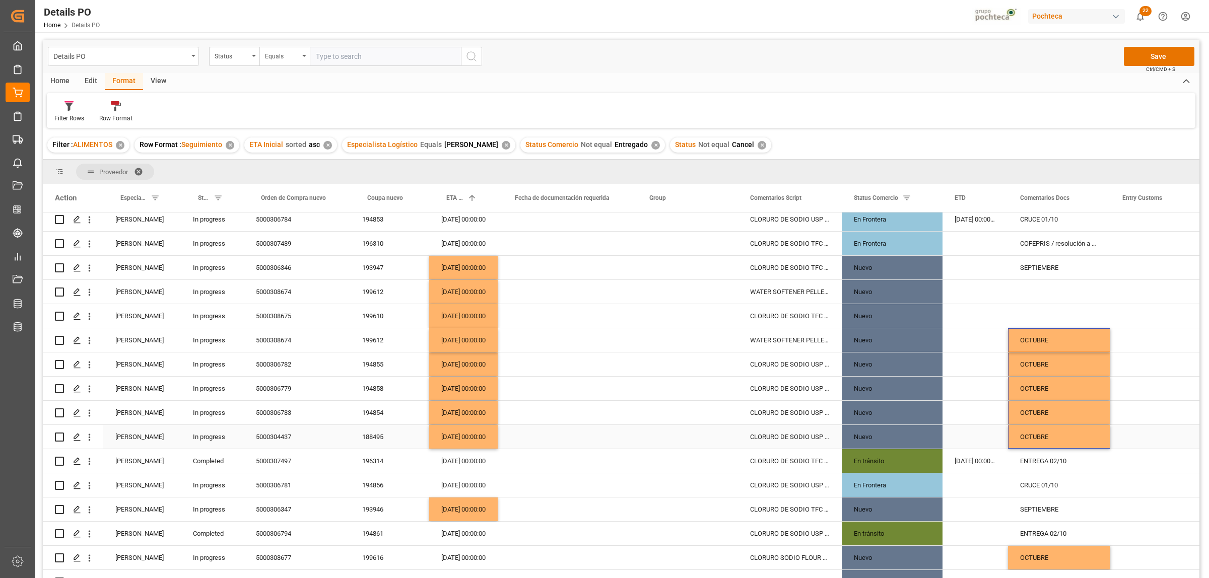
scroll to position [63, 0]
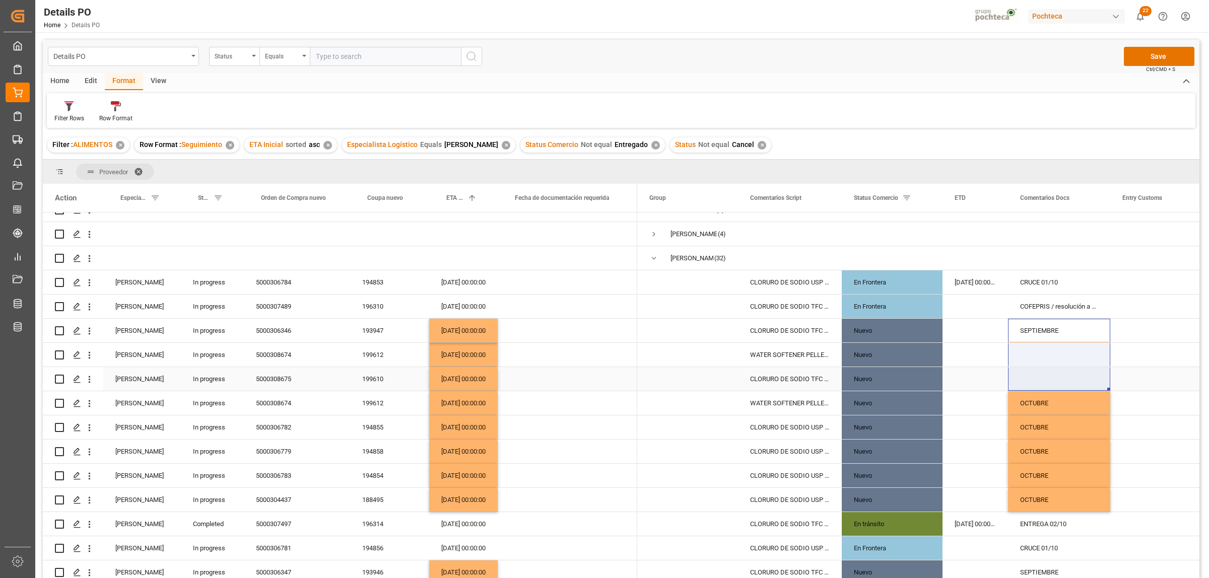
drag, startPoint x: 1045, startPoint y: 329, endPoint x: 1044, endPoint y: 374, distance: 45.3
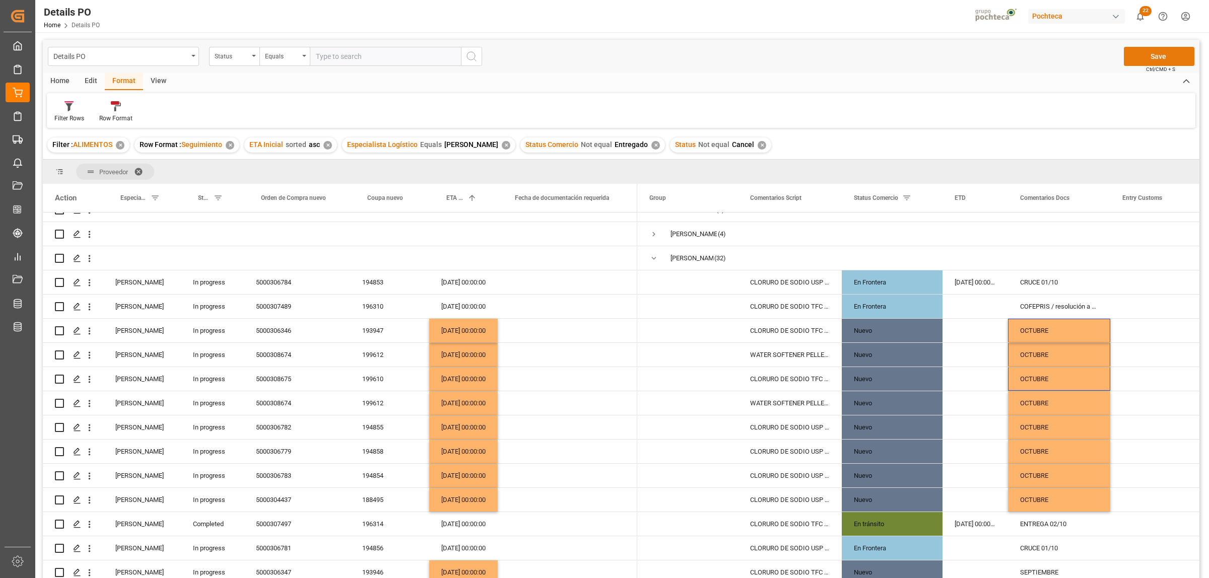
click at [1136, 56] on button "Save" at bounding box center [1159, 56] width 71 height 19
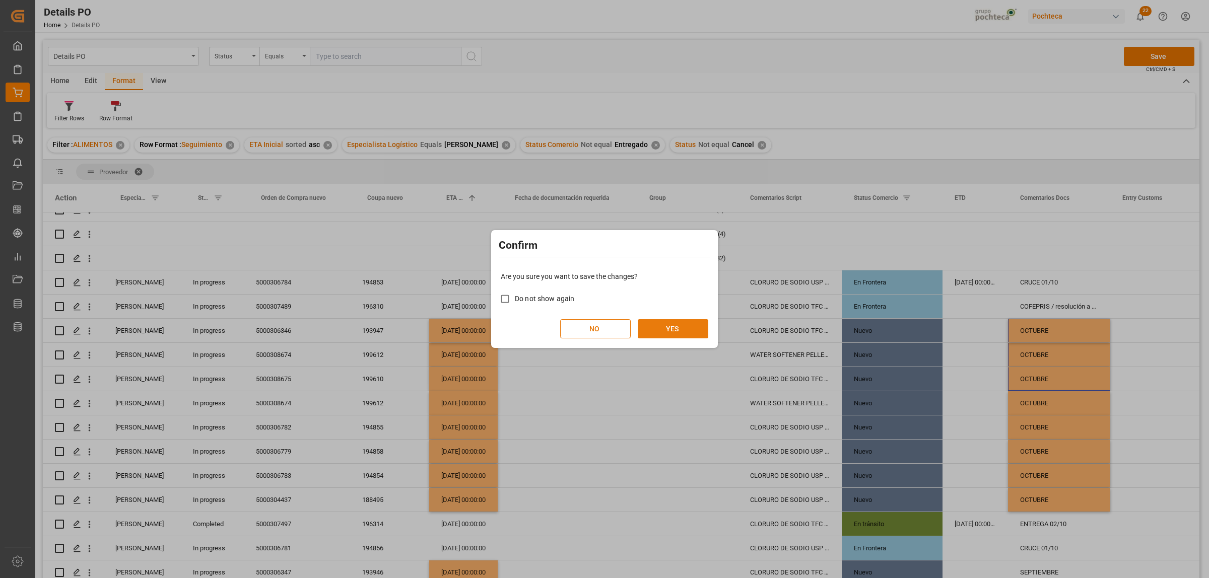
click at [688, 329] on button "YES" at bounding box center [673, 328] width 71 height 19
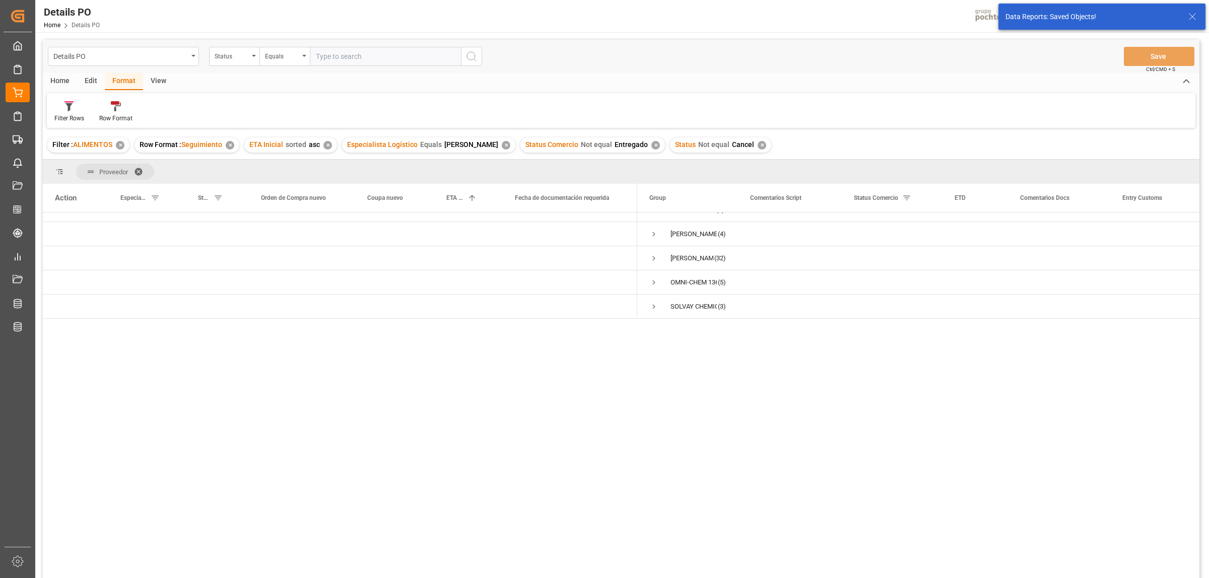
scroll to position [0, 0]
click at [653, 323] on span "Press SPACE to select this row." at bounding box center [653, 321] width 9 height 9
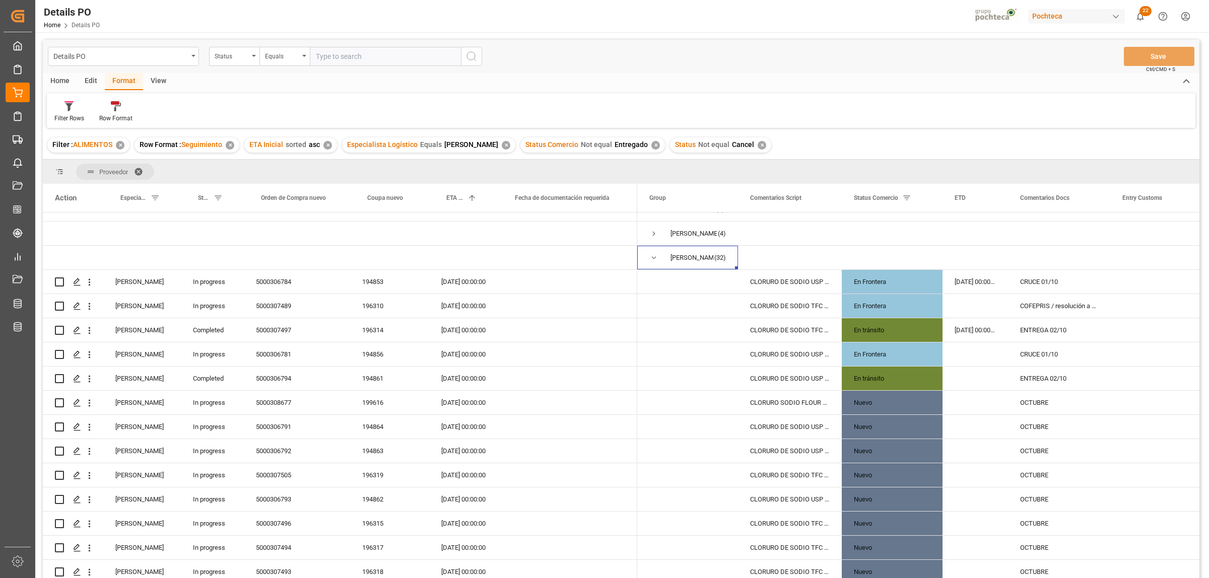
scroll to position [63, 0]
click at [651, 258] on span "Press SPACE to select this row." at bounding box center [653, 258] width 9 height 9
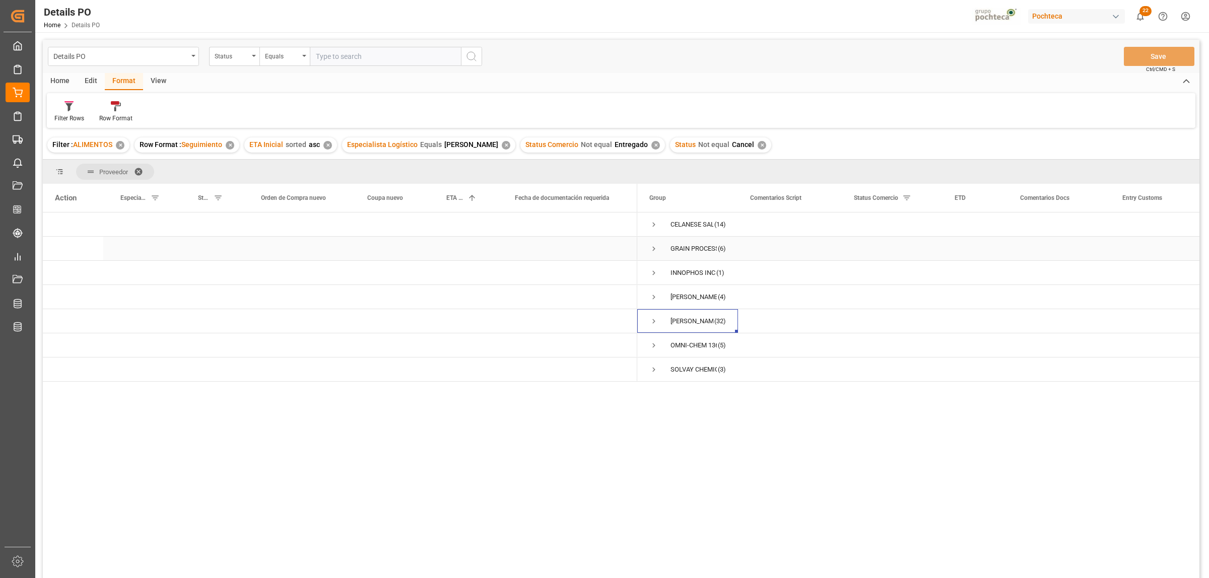
scroll to position [0, 0]
click at [653, 321] on span "Press SPACE to select this row." at bounding box center [653, 321] width 9 height 9
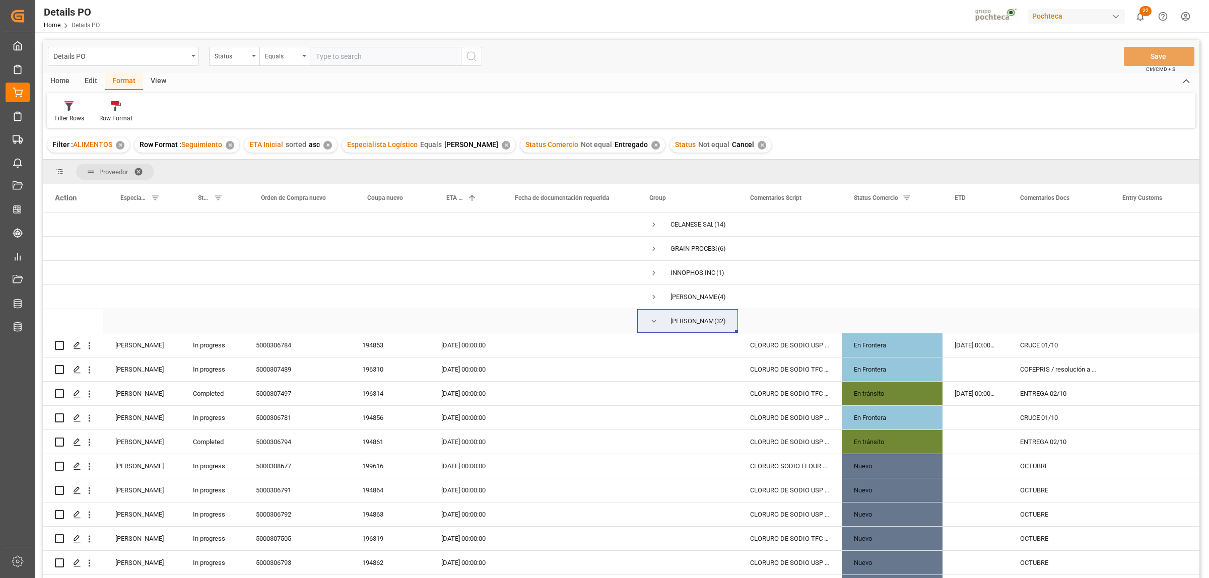
click at [651, 324] on span "Press SPACE to select this row." at bounding box center [653, 321] width 9 height 9
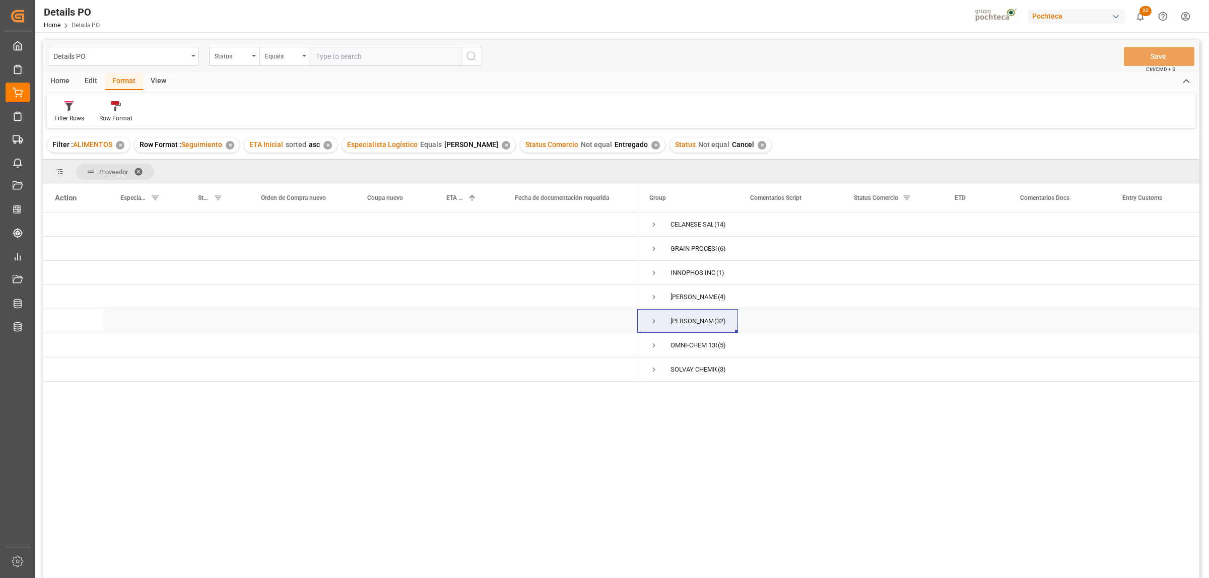
click at [653, 324] on span "Press SPACE to select this row." at bounding box center [653, 321] width 9 height 9
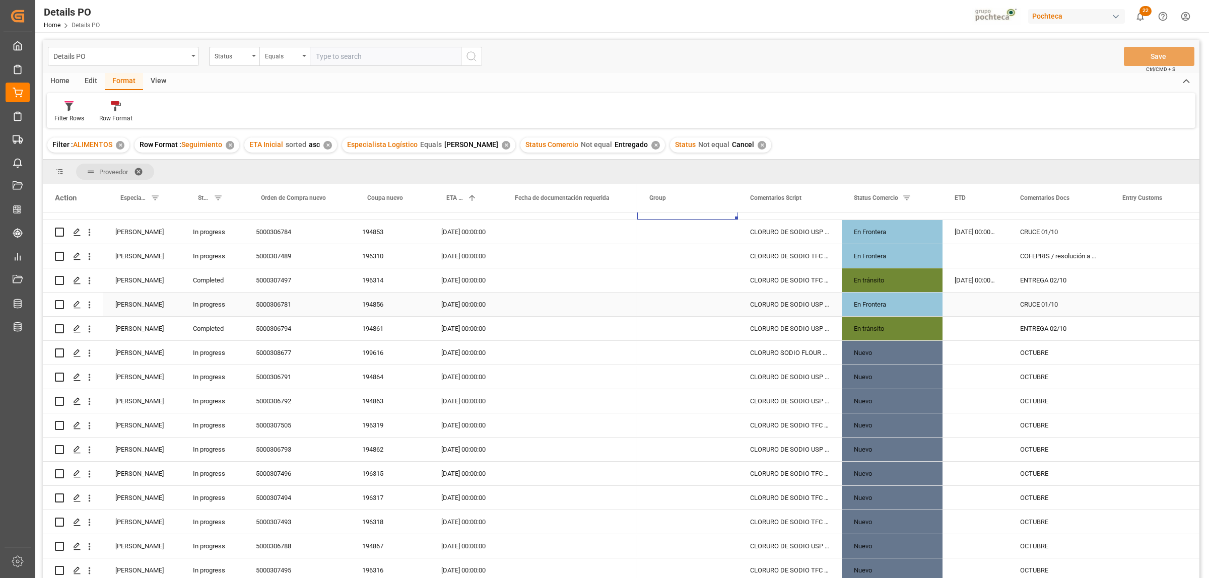
scroll to position [126, 0]
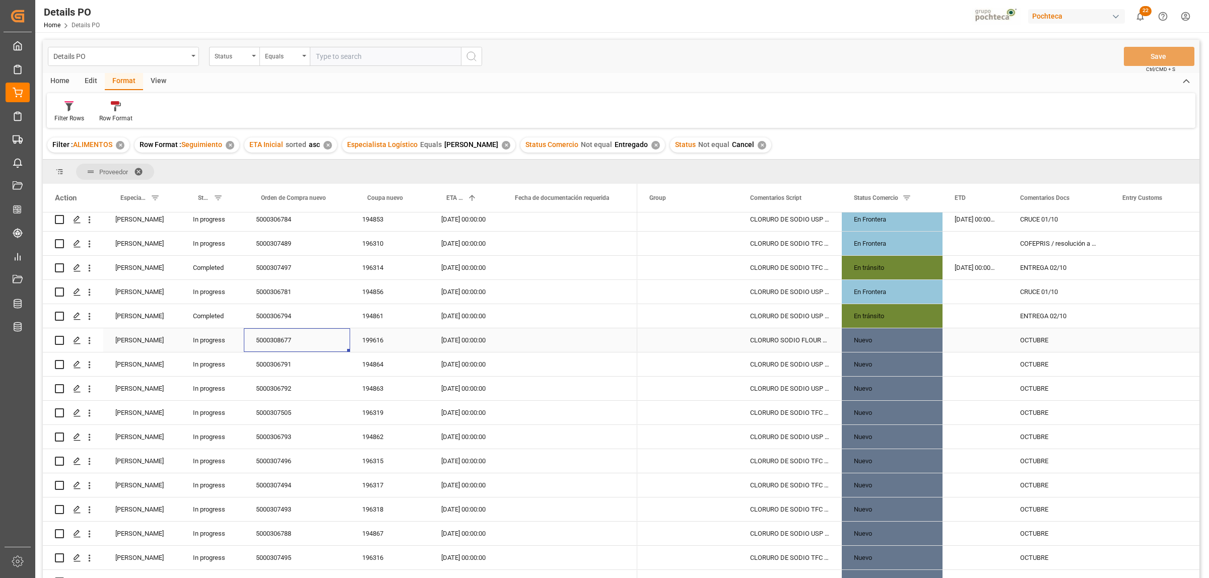
click at [268, 343] on div "5000308677" at bounding box center [297, 340] width 106 height 24
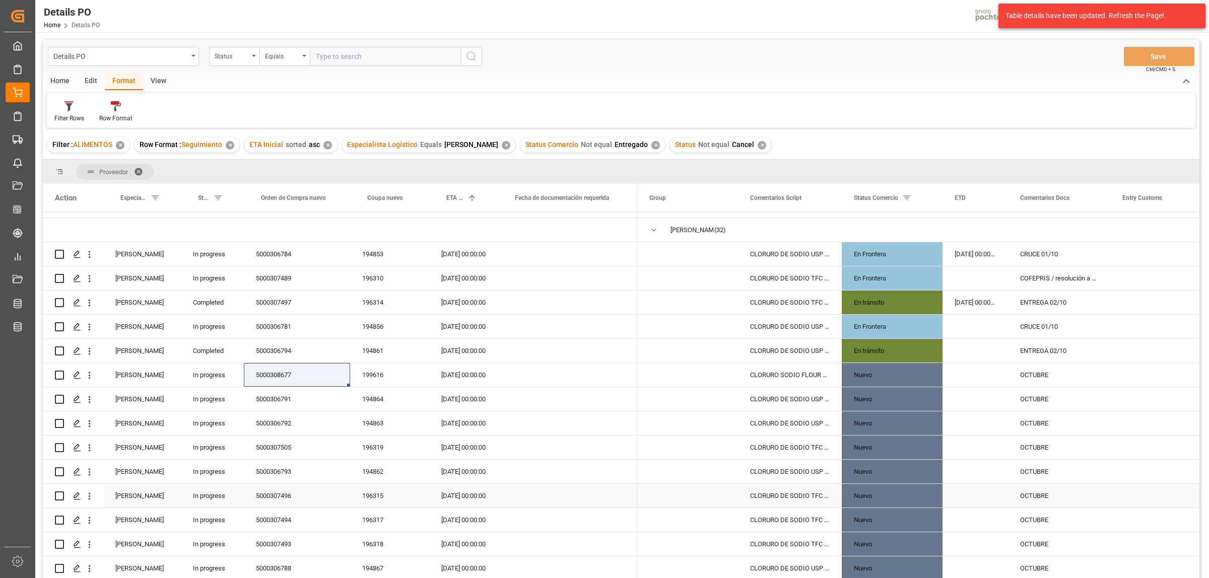
scroll to position [74, 0]
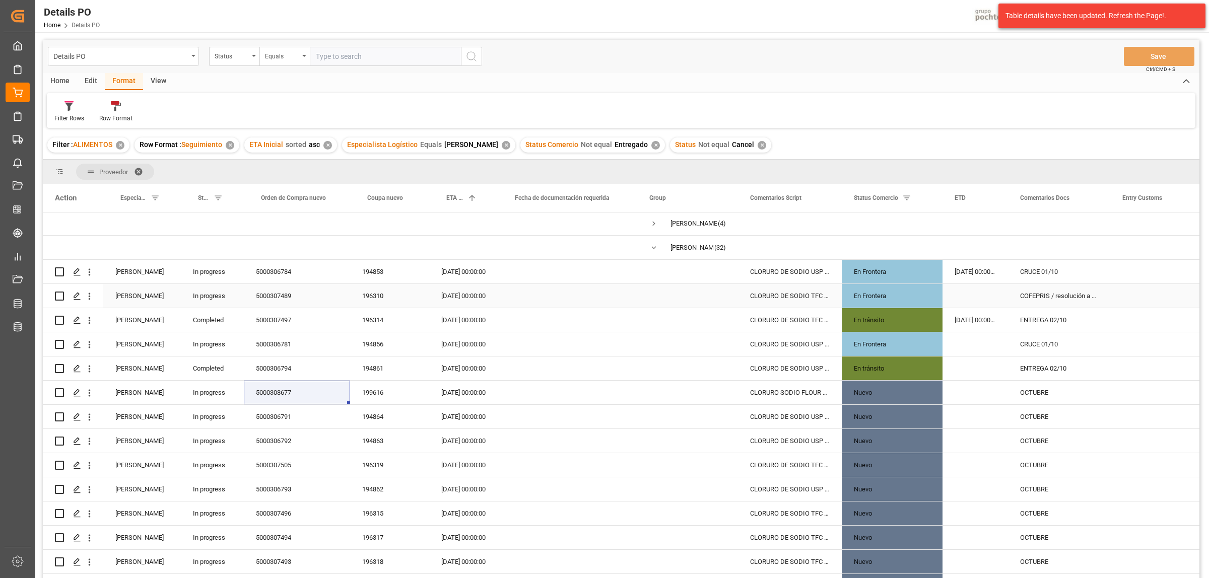
click at [278, 298] on div "5000307489" at bounding box center [297, 296] width 106 height 24
click at [655, 243] on span "Press SPACE to select this row." at bounding box center [653, 247] width 9 height 9
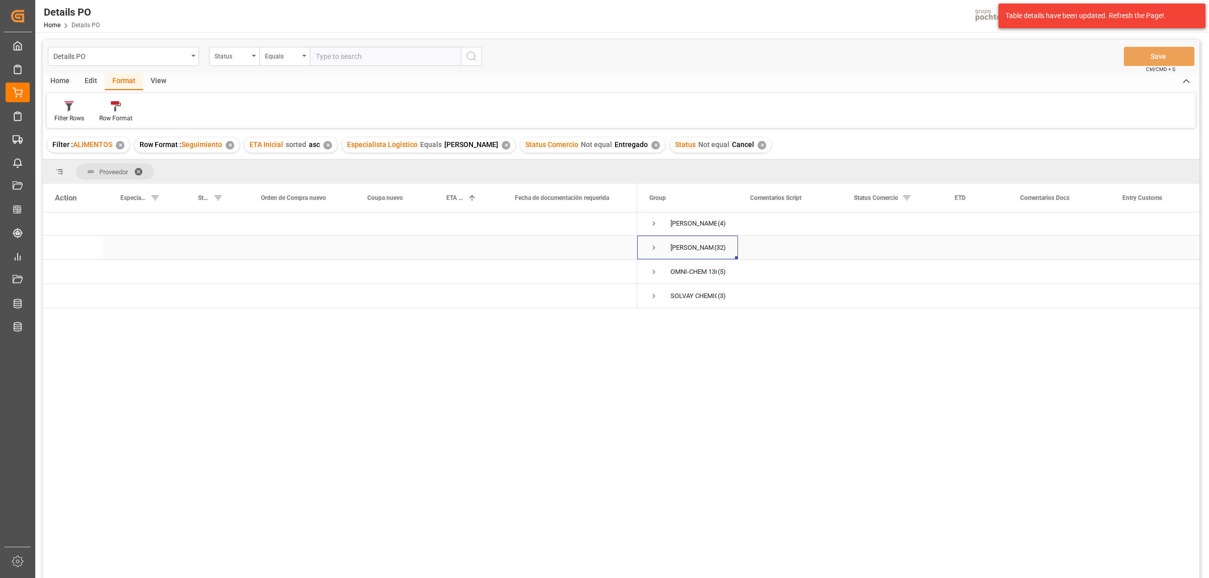
scroll to position [0, 0]
click at [502, 148] on div "✕" at bounding box center [506, 145] width 9 height 9
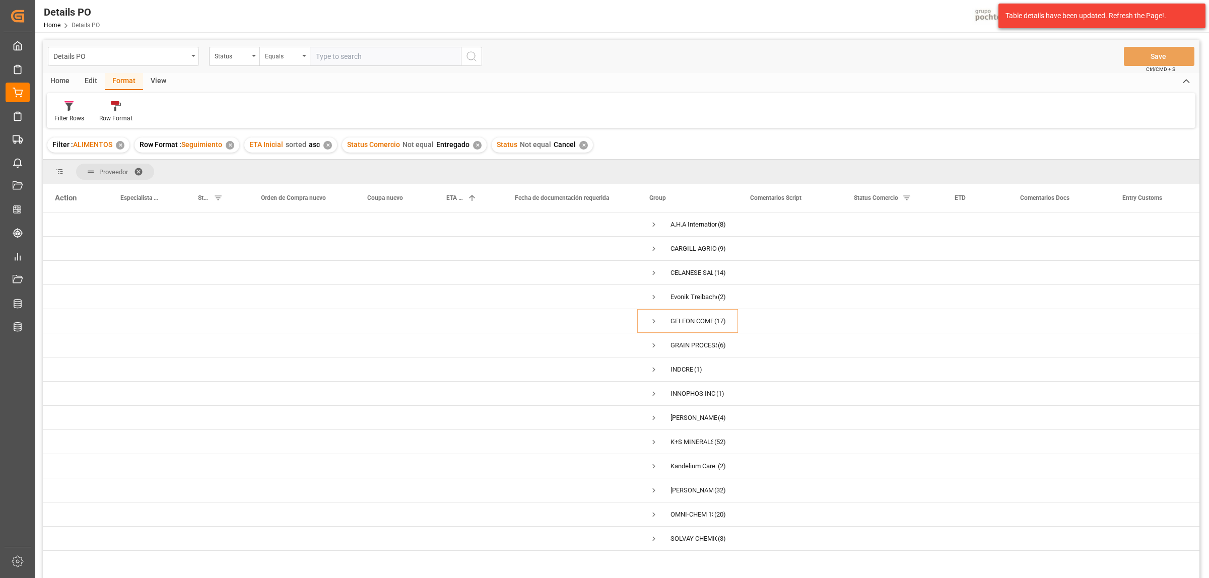
click at [61, 84] on div "Home" at bounding box center [60, 81] width 34 height 17
click at [110, 111] on div "Download" at bounding box center [111, 112] width 43 height 22
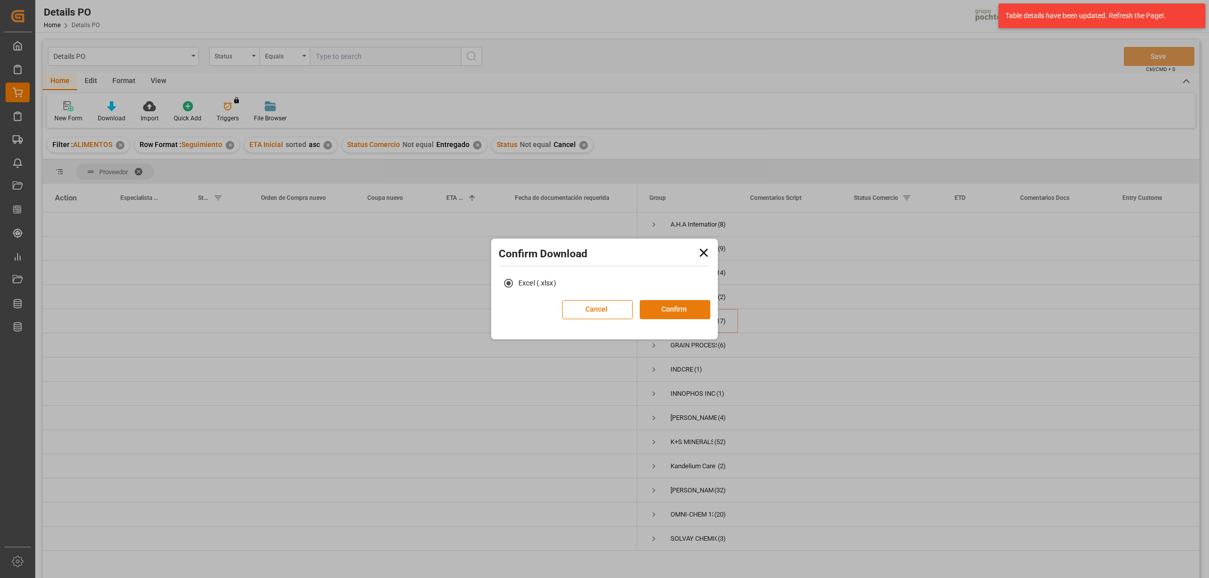
click at [689, 313] on button "Confirm" at bounding box center [675, 309] width 71 height 19
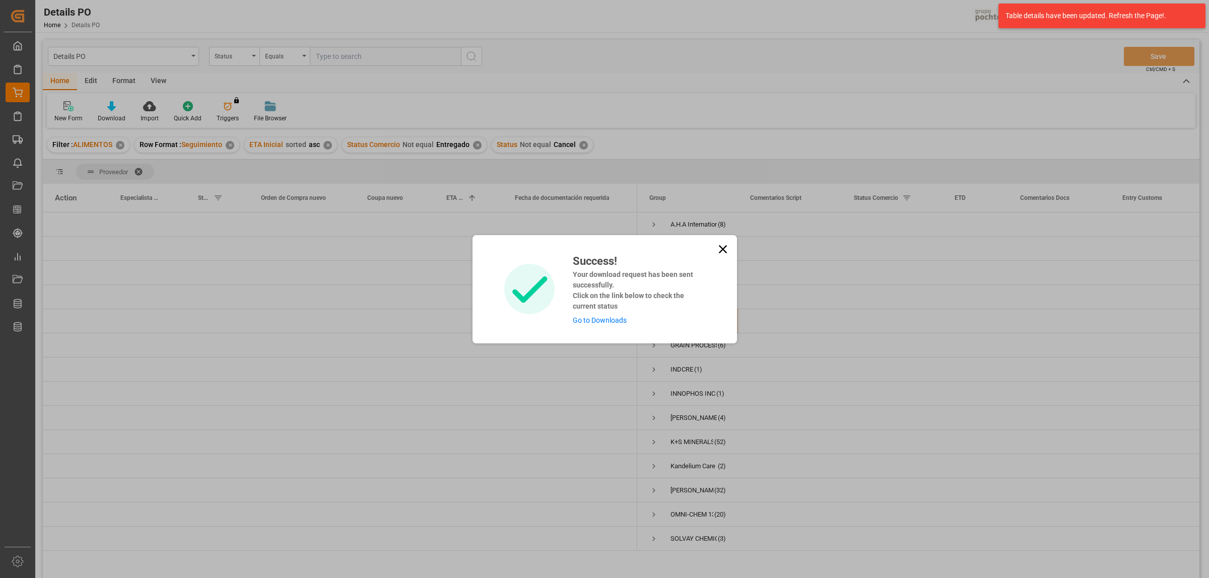
click at [613, 324] on link "Go to Downloads" at bounding box center [600, 320] width 54 height 8
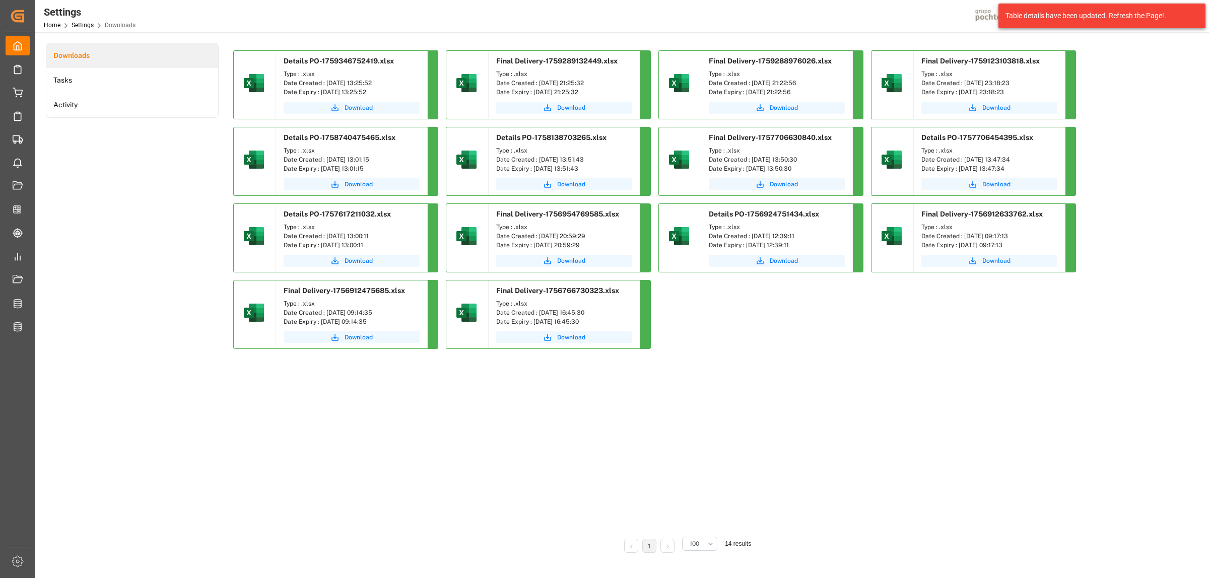
click at [352, 107] on span "Download" at bounding box center [358, 107] width 28 height 9
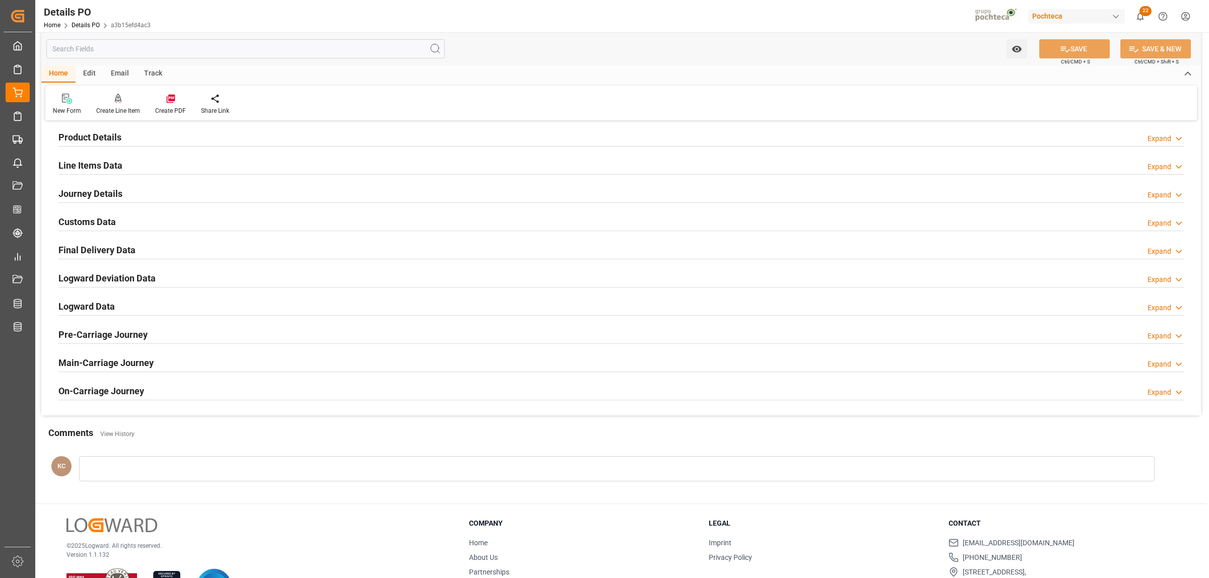
scroll to position [622, 0]
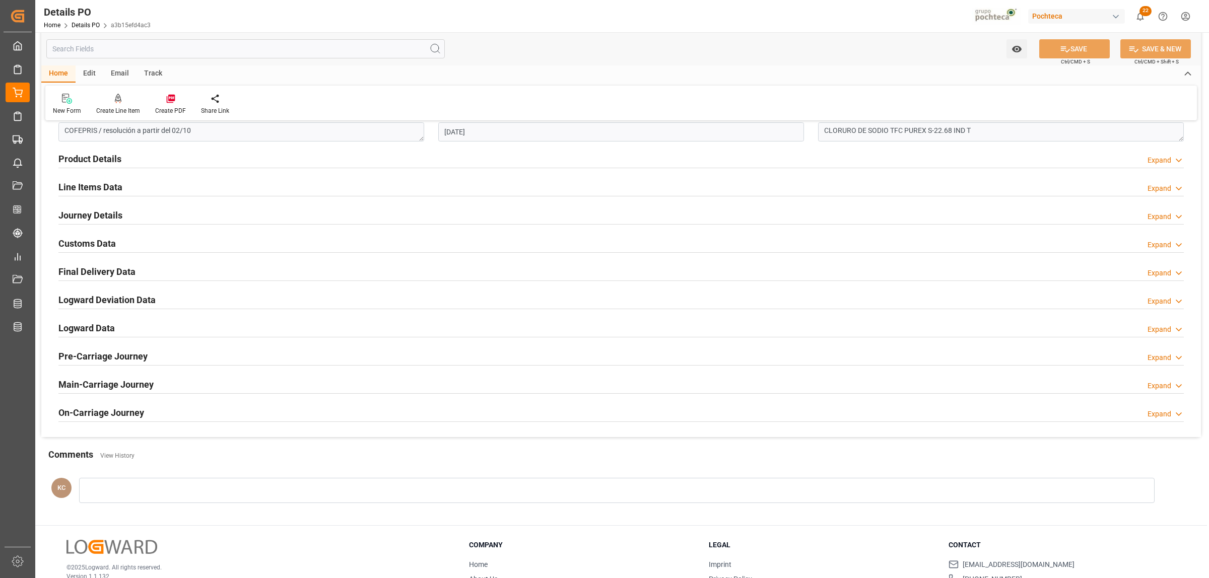
click at [111, 215] on h2 "Journey Details" at bounding box center [90, 215] width 64 height 14
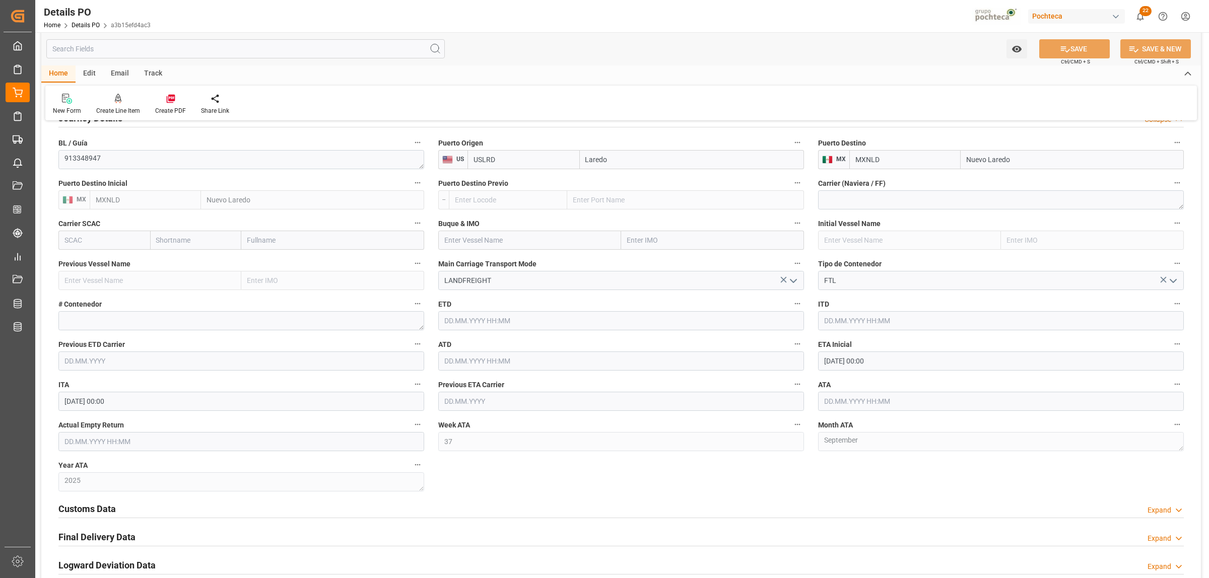
scroll to position [748, 0]
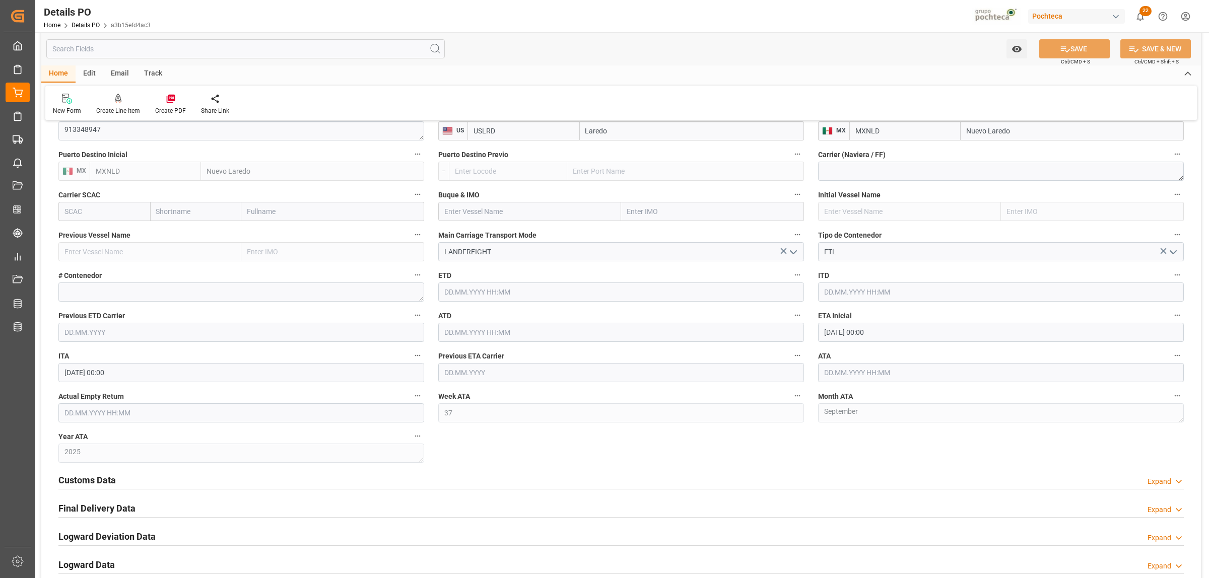
click at [849, 331] on input "12.09.2025 00:00" at bounding box center [1001, 332] width 366 height 19
click at [852, 454] on span "23" at bounding box center [850, 453] width 7 height 7
type input "23.09.2025 00:00"
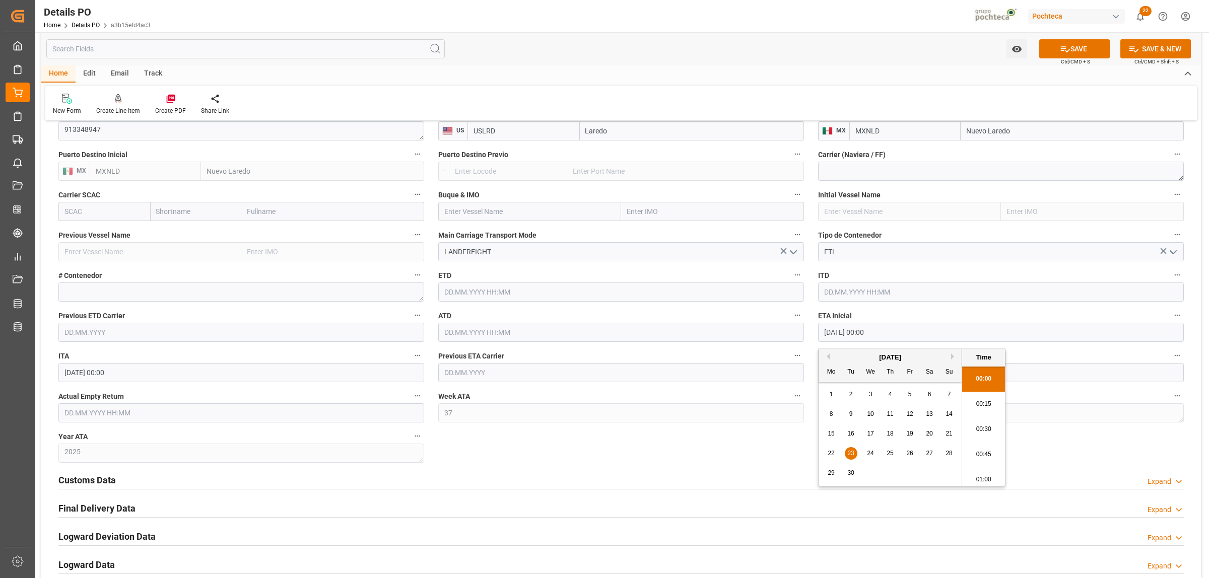
click at [791, 447] on div "Nuevas Ordenes Details   No child Object linked Nuevas Ordenes Click Edit to ad…" at bounding box center [620, 28] width 1159 height 1292
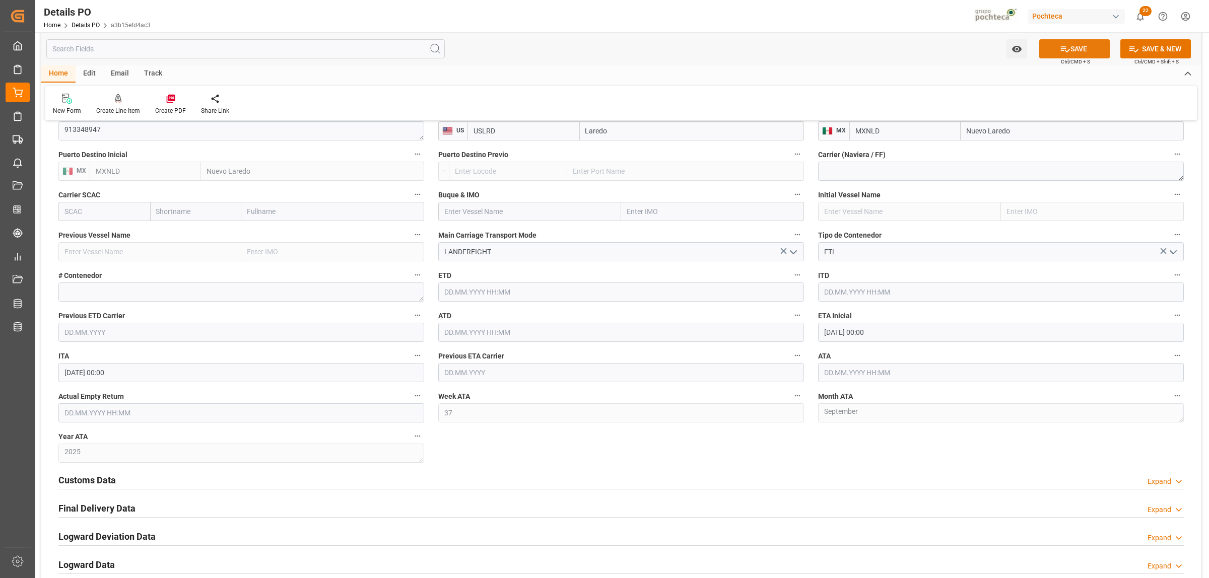
click at [1066, 50] on icon at bounding box center [1065, 49] width 9 height 6
click at [102, 481] on h2 "Customs Data" at bounding box center [86, 480] width 57 height 14
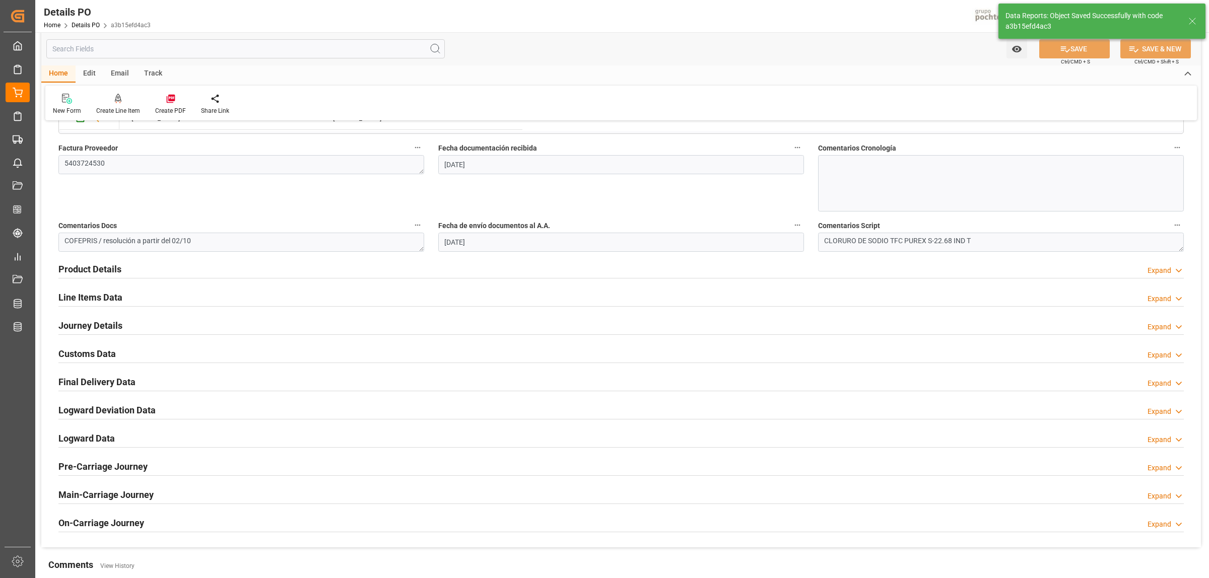
scroll to position [496, 0]
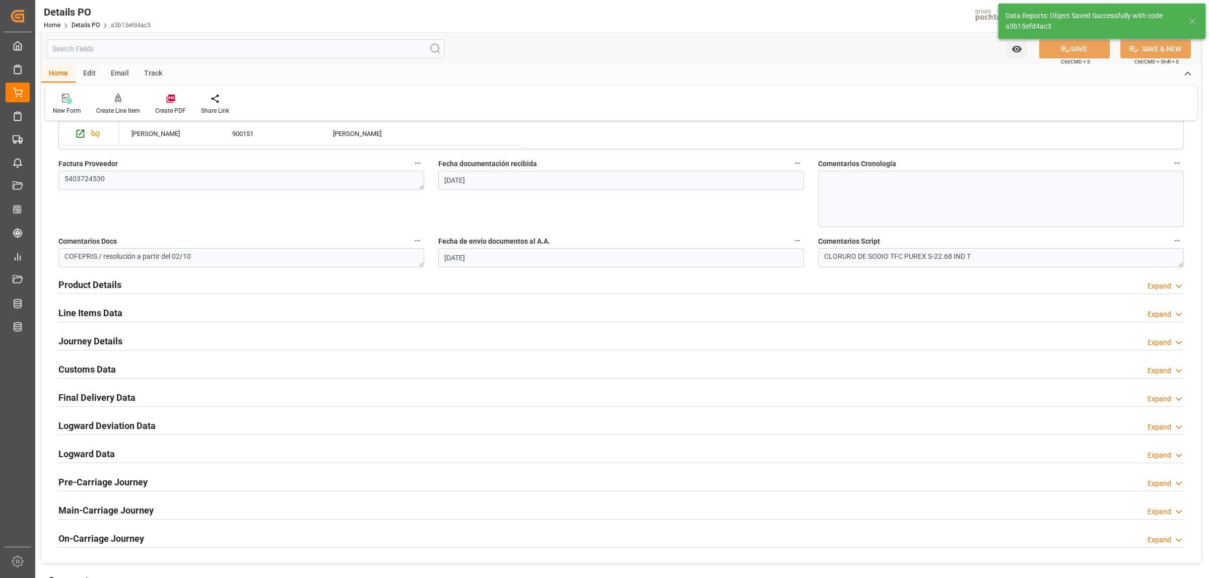
click at [86, 371] on h2 "Customs Data" at bounding box center [86, 370] width 57 height 14
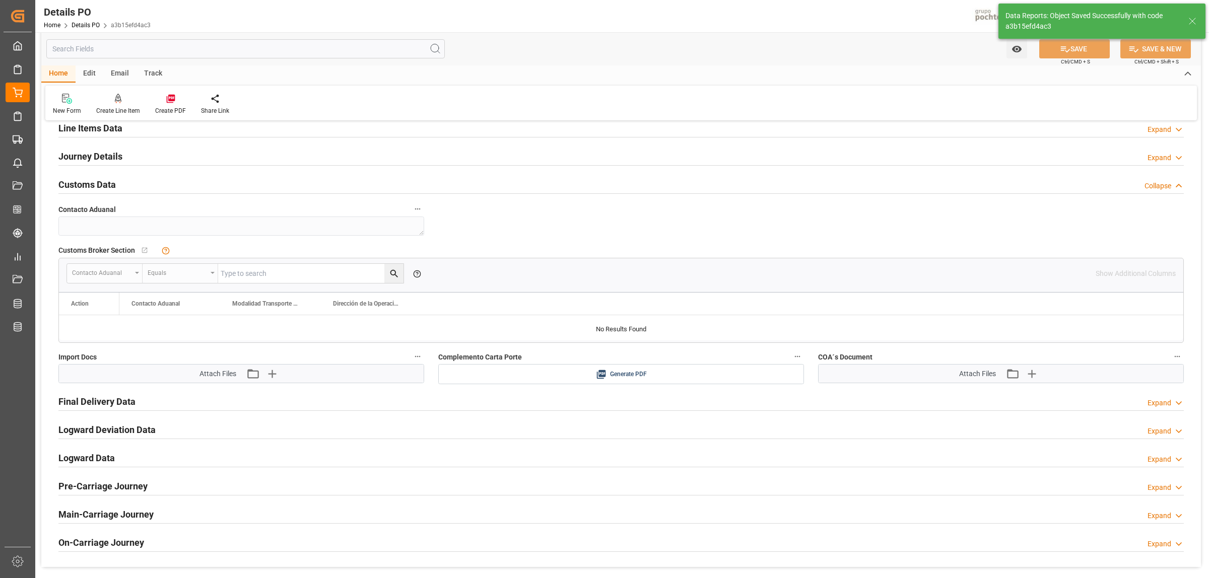
scroll to position [685, 0]
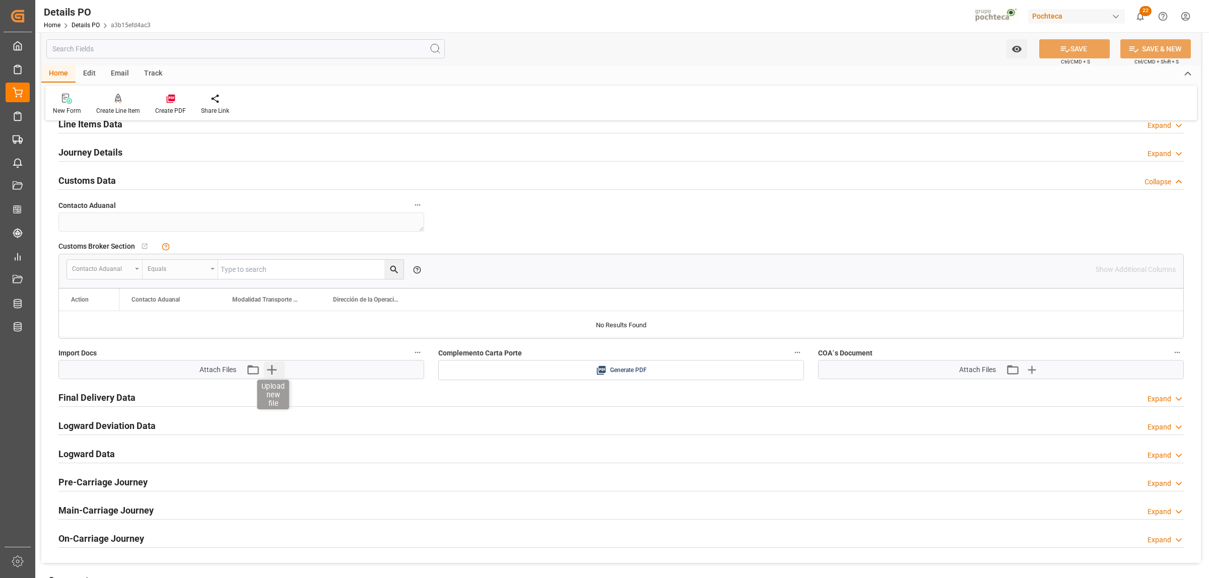
click at [274, 371] on icon "button" at bounding box center [272, 370] width 10 height 10
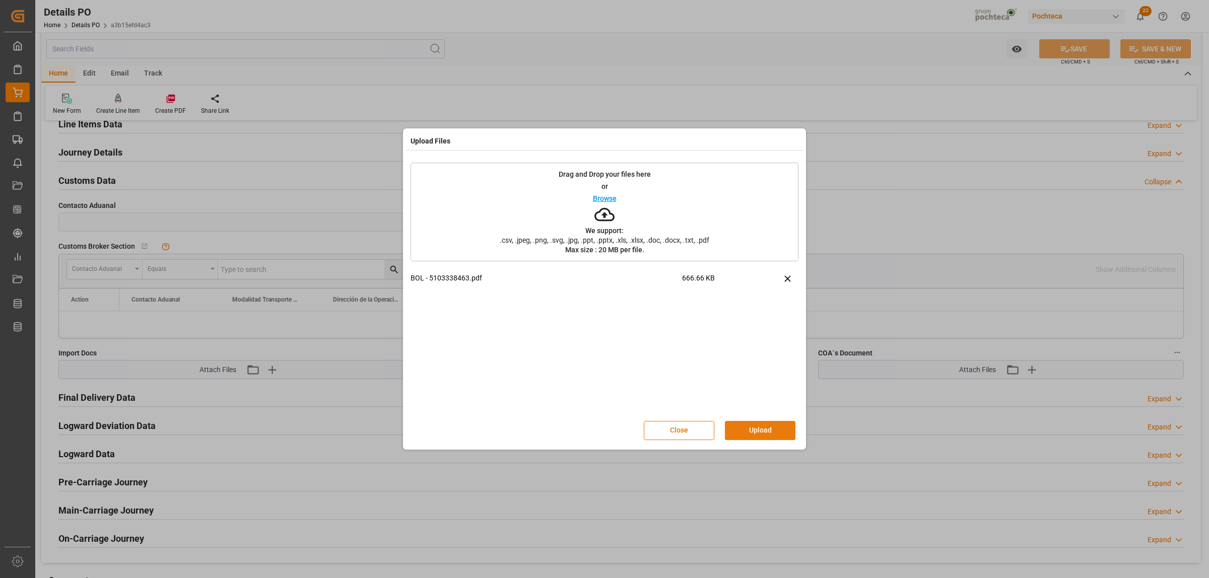
click at [741, 427] on button "Upload" at bounding box center [760, 430] width 71 height 19
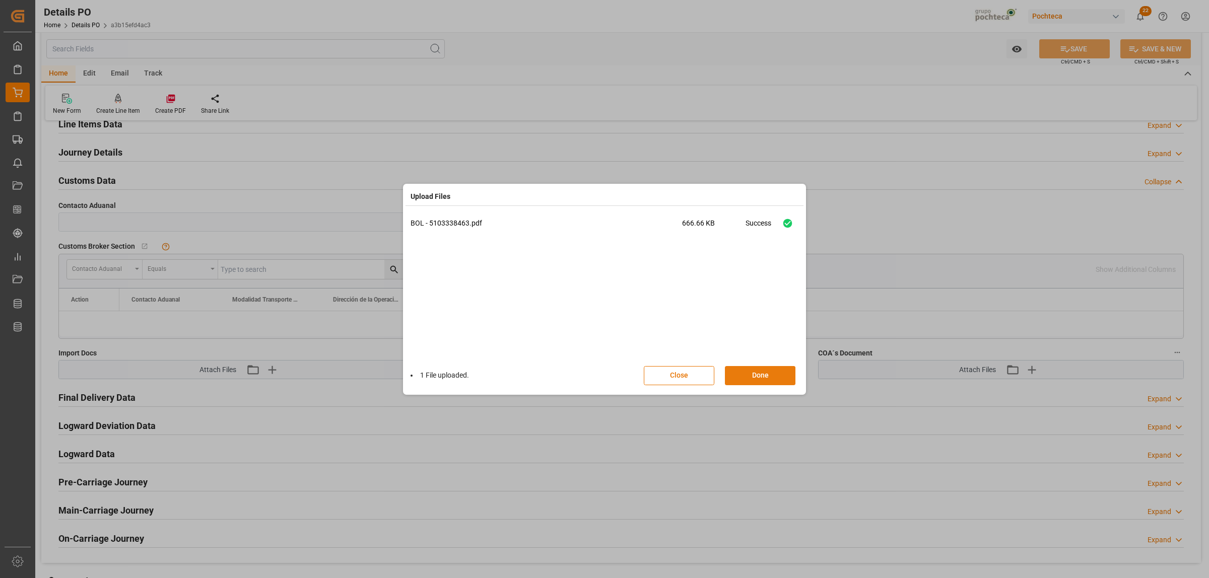
click at [776, 370] on button "Done" at bounding box center [760, 375] width 71 height 19
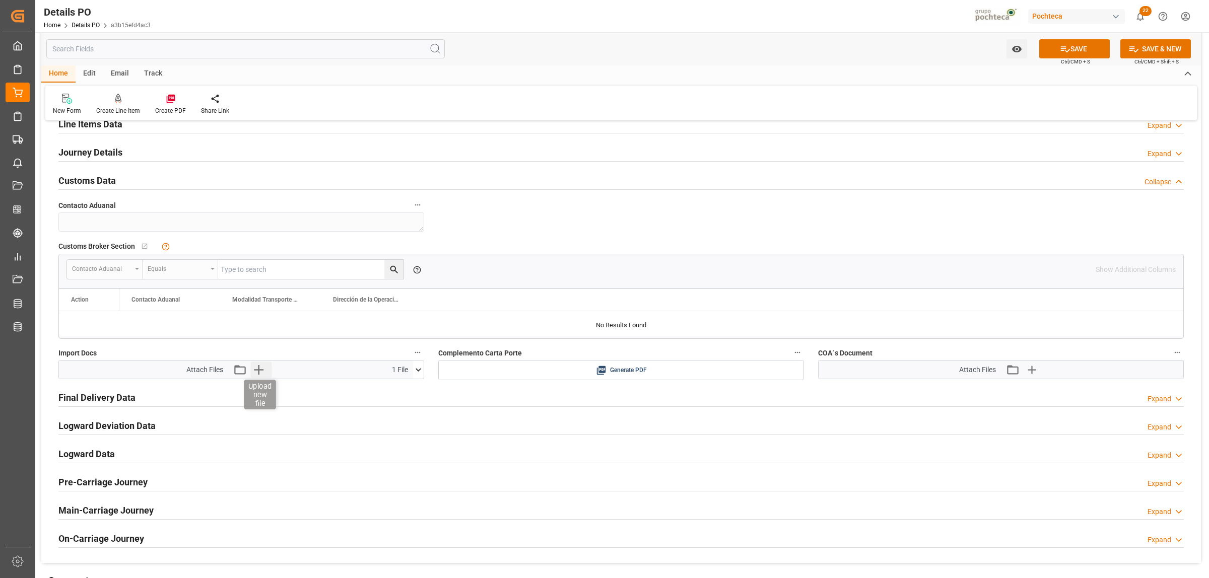
click at [260, 371] on icon "button" at bounding box center [259, 370] width 10 height 10
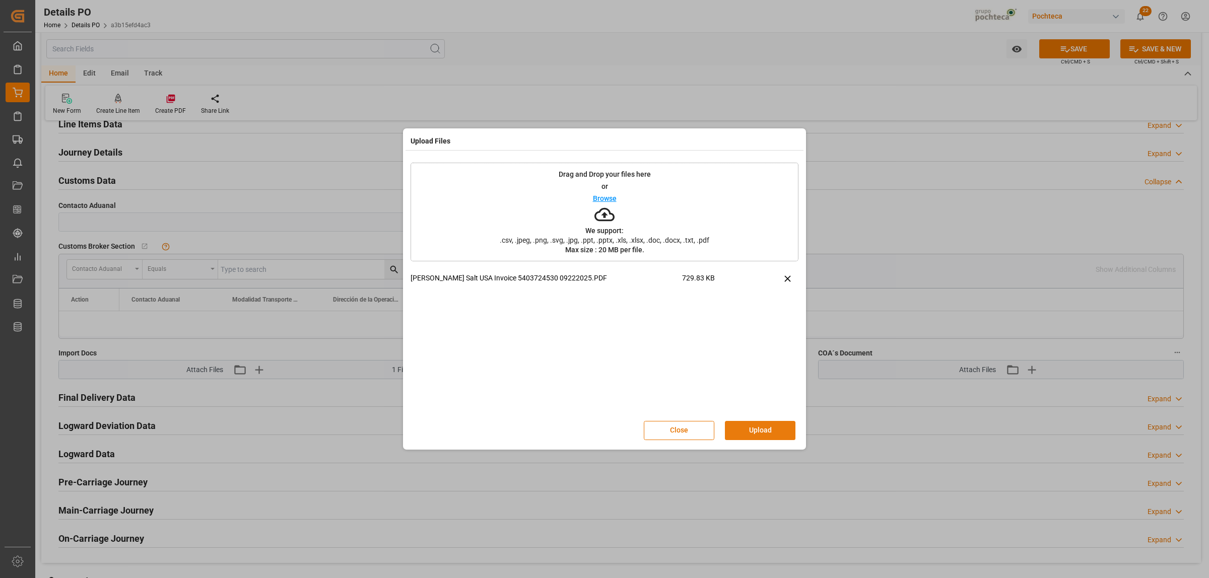
click at [758, 437] on button "Upload" at bounding box center [760, 430] width 71 height 19
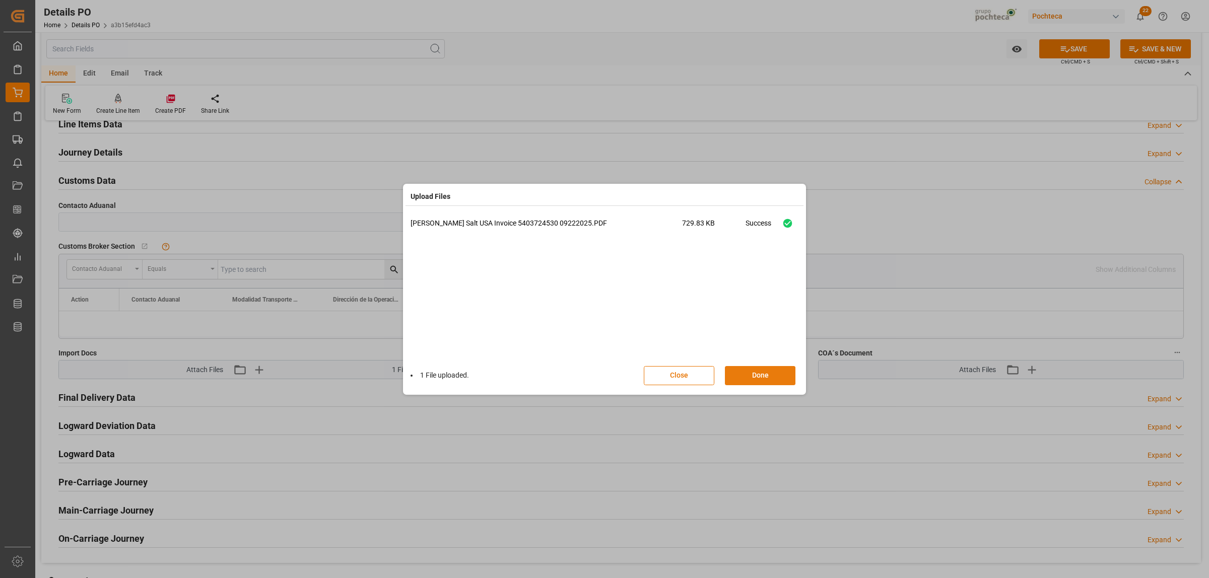
click at [762, 372] on button "Done" at bounding box center [760, 375] width 71 height 19
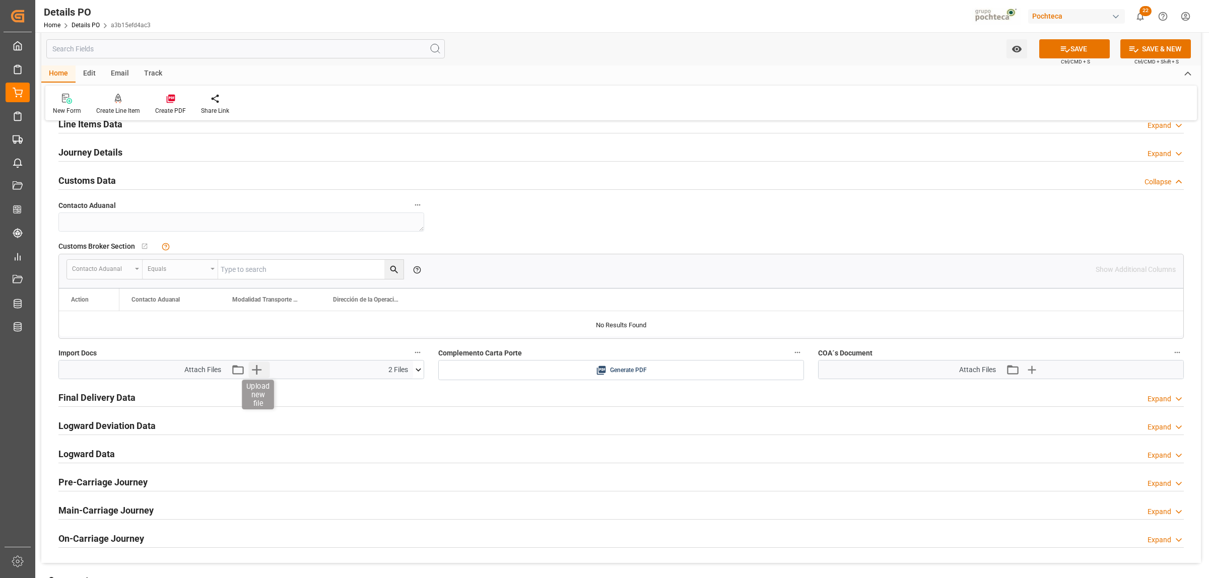
click at [259, 369] on icon "button" at bounding box center [257, 370] width 16 height 16
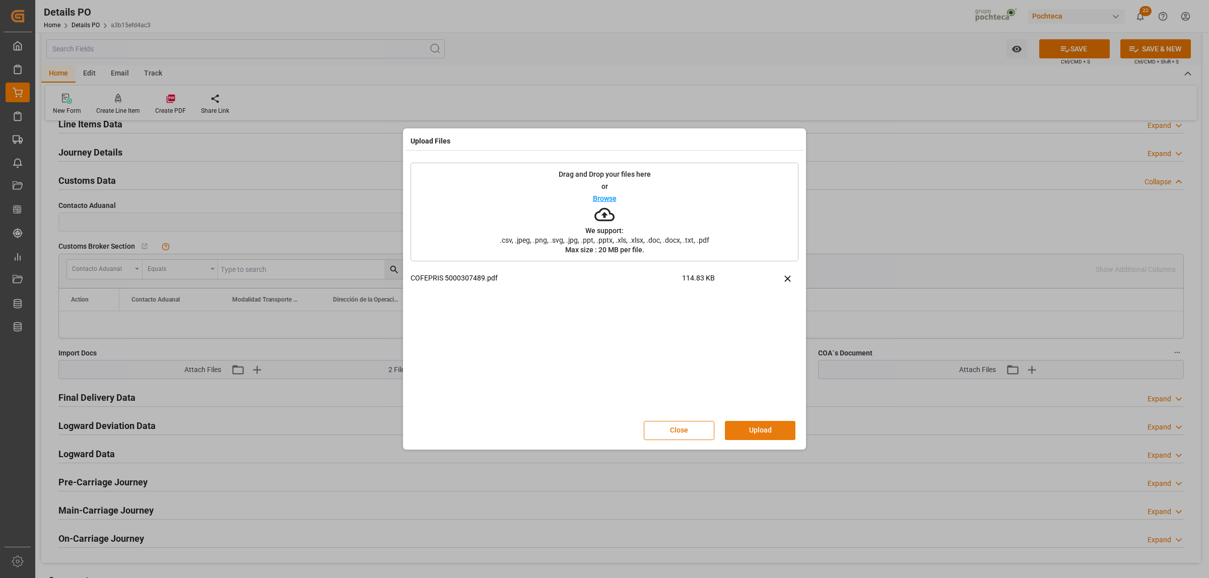
click at [756, 426] on button "Upload" at bounding box center [760, 430] width 71 height 19
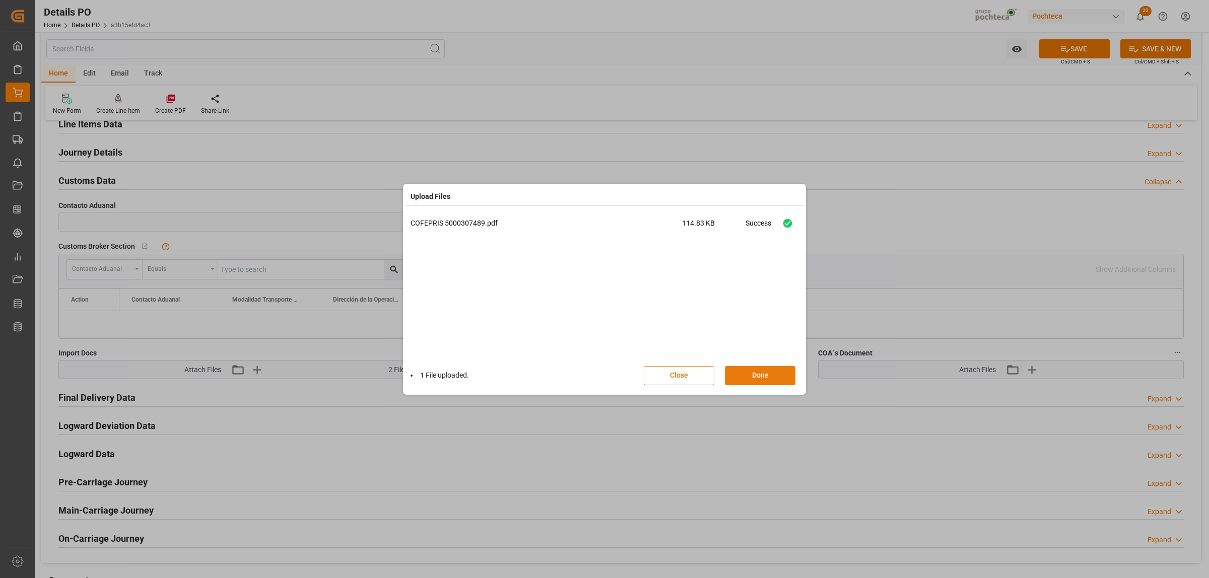
click at [747, 375] on button "Done" at bounding box center [760, 375] width 71 height 19
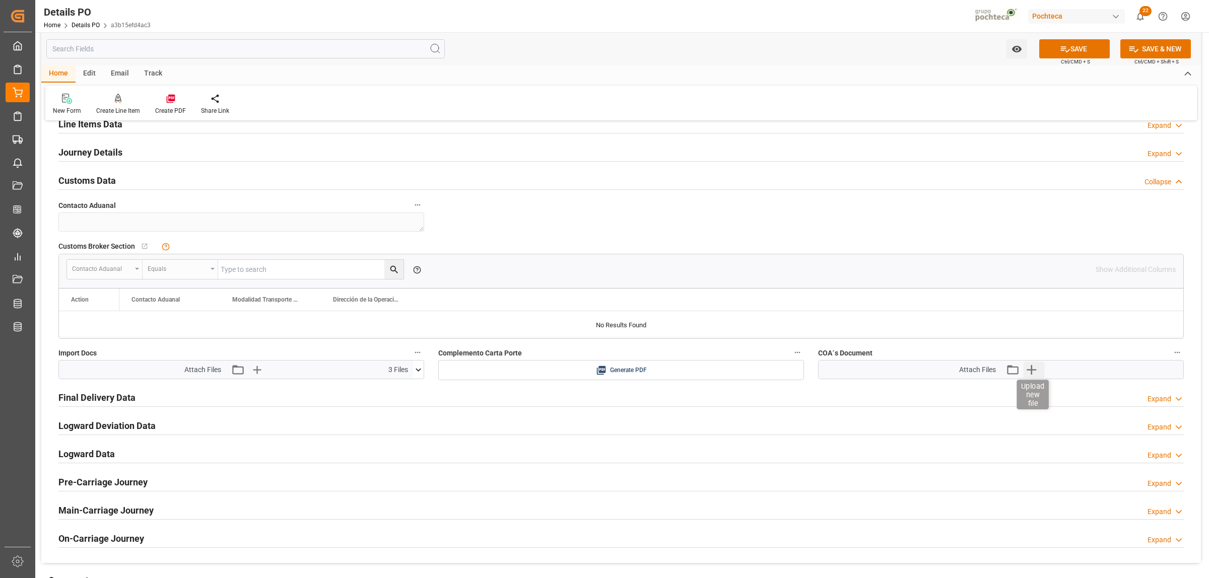
click at [1035, 370] on icon "button" at bounding box center [1031, 370] width 16 height 16
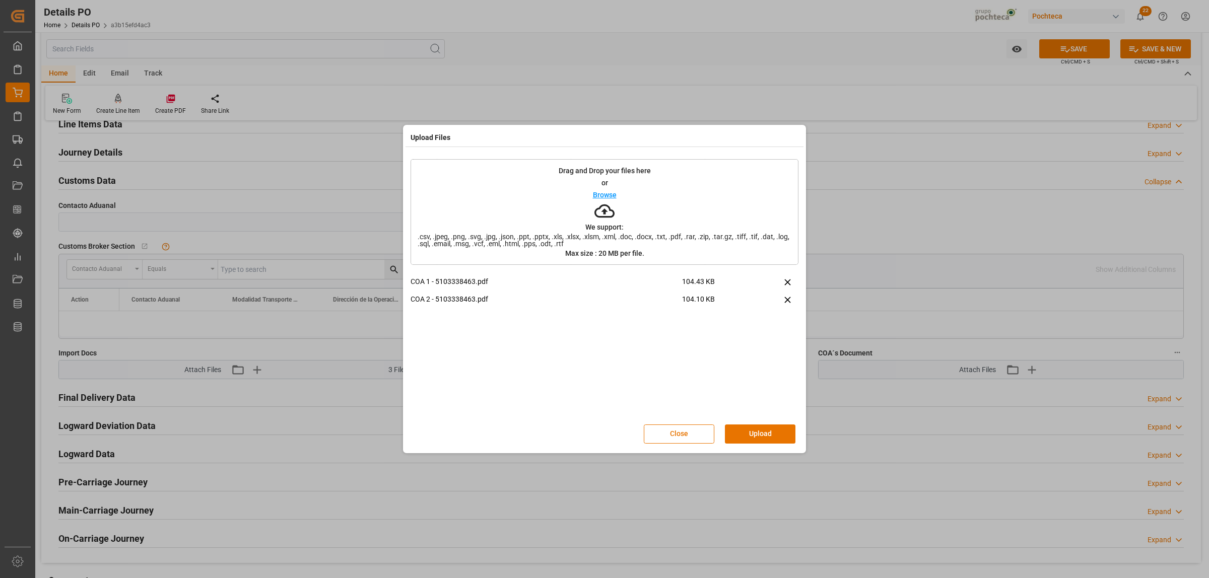
click at [746, 434] on button "Upload" at bounding box center [760, 434] width 71 height 19
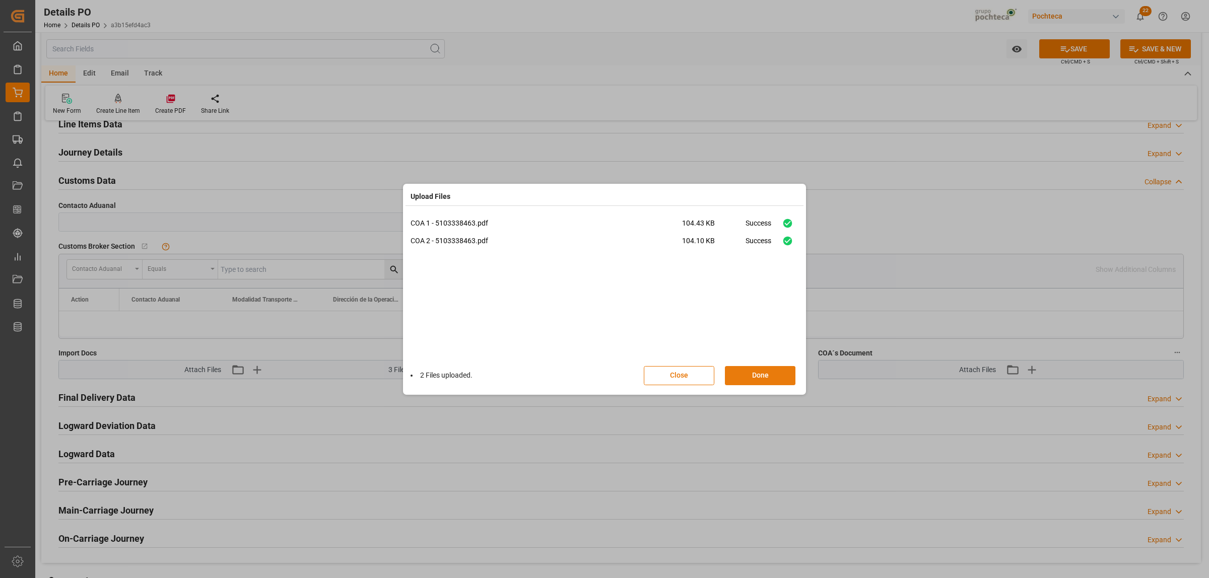
click at [749, 377] on button "Done" at bounding box center [760, 375] width 71 height 19
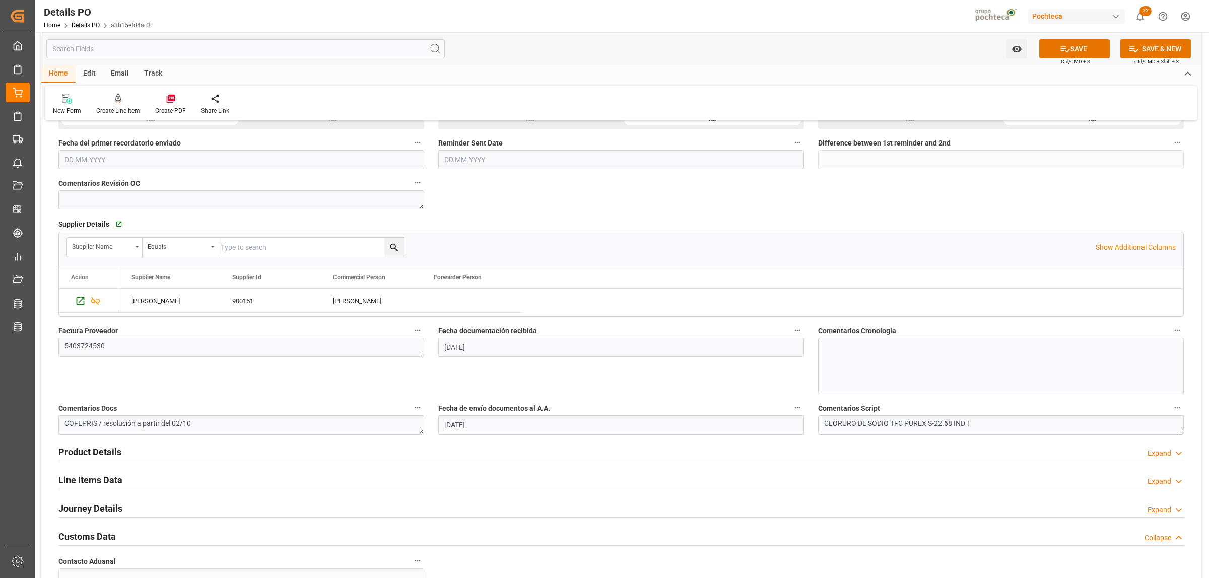
scroll to position [307, 0]
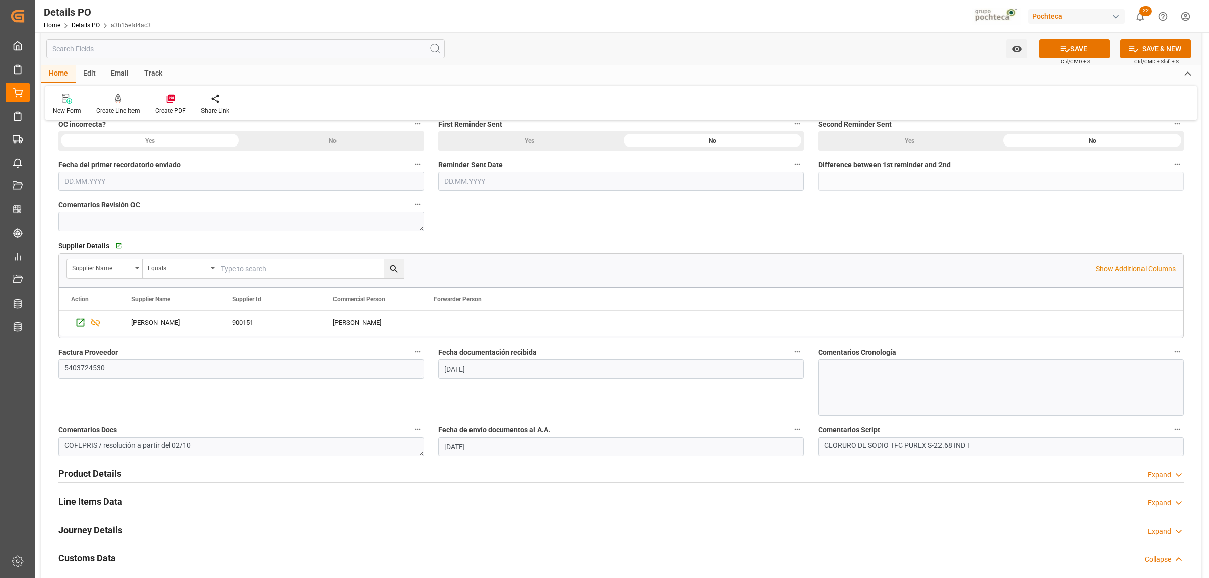
click at [89, 473] on h2 "Product Details" at bounding box center [89, 474] width 63 height 14
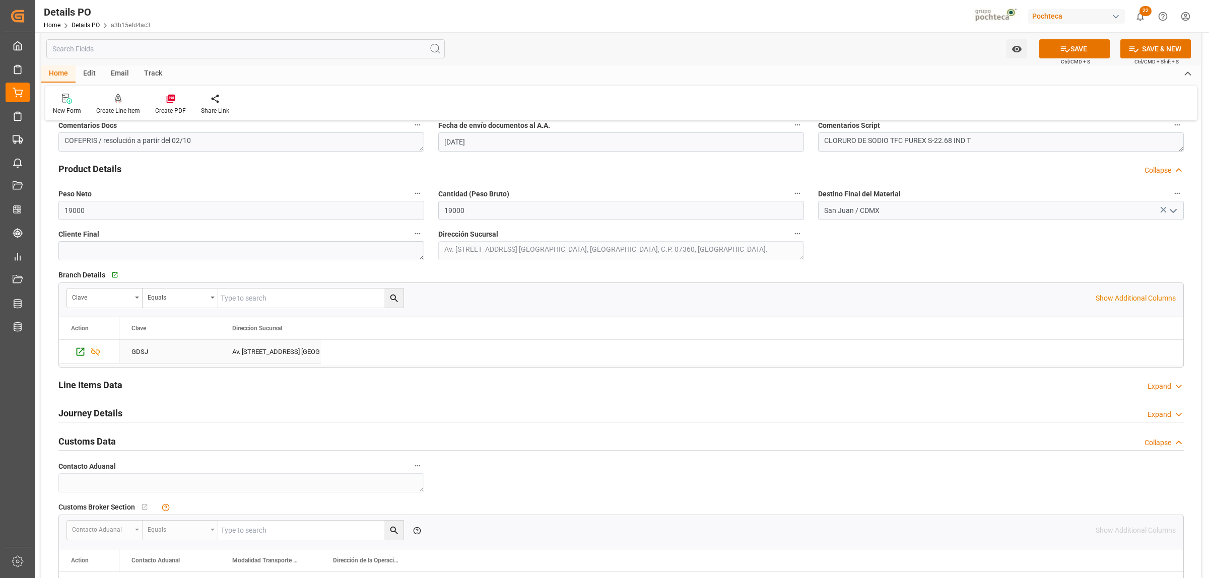
scroll to position [622, 0]
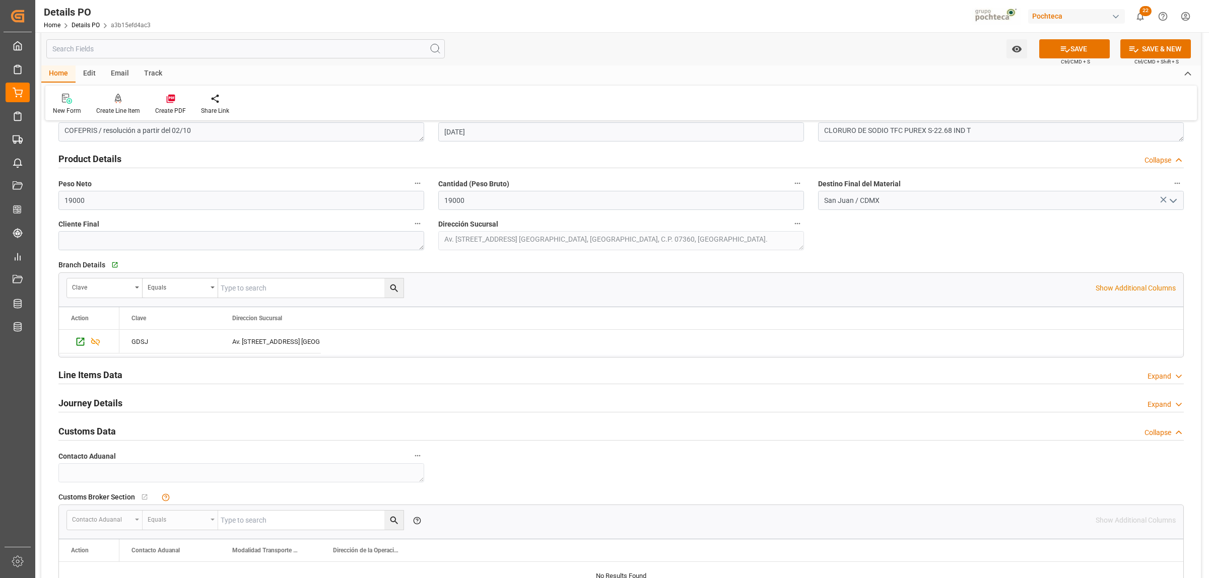
click at [96, 408] on h2 "Journey Details" at bounding box center [90, 403] width 64 height 14
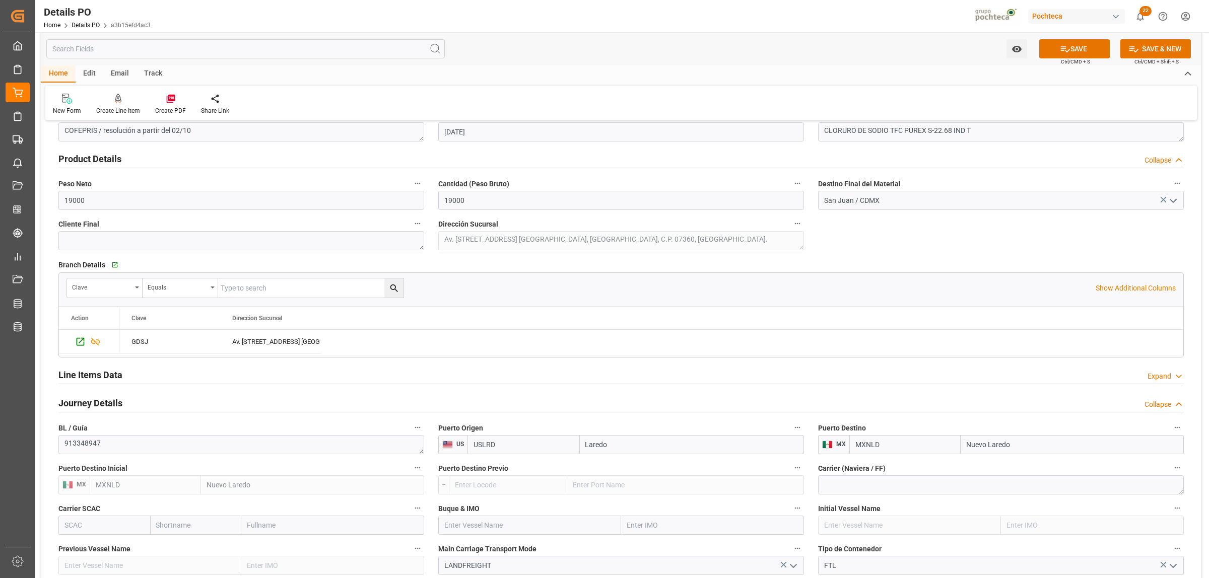
scroll to position [685, 0]
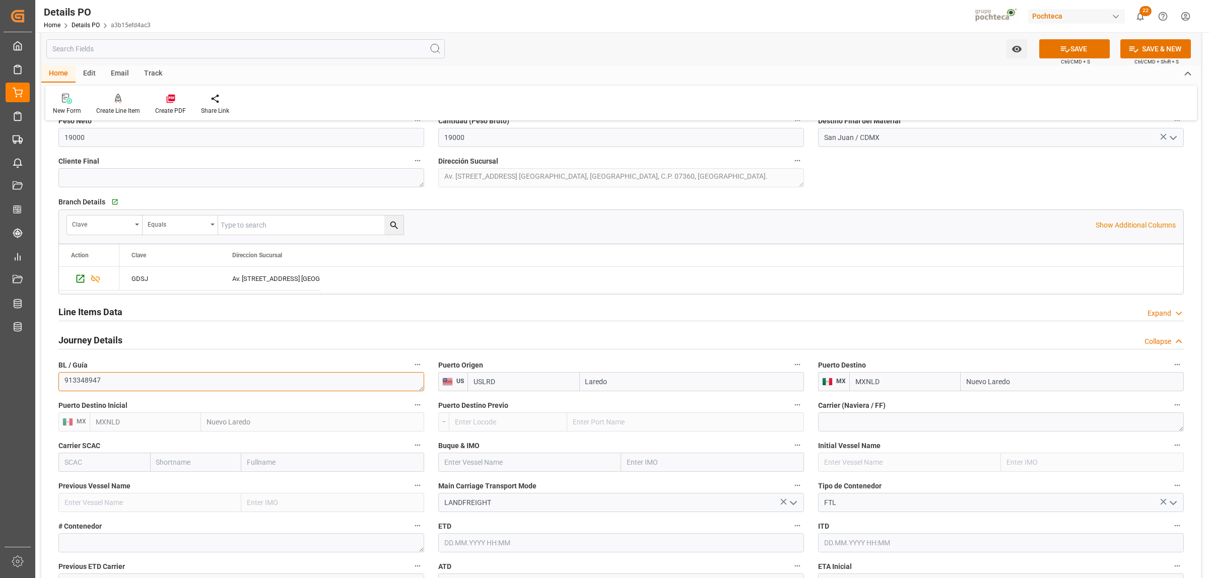
drag, startPoint x: 106, startPoint y: 384, endPoint x: 134, endPoint y: 389, distance: 28.2
click at [134, 389] on textarea "913348947" at bounding box center [241, 381] width 366 height 19
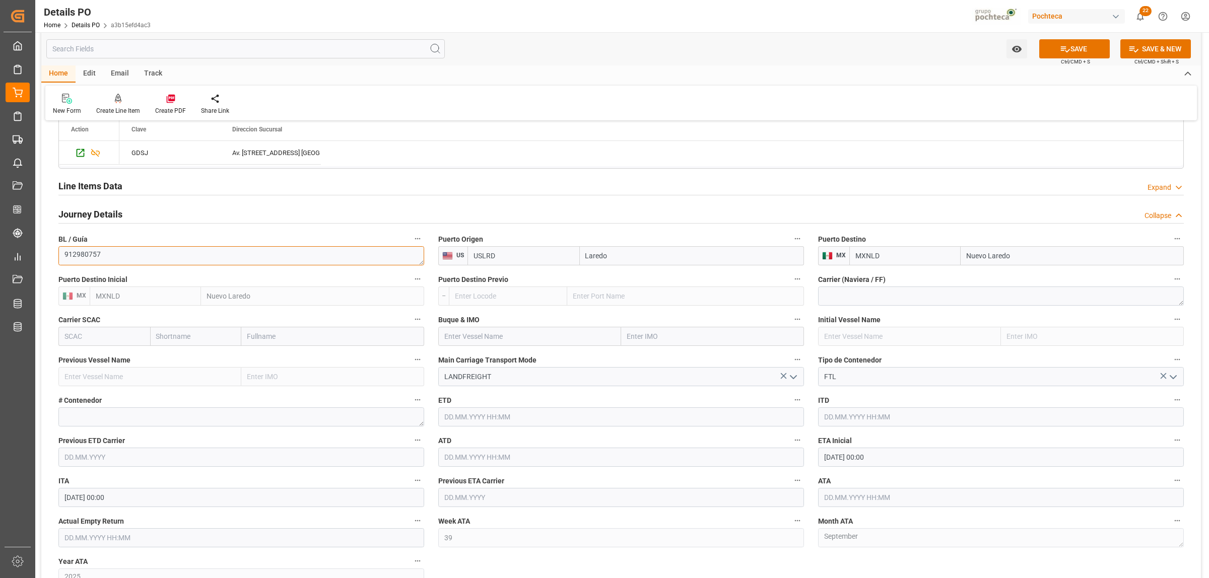
scroll to position [874, 0]
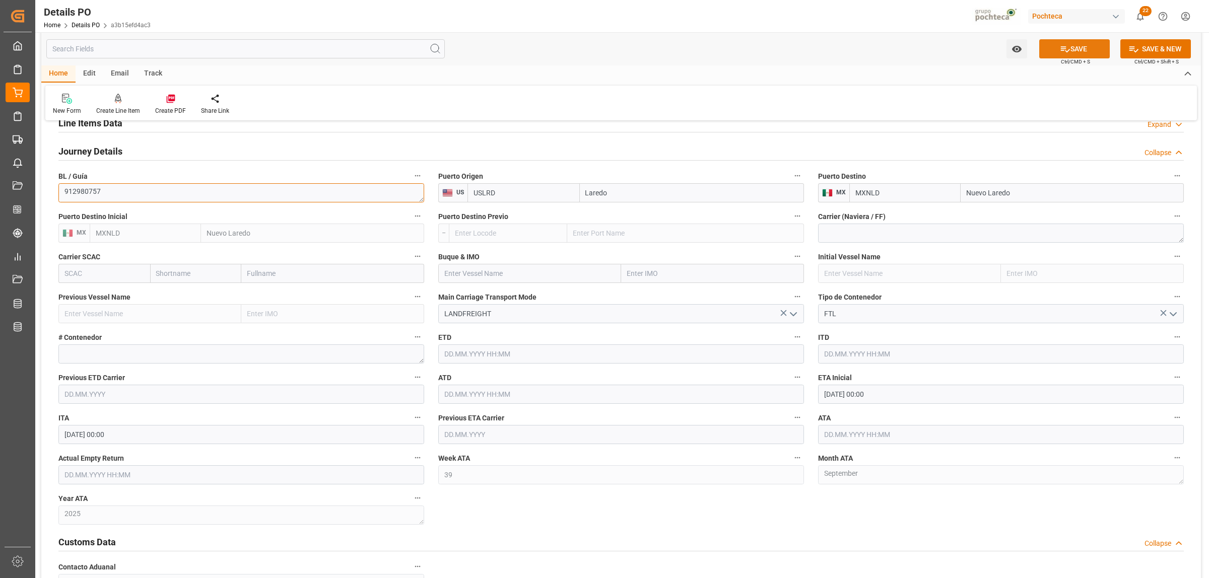
type textarea "912980757"
click at [1088, 51] on button "SAVE" at bounding box center [1074, 48] width 71 height 19
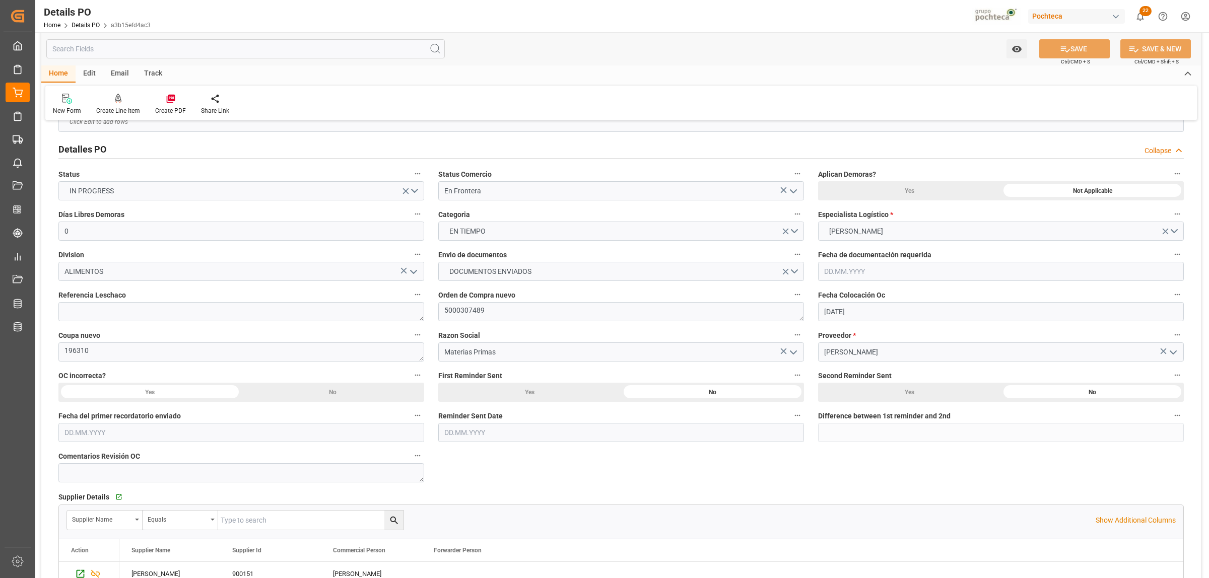
scroll to position [0, 0]
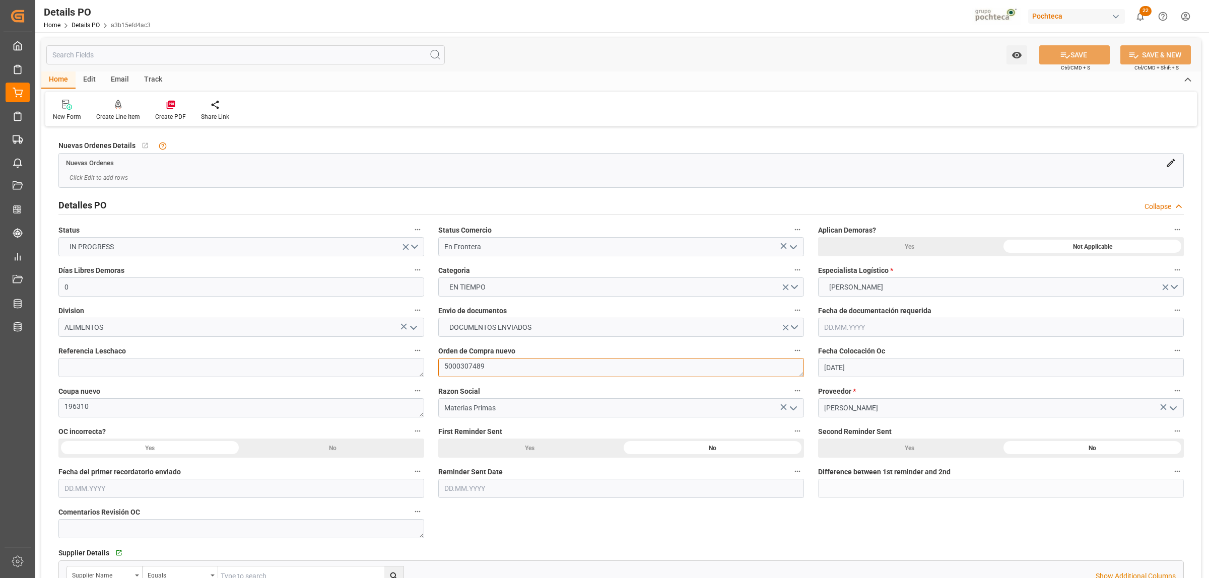
drag, startPoint x: 482, startPoint y: 364, endPoint x: 442, endPoint y: 370, distance: 40.8
click at [442, 370] on textarea "5000307489" at bounding box center [621, 367] width 366 height 19
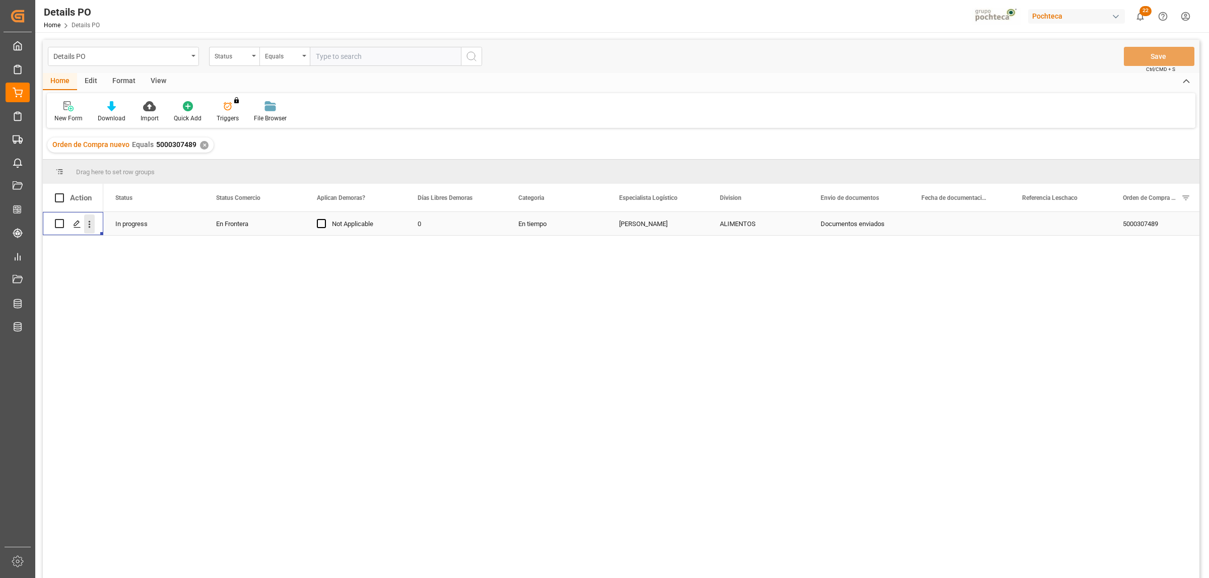
click at [91, 231] on button "open menu" at bounding box center [89, 224] width 11 height 19
click at [140, 351] on span "Create and Link Child Object" at bounding box center [156, 348] width 92 height 11
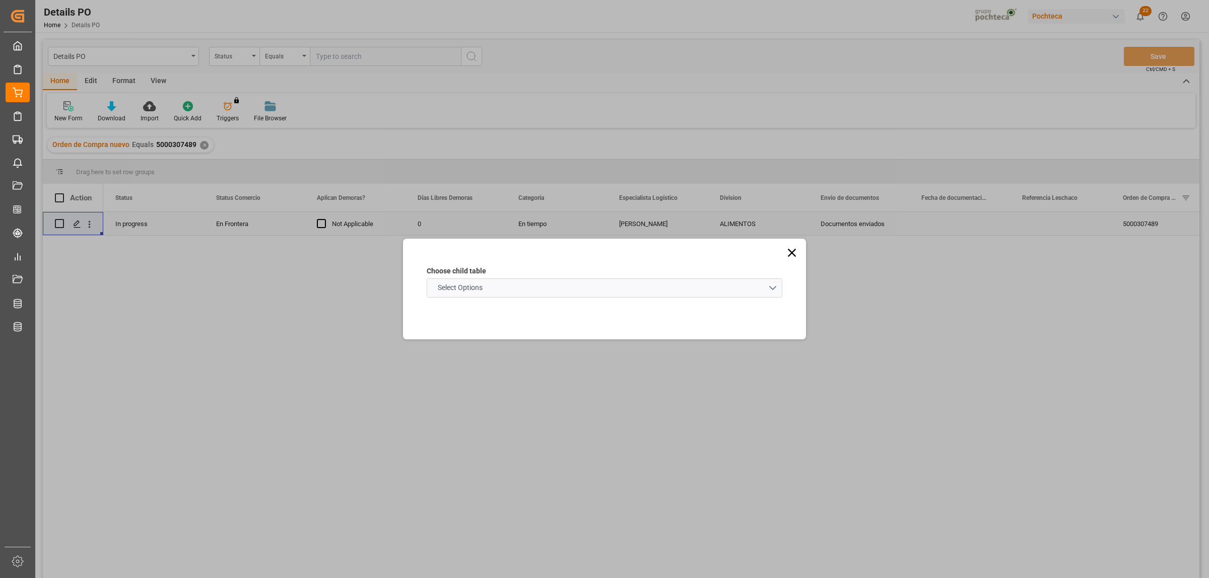
click at [768, 290] on schema "Select Options" at bounding box center [605, 287] width 356 height 19
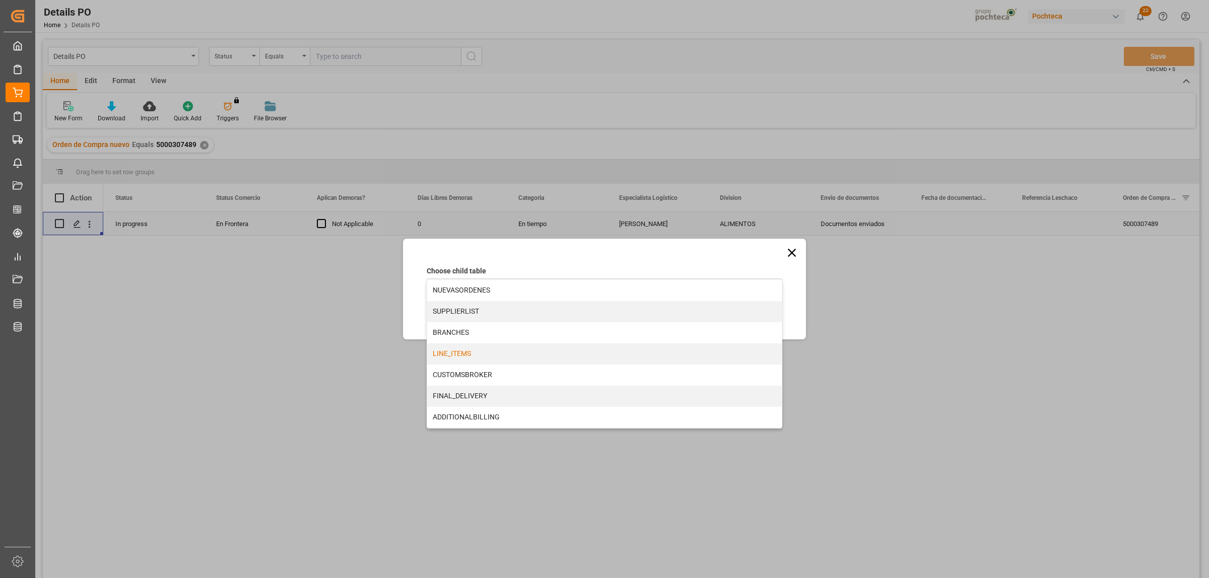
click at [462, 352] on div "LINE_ITEMS" at bounding box center [604, 353] width 355 height 21
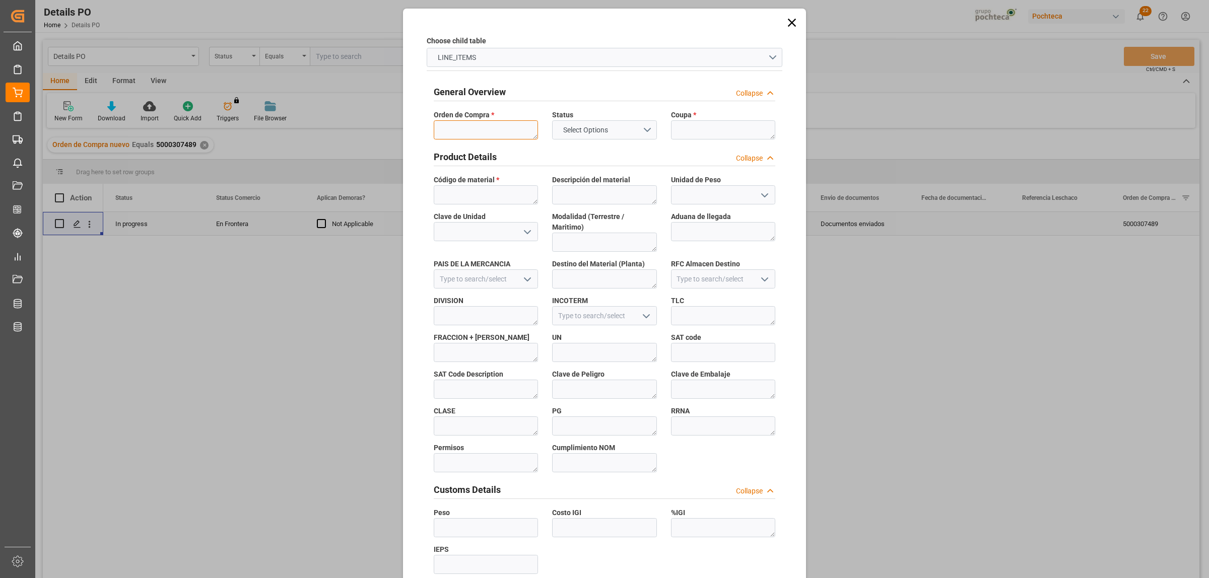
click at [462, 136] on textarea at bounding box center [486, 129] width 104 height 19
paste textarea "5000307489"
type textarea "5000307489"
click at [700, 126] on textarea at bounding box center [723, 129] width 104 height 19
paste textarea "196310"
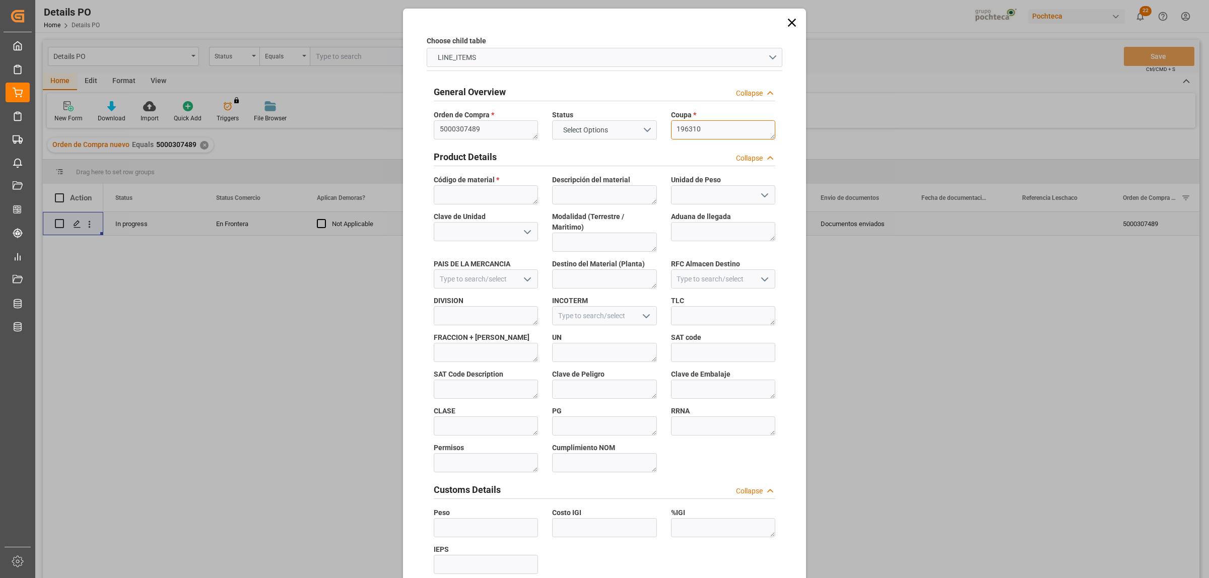
type textarea "196310"
click at [444, 189] on textarea at bounding box center [486, 194] width 104 height 19
paste textarea "51232"
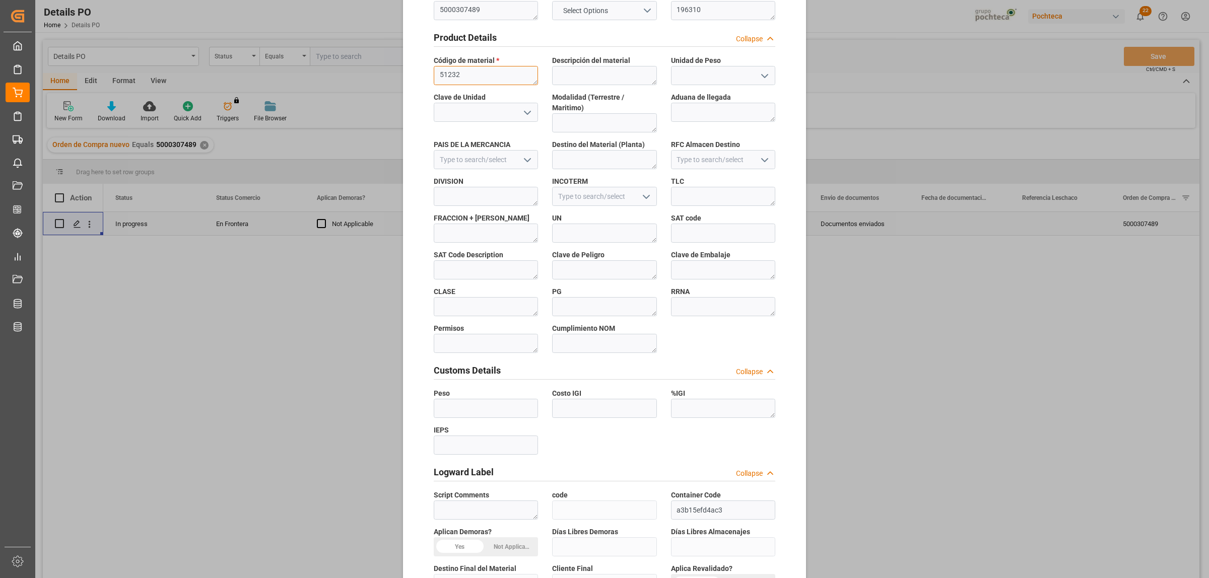
scroll to position [296, 0]
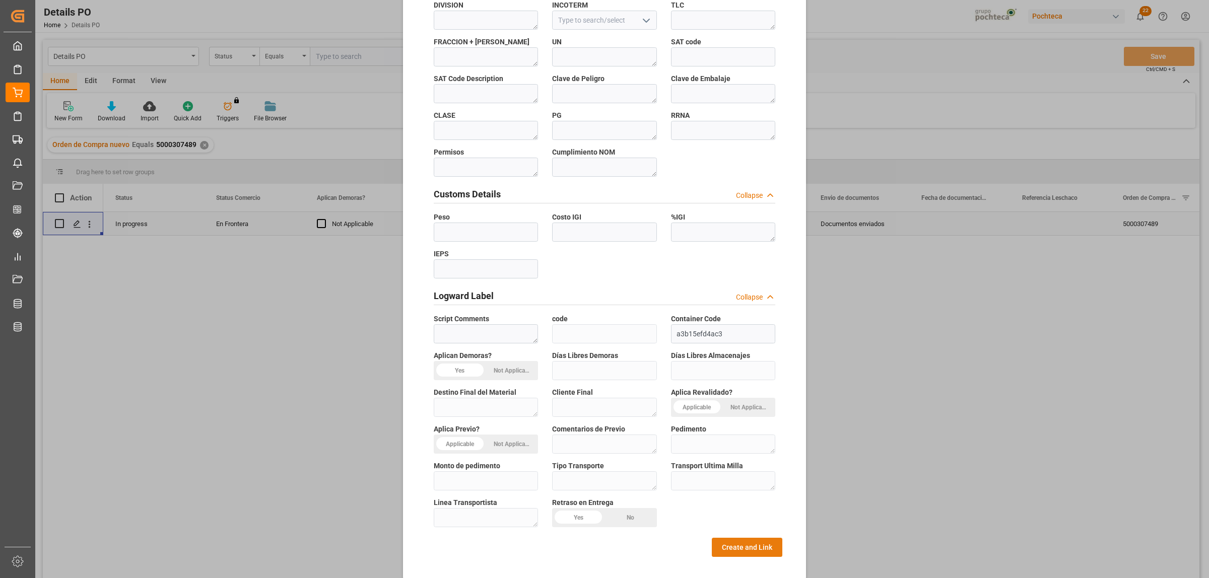
type textarea "51232"
click at [738, 538] on button "Create and Link" at bounding box center [747, 547] width 71 height 19
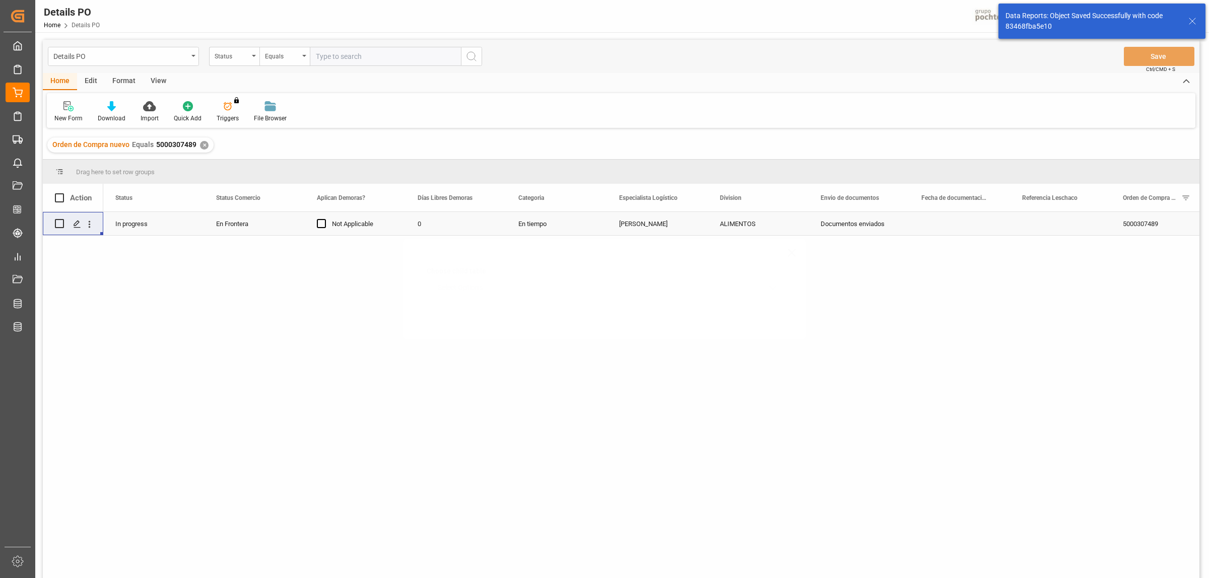
scroll to position [0, 0]
click at [77, 222] on icon "Press SPACE to select this row." at bounding box center [77, 224] width 8 height 8
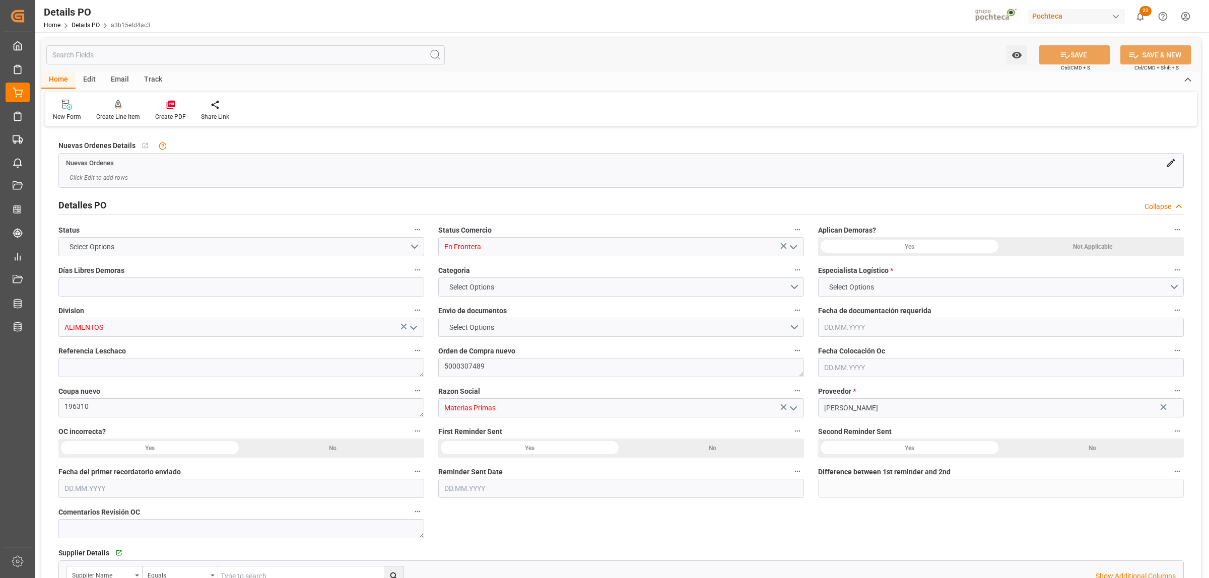
type input "0"
type input "USLRD"
type input "MXNLD"
type input "39"
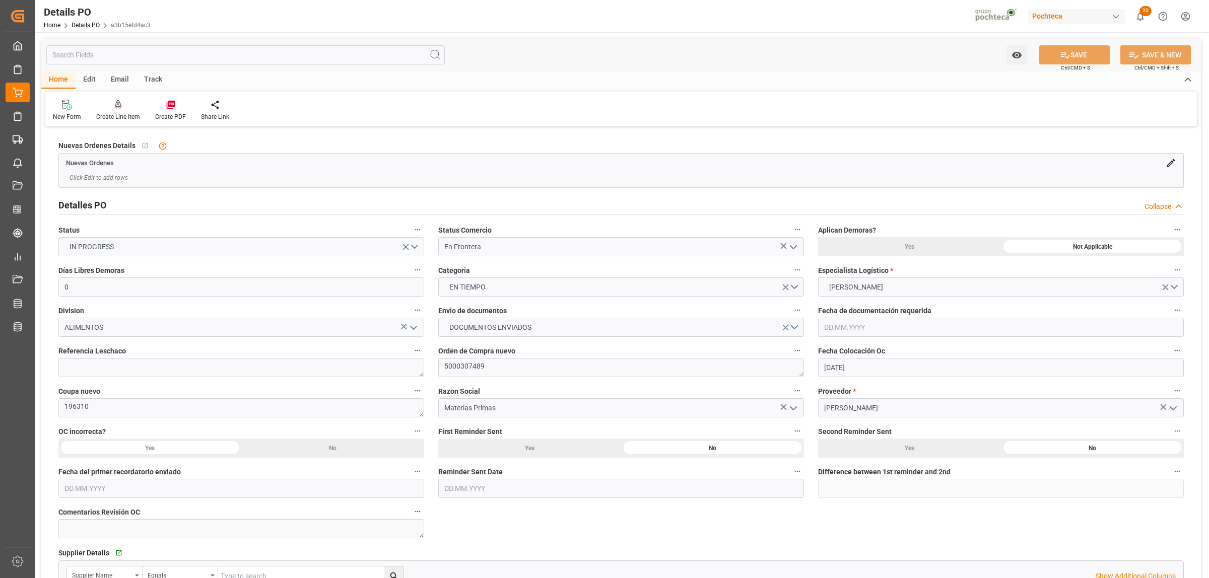
type input "[DATE]"
type input "23.10.2025"
type input "23.09.2025 00:00"
type input "12.09.2025 00:00"
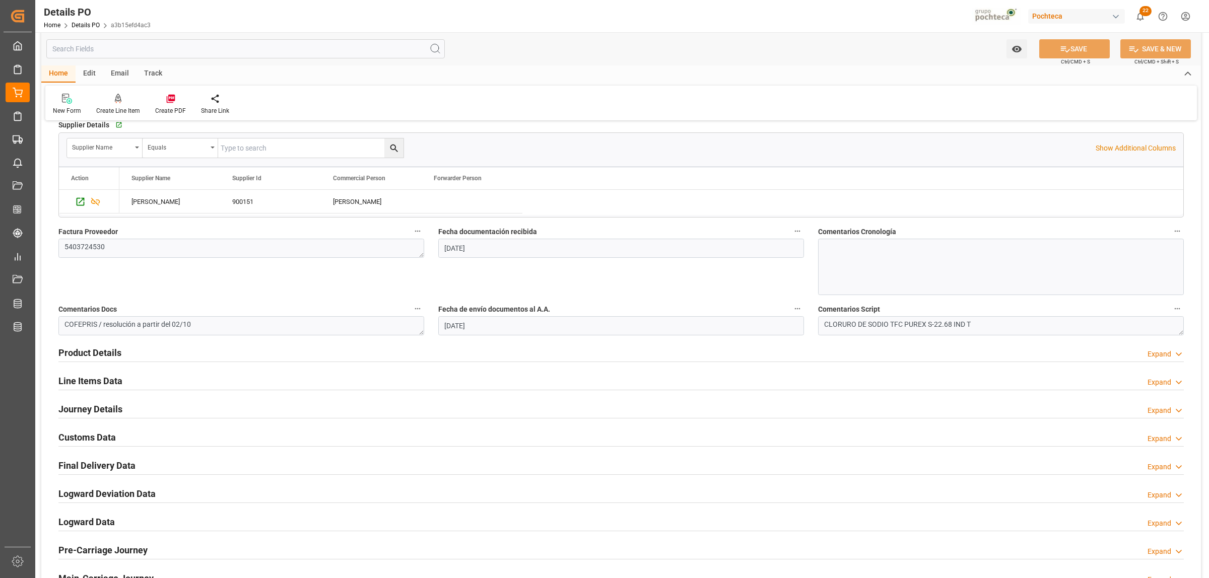
scroll to position [441, 0]
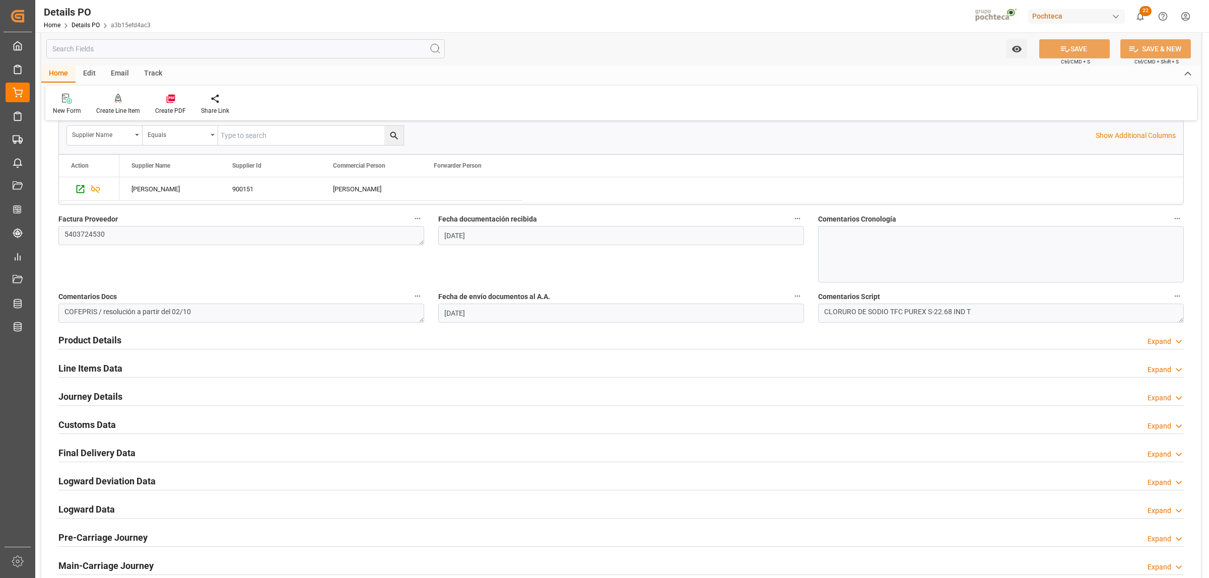
click at [84, 399] on h2 "Journey Details" at bounding box center [90, 397] width 64 height 14
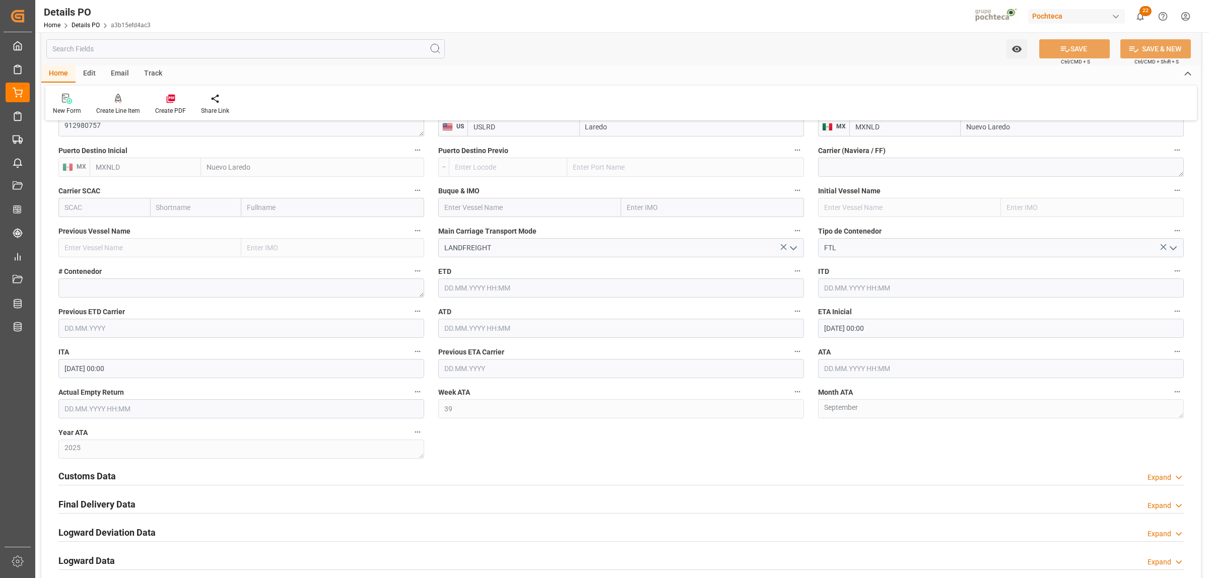
scroll to position [755, 0]
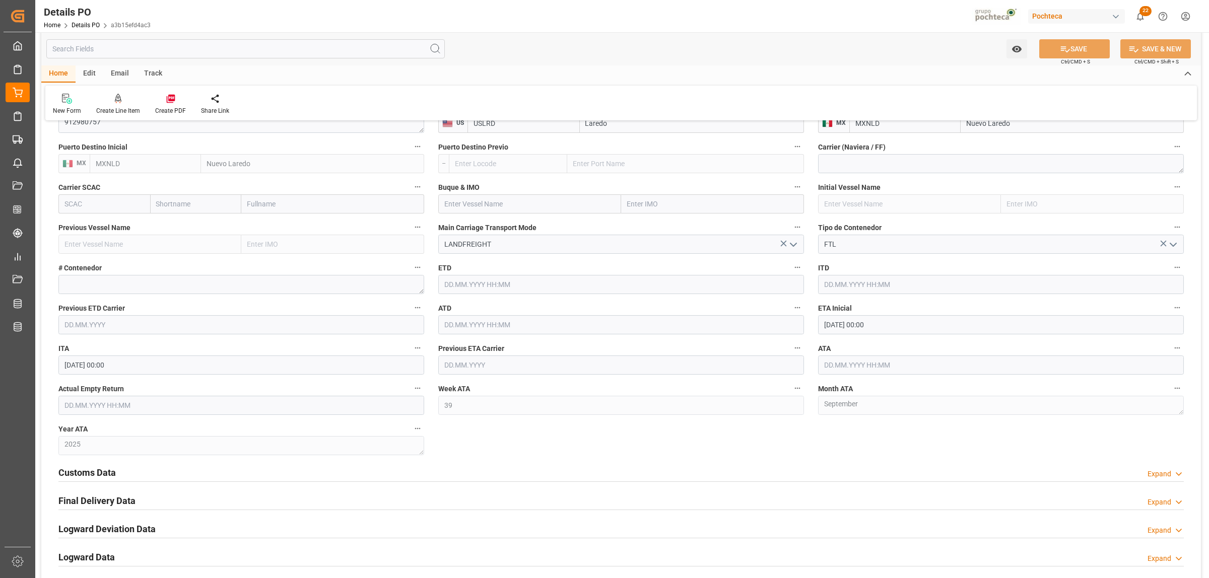
click at [839, 367] on input "text" at bounding box center [1001, 365] width 366 height 19
click at [829, 388] on button "Previous Month" at bounding box center [826, 389] width 6 height 6
click at [849, 484] on span "23" at bounding box center [850, 485] width 7 height 7
type input "[DATE] 00:00"
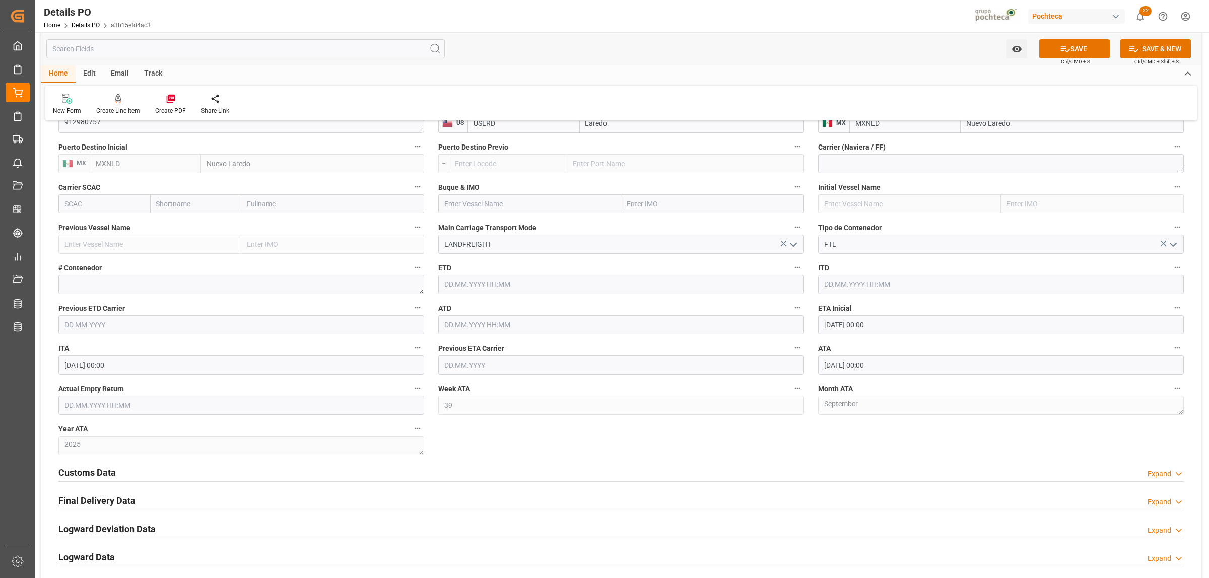
click at [778, 449] on div "Nuevas Ordenes Details   No child Object linked Nuevas Ordenes Click Edit to ad…" at bounding box center [620, 20] width 1159 height 1292
click at [1064, 52] on icon at bounding box center [1065, 49] width 11 height 11
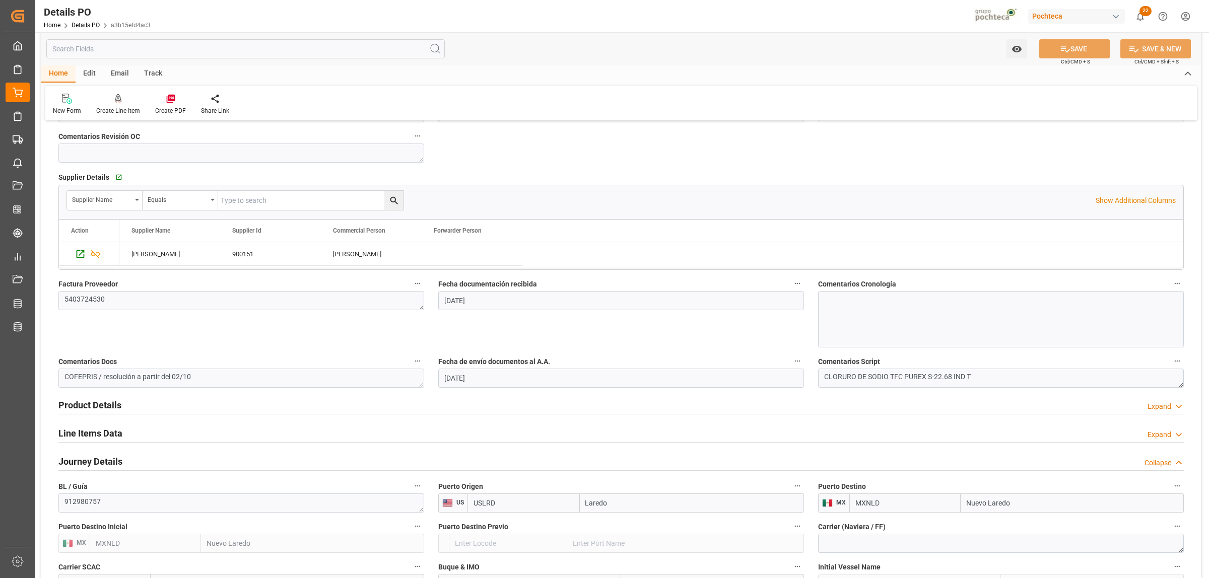
scroll to position [378, 0]
click at [96, 435] on h2 "Line Items Data" at bounding box center [90, 432] width 64 height 14
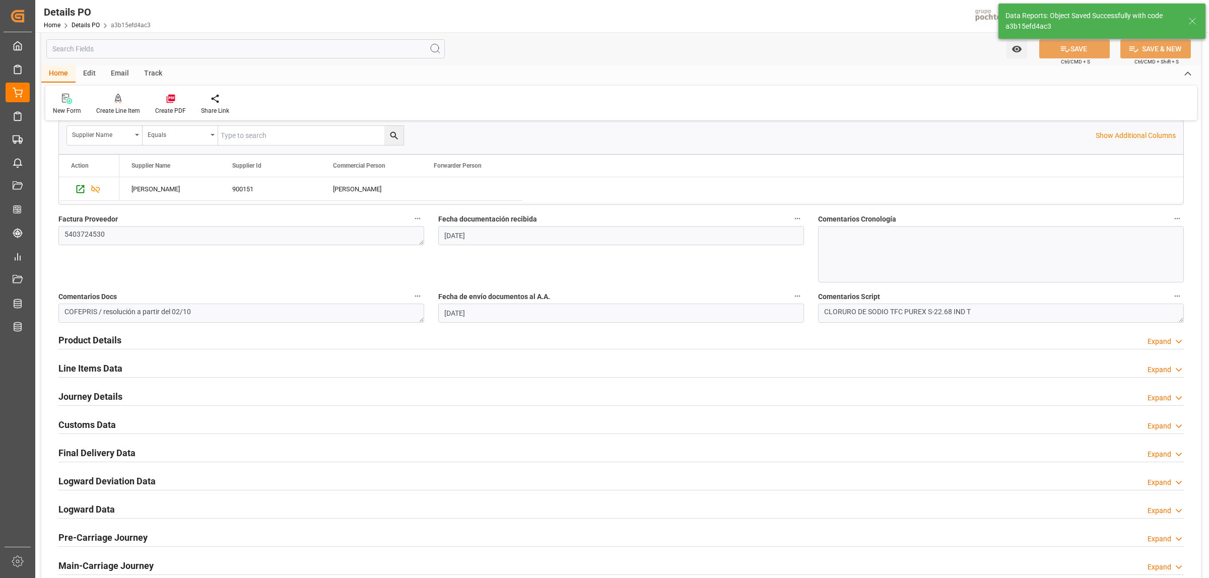
scroll to position [504, 0]
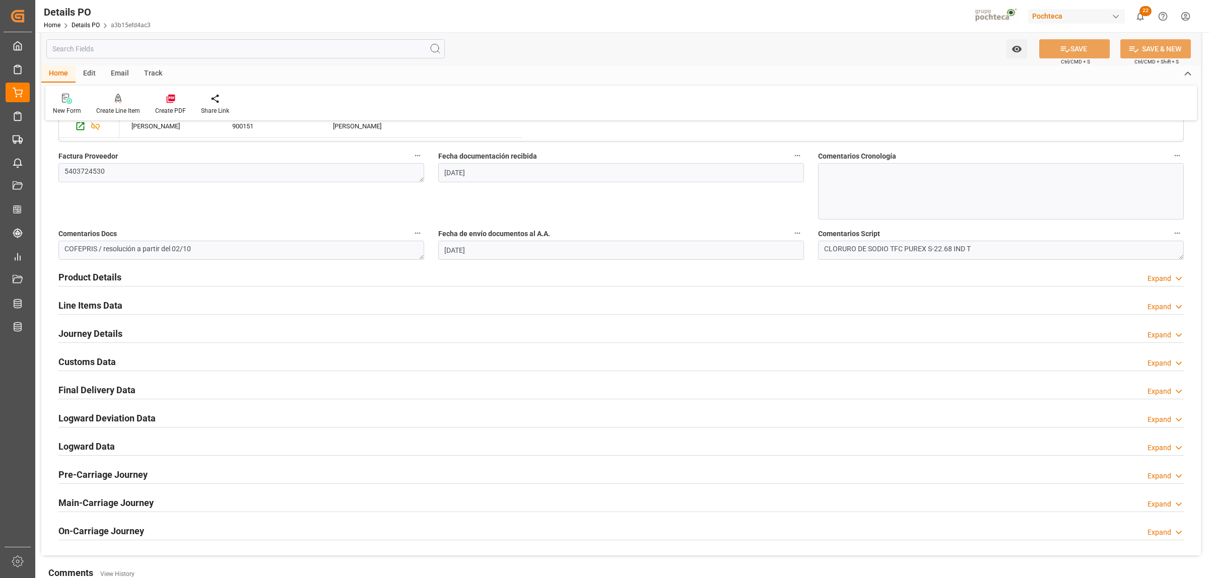
click at [103, 309] on h2 "Line Items Data" at bounding box center [90, 306] width 64 height 14
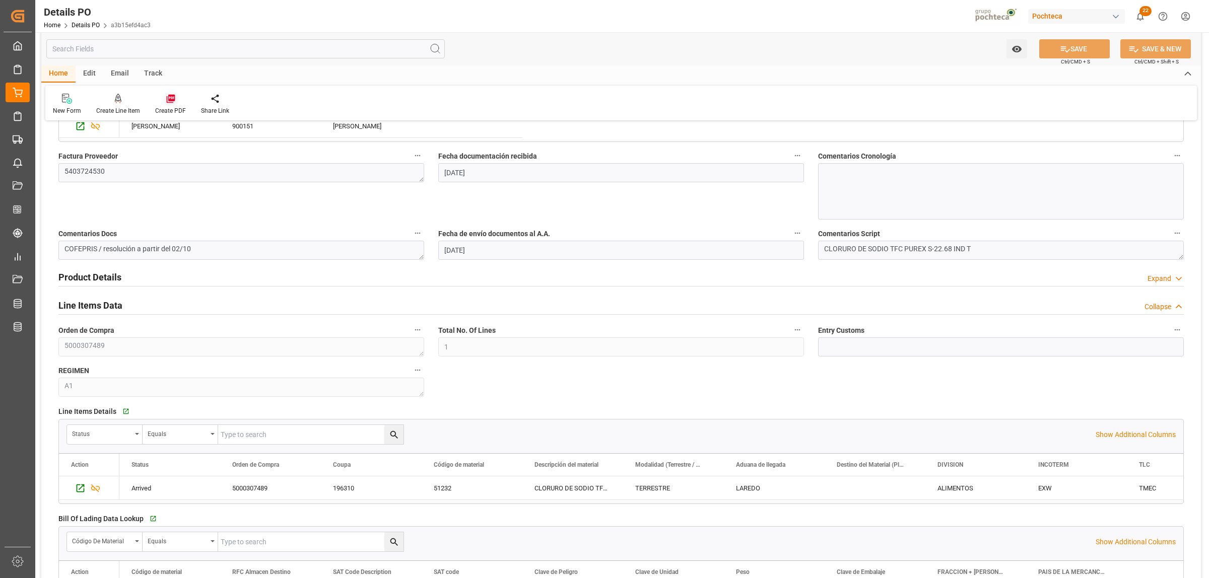
click at [168, 98] on icon at bounding box center [171, 99] width 10 height 10
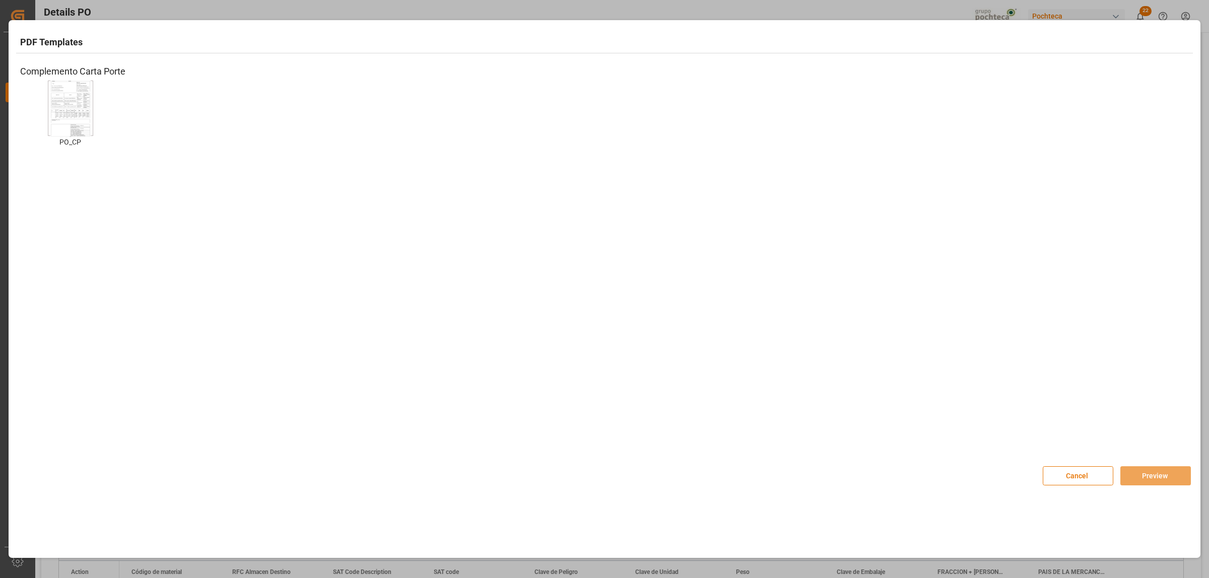
click at [77, 121] on img at bounding box center [70, 108] width 40 height 57
click at [1141, 471] on button "Preview" at bounding box center [1155, 475] width 71 height 19
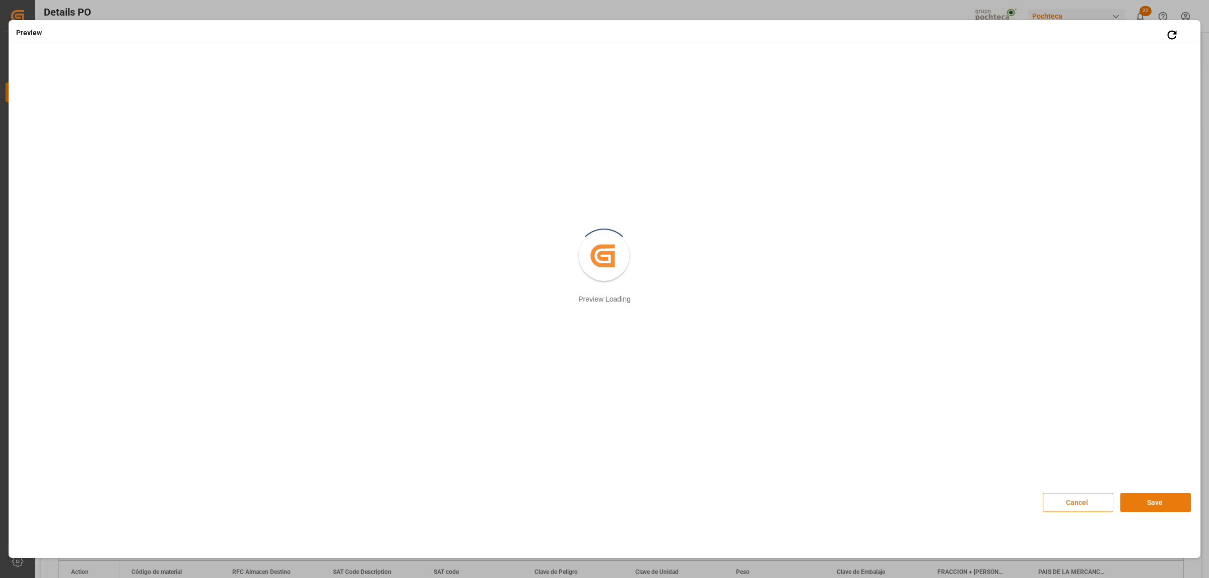
click at [1162, 505] on button "Save" at bounding box center [1155, 502] width 71 height 19
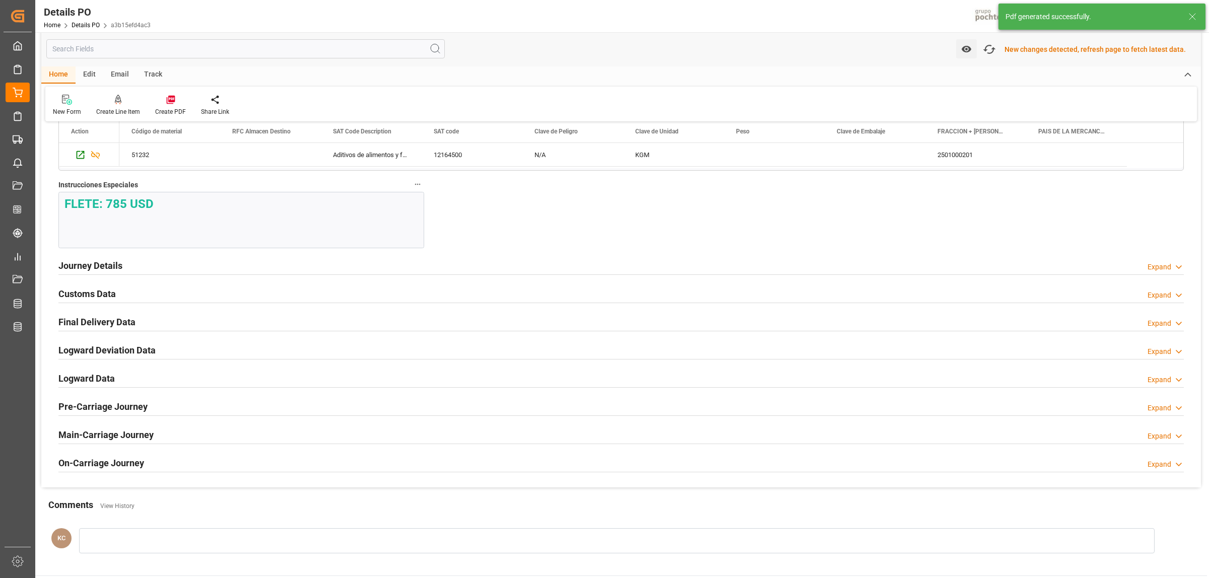
scroll to position [1008, 0]
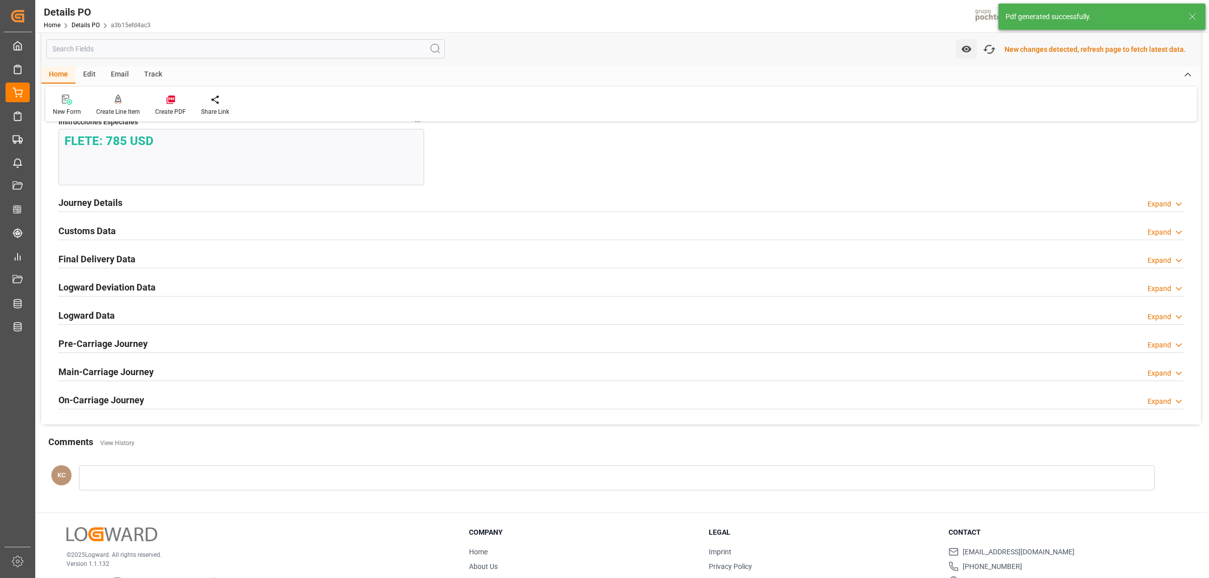
click at [96, 230] on h2 "Customs Data" at bounding box center [86, 231] width 57 height 14
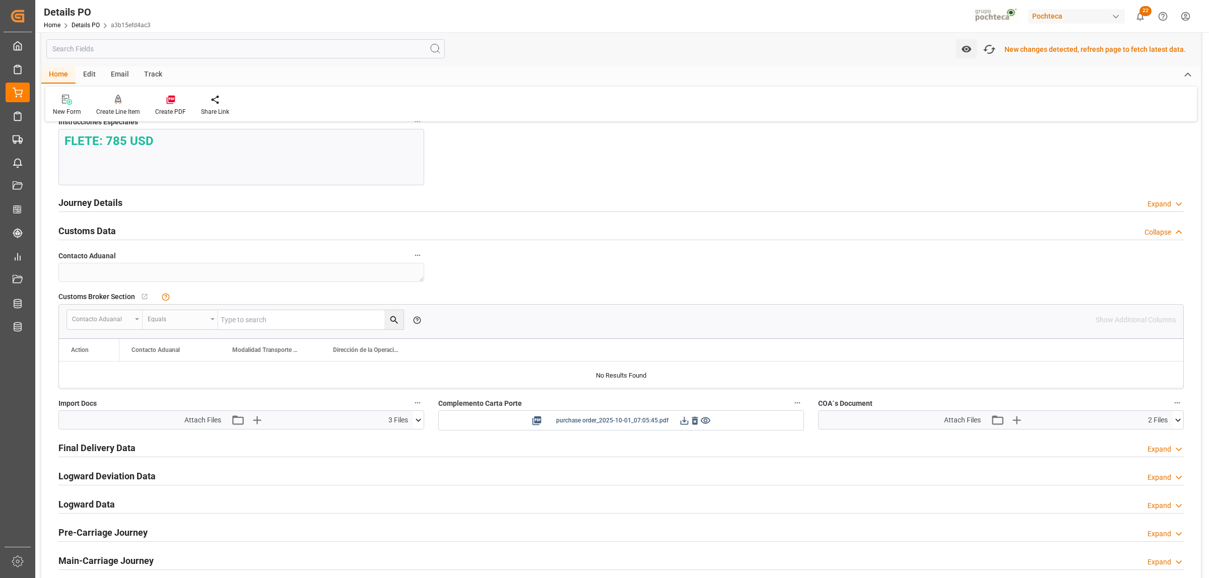
click at [686, 425] on icon at bounding box center [684, 420] width 8 height 8
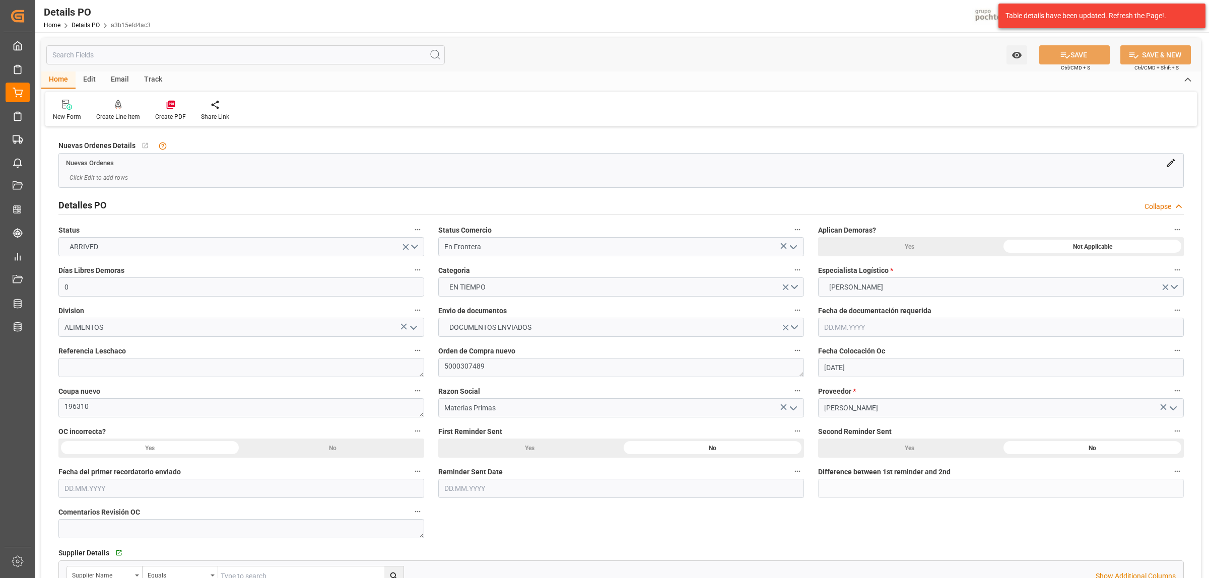
scroll to position [1008, 0]
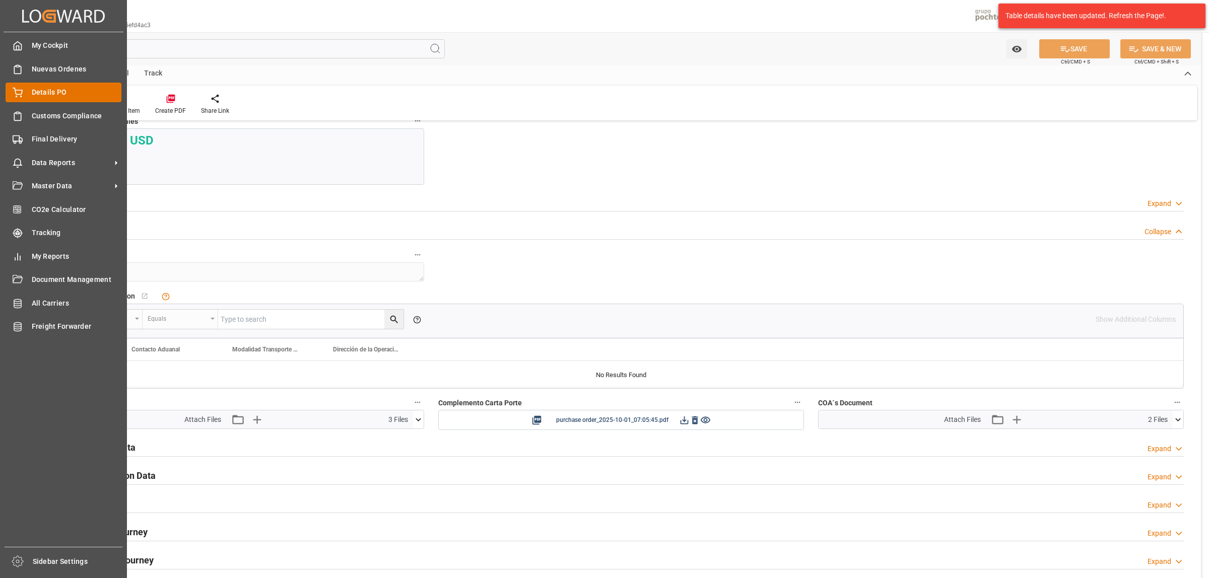
click at [43, 88] on span "Details PO" at bounding box center [77, 92] width 90 height 11
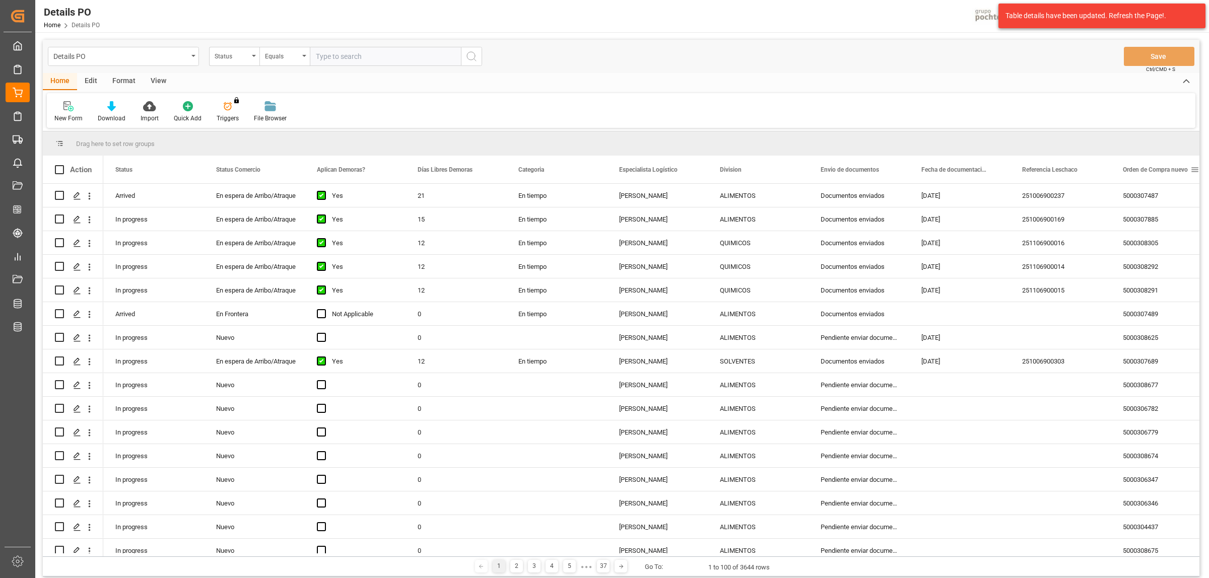
click at [1197, 168] on span at bounding box center [1194, 169] width 9 height 9
click at [1167, 173] on span "filter" at bounding box center [1161, 172] width 48 height 18
type input "5000304157"
click at [1161, 256] on button "Apply" at bounding box center [1156, 255] width 19 height 10
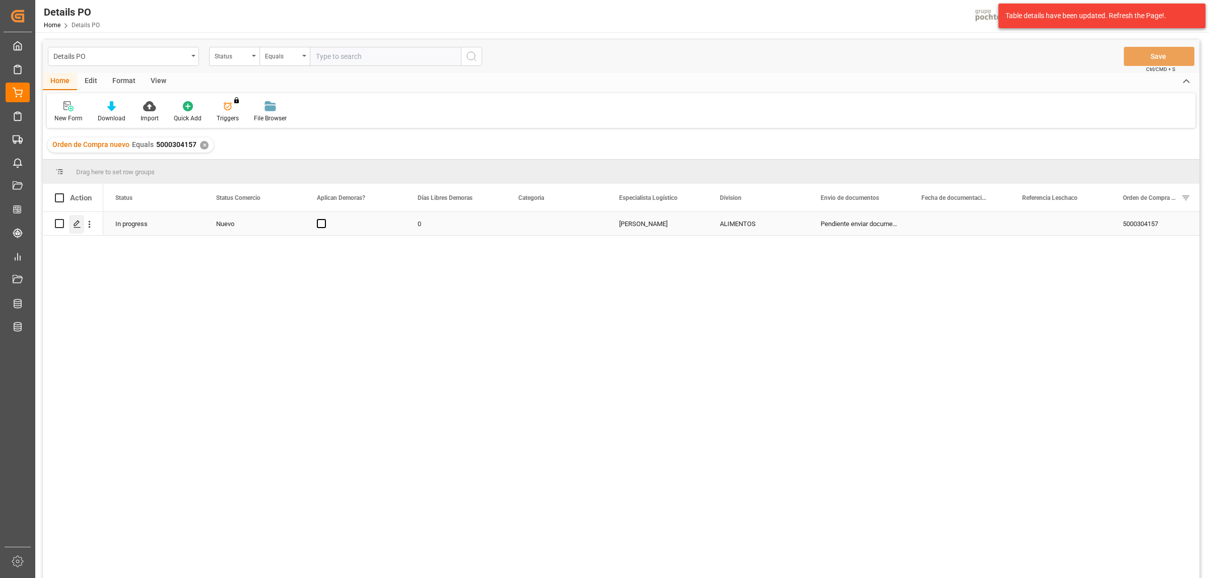
click at [79, 218] on div "Press SPACE to select this row." at bounding box center [76, 224] width 15 height 19
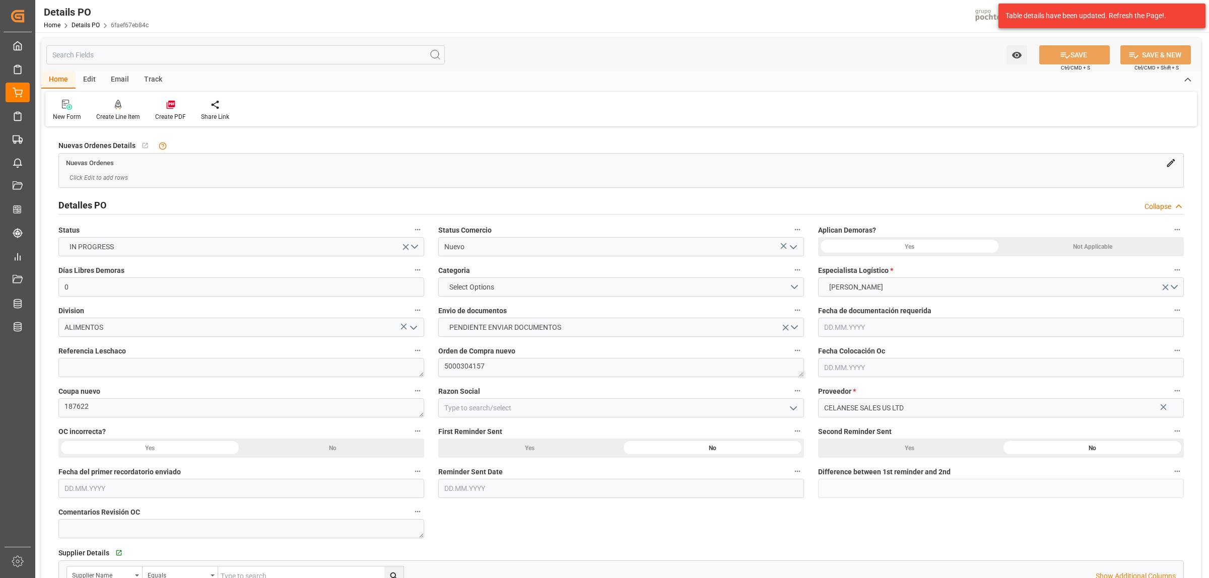
type input "0"
type input "[DATE]"
click at [798, 251] on icon "open menu" at bounding box center [793, 247] width 12 height 12
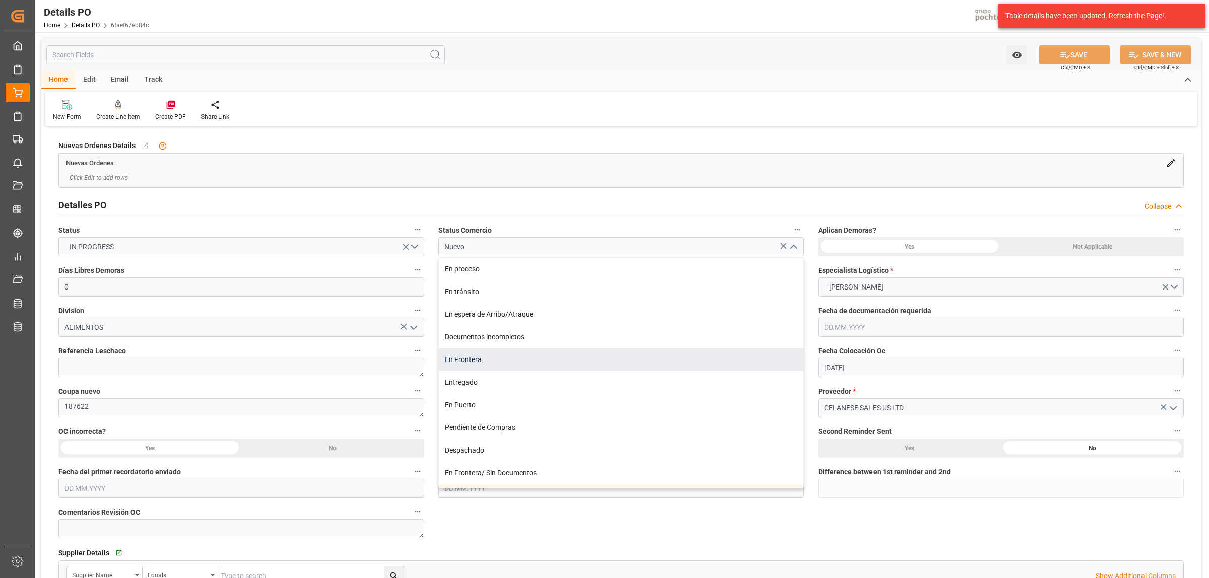
click at [498, 360] on div "En Frontera" at bounding box center [621, 359] width 365 height 23
type input "En Frontera"
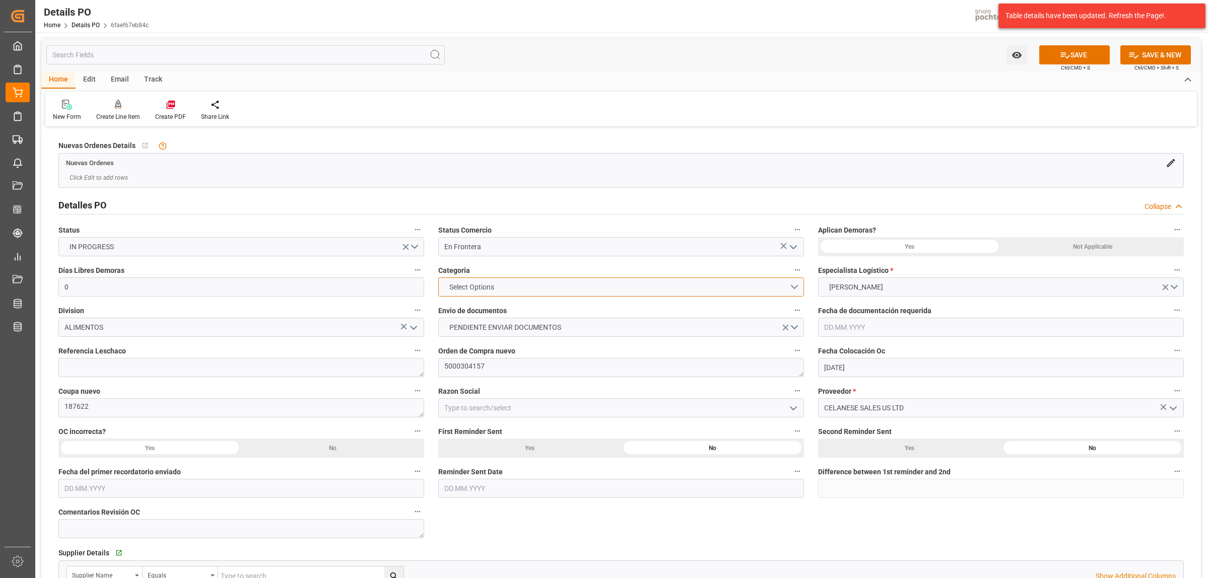
click at [791, 291] on button "Select Options" at bounding box center [621, 286] width 366 height 19
click at [503, 315] on div "EN TIEMPO" at bounding box center [621, 310] width 365 height 21
click at [792, 289] on button "EN TIEMPO" at bounding box center [621, 286] width 366 height 19
click at [468, 292] on div "PRIORITARIO" at bounding box center [621, 289] width 365 height 21
click at [797, 326] on button "PENDIENTE ENVIAR DOCUMENTOS" at bounding box center [621, 327] width 366 height 19
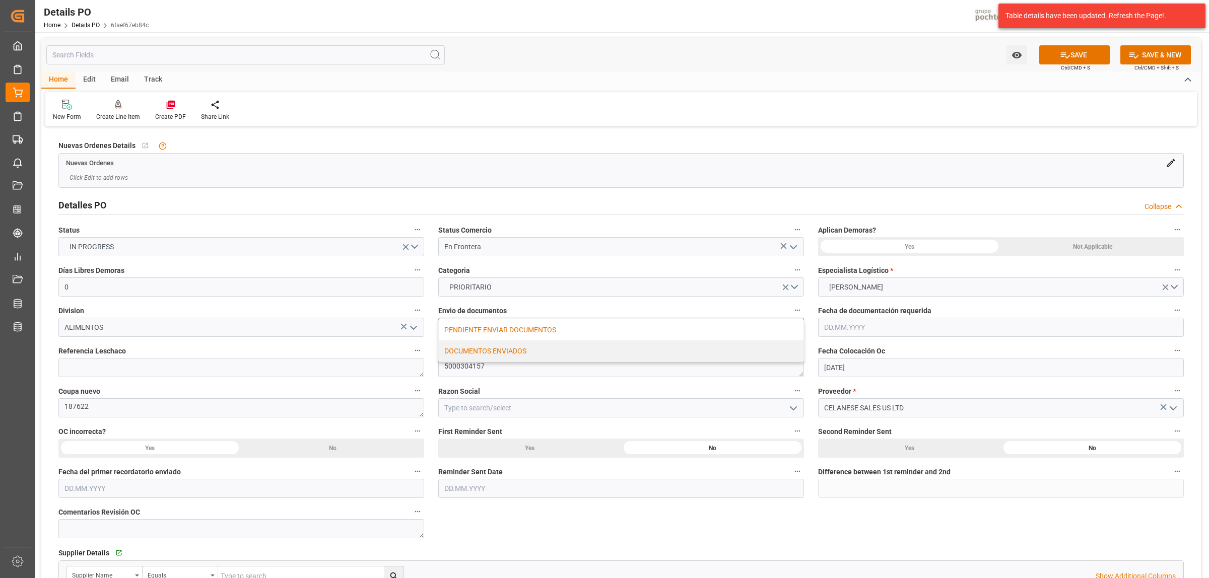
click at [519, 350] on div "DOCUMENTOS ENVIADOS" at bounding box center [621, 350] width 365 height 21
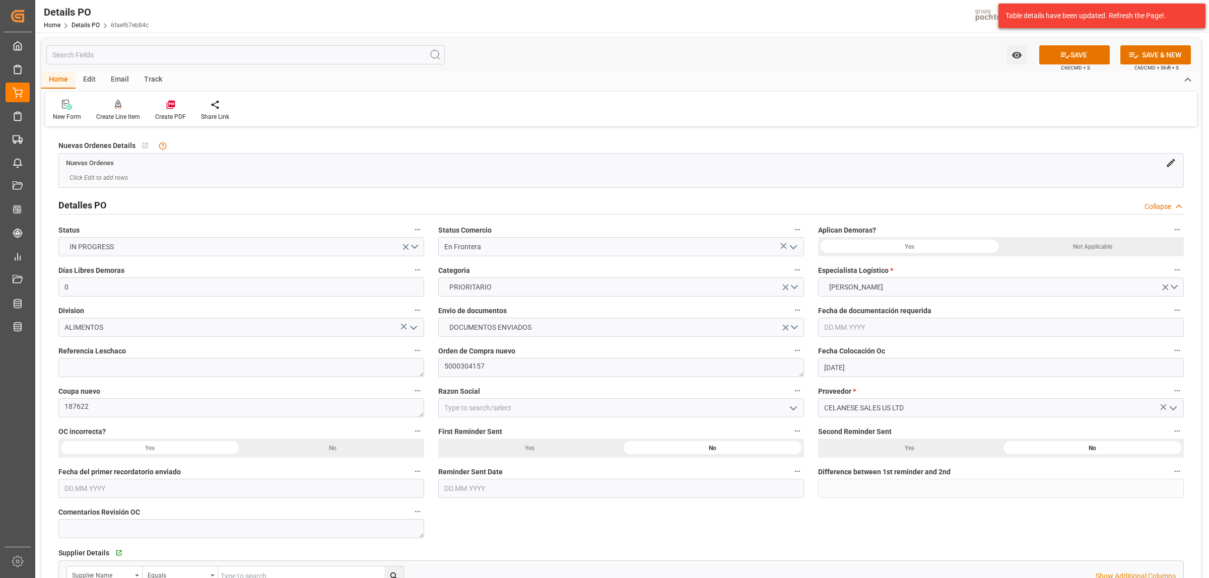
click at [791, 404] on icon "open menu" at bounding box center [793, 408] width 12 height 12
click at [468, 426] on div "Materias Primas" at bounding box center [621, 430] width 365 height 23
type input "Materias Primas"
click at [1075, 242] on div "Not Applicable" at bounding box center [1092, 246] width 183 height 19
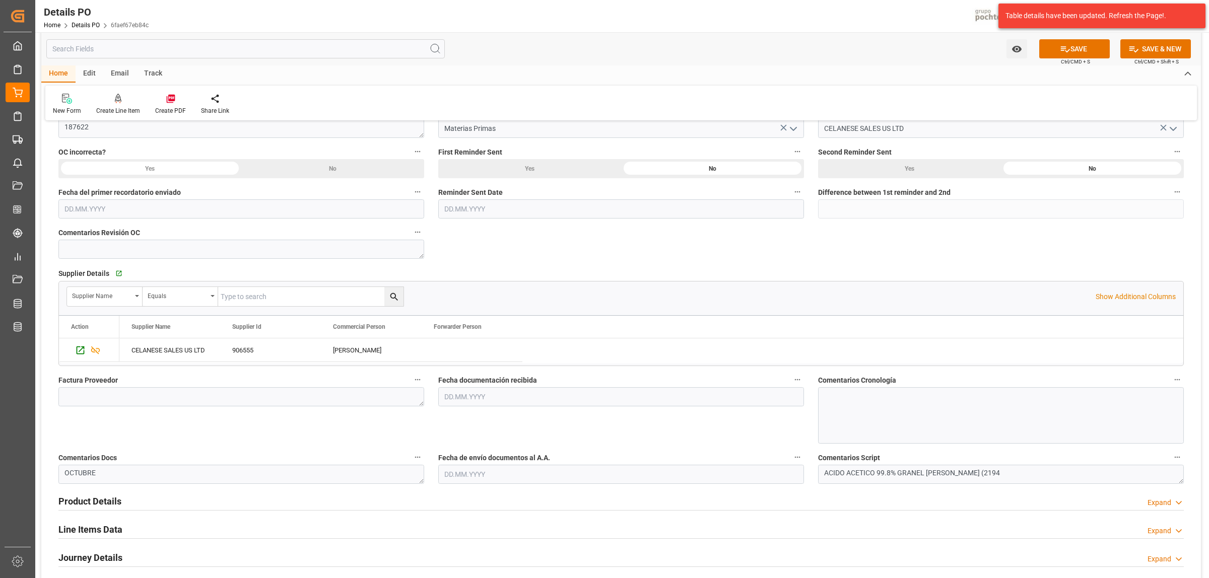
scroll to position [315, 0]
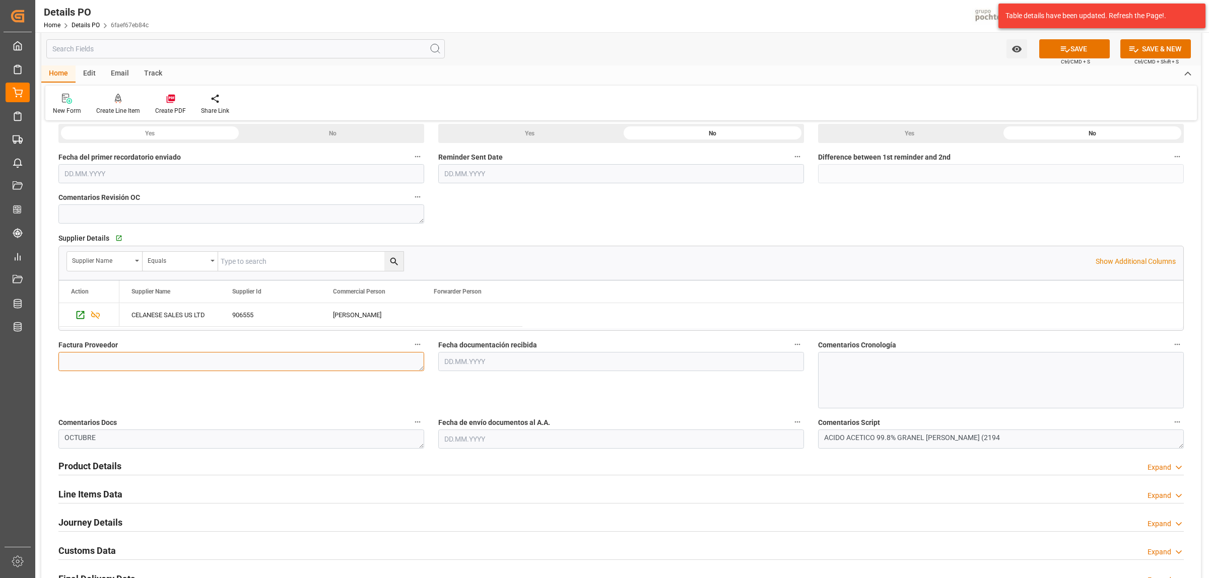
click at [192, 359] on textarea at bounding box center [241, 361] width 366 height 19
paste textarea "979974519"
type textarea "979974519"
click at [493, 362] on input "text" at bounding box center [621, 361] width 366 height 19
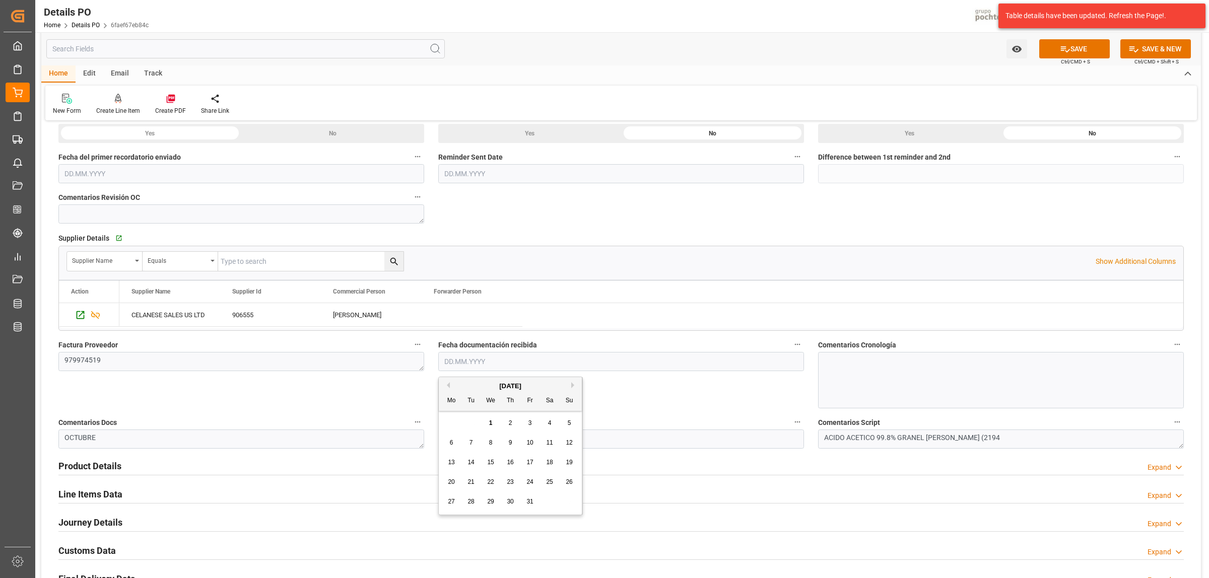
click at [489, 421] on span "1" at bounding box center [491, 422] width 4 height 7
type input "01.10.2025"
click at [465, 433] on input "text" at bounding box center [621, 439] width 366 height 19
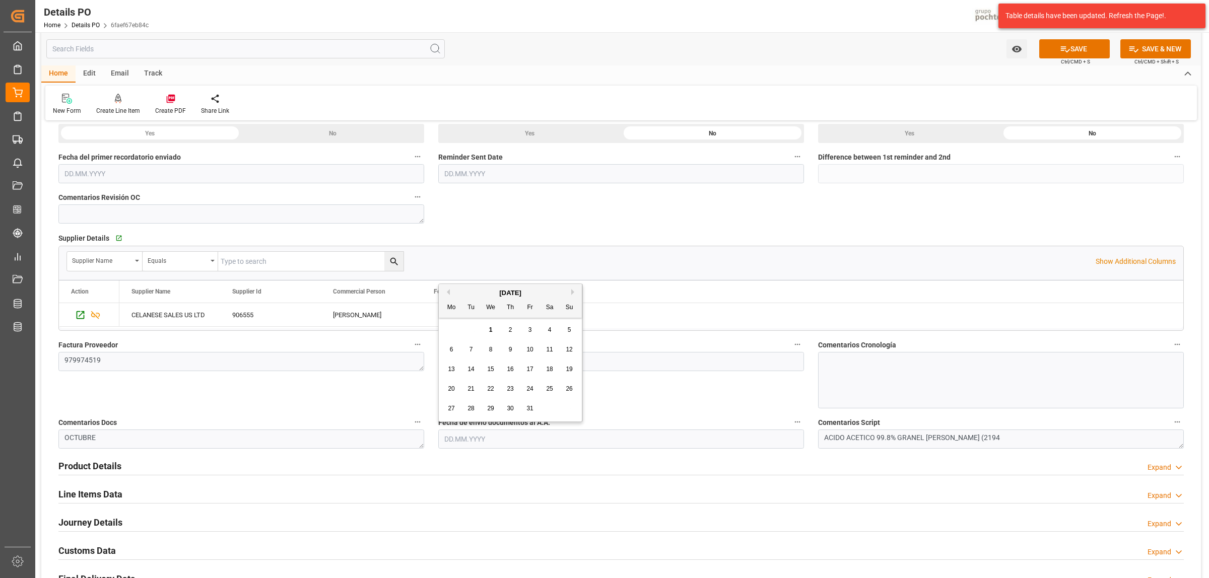
click at [491, 323] on div "29 30 1 2 3 4 5" at bounding box center [510, 330] width 137 height 20
click at [491, 328] on span "1" at bounding box center [491, 329] width 4 height 7
type input "01.10.2025"
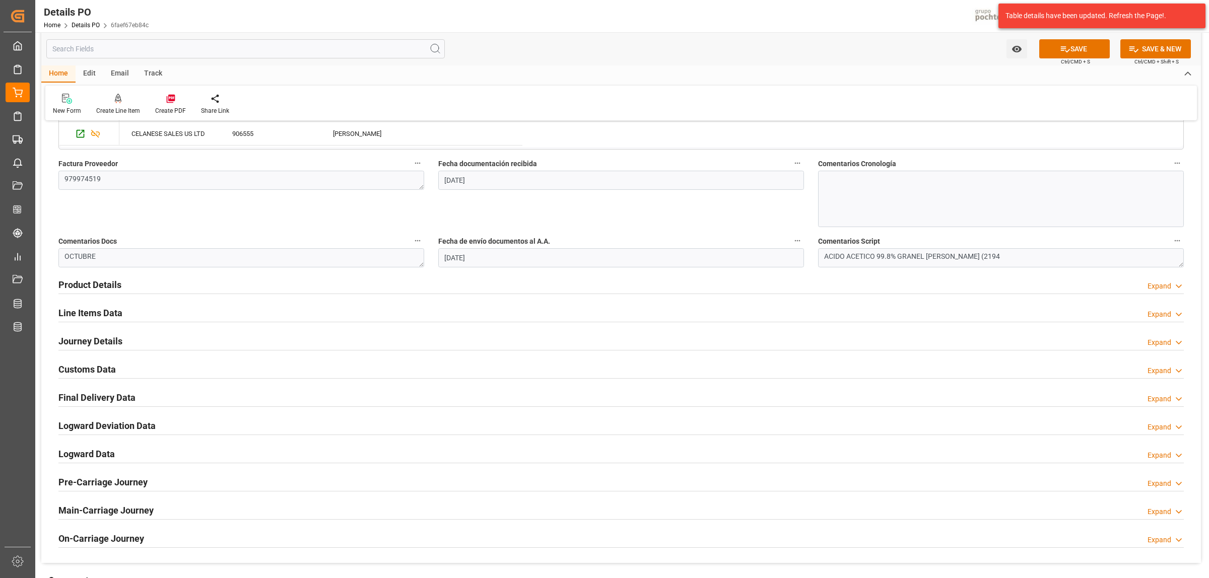
scroll to position [504, 0]
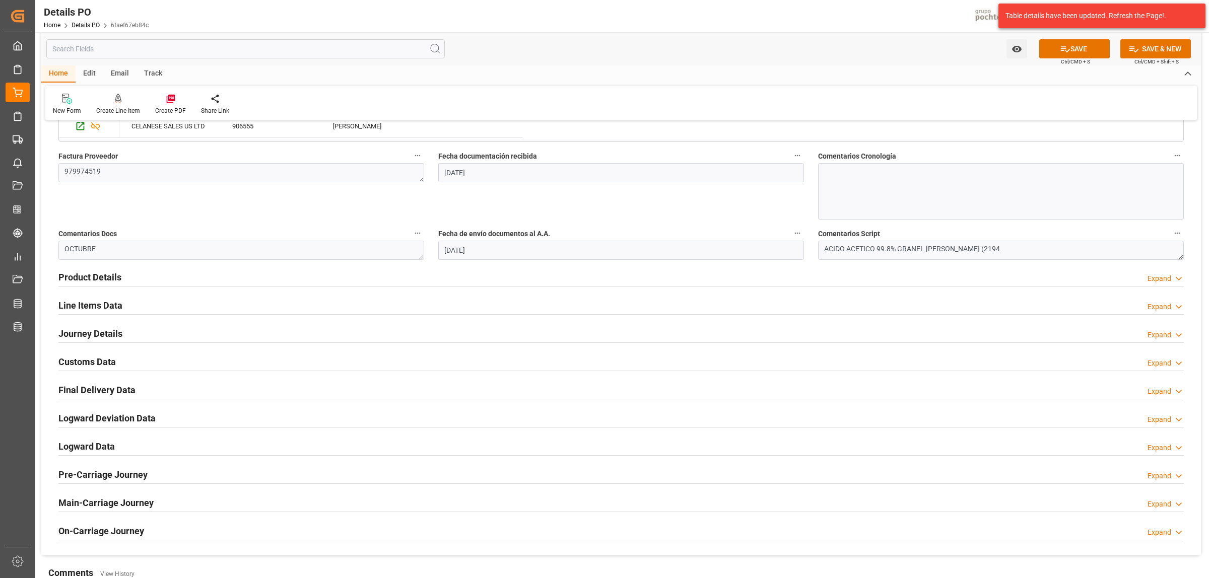
click at [102, 281] on h2 "Product Details" at bounding box center [89, 277] width 63 height 14
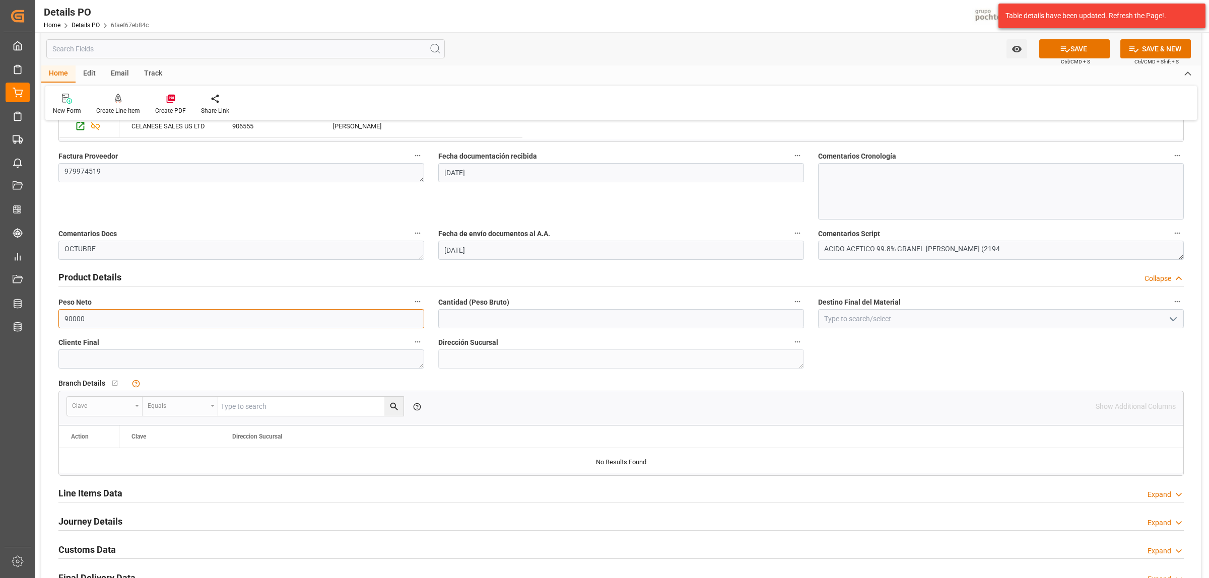
drag, startPoint x: 87, startPoint y: 324, endPoint x: 53, endPoint y: 323, distance: 33.8
click at [53, 323] on div "Peso Neto 90000" at bounding box center [241, 312] width 380 height 40
click at [575, 320] on input "text" at bounding box center [621, 318] width 366 height 19
paste input "90000"
type input "90000"
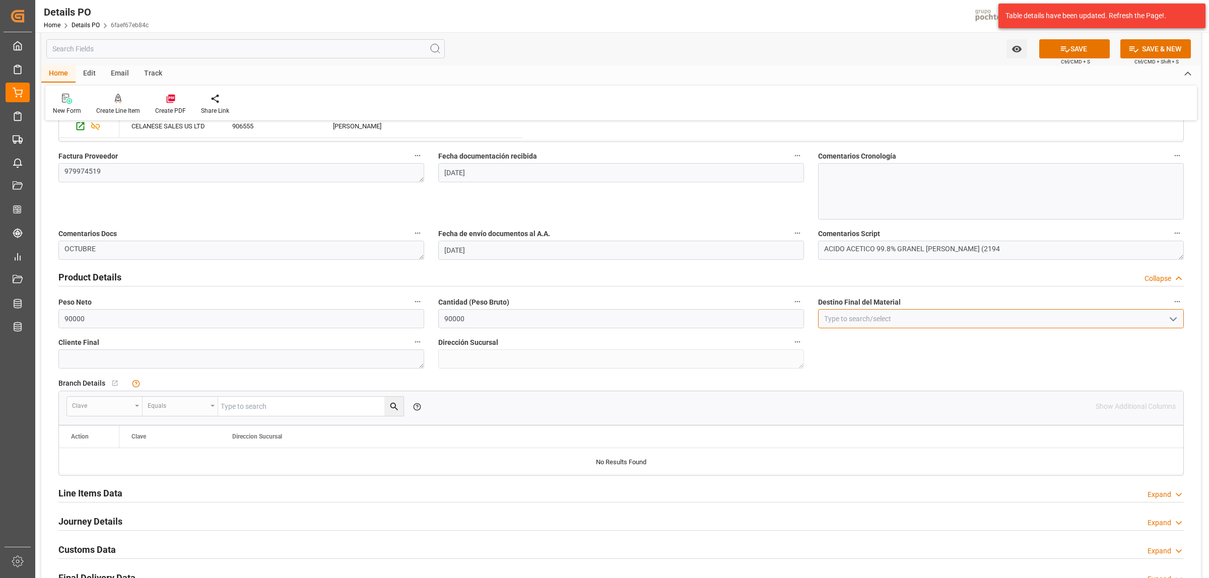
click at [846, 321] on input at bounding box center [1001, 318] width 366 height 19
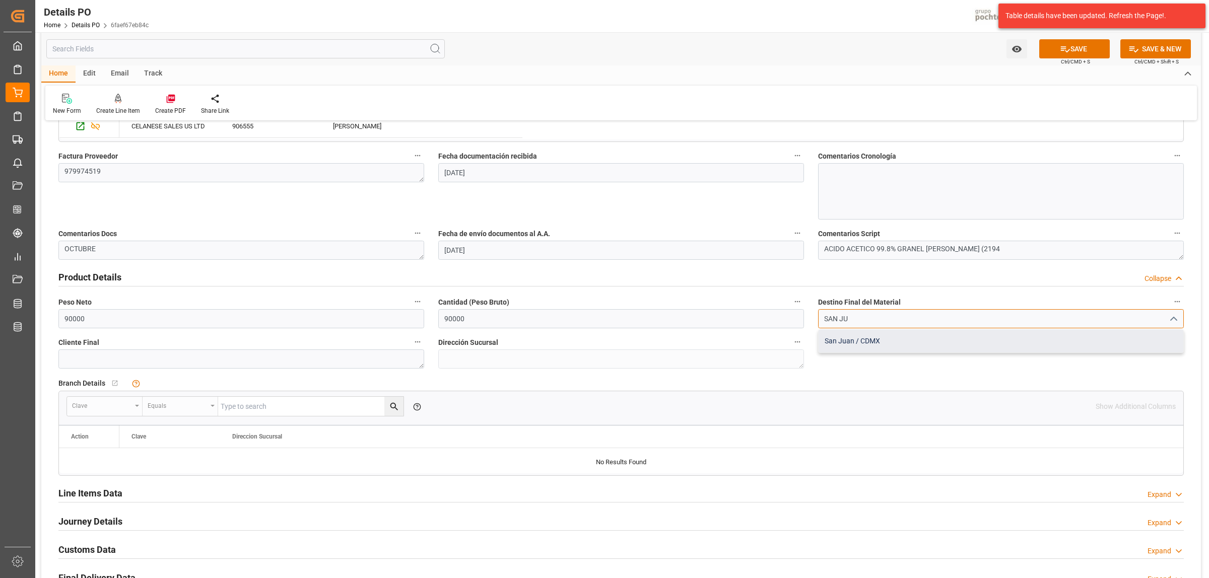
click at [849, 341] on div "San Juan / CDMX" at bounding box center [1000, 341] width 365 height 23
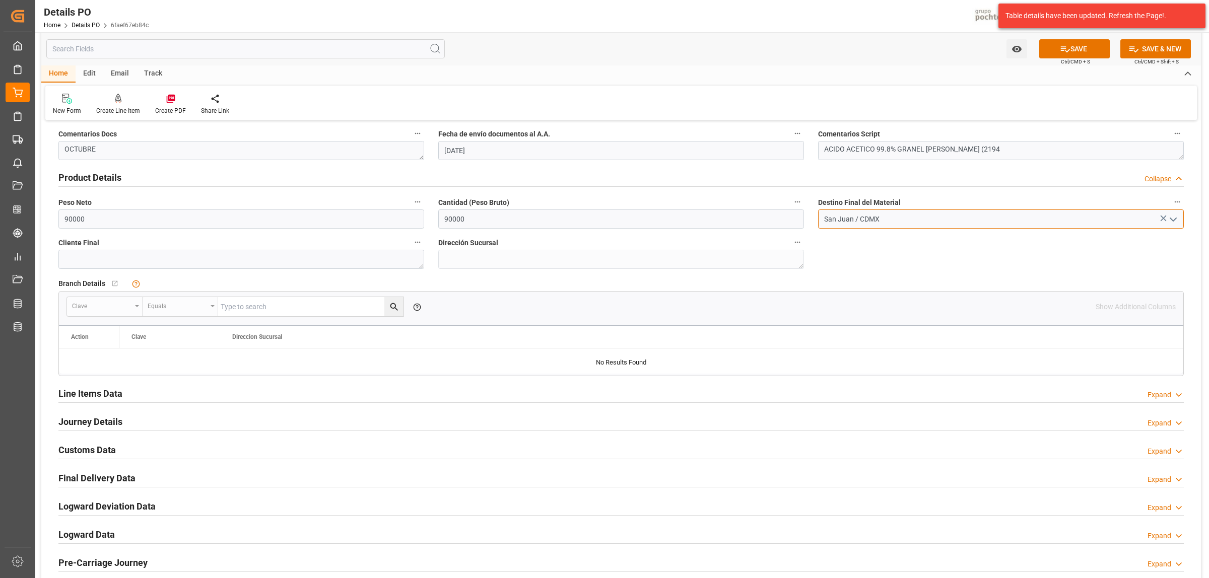
scroll to position [629, 0]
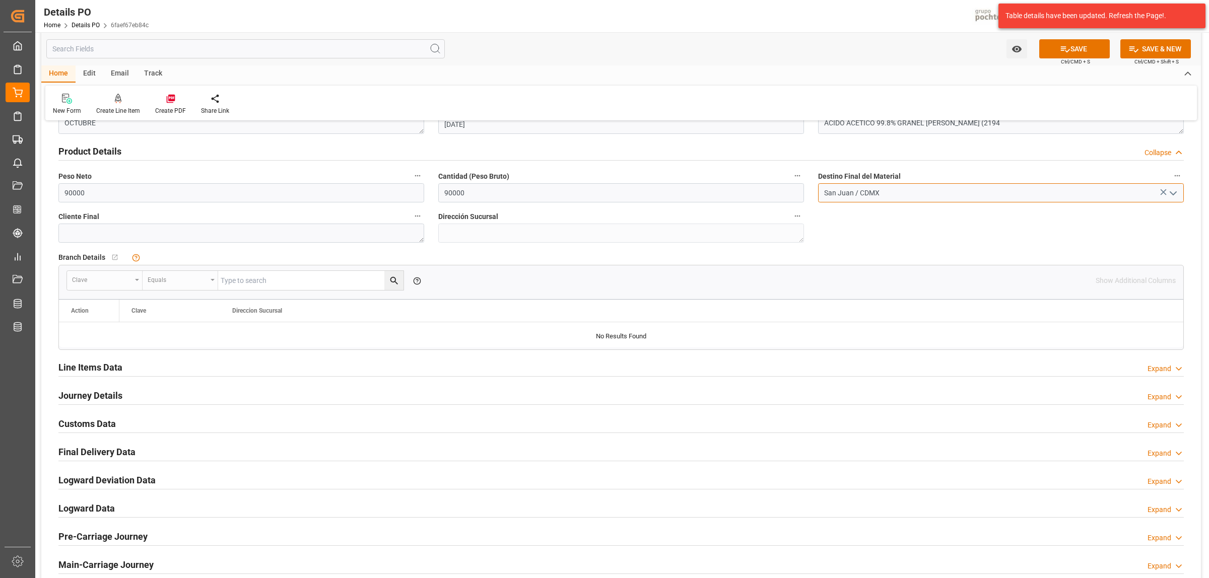
type input "San Juan / CDMX"
click at [114, 402] on h2 "Journey Details" at bounding box center [90, 396] width 64 height 14
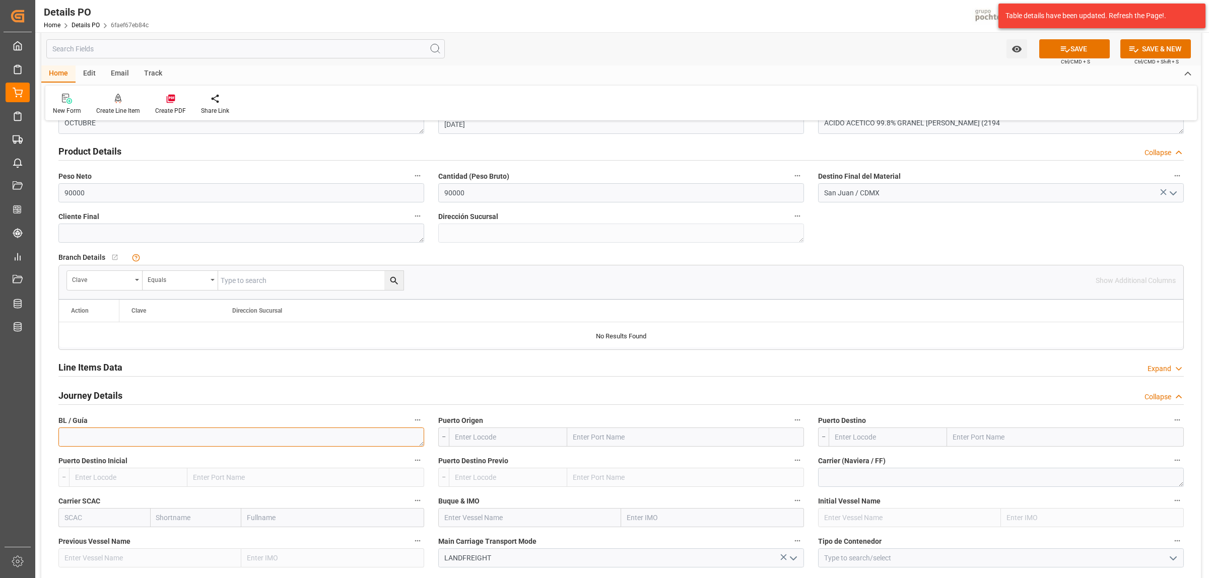
click at [117, 436] on textarea at bounding box center [241, 437] width 366 height 19
paste textarea "2304190776"
type textarea "2304190776"
click at [600, 443] on input "text" at bounding box center [685, 437] width 237 height 19
type input "LAREDO"
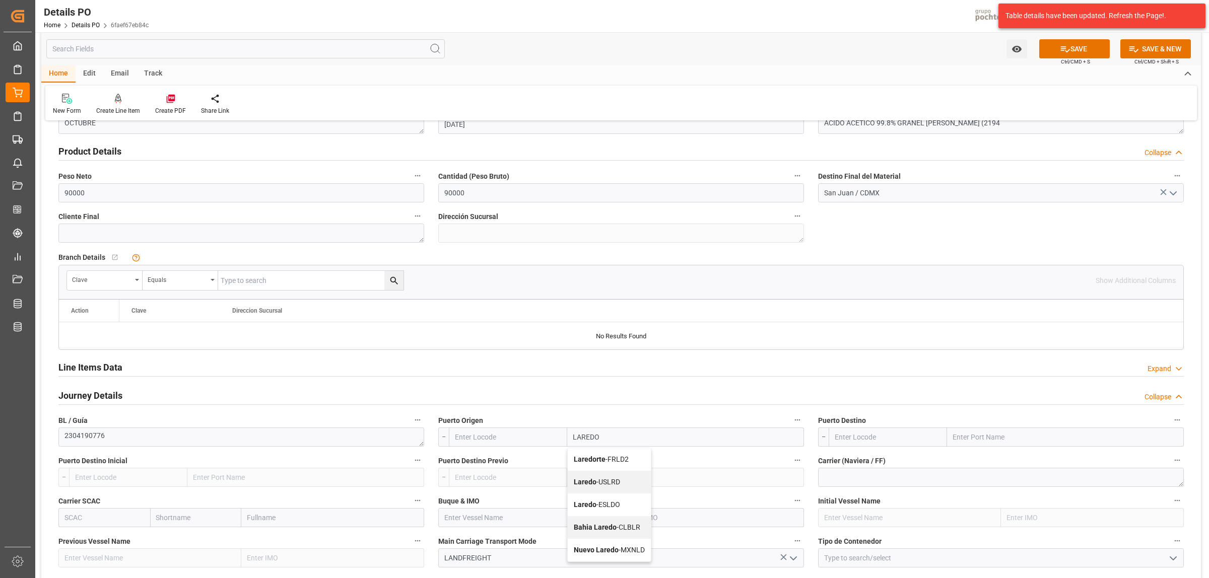
click at [593, 481] on b "Laredo" at bounding box center [585, 482] width 23 height 8
type input "USLRD"
type input "Laredo"
click at [963, 440] on input "text" at bounding box center [1065, 437] width 237 height 19
type input "NUEVO LAREDO"
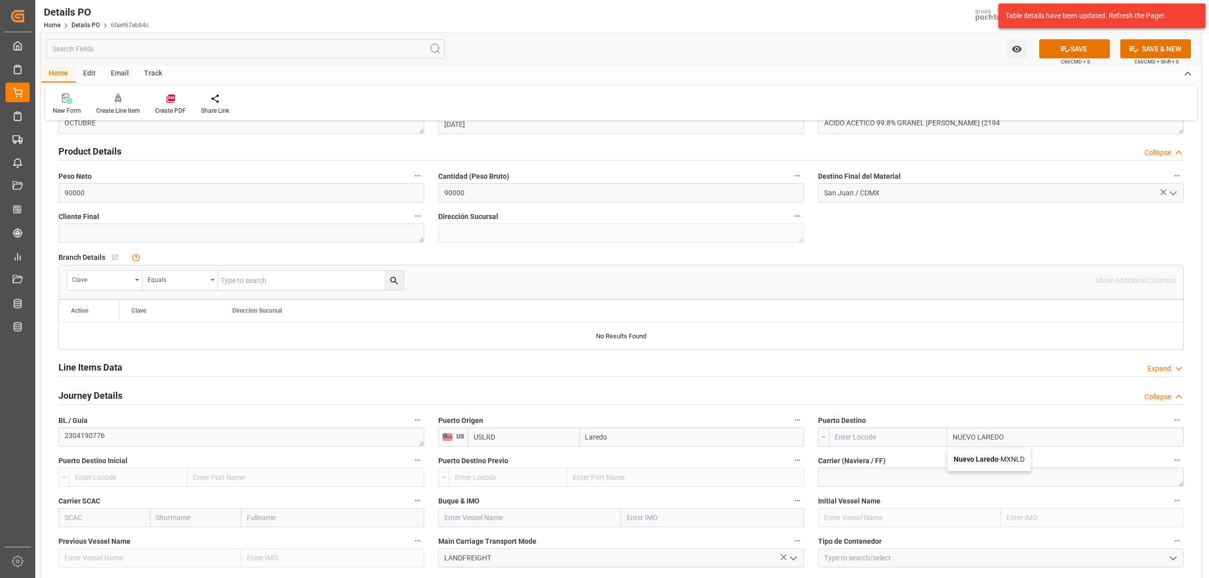
click at [970, 461] on b "Nuevo Laredo" at bounding box center [975, 459] width 45 height 8
type input "MXNLD"
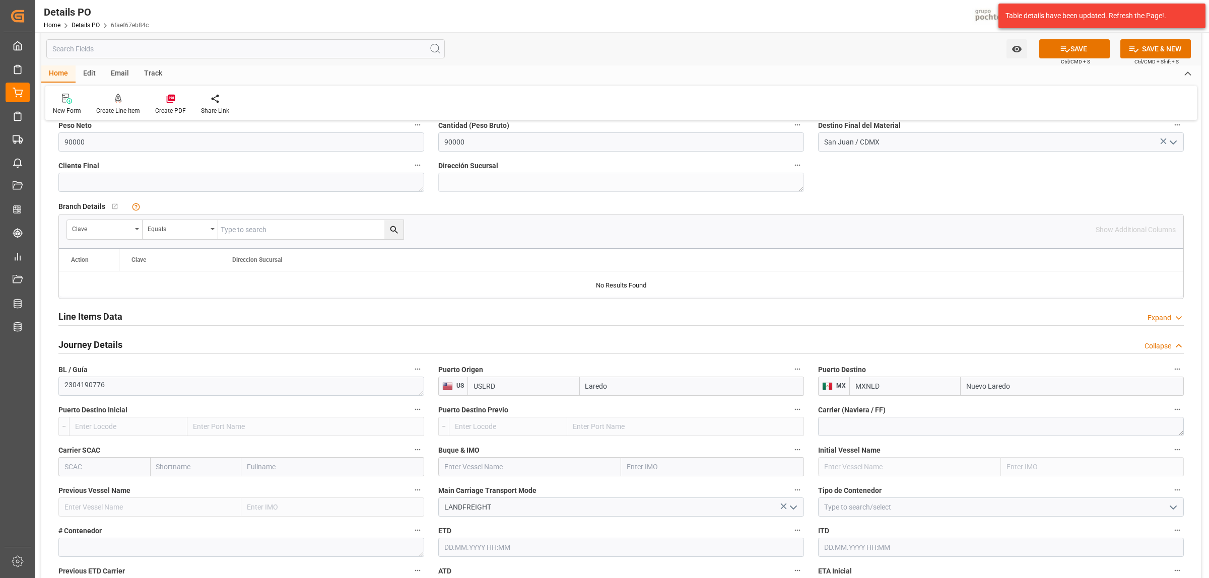
scroll to position [755, 0]
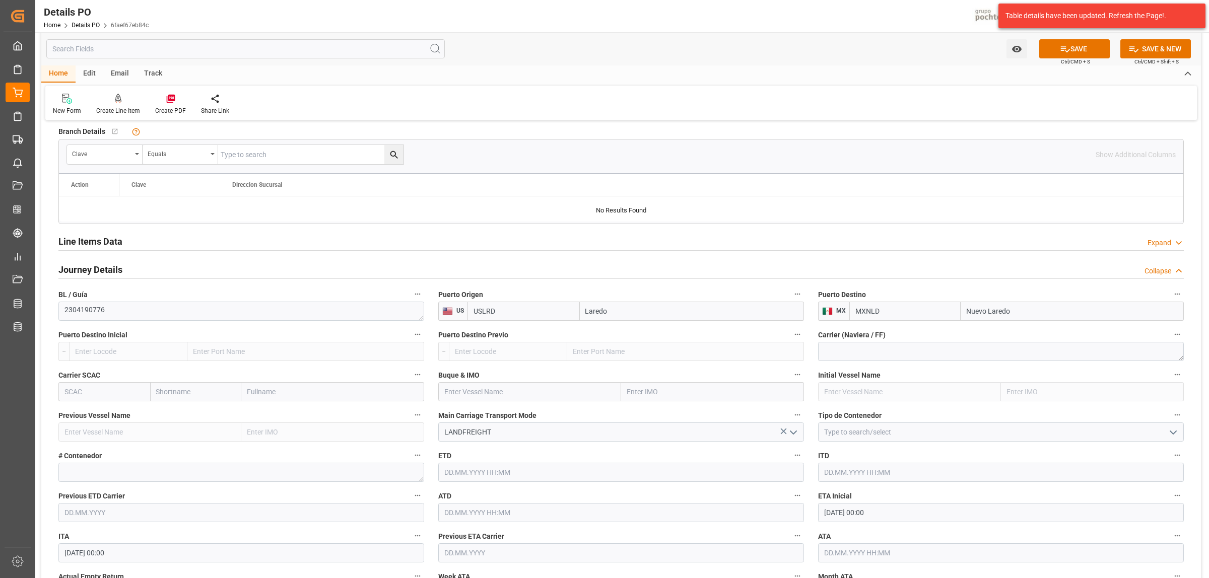
type input "Nuevo Laredo"
click at [1172, 432] on icon "open menu" at bounding box center [1173, 433] width 12 height 12
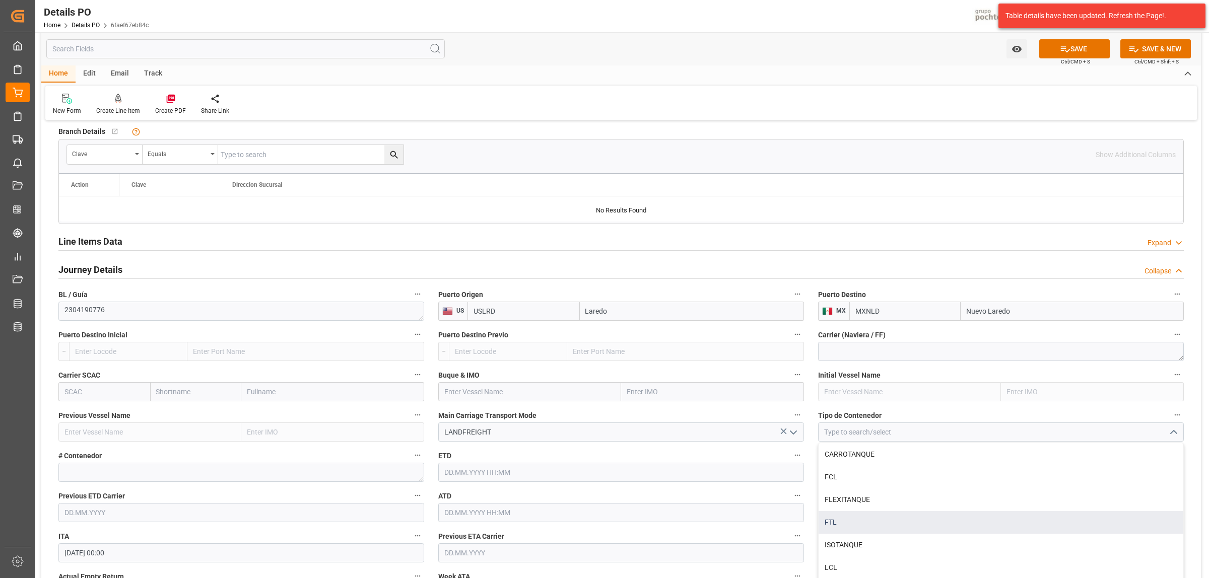
click at [873, 527] on div "FTL" at bounding box center [1000, 522] width 365 height 23
type input "FTL"
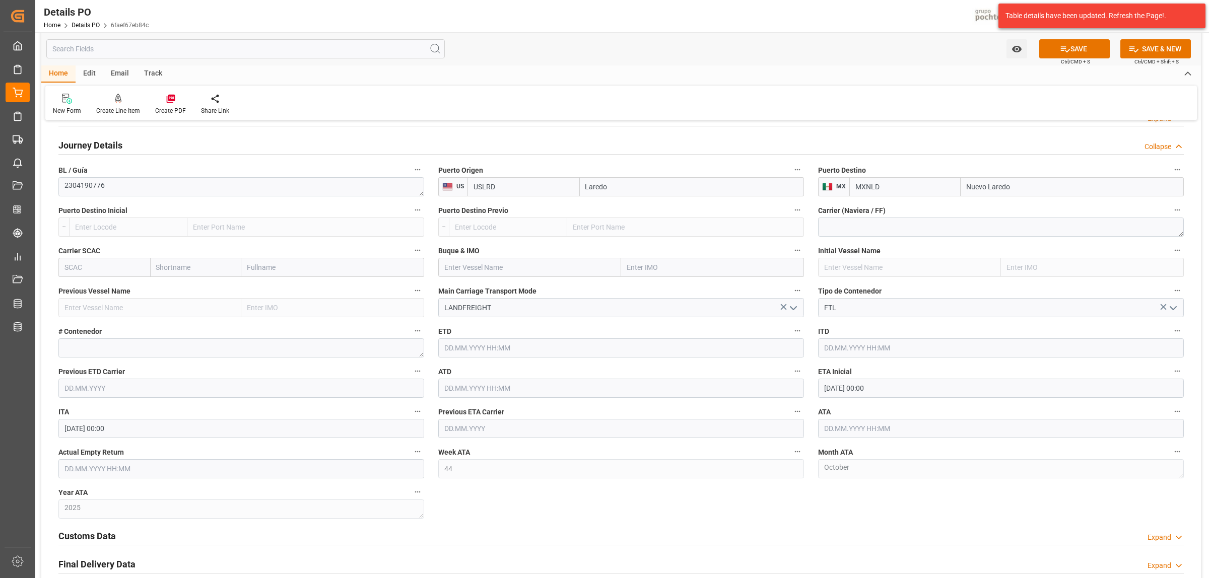
scroll to position [881, 0]
click at [167, 348] on textarea at bounding box center [241, 346] width 366 height 19
paste textarea "GATX29043"
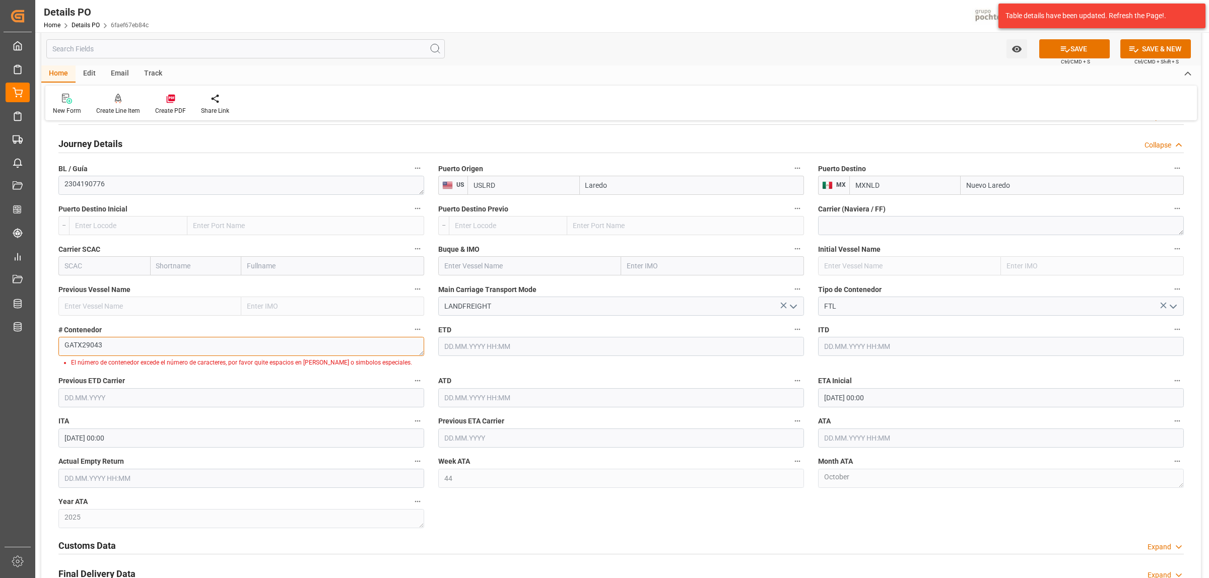
type textarea "GATX29043"
click at [920, 308] on input "FTL" at bounding box center [1001, 306] width 366 height 19
click at [1175, 306] on polyline "open menu" at bounding box center [1173, 306] width 6 height 3
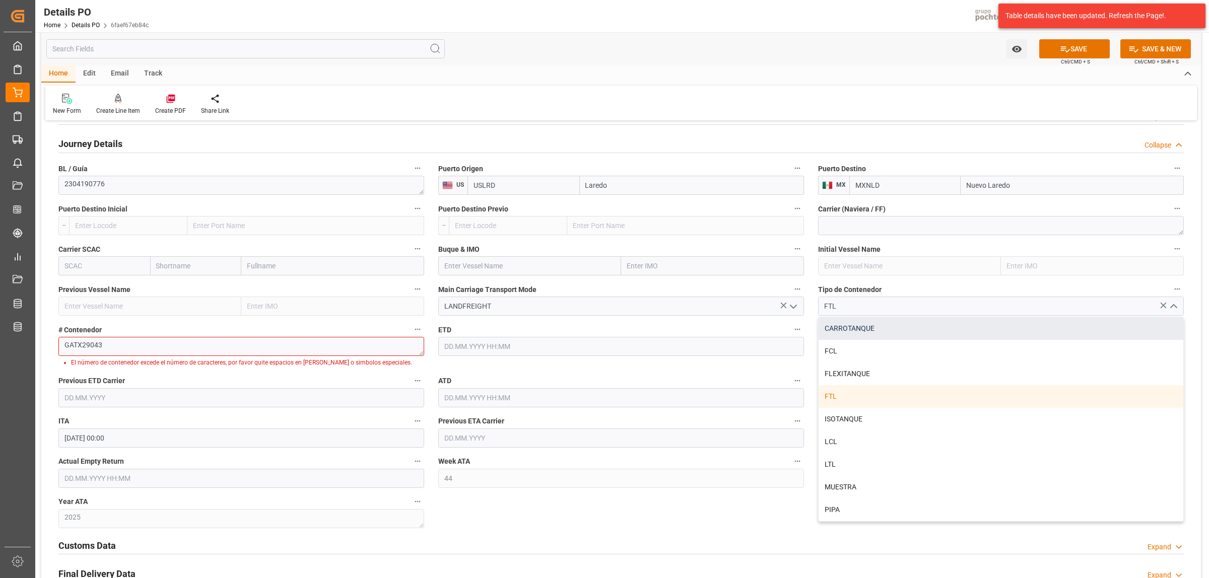
click at [854, 333] on div "CARROTANQUE" at bounding box center [1000, 328] width 365 height 23
type input "CARROTANQUE"
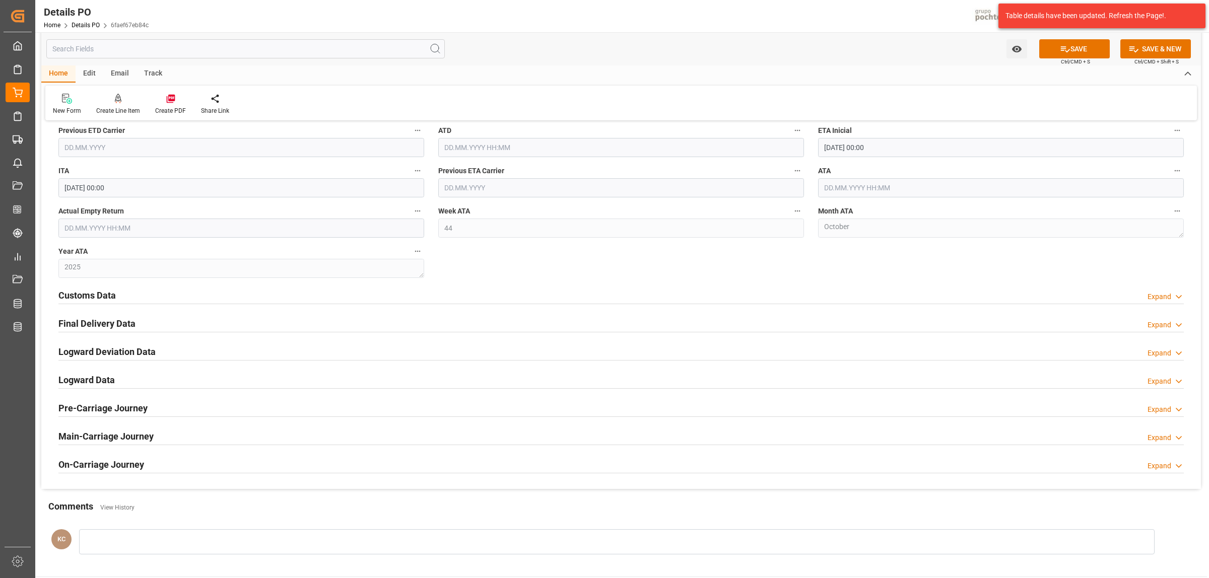
scroll to position [1133, 0]
click at [72, 290] on h2 "Customs Data" at bounding box center [86, 294] width 57 height 14
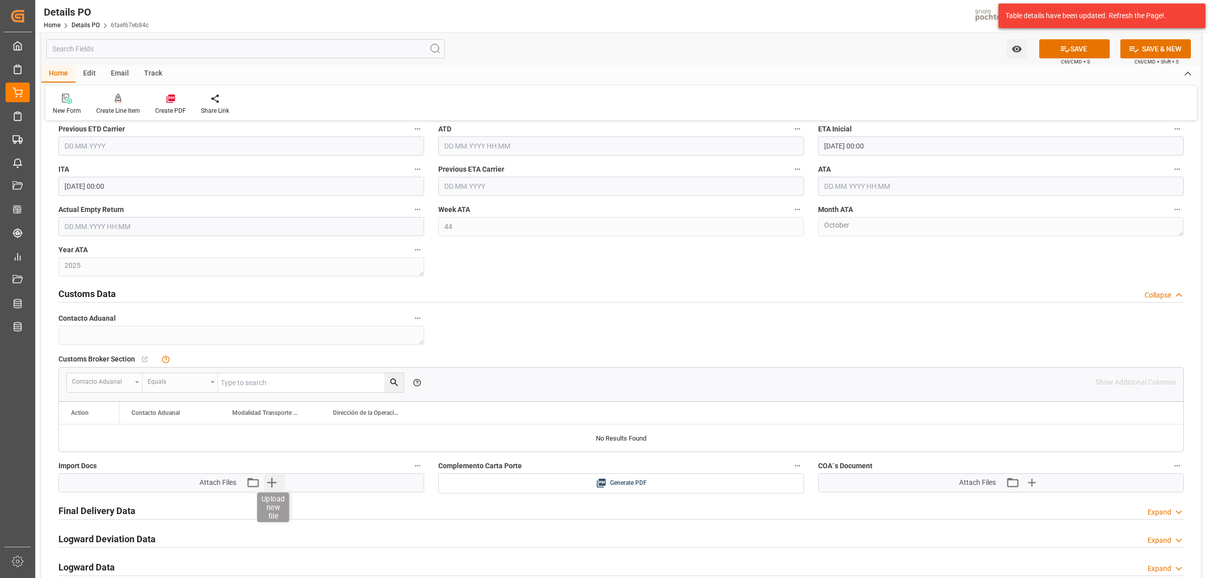
click at [272, 484] on icon "button" at bounding box center [272, 483] width 10 height 10
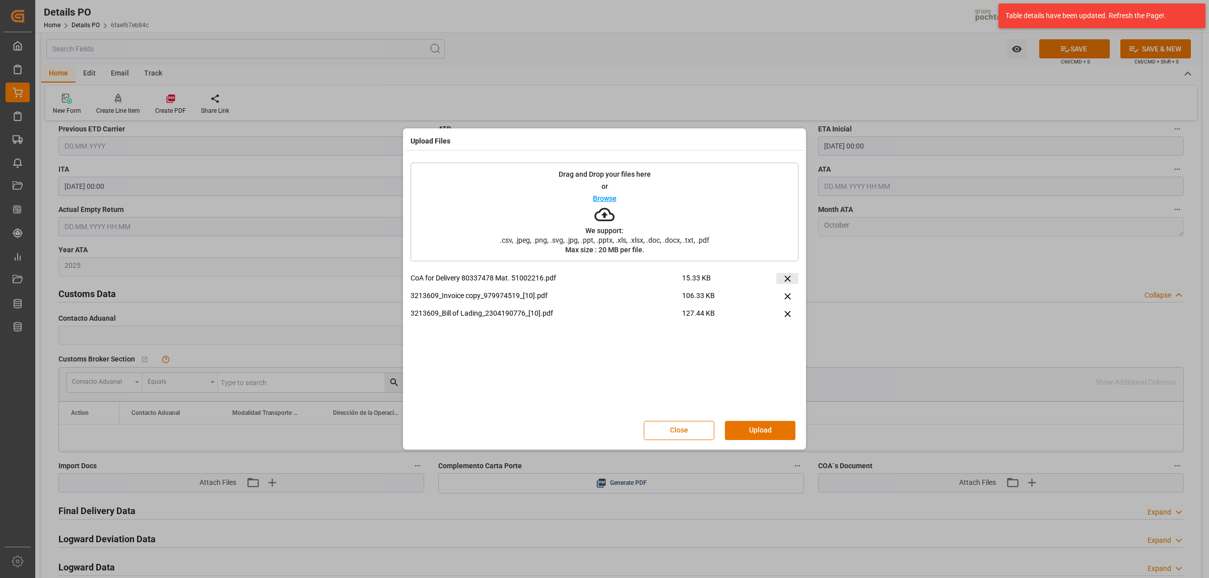
click at [787, 279] on icon at bounding box center [787, 278] width 6 height 6
click at [772, 433] on button "Upload" at bounding box center [760, 430] width 71 height 19
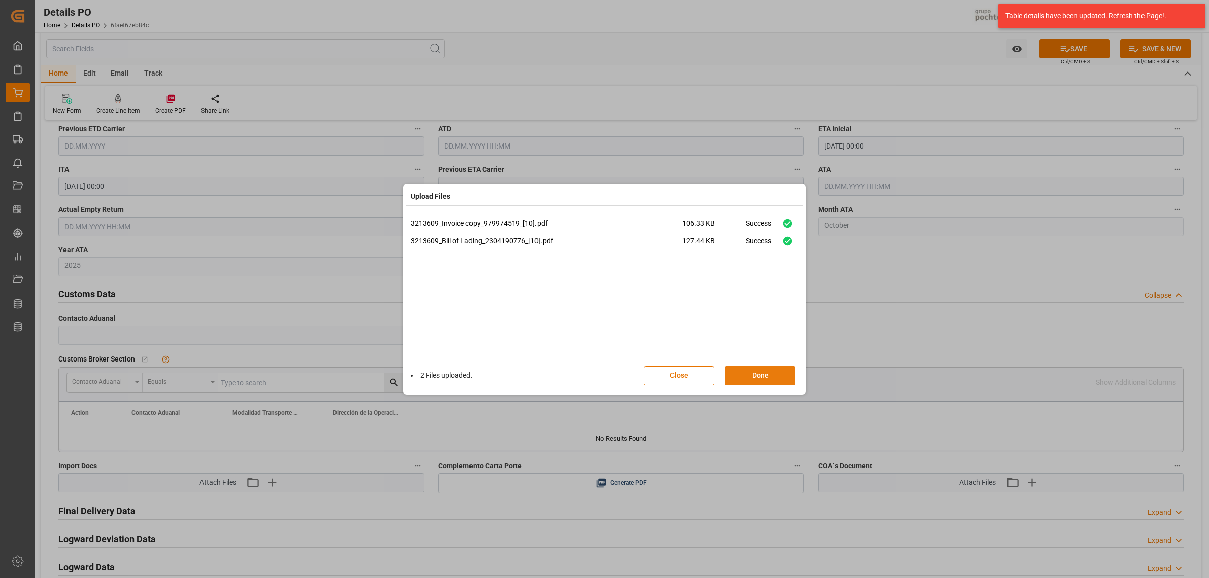
click at [771, 376] on button "Done" at bounding box center [760, 375] width 71 height 19
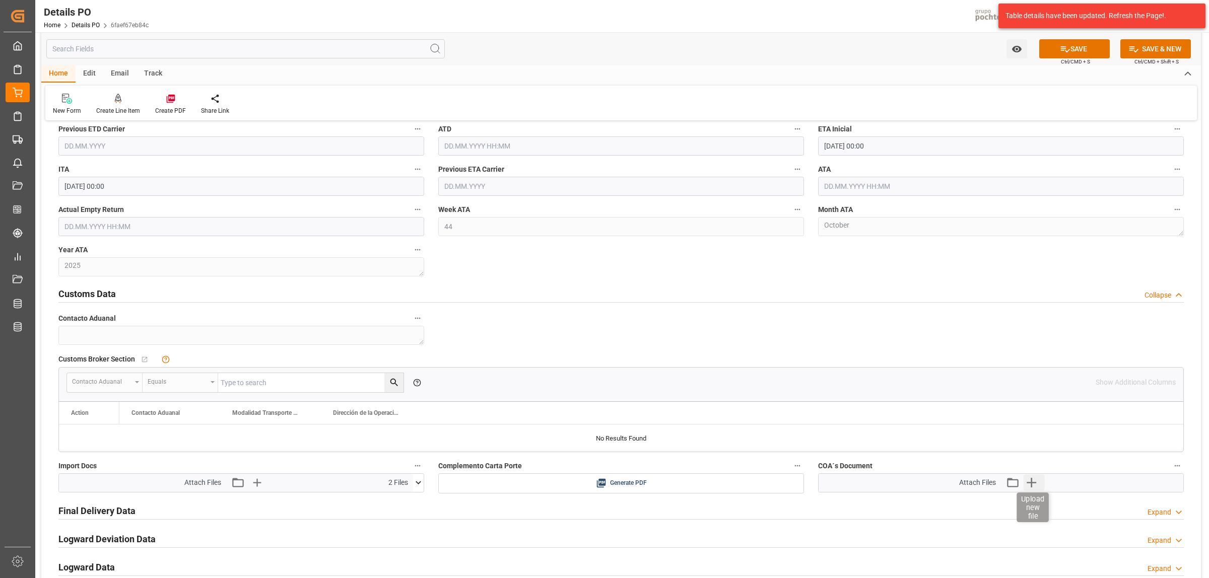
click at [1028, 487] on icon "button" at bounding box center [1031, 482] width 16 height 16
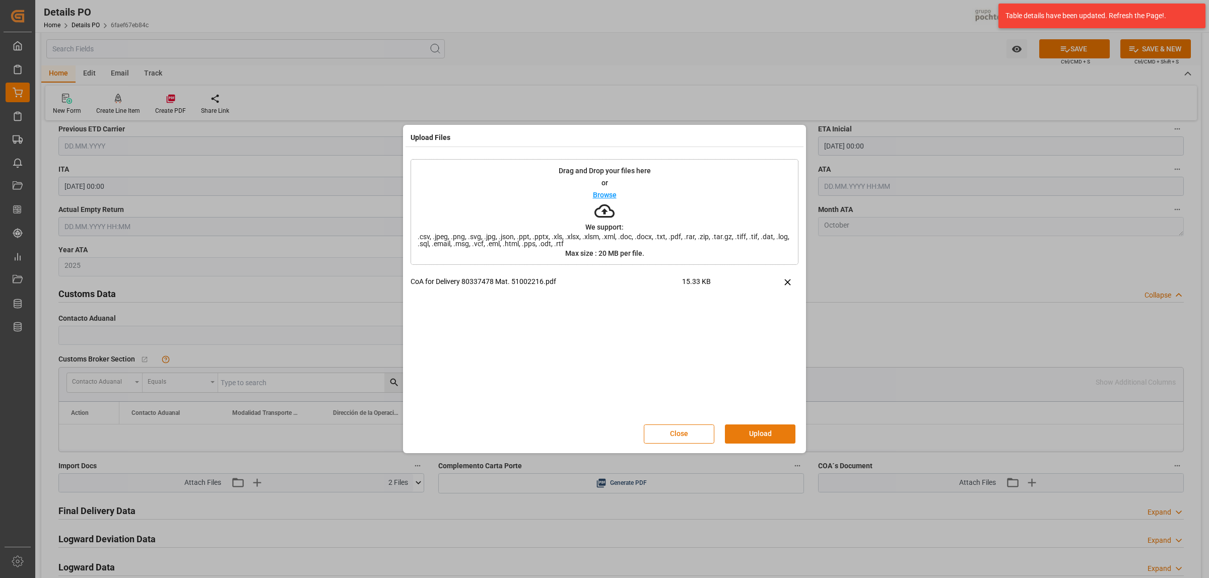
click at [768, 441] on button "Upload" at bounding box center [760, 434] width 71 height 19
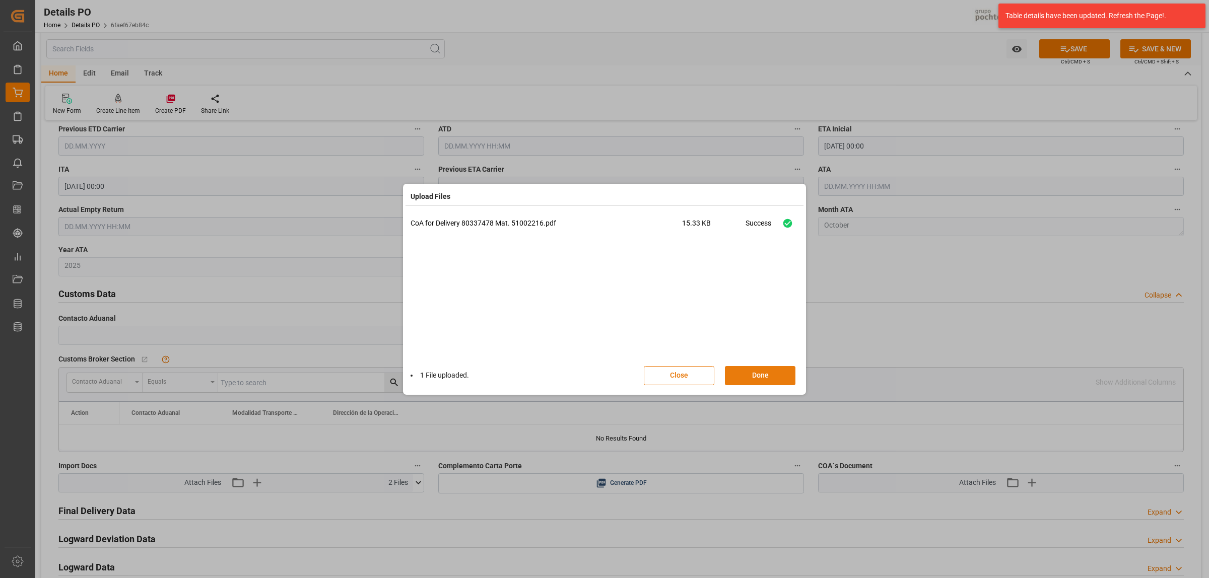
click at [765, 380] on button "Done" at bounding box center [760, 375] width 71 height 19
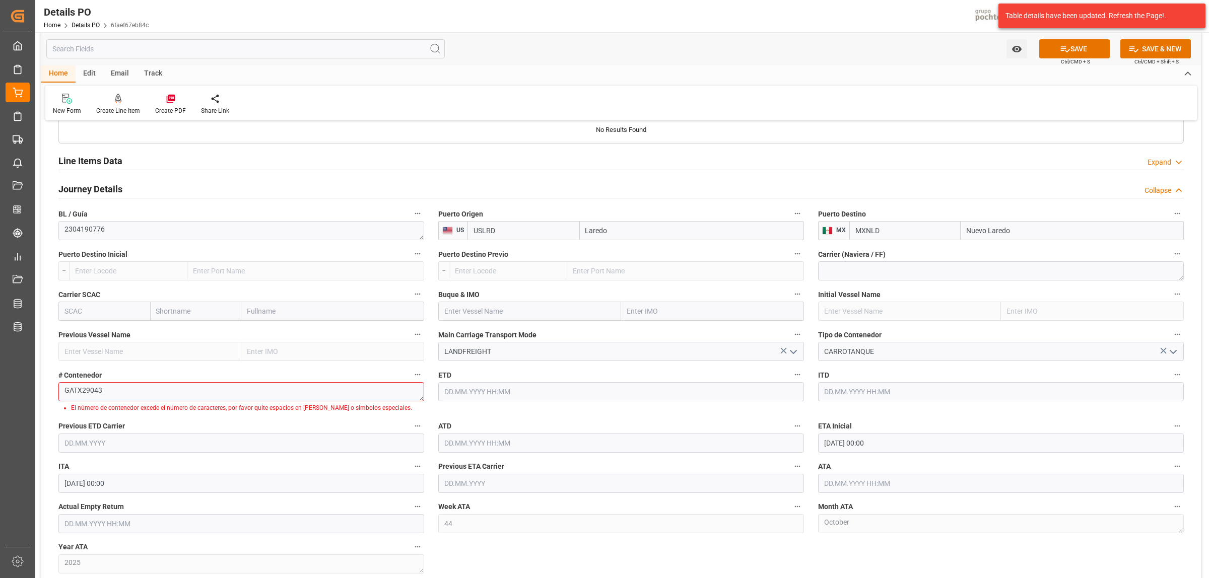
scroll to position [818, 0]
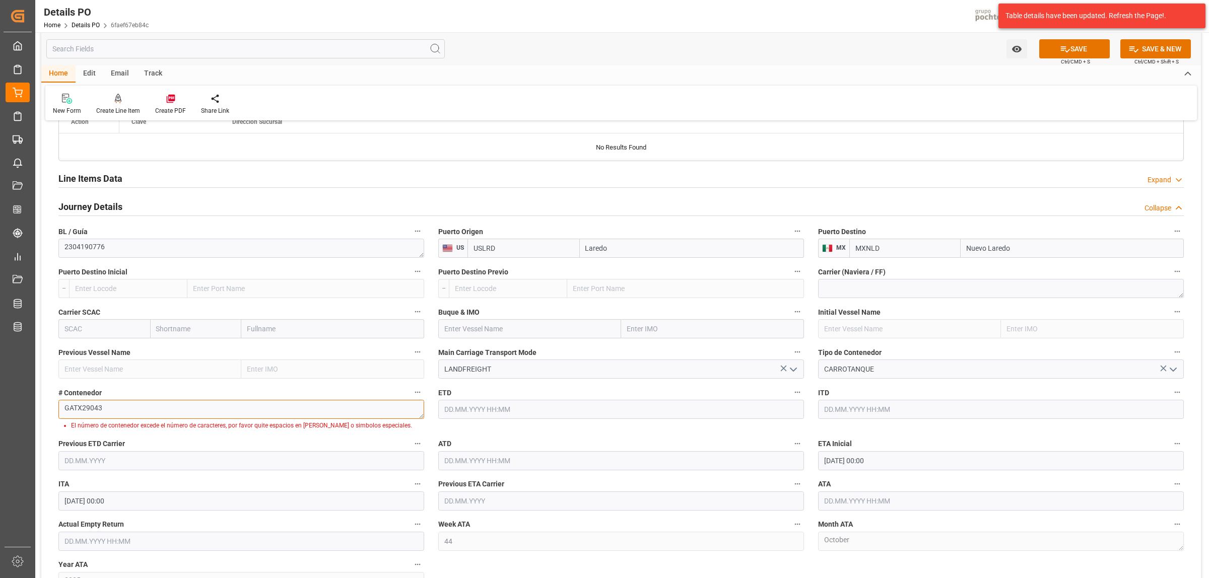
drag, startPoint x: 108, startPoint y: 410, endPoint x: 49, endPoint y: 409, distance: 59.4
click at [49, 409] on div "Nuevas Ordenes Details   No child Object linked Nuevas Ordenes Click Edit to ad…" at bounding box center [620, 150] width 1159 height 1679
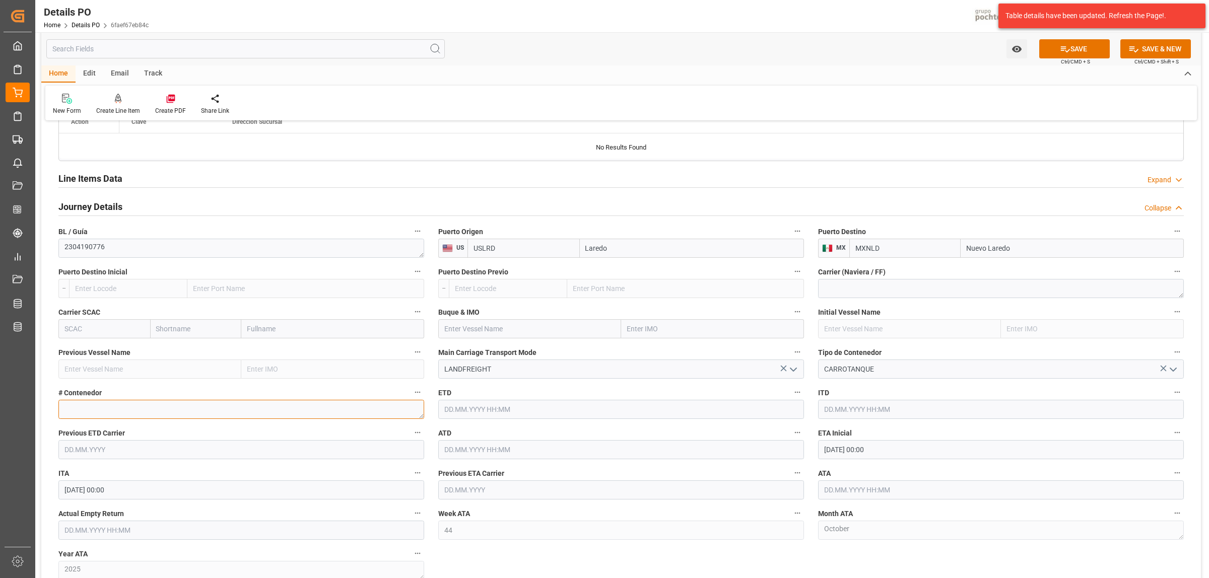
paste textarea "GATX29043"
type textarea "GATX29043"
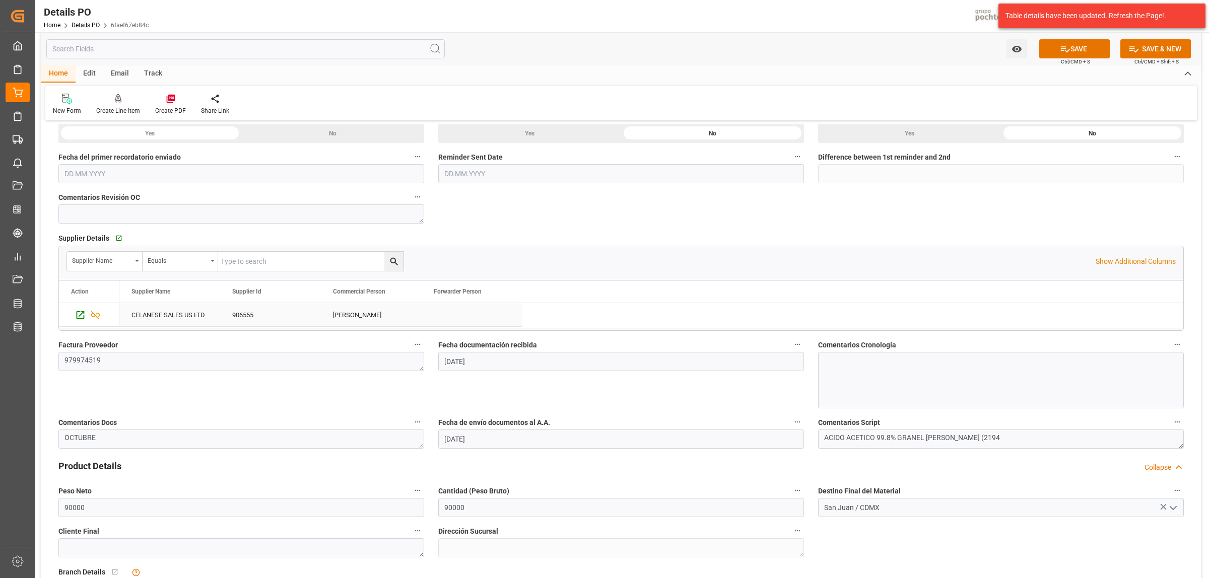
scroll to position [0, 0]
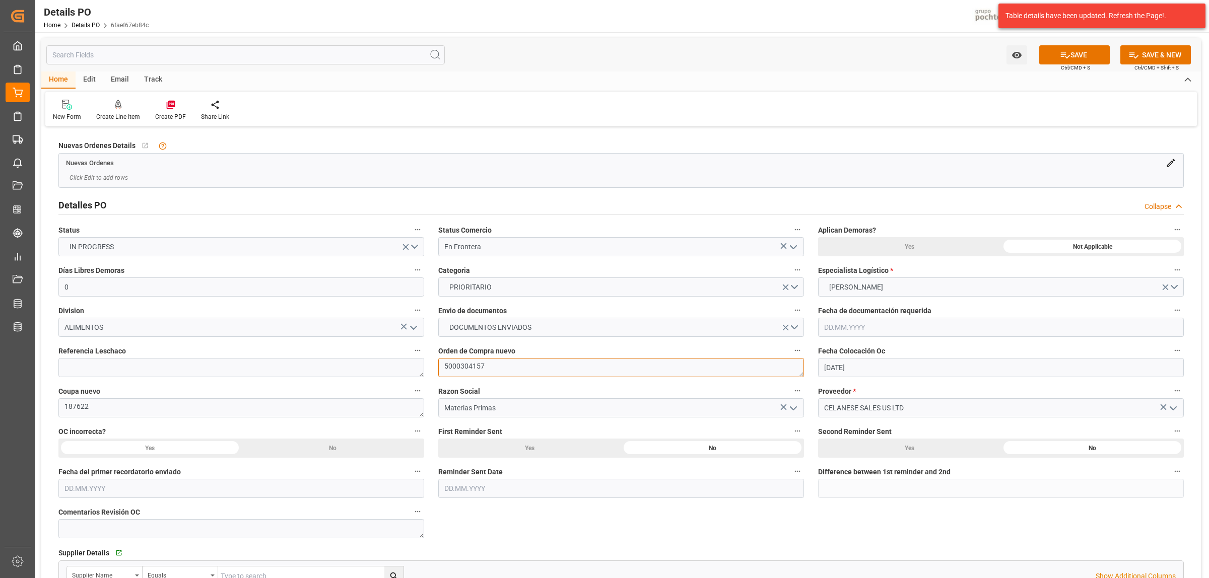
drag, startPoint x: 447, startPoint y: 368, endPoint x: 437, endPoint y: 368, distance: 9.6
click at [438, 368] on textarea "5000304157" at bounding box center [621, 367] width 366 height 19
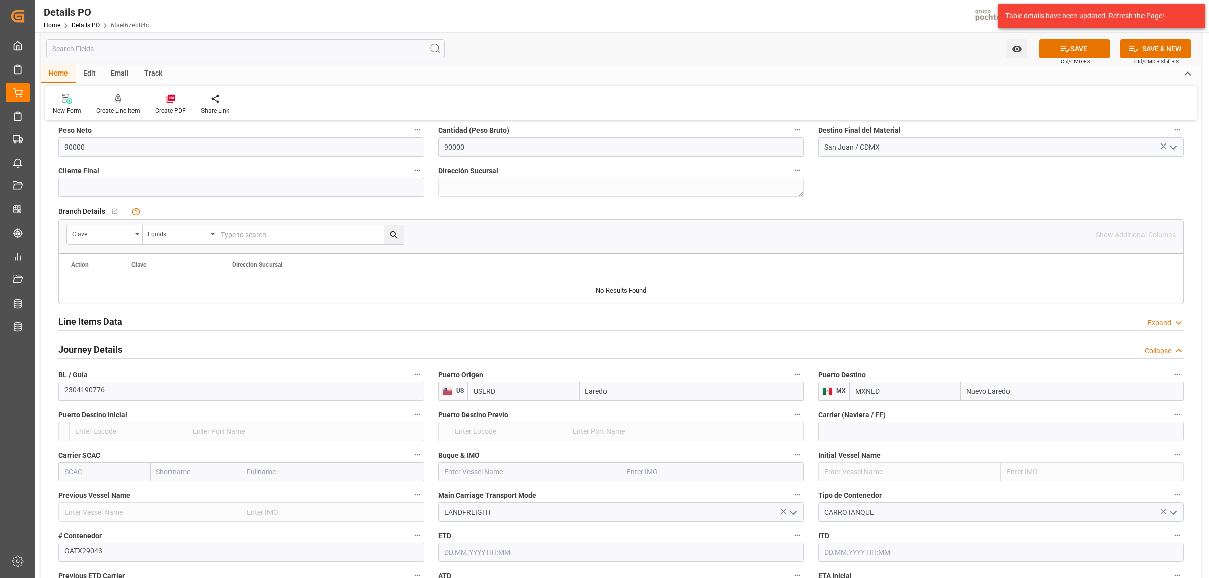
scroll to position [692, 0]
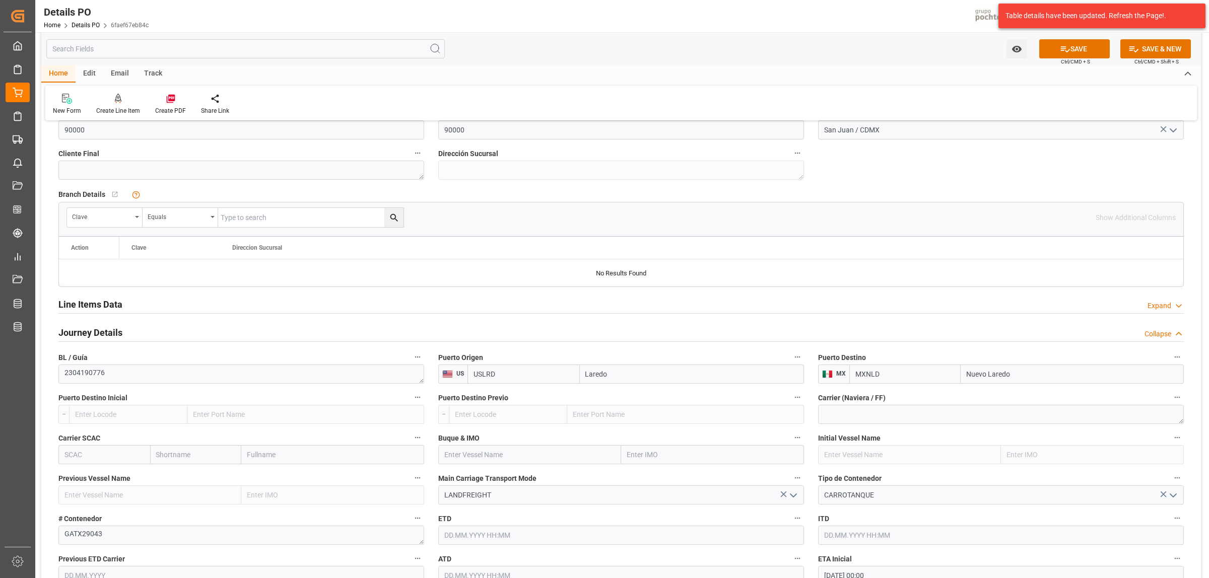
click at [109, 306] on h2 "Line Items Data" at bounding box center [90, 305] width 64 height 14
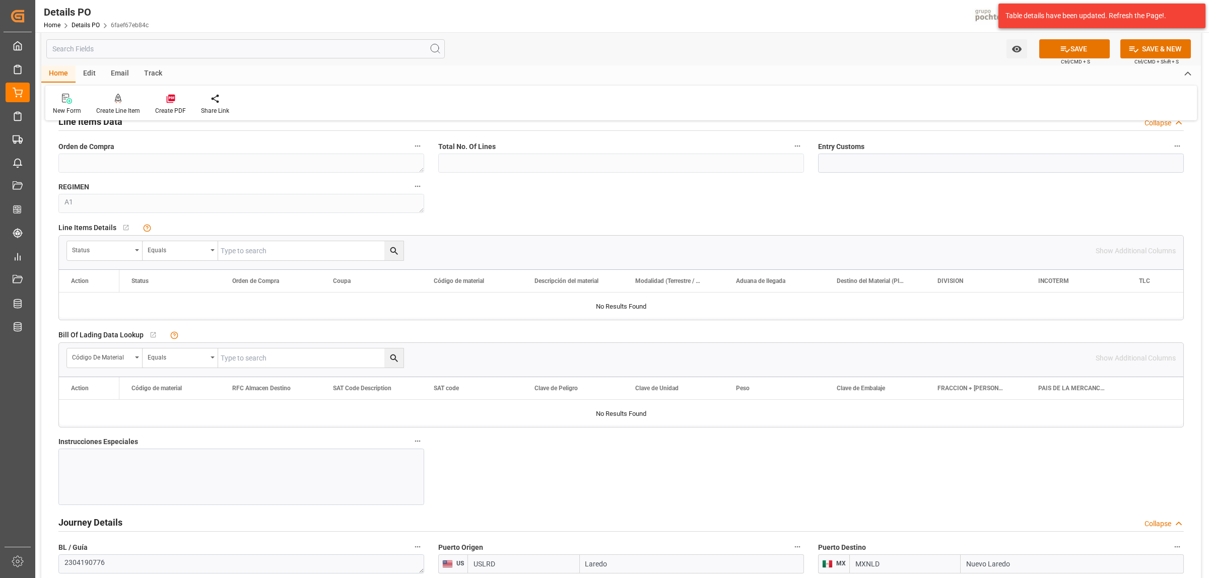
scroll to position [881, 0]
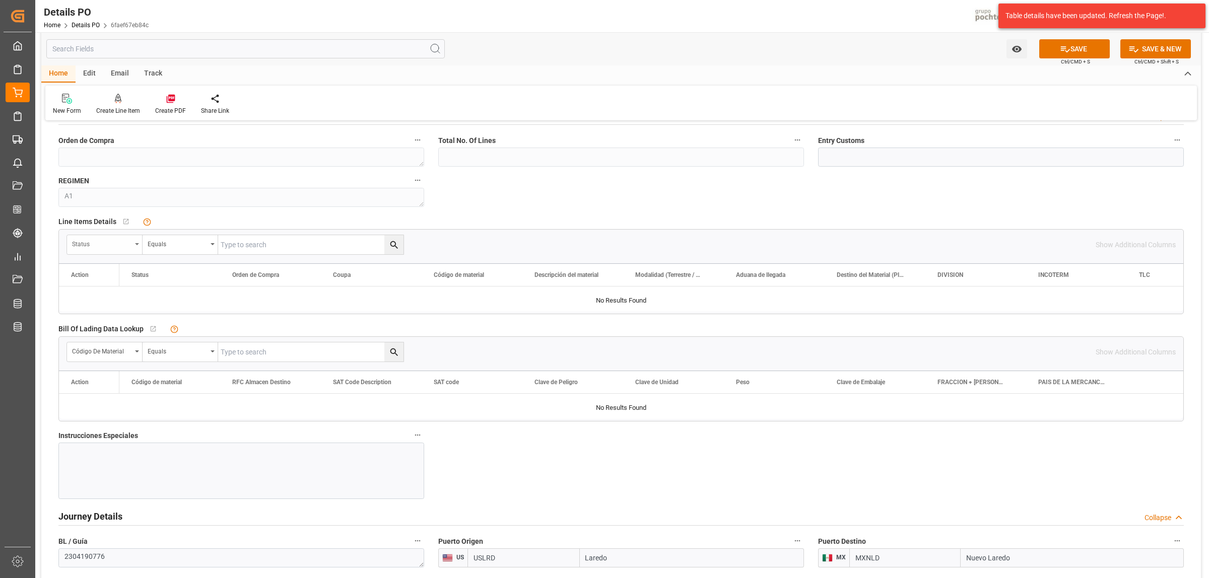
click at [139, 248] on div "Status" at bounding box center [105, 244] width 76 height 19
click at [131, 315] on div "Orden de Compra" at bounding box center [142, 312] width 150 height 21
click at [235, 251] on input "text" at bounding box center [310, 244] width 185 height 19
paste input "5000304157"
type input "5000304157"
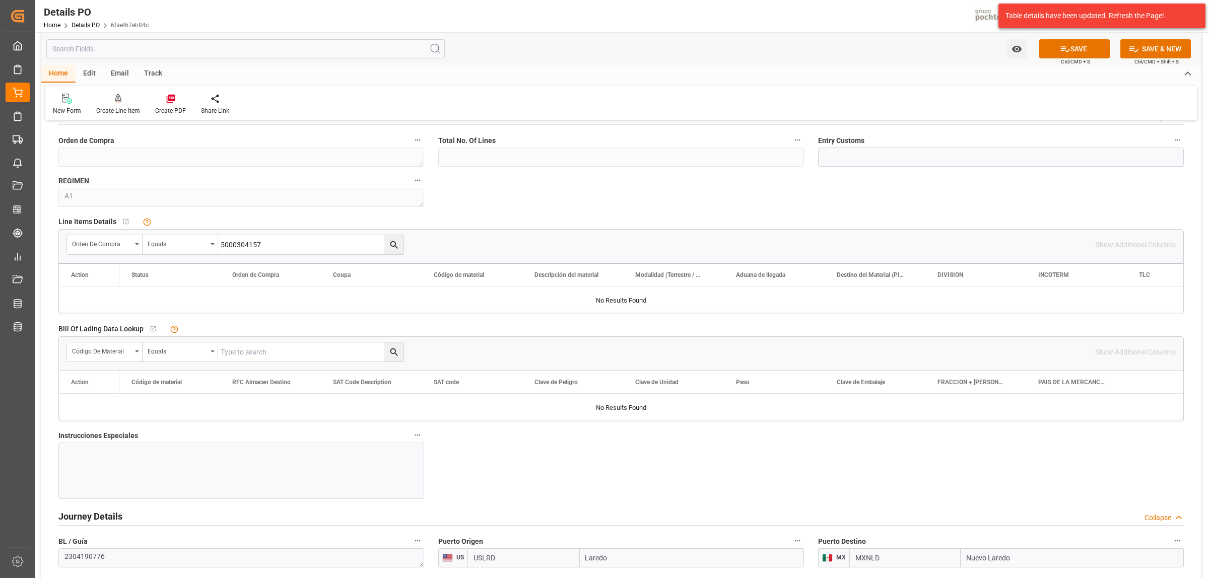
click at [398, 250] on icon "search button" at bounding box center [394, 245] width 11 height 11
click at [1066, 48] on icon at bounding box center [1065, 49] width 11 height 11
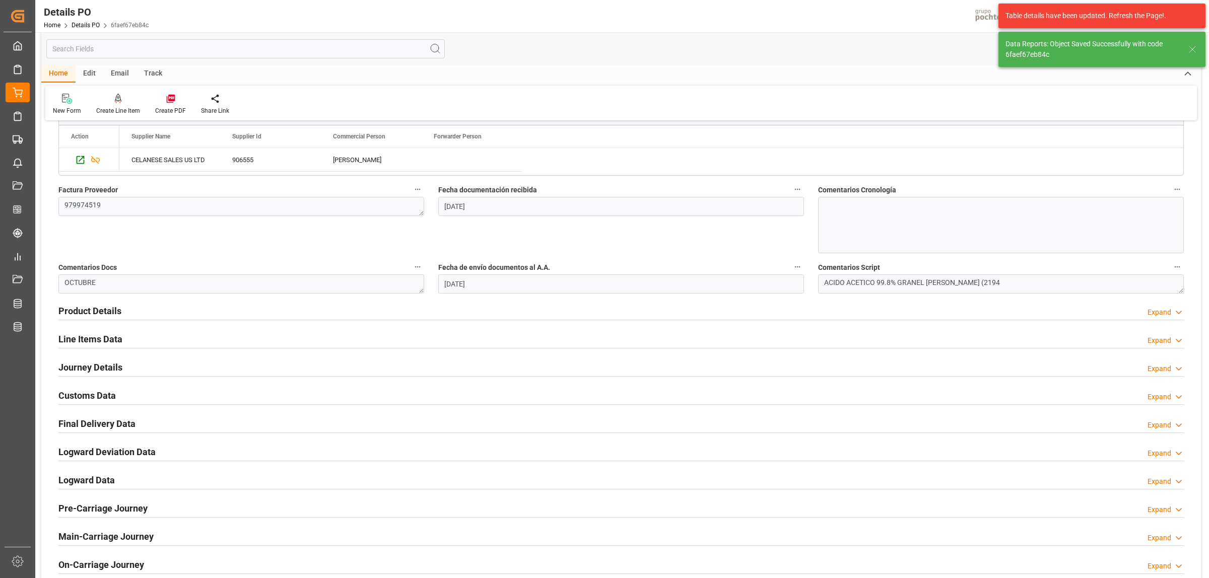
scroll to position [433, 0]
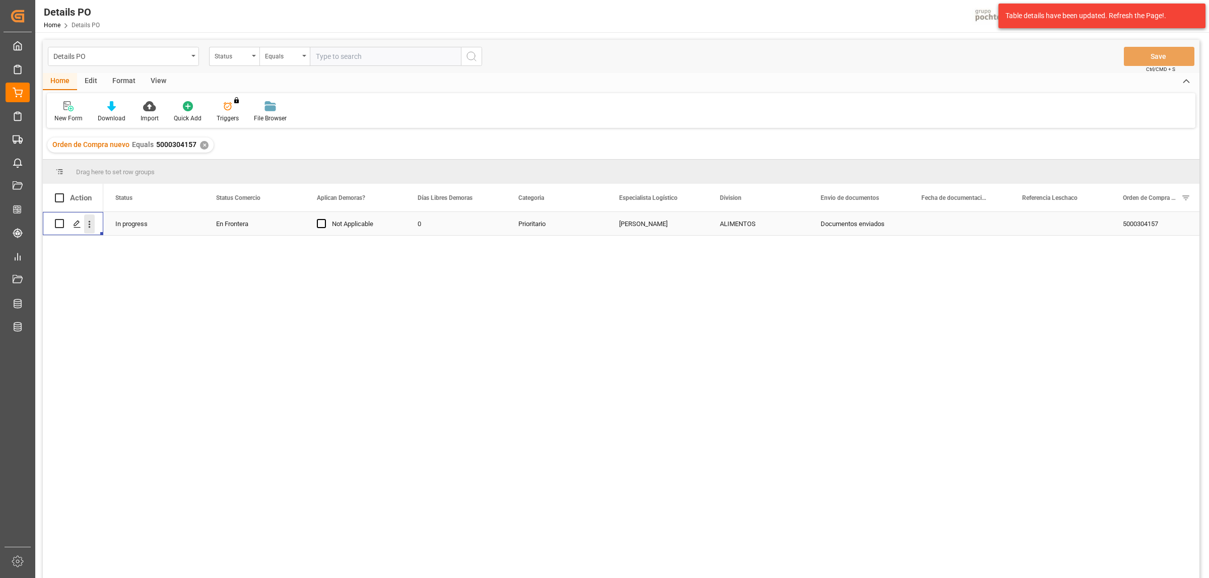
click at [89, 227] on icon "open menu" at bounding box center [90, 224] width 2 height 7
click at [167, 351] on span "Create and Link Child Object" at bounding box center [156, 348] width 92 height 11
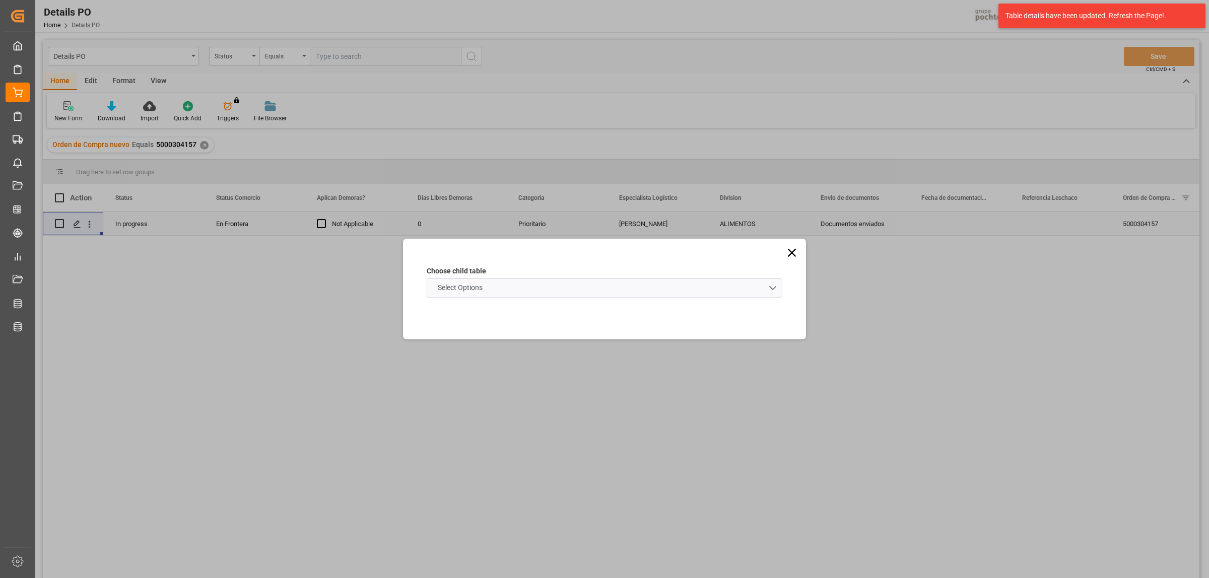
click at [772, 288] on schema "Select Options" at bounding box center [605, 287] width 356 height 19
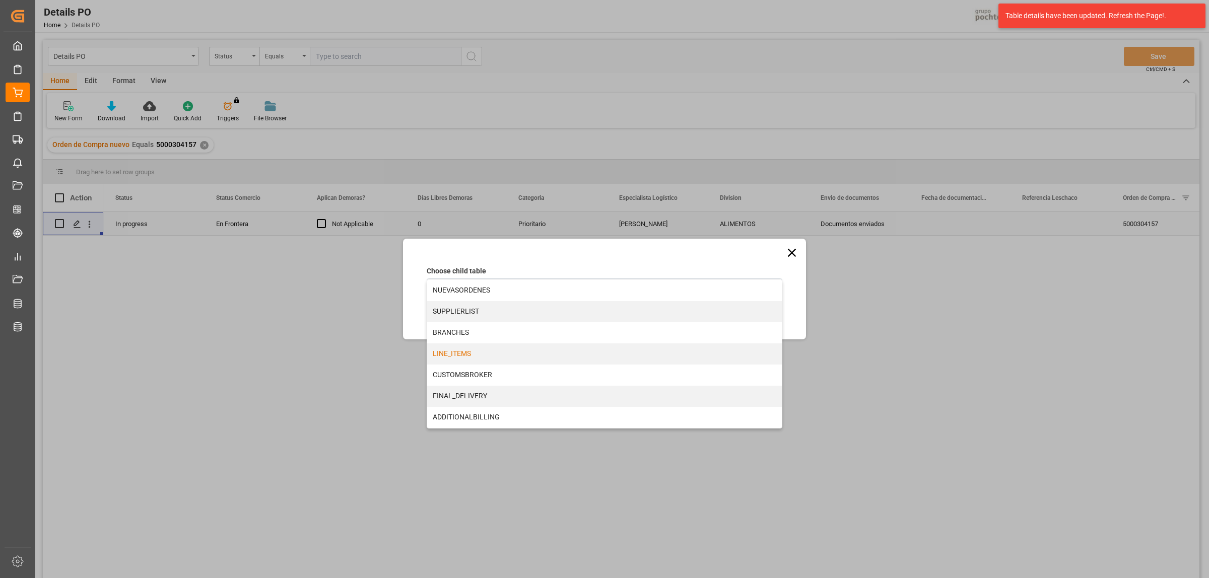
click at [437, 354] on div "LINE_ITEMS" at bounding box center [604, 353] width 355 height 21
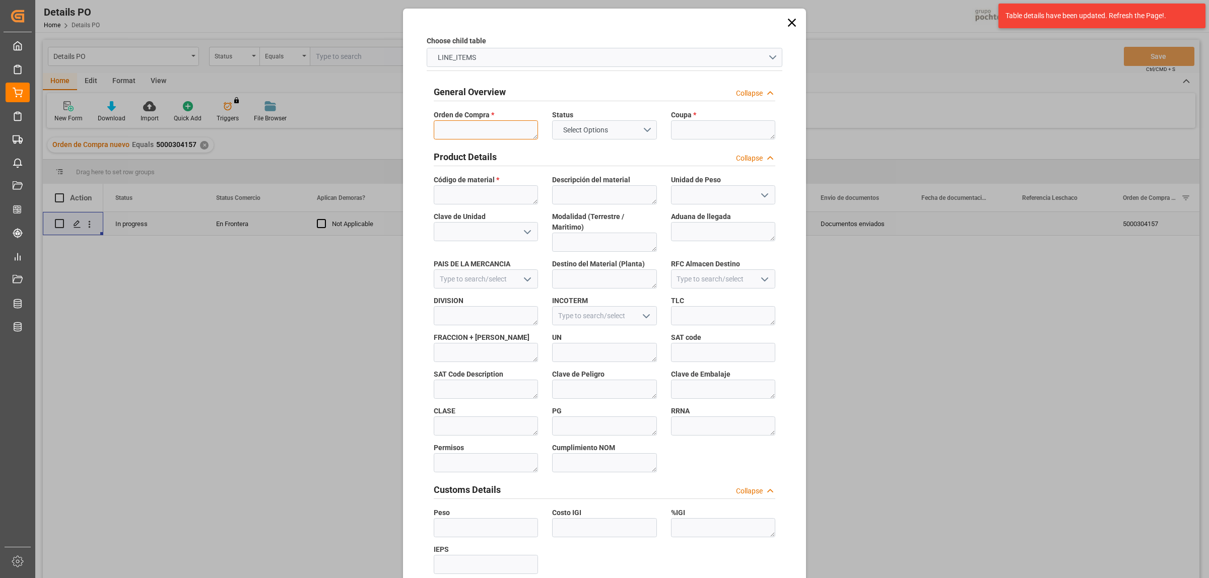
click at [468, 132] on textarea at bounding box center [486, 129] width 104 height 19
paste textarea "5000304157"
type textarea "5000304157"
click at [482, 130] on textarea "5000304157" at bounding box center [486, 129] width 104 height 19
drag, startPoint x: 479, startPoint y: 128, endPoint x: 437, endPoint y: 128, distance: 42.8
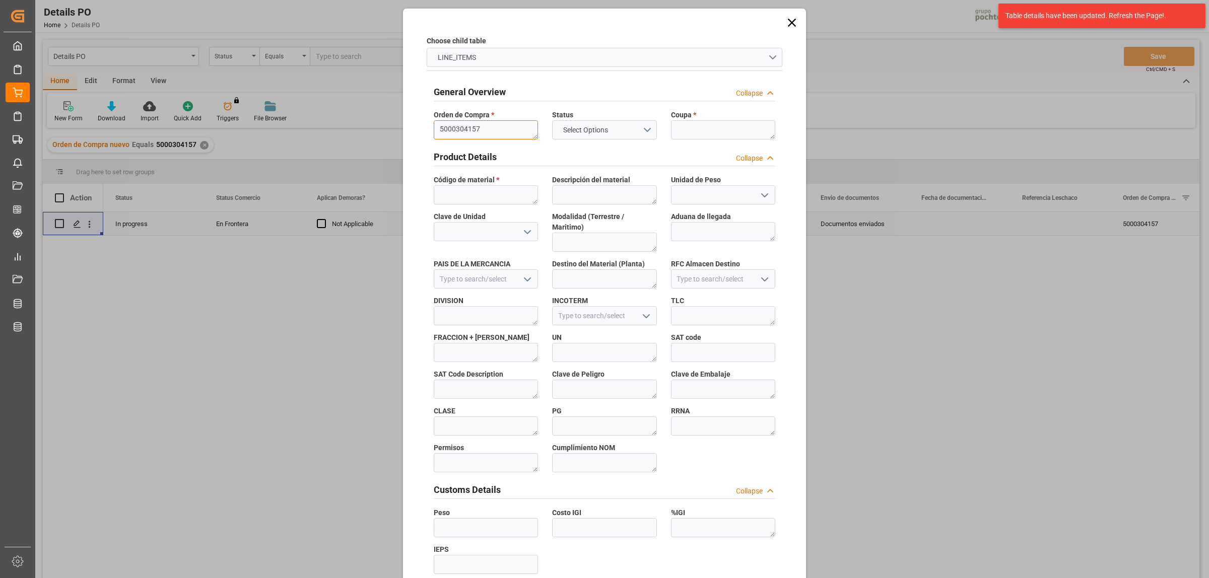
click at [437, 128] on textarea "5000304157" at bounding box center [486, 129] width 104 height 19
click at [711, 127] on textarea at bounding box center [723, 129] width 104 height 19
paste textarea "187622"
type textarea "187622"
click at [500, 196] on textarea at bounding box center [486, 194] width 104 height 19
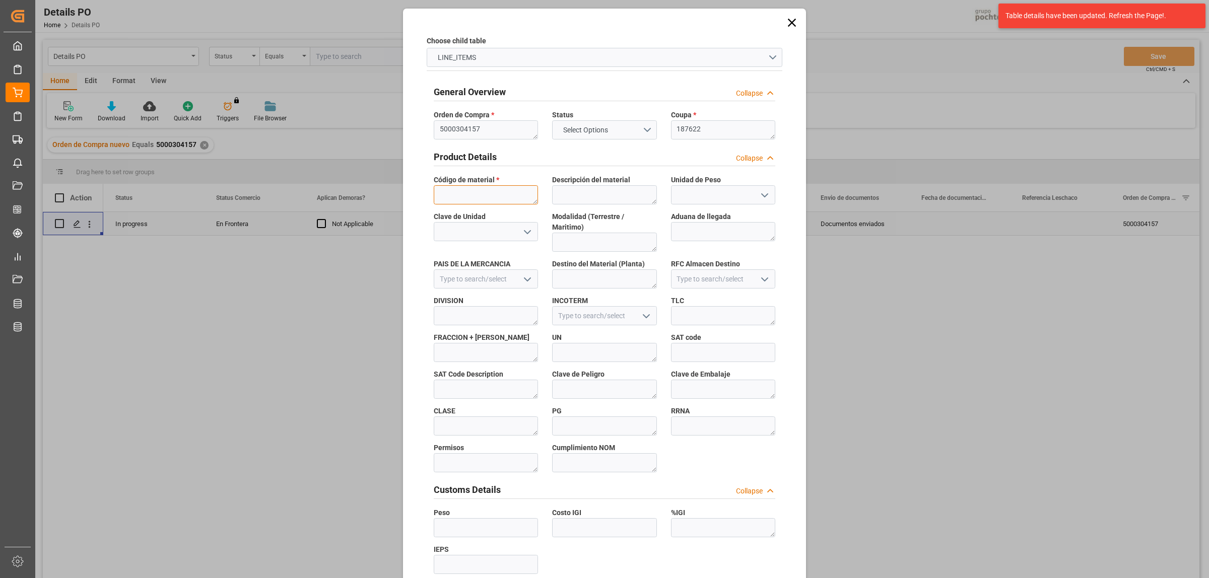
paste textarea "21944"
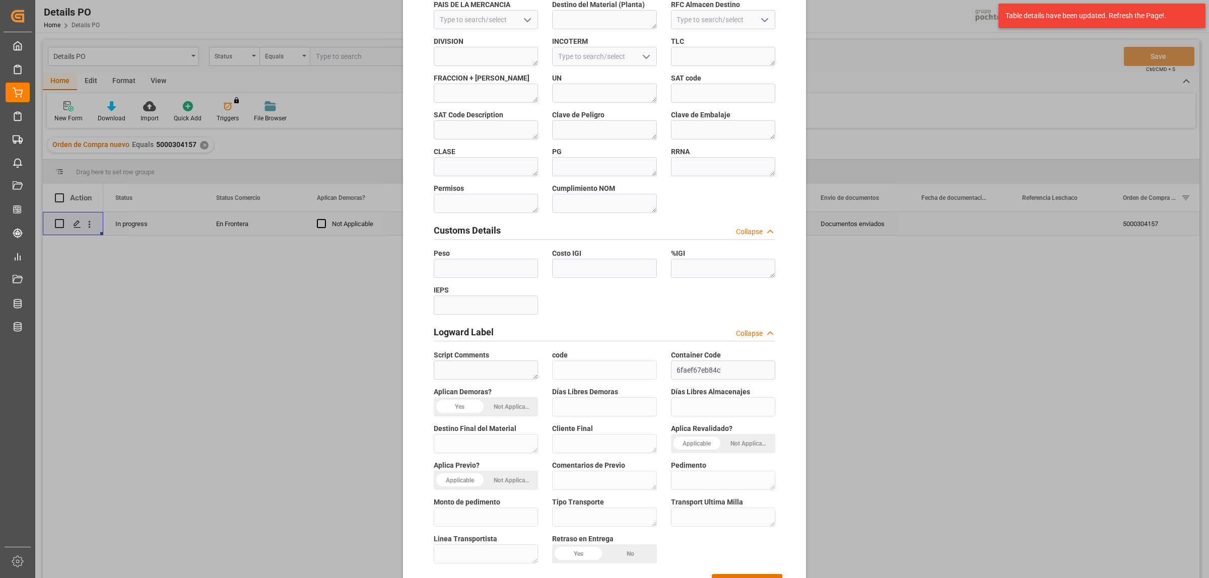
scroll to position [296, 0]
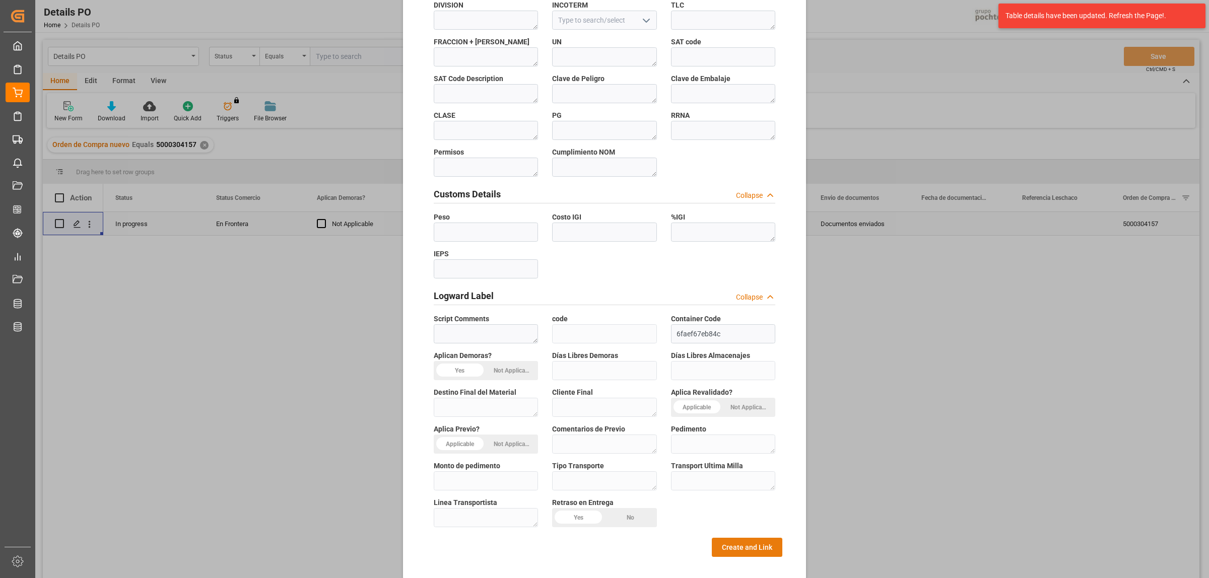
type textarea "21944"
click at [736, 538] on button "Create and Link" at bounding box center [747, 547] width 71 height 19
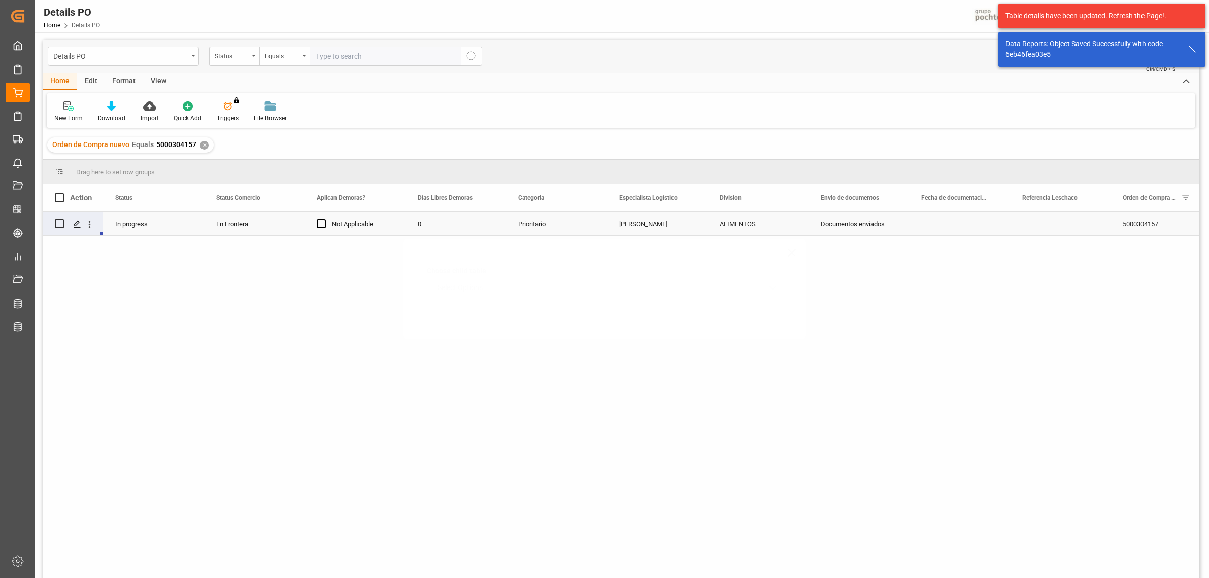
scroll to position [0, 0]
click at [76, 221] on icon "Press SPACE to select this row." at bounding box center [77, 224] width 8 height 8
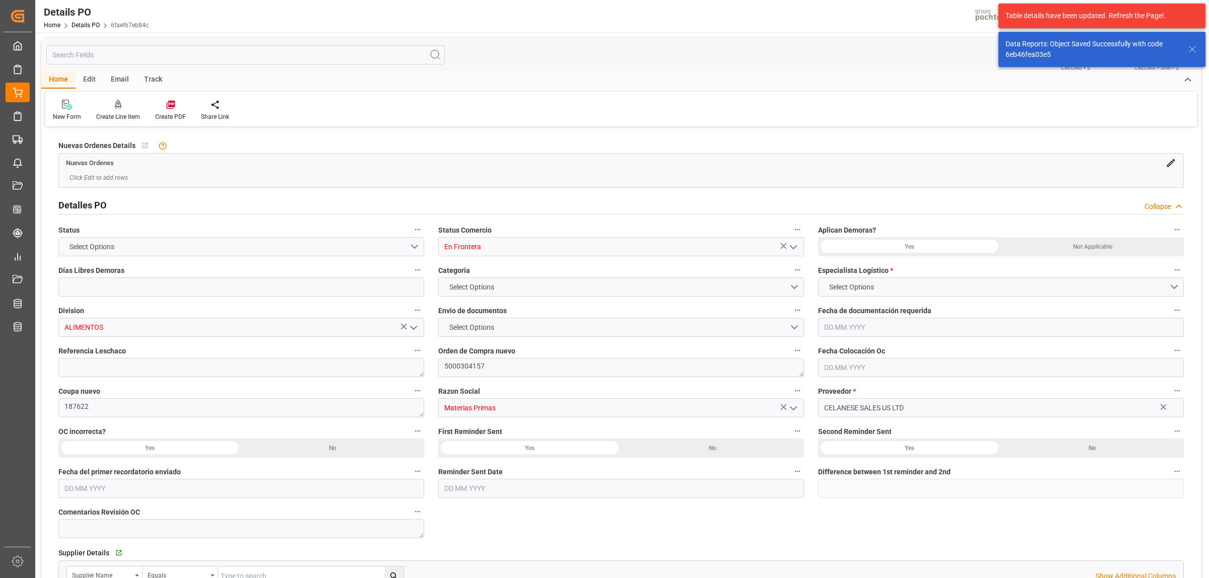
type input "0"
type input "USLRD"
type input "MXNLD"
type input "44"
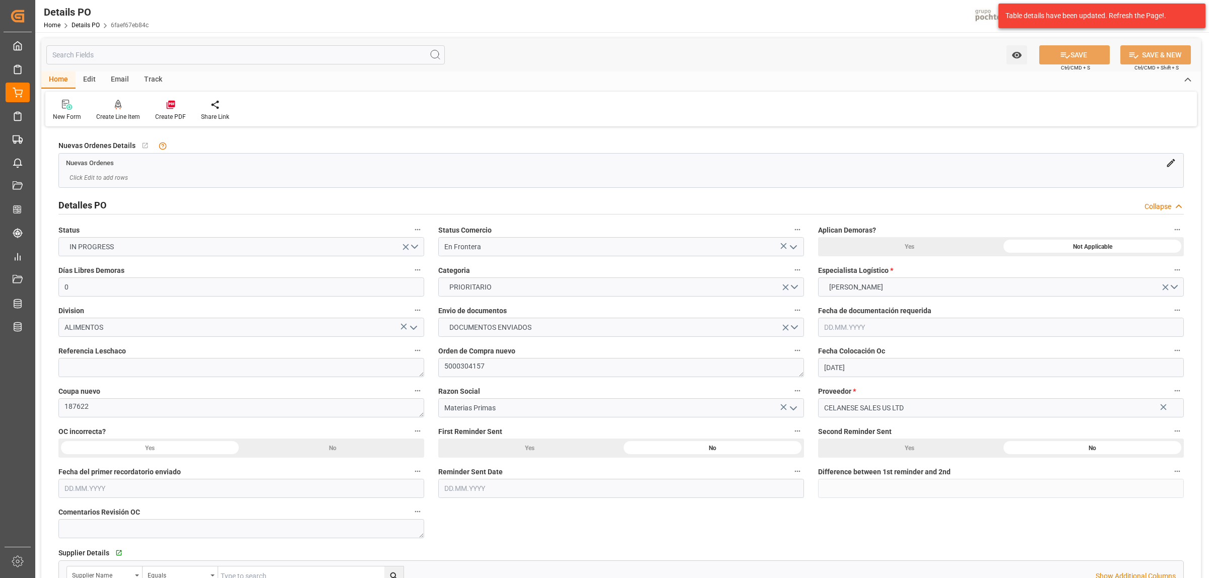
type input "15.05.2025"
type input "01.10.2025"
type input "30.10.2025 00:00"
type input "31.07.2025 00:00"
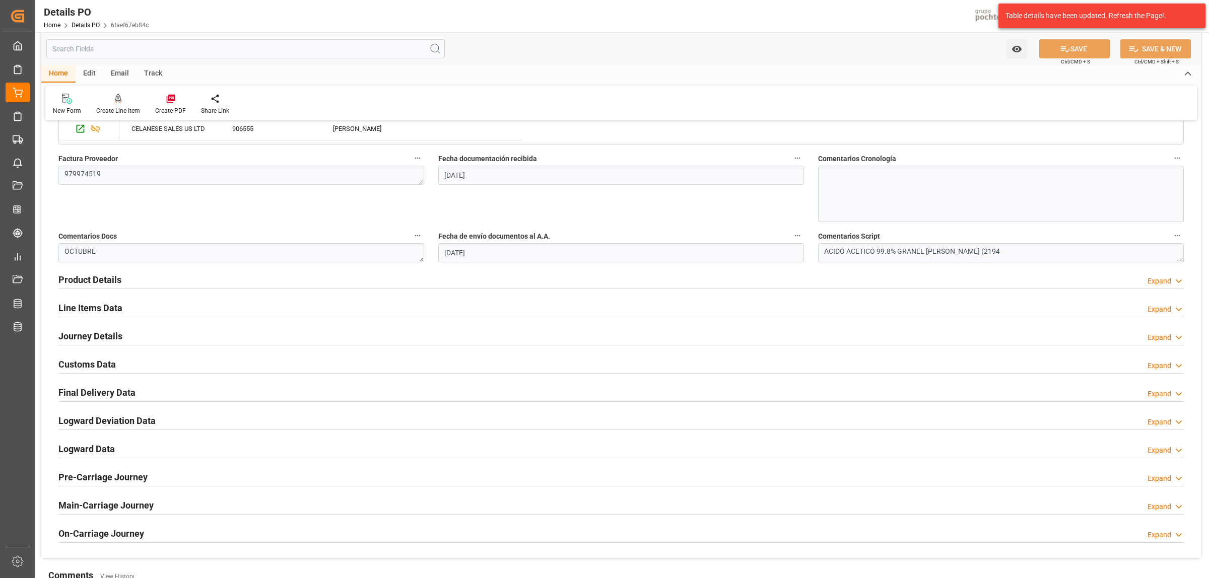
scroll to position [504, 0]
click at [111, 329] on h2 "Journey Details" at bounding box center [90, 334] width 64 height 14
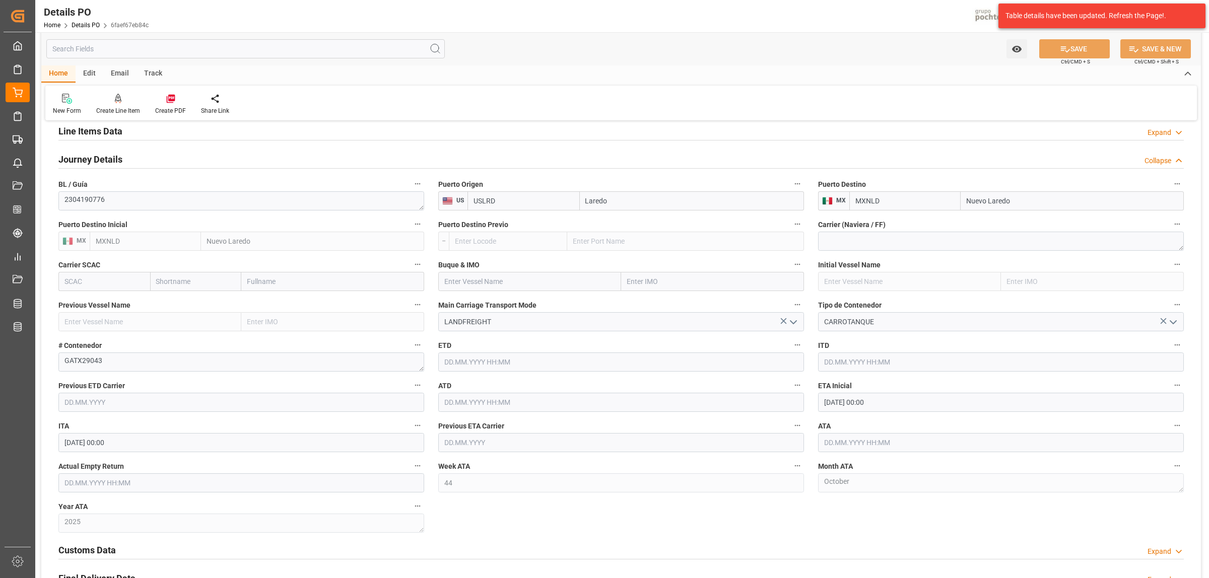
scroll to position [692, 0]
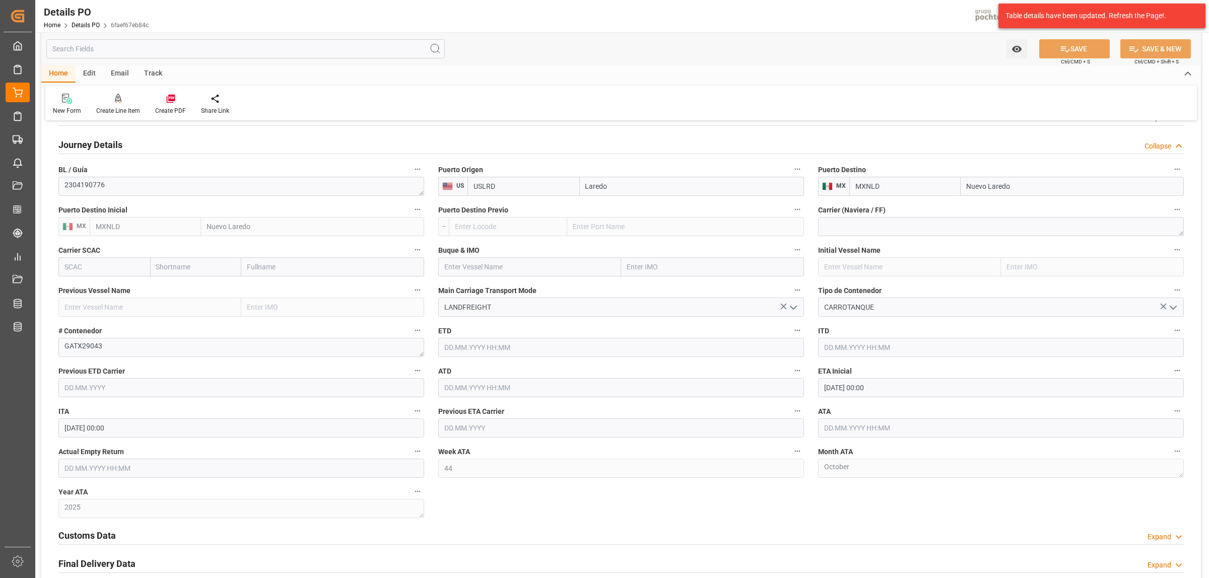
click at [867, 391] on input "30.10.2025 00:00" at bounding box center [1001, 387] width 366 height 19
click at [829, 411] on button "Previous Month" at bounding box center [826, 412] width 6 height 6
click at [851, 528] on span "30" at bounding box center [850, 528] width 7 height 7
type input "30.09.2025 00:00"
click at [1025, 495] on div "Nuevas Ordenes Details   No child Object linked Nuevas Ordenes Click Edit to ad…" at bounding box center [620, 83] width 1159 height 1292
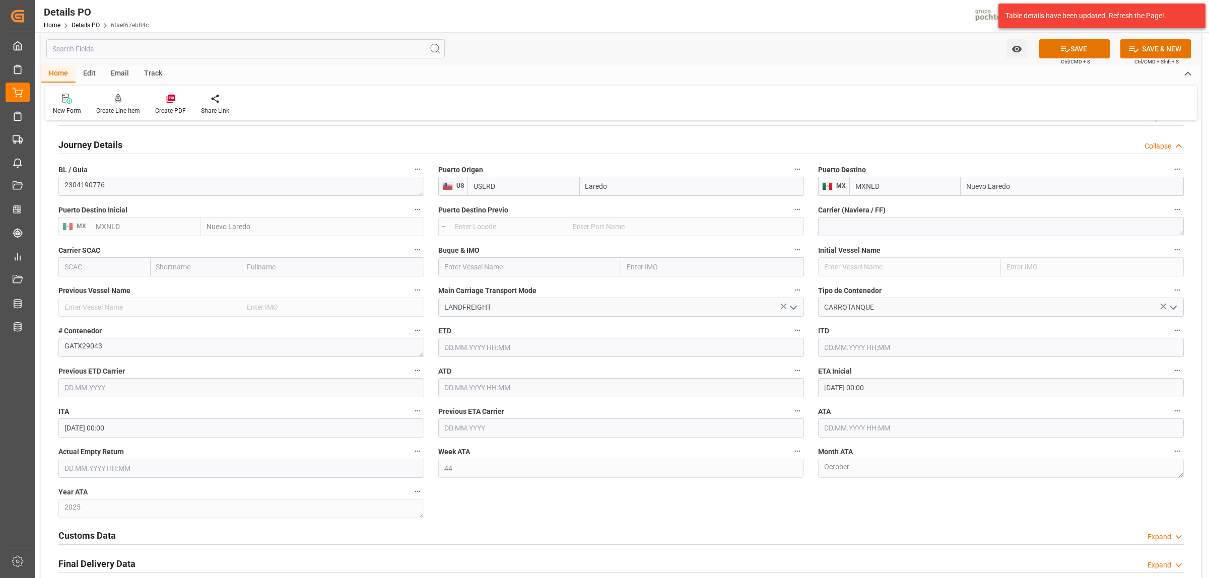
click at [840, 422] on input "text" at bounding box center [1001, 427] width 366 height 19
click at [890, 396] on span "30" at bounding box center [889, 397] width 7 height 7
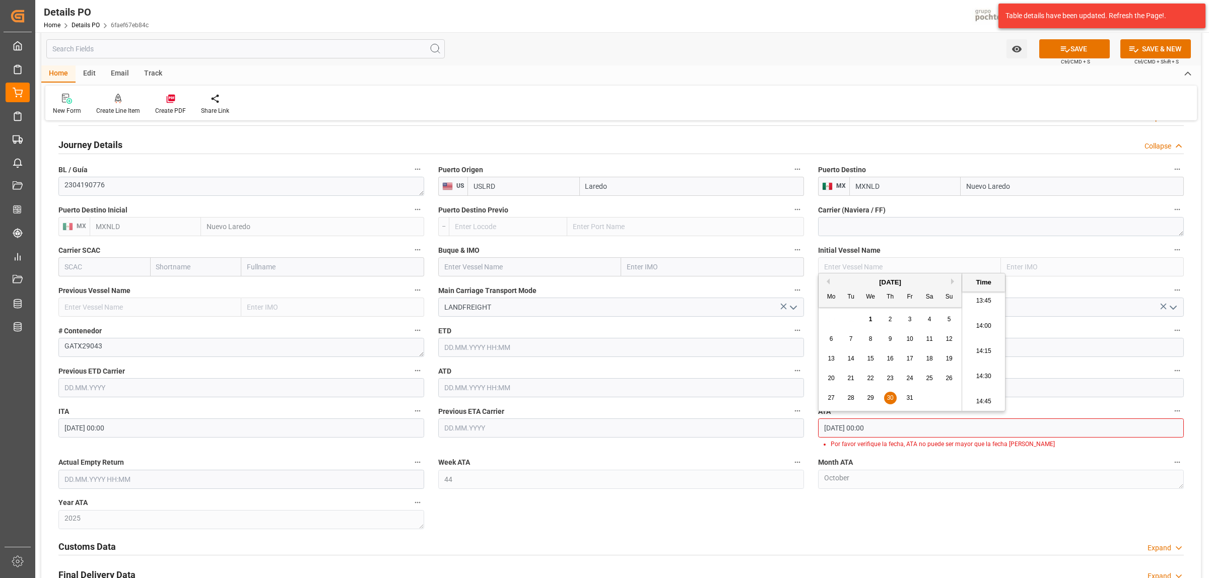
click at [828, 283] on button "Previous Month" at bounding box center [826, 281] width 6 height 6
click at [849, 395] on span "30" at bounding box center [850, 397] width 7 height 7
type input "30.09.2025 00:00"
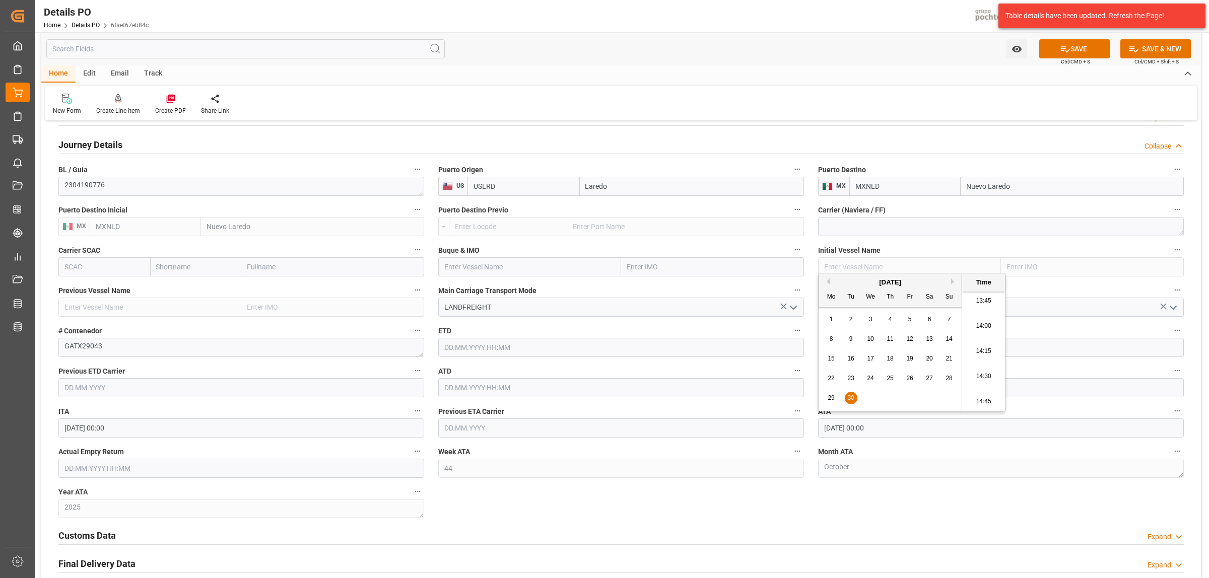
click at [888, 512] on div "Nuevas Ordenes Details   No child Object linked Nuevas Ordenes Click Edit to ad…" at bounding box center [620, 83] width 1159 height 1292
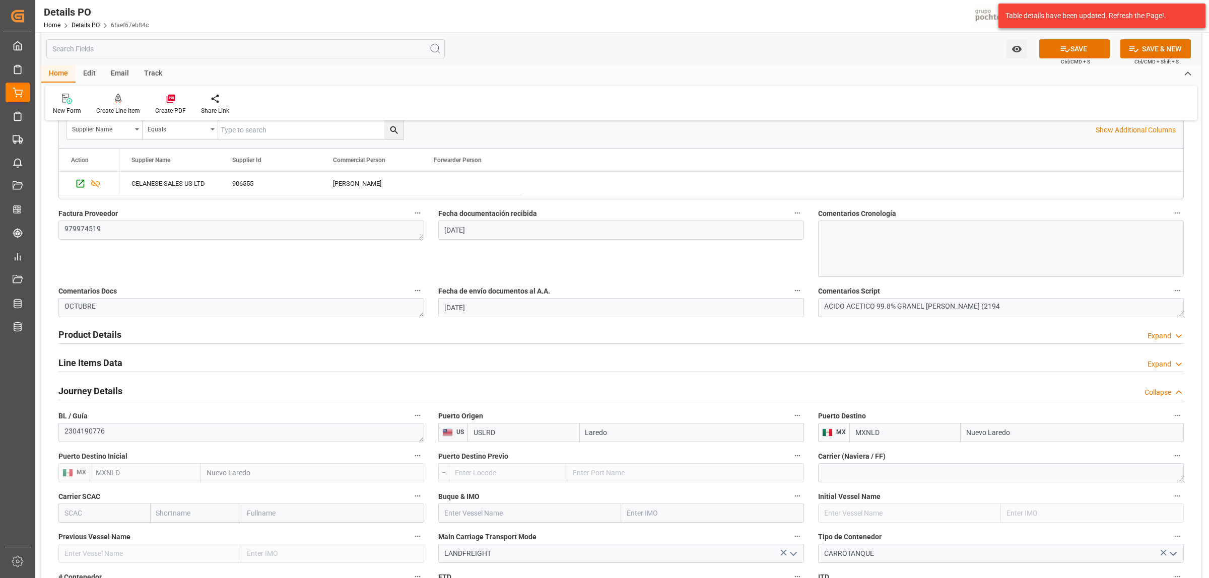
scroll to position [441, 0]
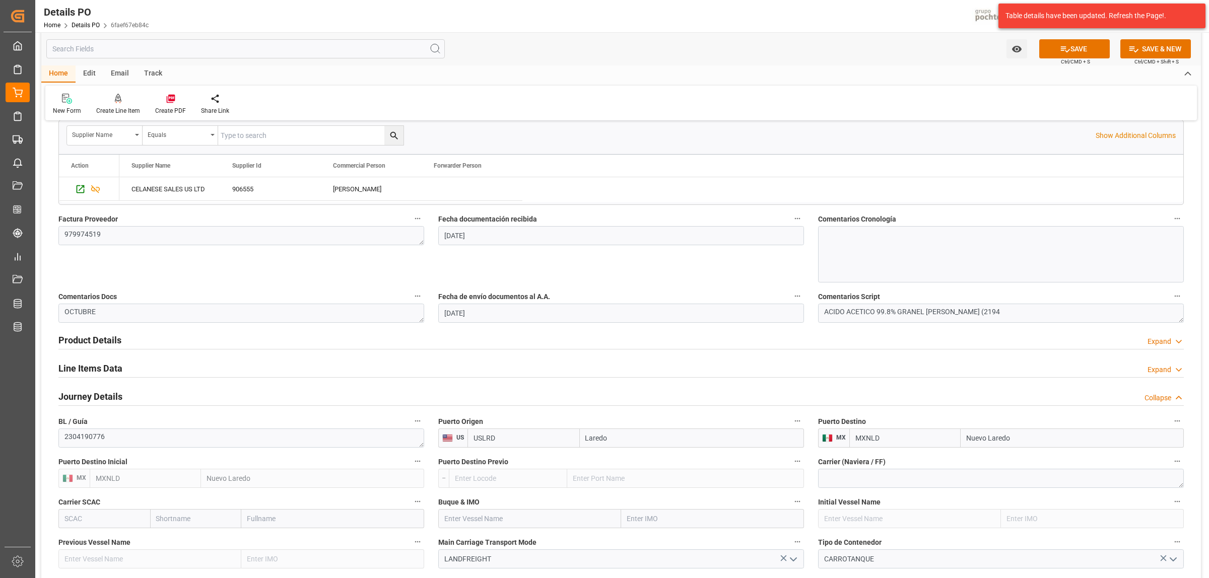
click at [71, 365] on h2 "Line Items Data" at bounding box center [90, 369] width 64 height 14
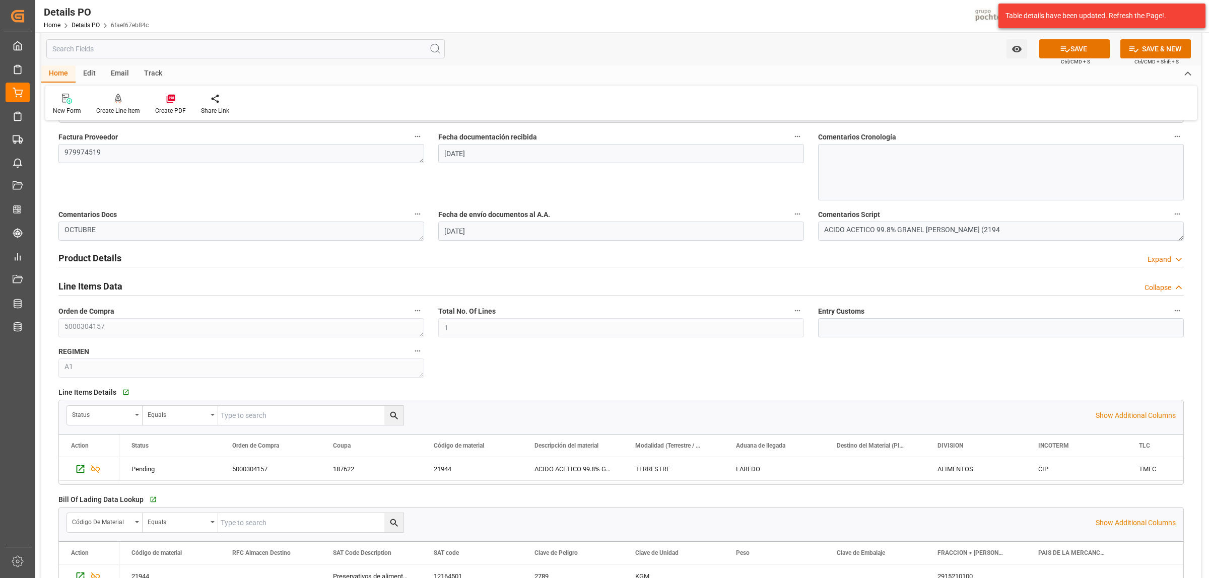
scroll to position [629, 0]
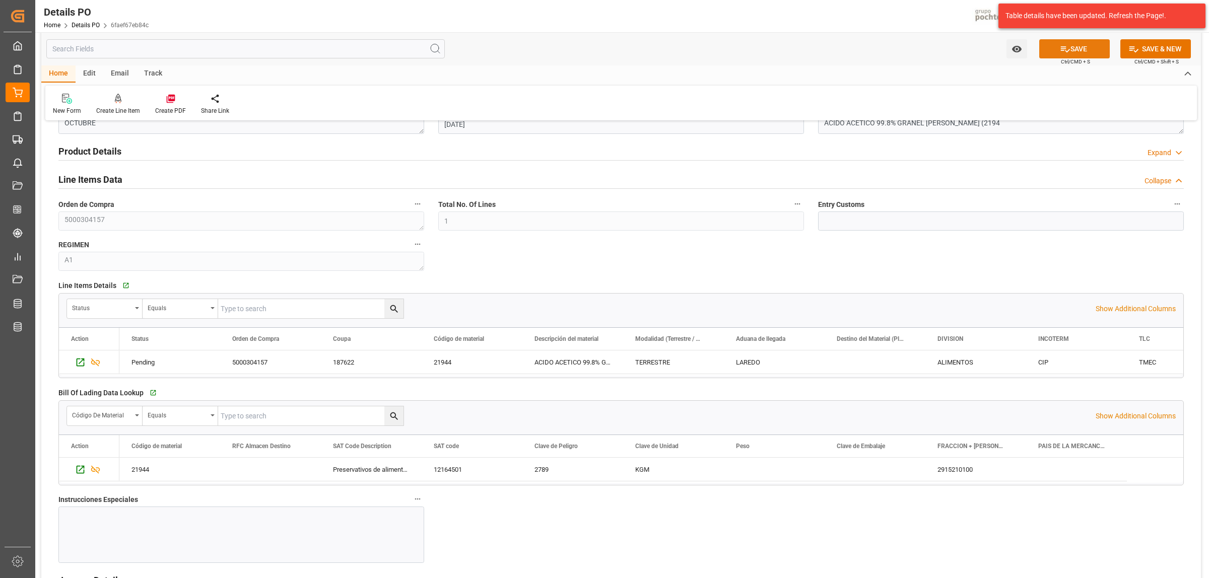
click at [1058, 54] on button "SAVE" at bounding box center [1074, 48] width 71 height 19
click at [166, 98] on icon at bounding box center [171, 99] width 10 height 10
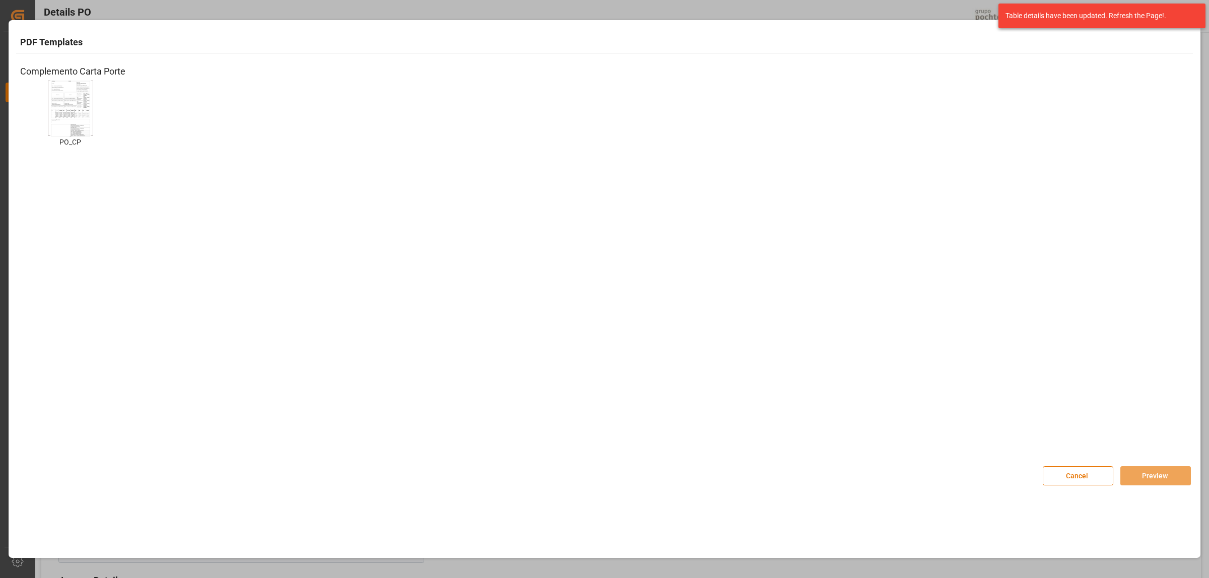
click at [86, 116] on img at bounding box center [70, 108] width 40 height 57
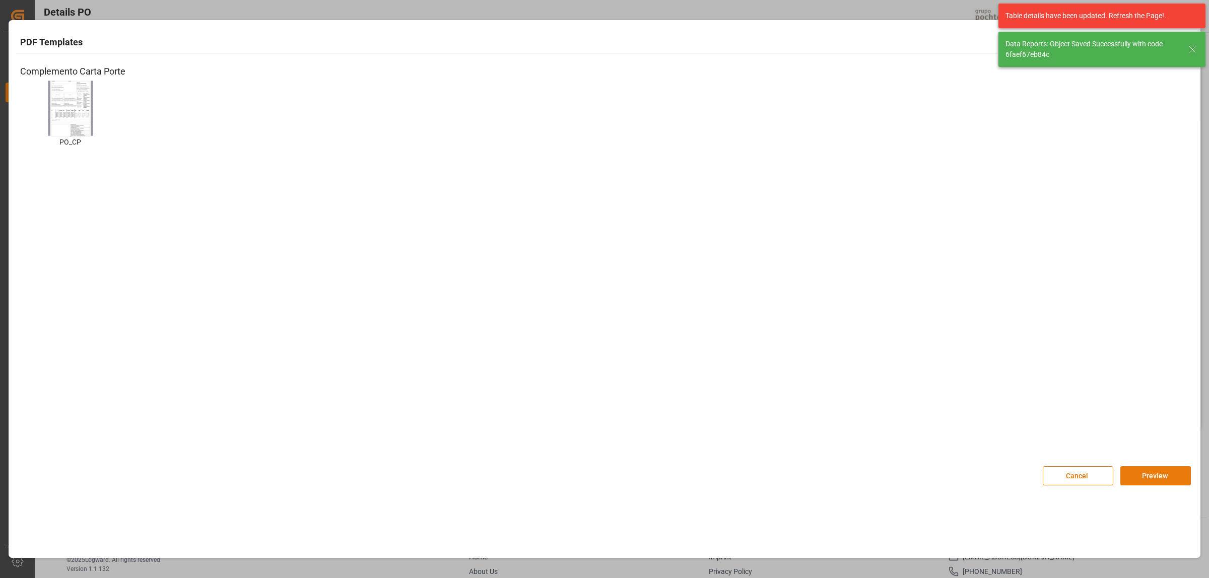
click at [1135, 475] on button "Preview" at bounding box center [1155, 475] width 71 height 19
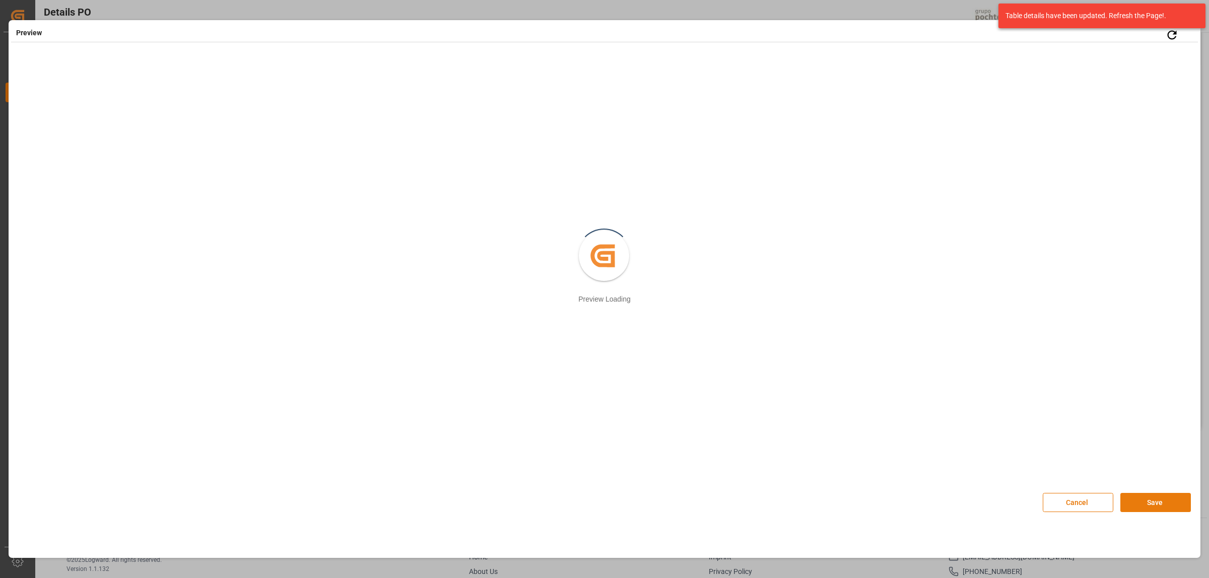
click at [1141, 504] on button "Save" at bounding box center [1155, 502] width 71 height 19
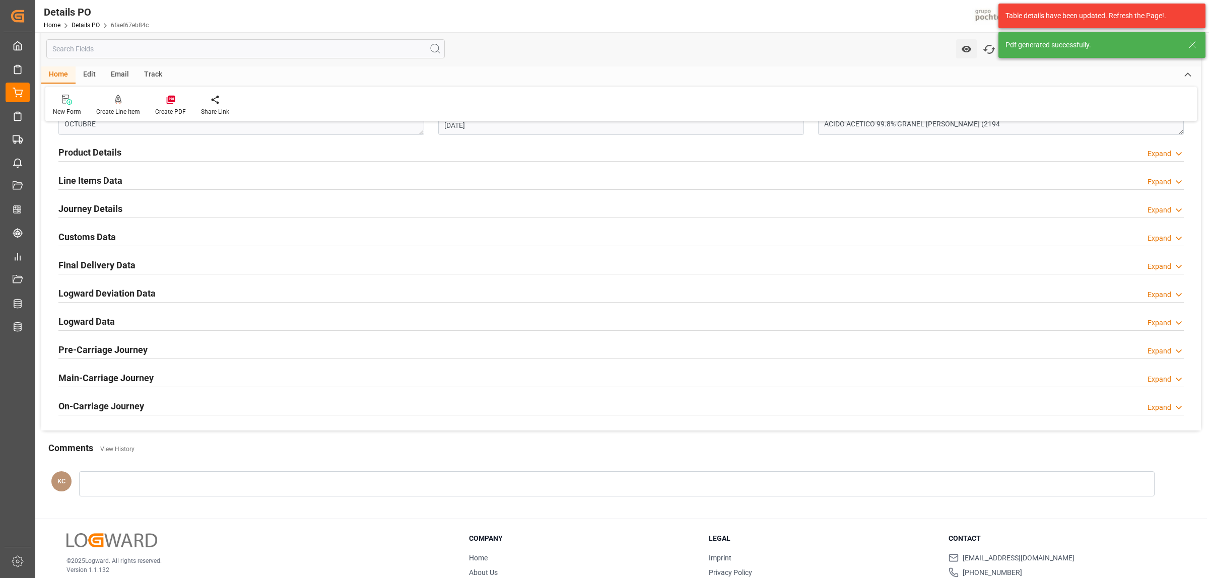
scroll to position [631, 0]
click at [85, 237] on h2 "Customs Data" at bounding box center [86, 236] width 57 height 14
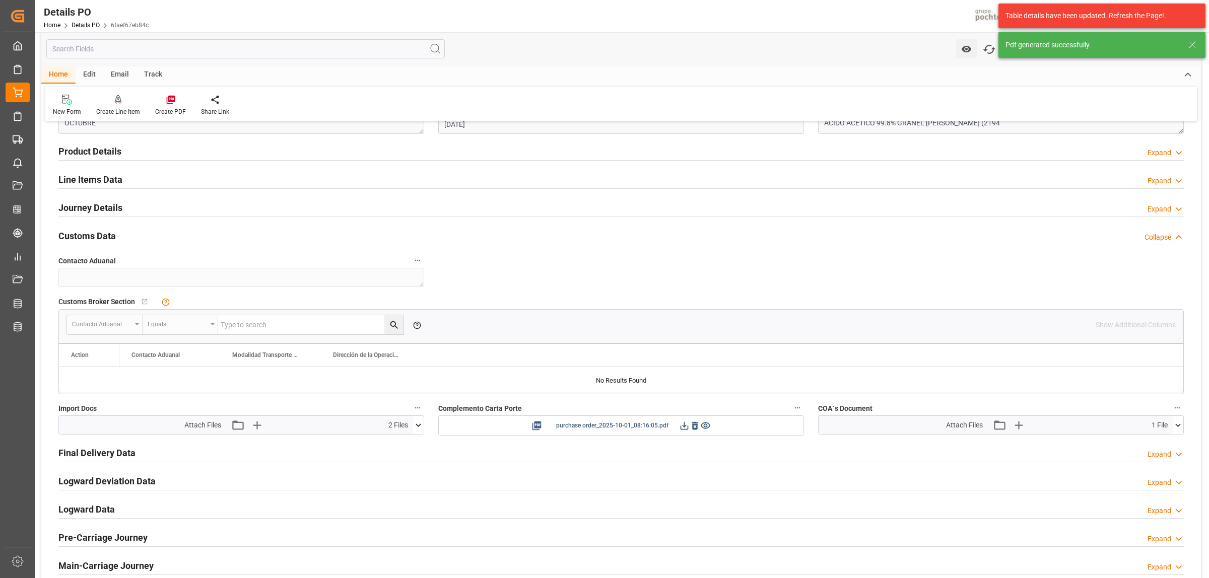
click at [683, 427] on icon at bounding box center [684, 426] width 8 height 8
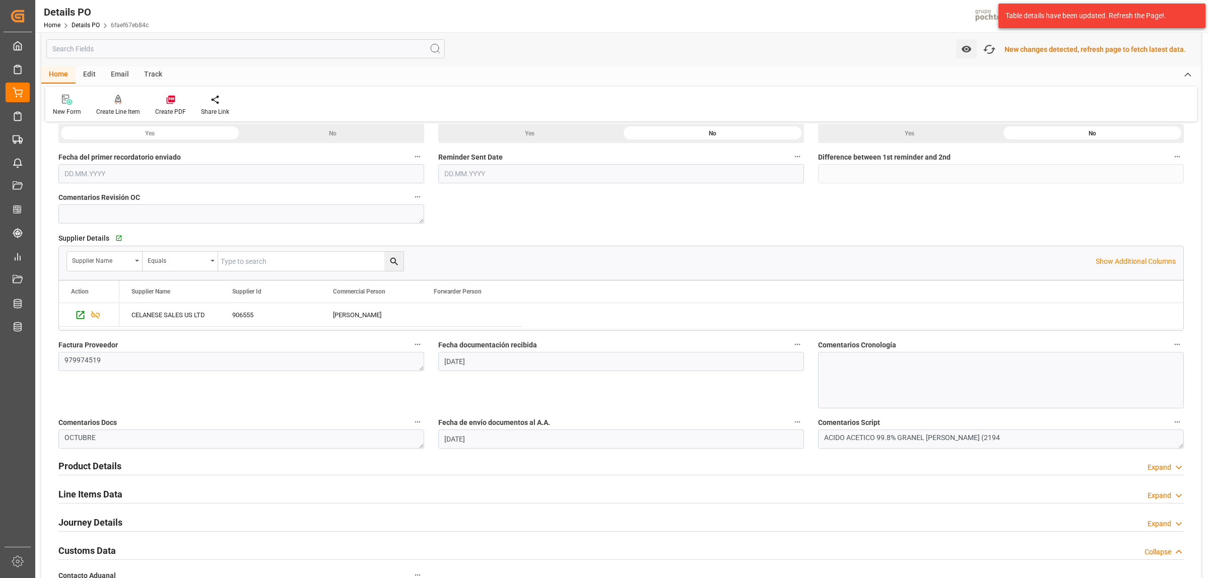
scroll to position [0, 0]
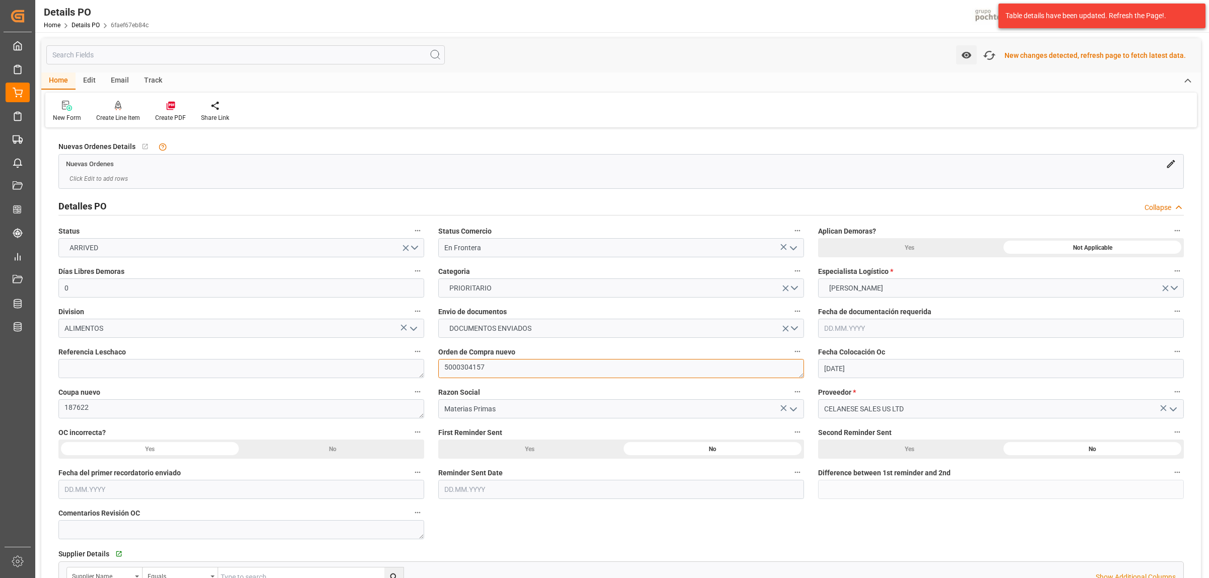
click at [491, 366] on textarea "5000304157" at bounding box center [621, 368] width 366 height 19
drag, startPoint x: 490, startPoint y: 366, endPoint x: 451, endPoint y: 368, distance: 38.8
click at [451, 368] on textarea "5000304157" at bounding box center [621, 368] width 366 height 19
click at [101, 408] on textarea "187622" at bounding box center [241, 408] width 366 height 19
drag, startPoint x: 95, startPoint y: 406, endPoint x: 65, endPoint y: 407, distance: 29.2
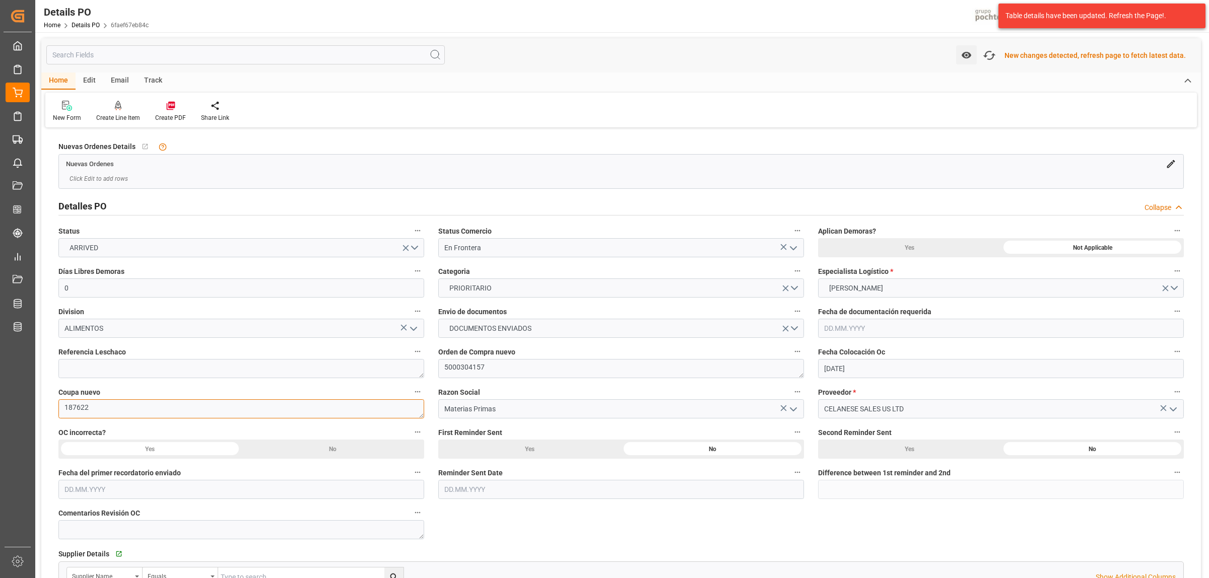
click at [65, 407] on textarea "187622" at bounding box center [241, 408] width 366 height 19
drag, startPoint x: 90, startPoint y: 406, endPoint x: 63, endPoint y: 406, distance: 26.7
click at [63, 406] on textarea "187622" at bounding box center [241, 407] width 366 height 19
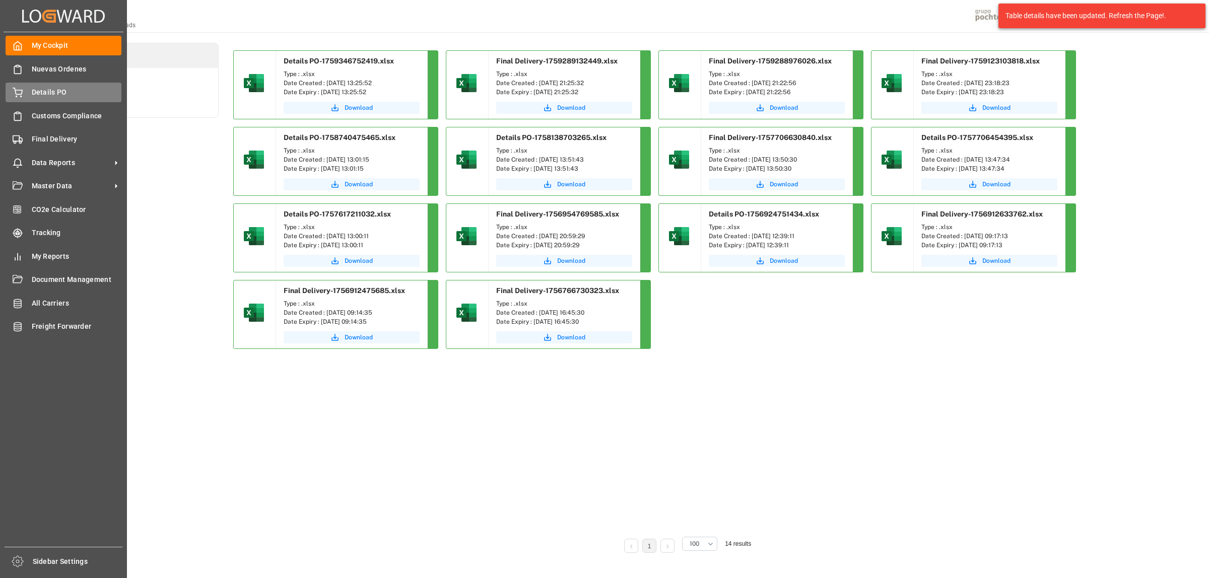
click at [47, 96] on span "Details PO" at bounding box center [77, 92] width 90 height 11
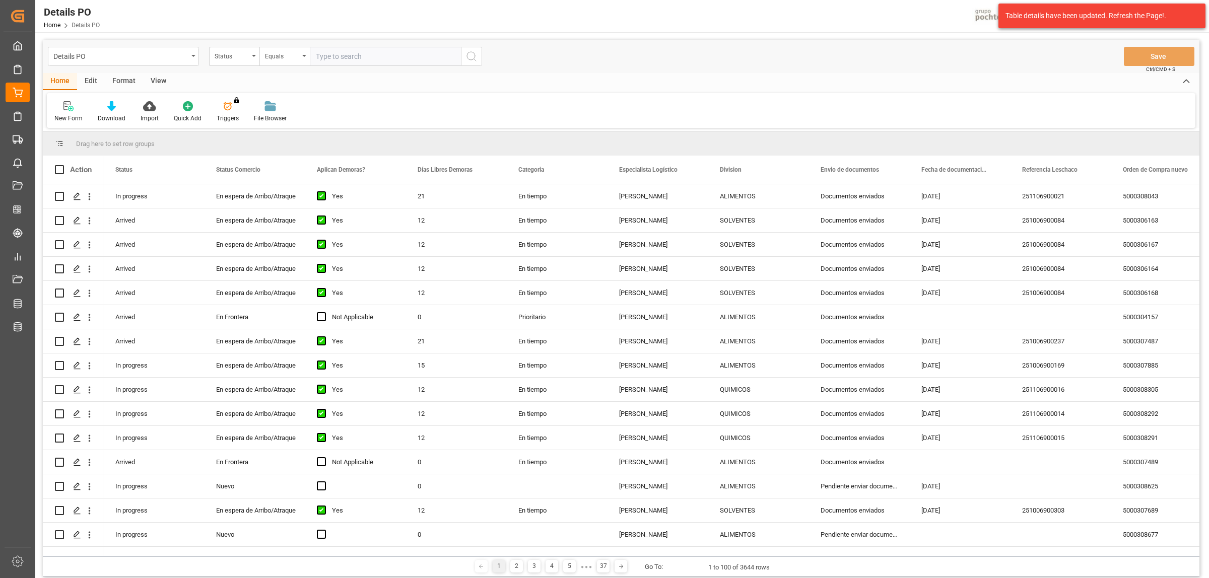
click at [122, 80] on div "Format" at bounding box center [124, 81] width 38 height 17
click at [59, 107] on div at bounding box center [69, 106] width 30 height 11
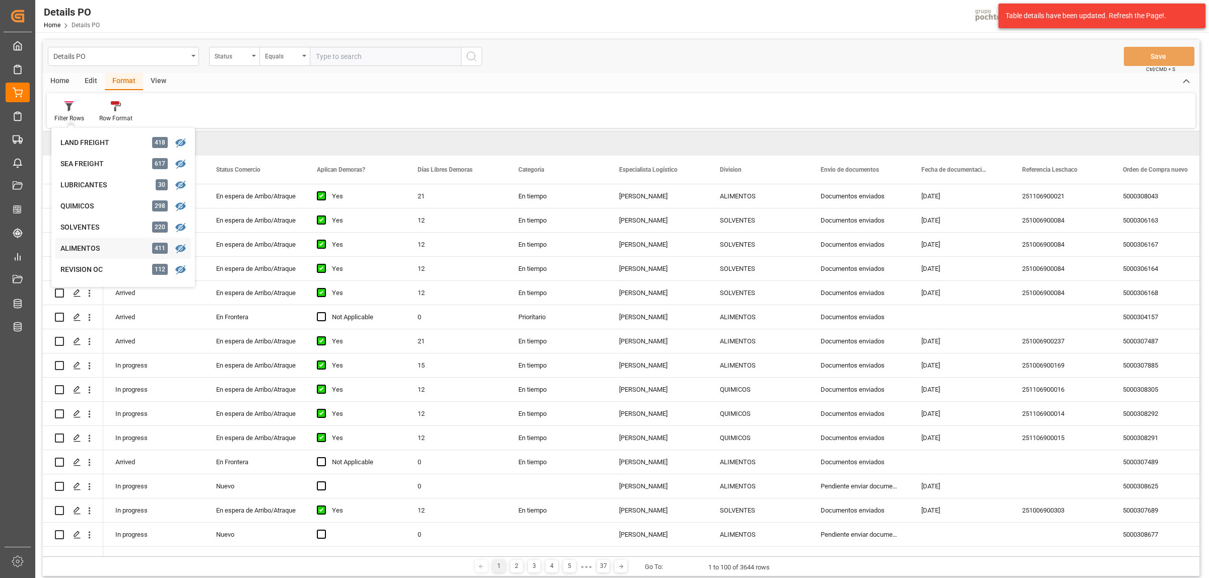
click at [76, 247] on div "ALIMENTOS" at bounding box center [104, 248] width 88 height 11
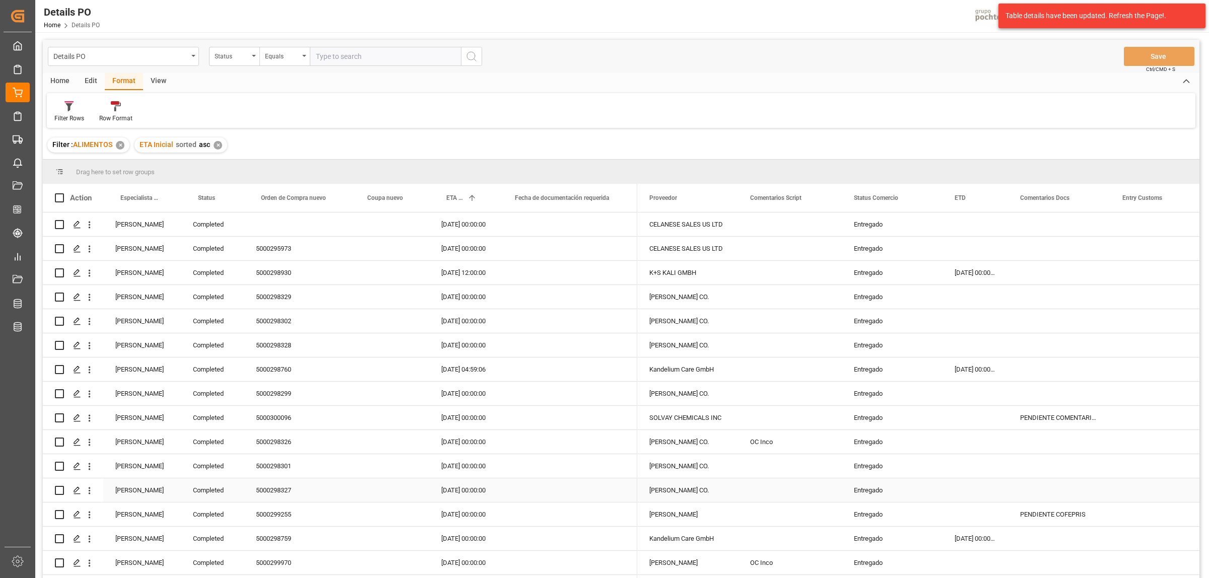
click at [114, 491] on div "[PERSON_NAME]" at bounding box center [142, 490] width 78 height 24
click at [162, 197] on span at bounding box center [164, 197] width 9 height 9
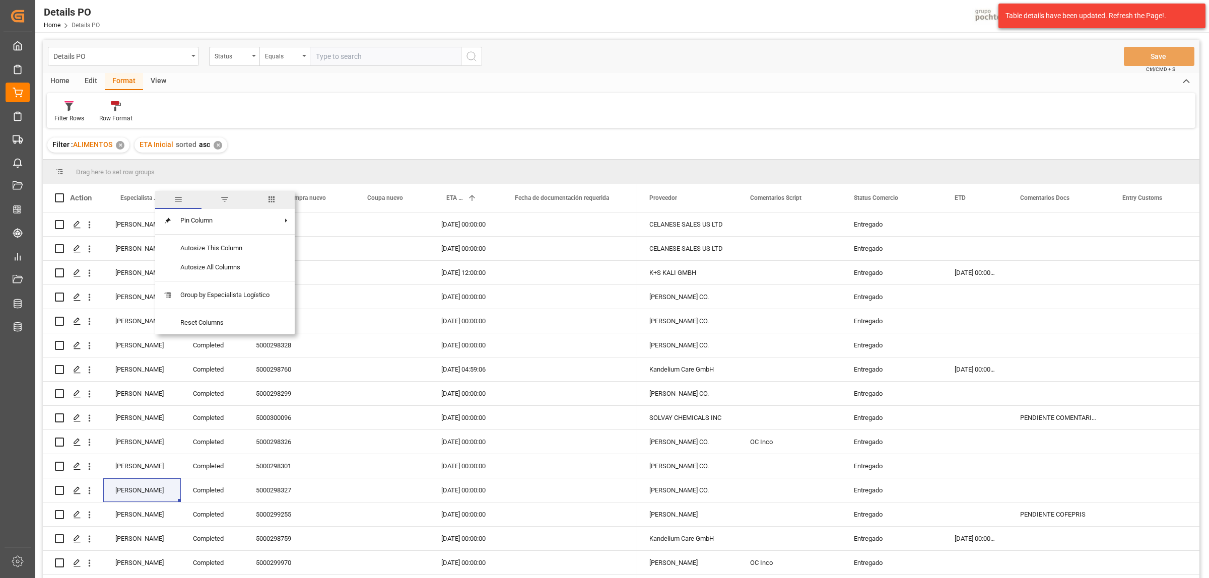
click at [222, 197] on span "filter" at bounding box center [224, 199] width 9 height 9
click at [260, 227] on div "Equals AND OR Equals" at bounding box center [210, 240] width 111 height 59
click at [254, 228] on span "Filtering operator" at bounding box center [254, 227] width 9 height 9
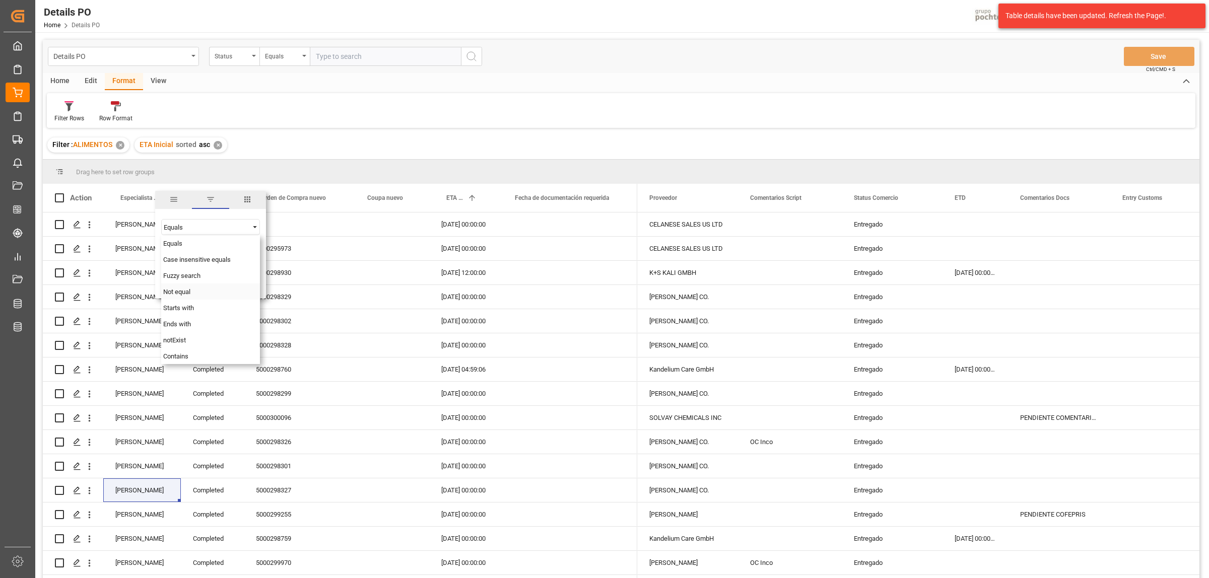
click at [186, 291] on span "Not equal" at bounding box center [176, 292] width 27 height 8
click at [187, 250] on input "Filter Value" at bounding box center [210, 252] width 99 height 20
paste input "Aaron Moncada"
type input "Aaron Moncada"
click at [219, 278] on button "Apply" at bounding box center [223, 283] width 19 height 10
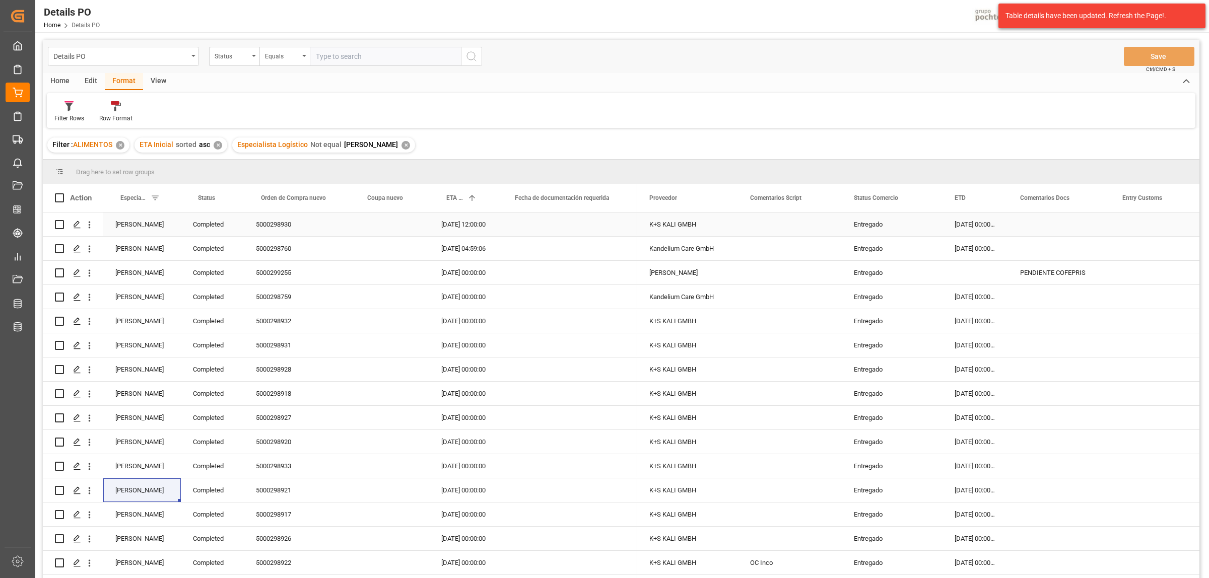
click at [880, 232] on div "Entregado" at bounding box center [892, 224] width 77 height 23
click at [929, 198] on span at bounding box center [925, 197] width 9 height 9
click at [1013, 228] on span "Filtering operator" at bounding box center [1016, 227] width 9 height 9
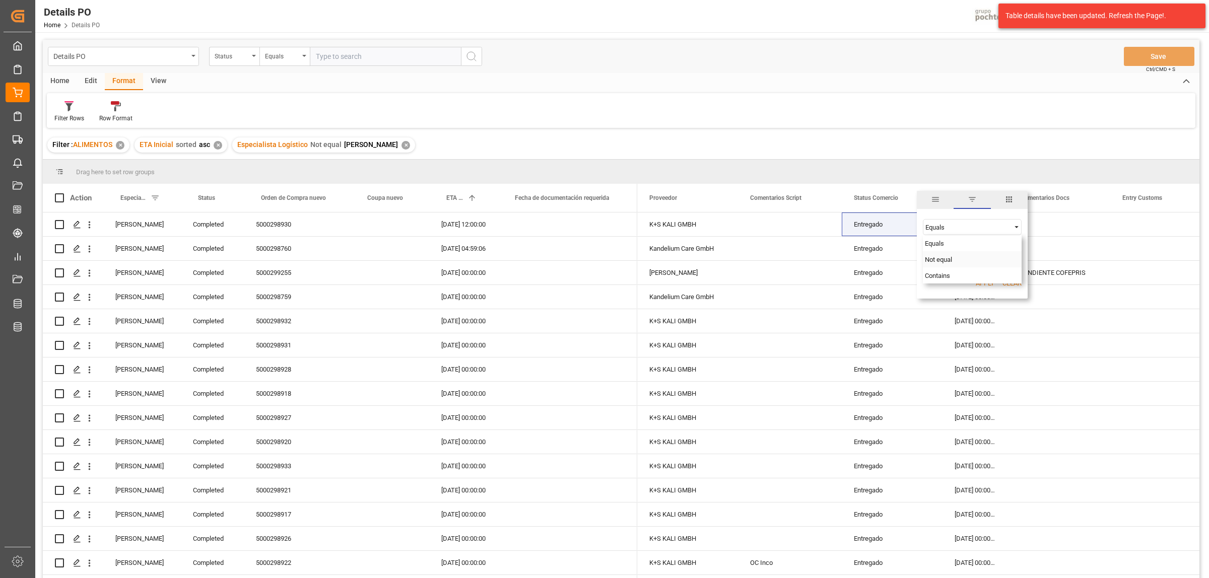
click at [933, 260] on span "Not equal" at bounding box center [938, 260] width 27 height 8
click at [935, 254] on input "Filter Value" at bounding box center [972, 252] width 99 height 20
paste input "Entregado"
type input "Entregado"
click at [982, 285] on button "Apply" at bounding box center [984, 283] width 19 height 10
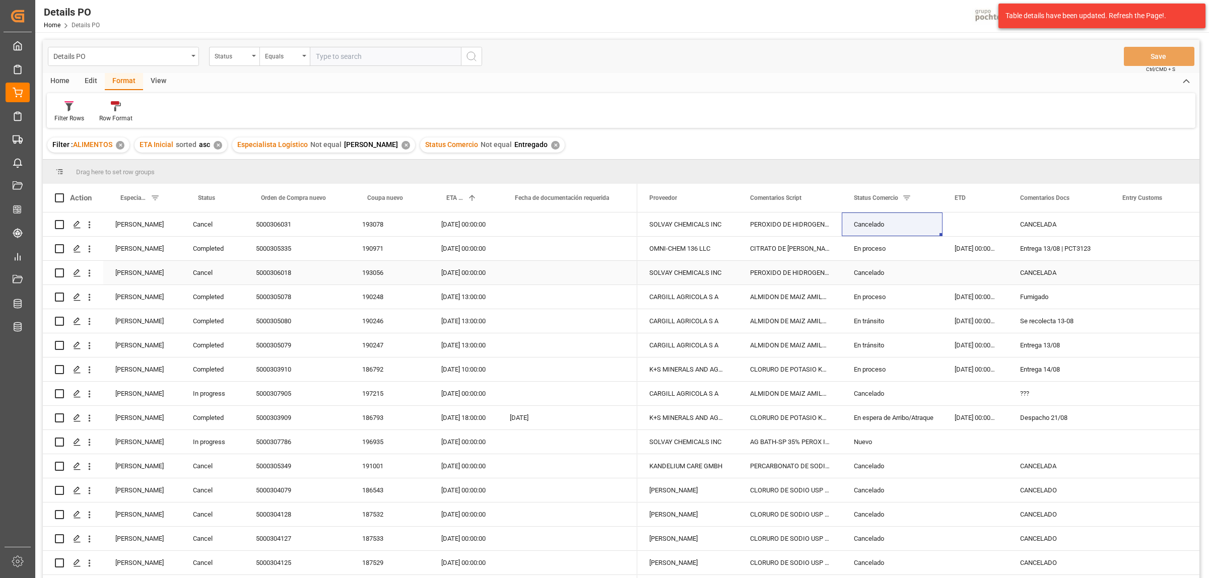
click at [205, 269] on div "Cancel" at bounding box center [212, 273] width 63 height 24
click at [227, 199] on span at bounding box center [227, 197] width 9 height 9
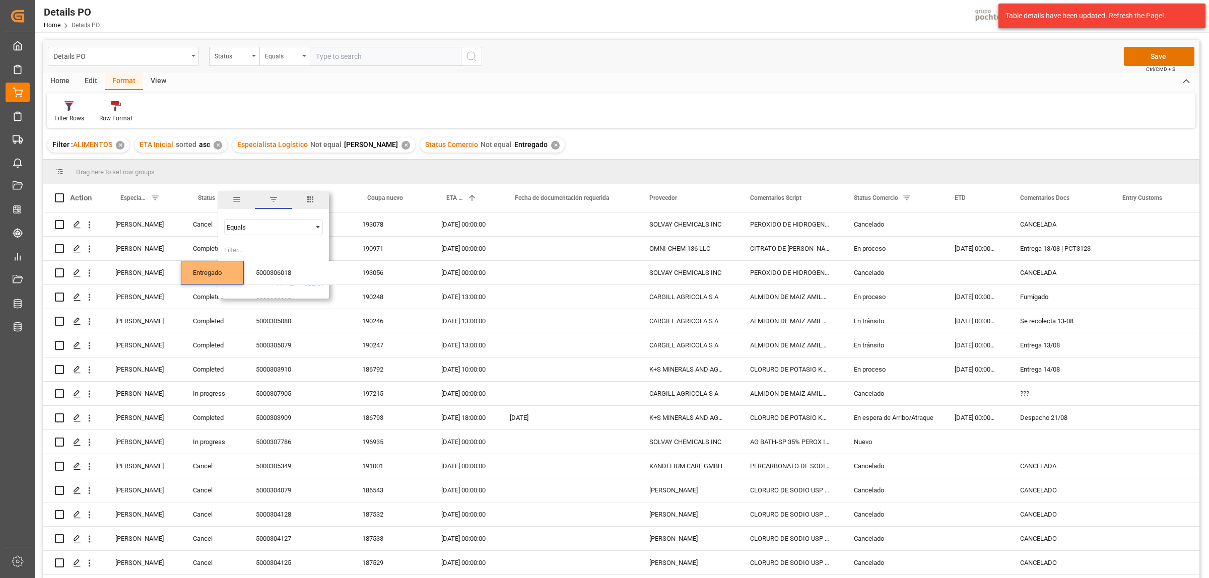
click at [320, 229] on span "Filtering operator" at bounding box center [317, 227] width 9 height 9
click at [240, 295] on span "Not equal" at bounding box center [239, 292] width 27 height 8
click at [248, 248] on input "Filter Value" at bounding box center [273, 252] width 99 height 20
paste input "Entregado"
type input "Entregado"
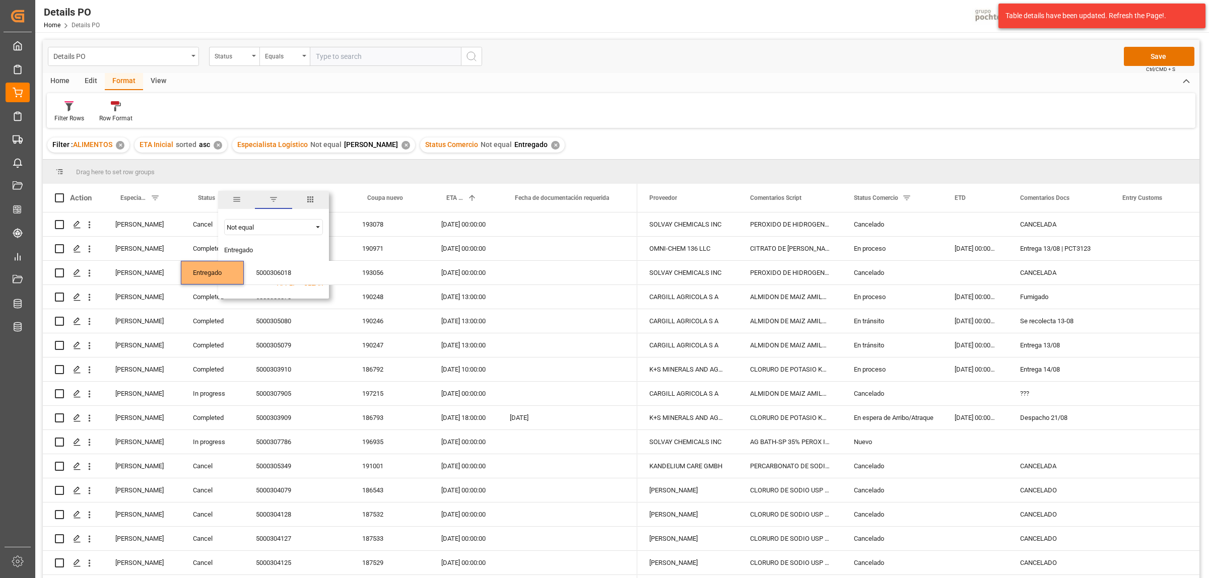
click at [280, 286] on button "Apply" at bounding box center [286, 283] width 19 height 10
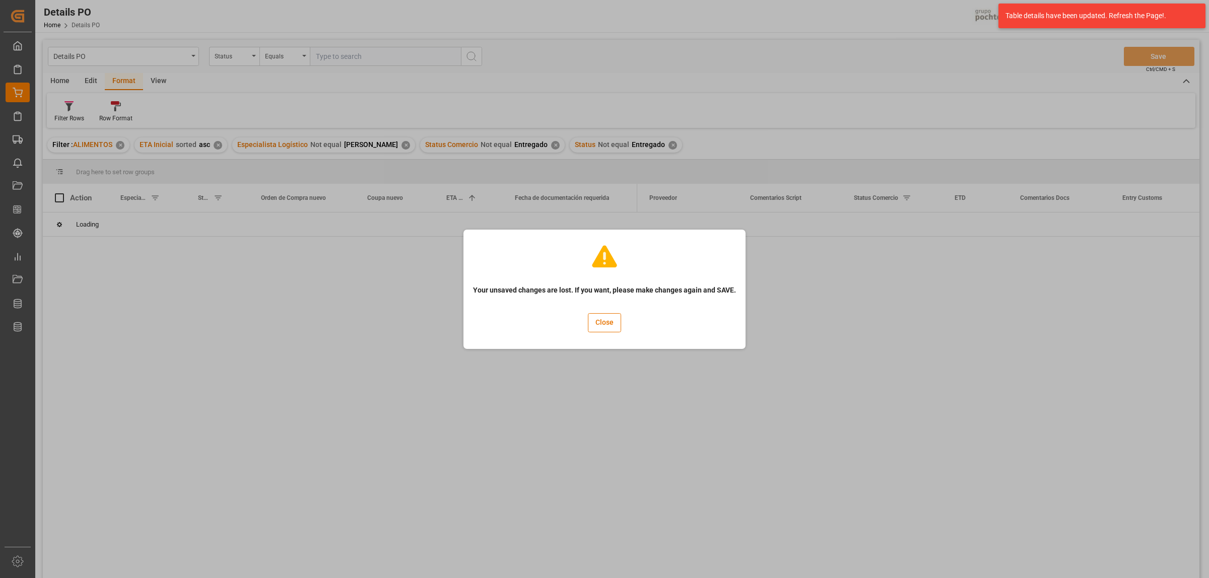
click at [609, 327] on button "Close" at bounding box center [604, 322] width 33 height 19
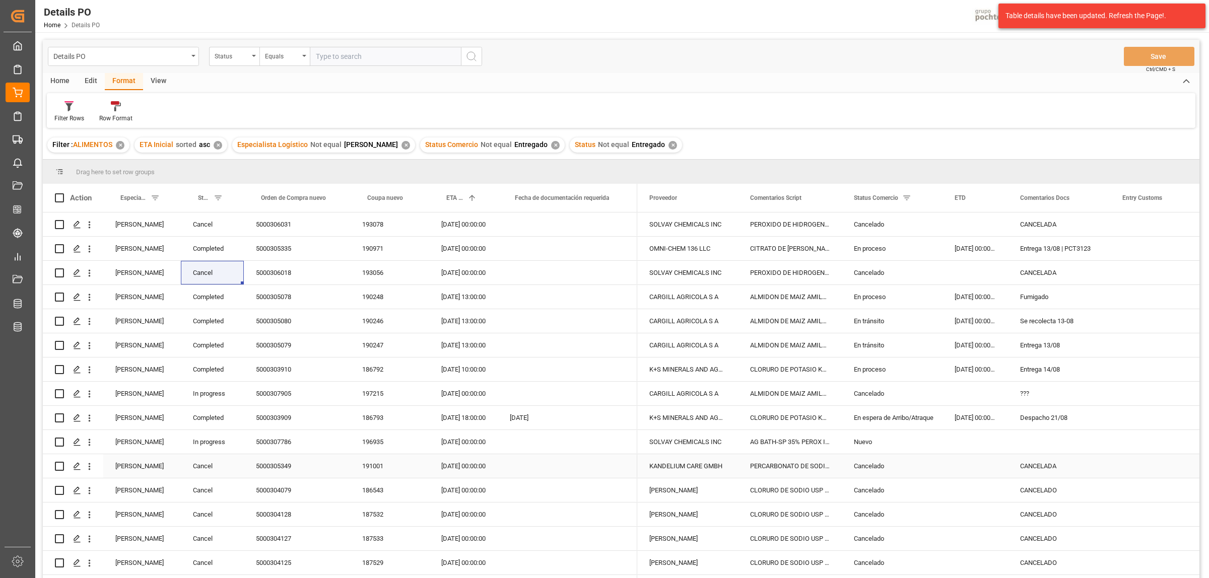
click at [193, 471] on div "Cancel" at bounding box center [212, 466] width 63 height 24
click at [225, 199] on span at bounding box center [227, 197] width 9 height 9
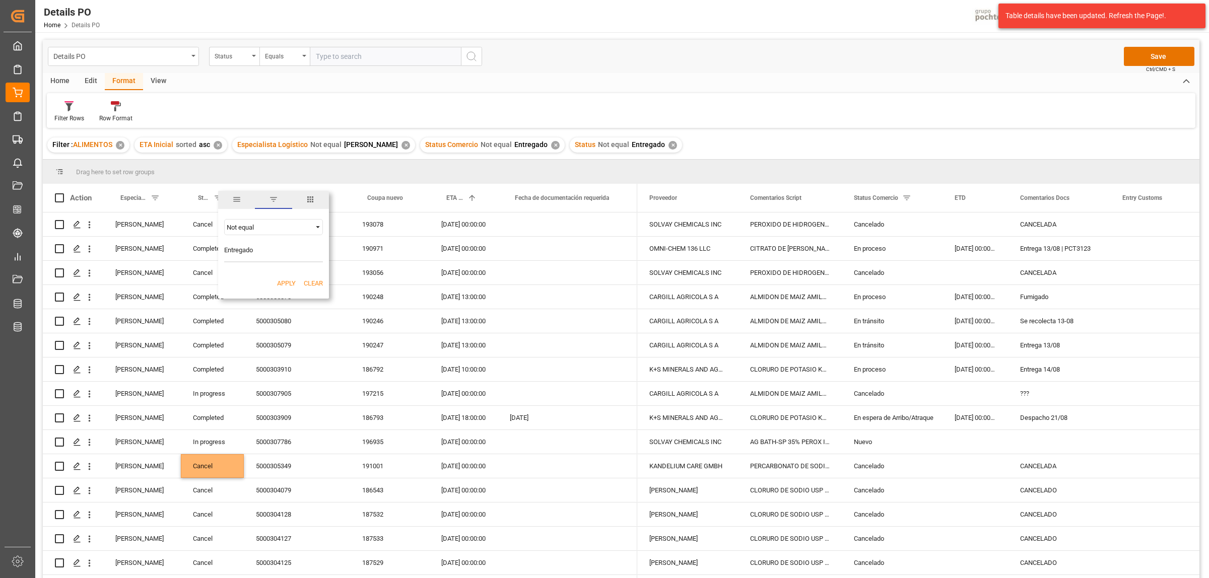
click at [259, 254] on input "Entregado" at bounding box center [273, 252] width 99 height 20
drag, startPoint x: 255, startPoint y: 252, endPoint x: 217, endPoint y: 252, distance: 37.8
click at [217, 252] on div "Drag here to set row groups Drag here to set column labels Action Especialista …" at bounding box center [621, 372] width 1156 height 425
type input "Cancel"
click at [282, 286] on button "Apply" at bounding box center [286, 283] width 19 height 10
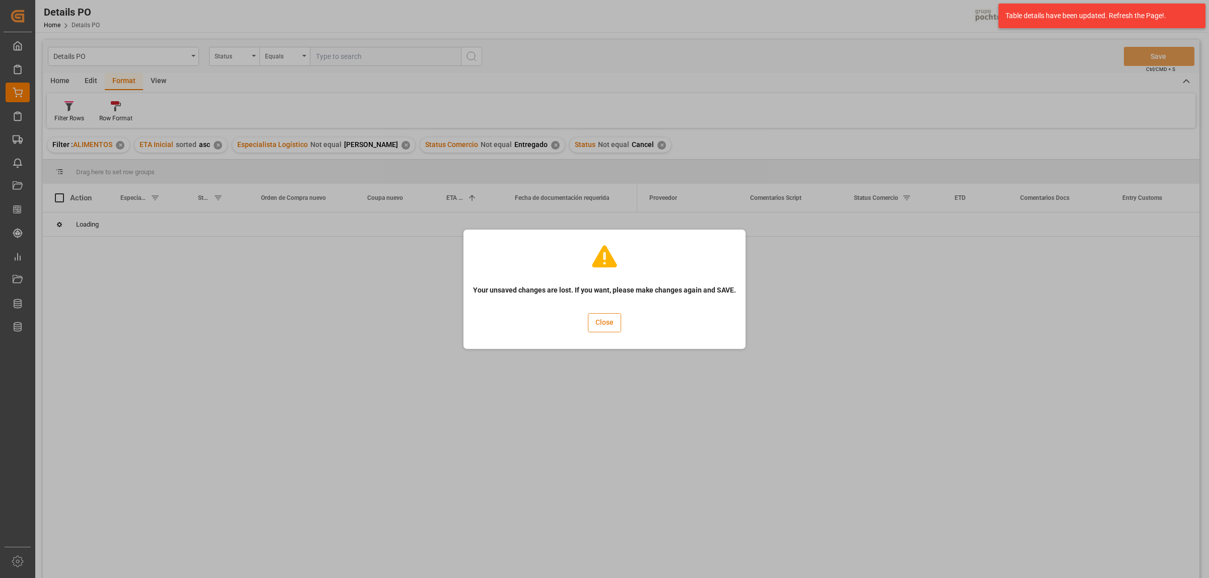
click at [599, 328] on button "Close" at bounding box center [604, 322] width 33 height 19
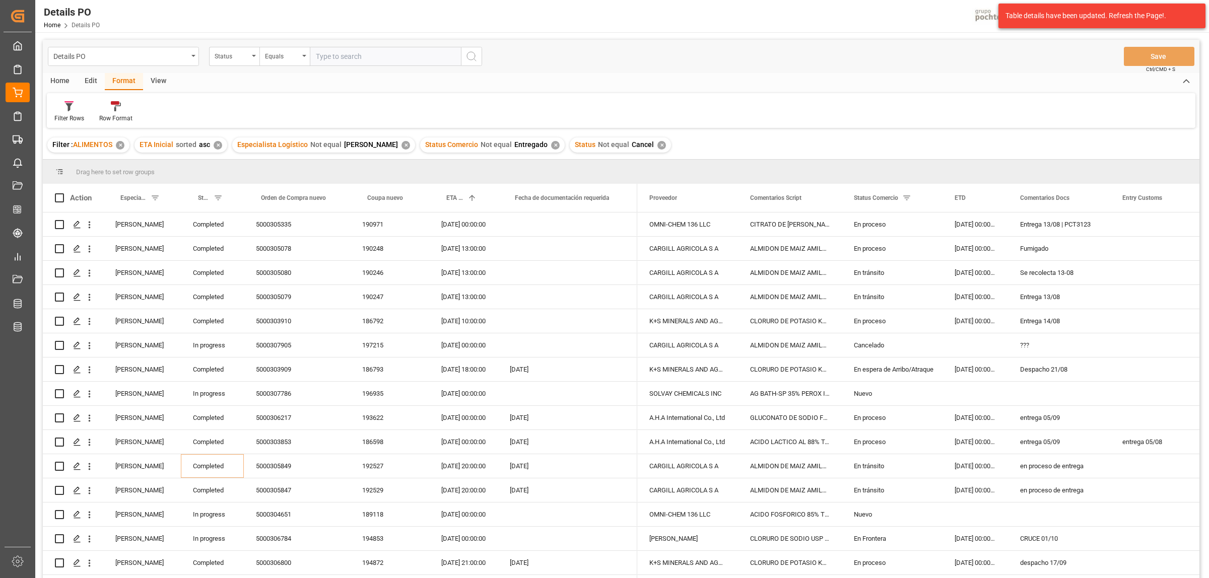
click at [63, 82] on div "Home" at bounding box center [60, 81] width 34 height 17
click at [107, 109] on icon at bounding box center [111, 106] width 9 height 10
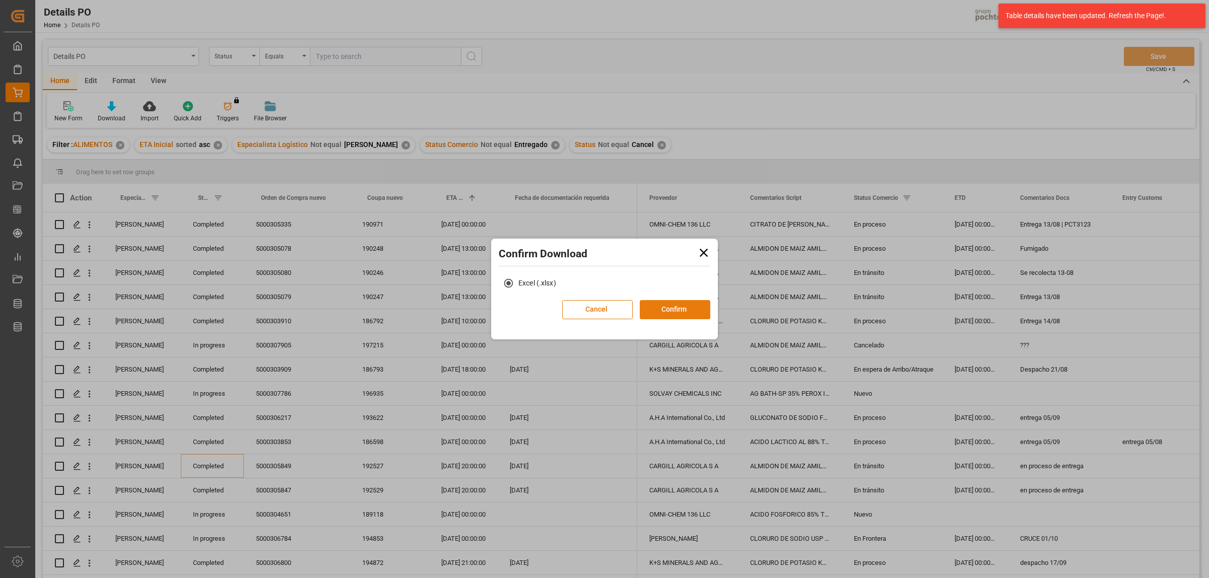
click at [666, 315] on button "Confirm" at bounding box center [675, 309] width 71 height 19
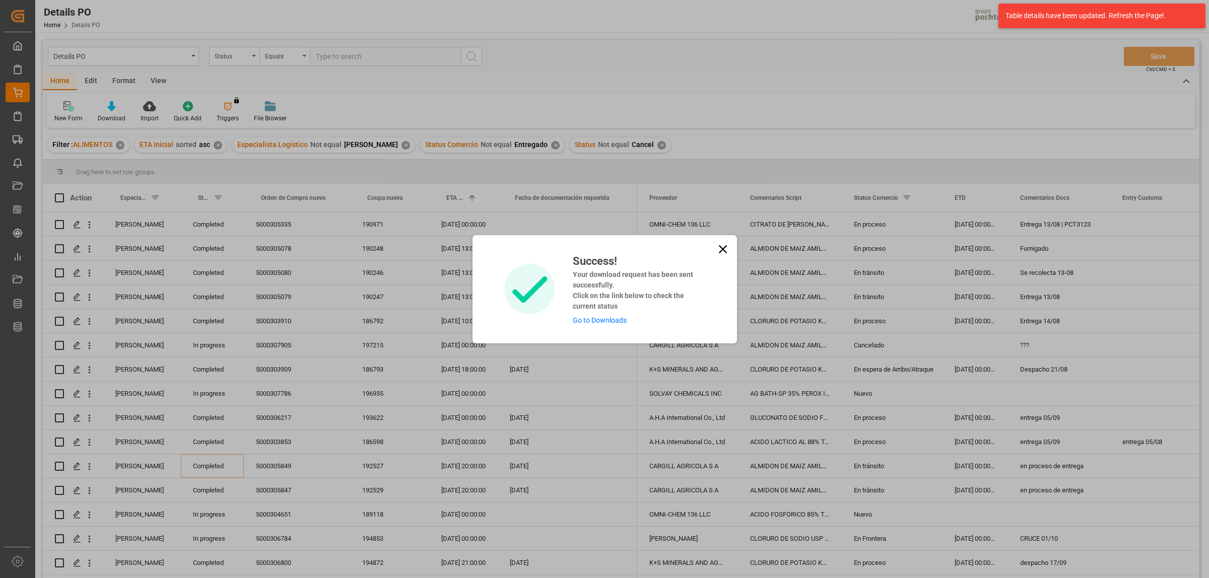
click at [609, 321] on link "Go to Downloads" at bounding box center [600, 320] width 54 height 8
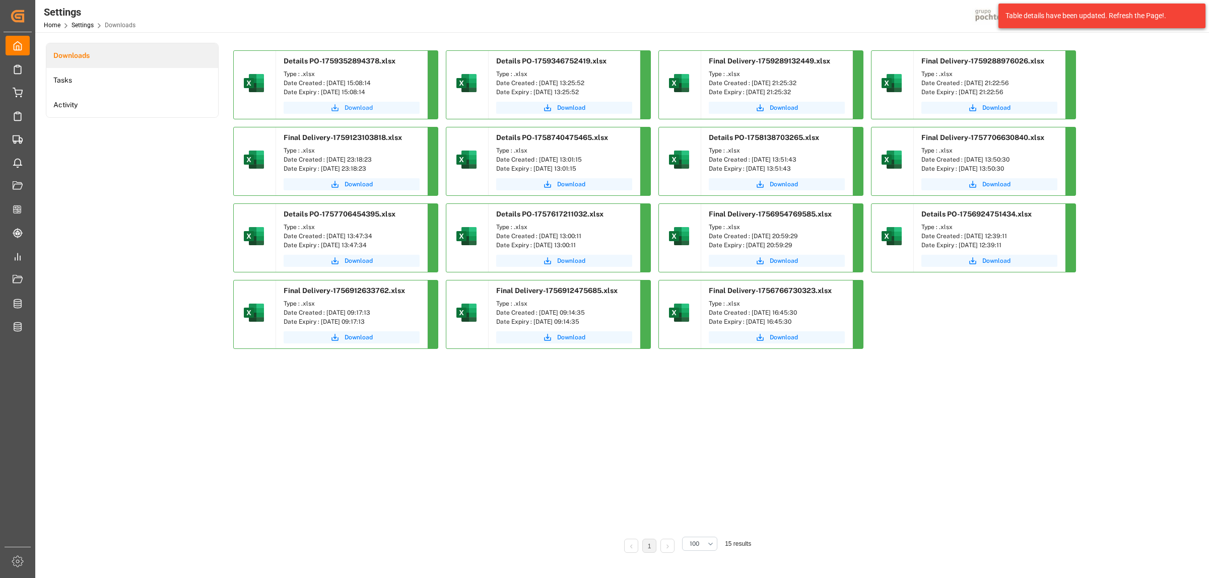
click at [338, 107] on icon "submit" at bounding box center [334, 107] width 9 height 9
